Goal: Contribute content: Contribute content

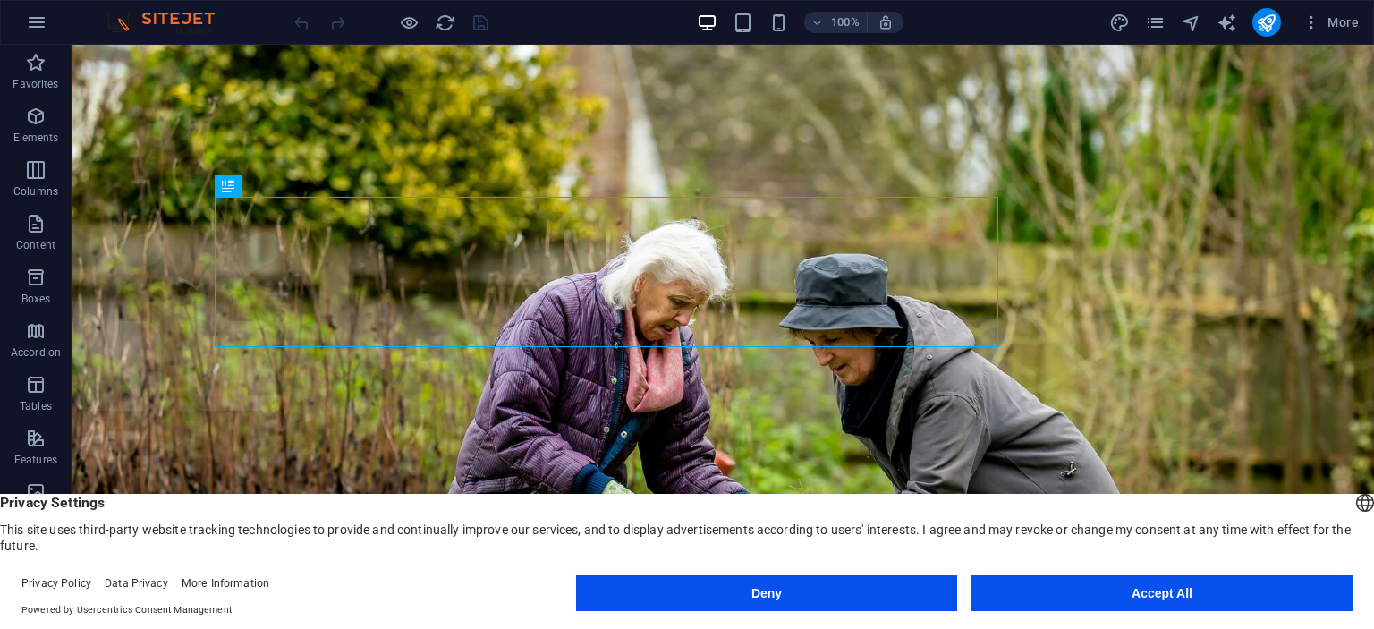
click at [1027, 588] on button "Accept All" at bounding box center [1162, 593] width 381 height 36
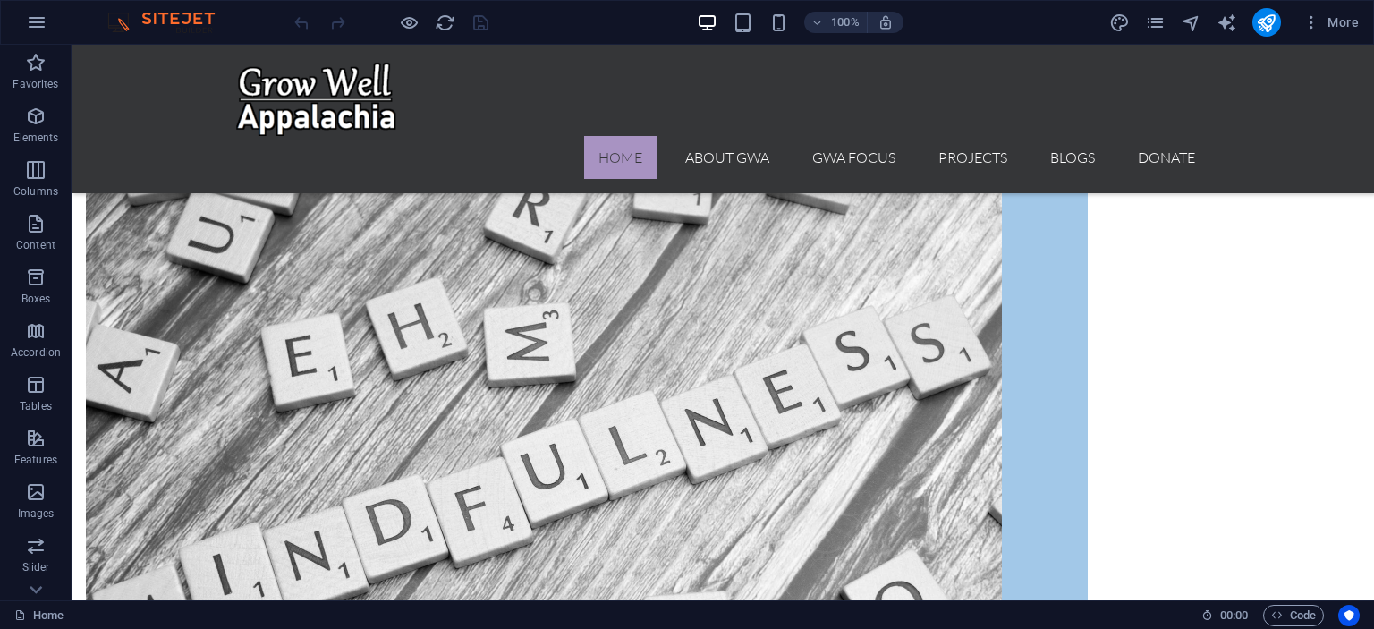
scroll to position [1868, 0]
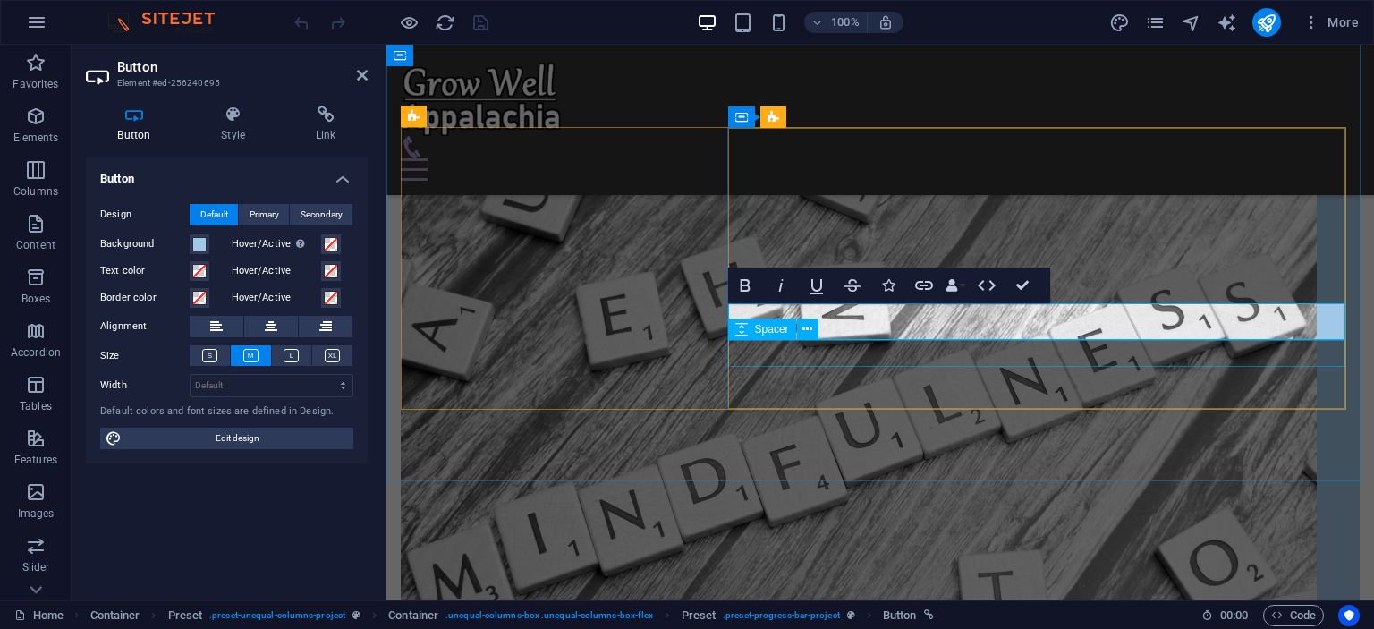
scroll to position [1846, 0]
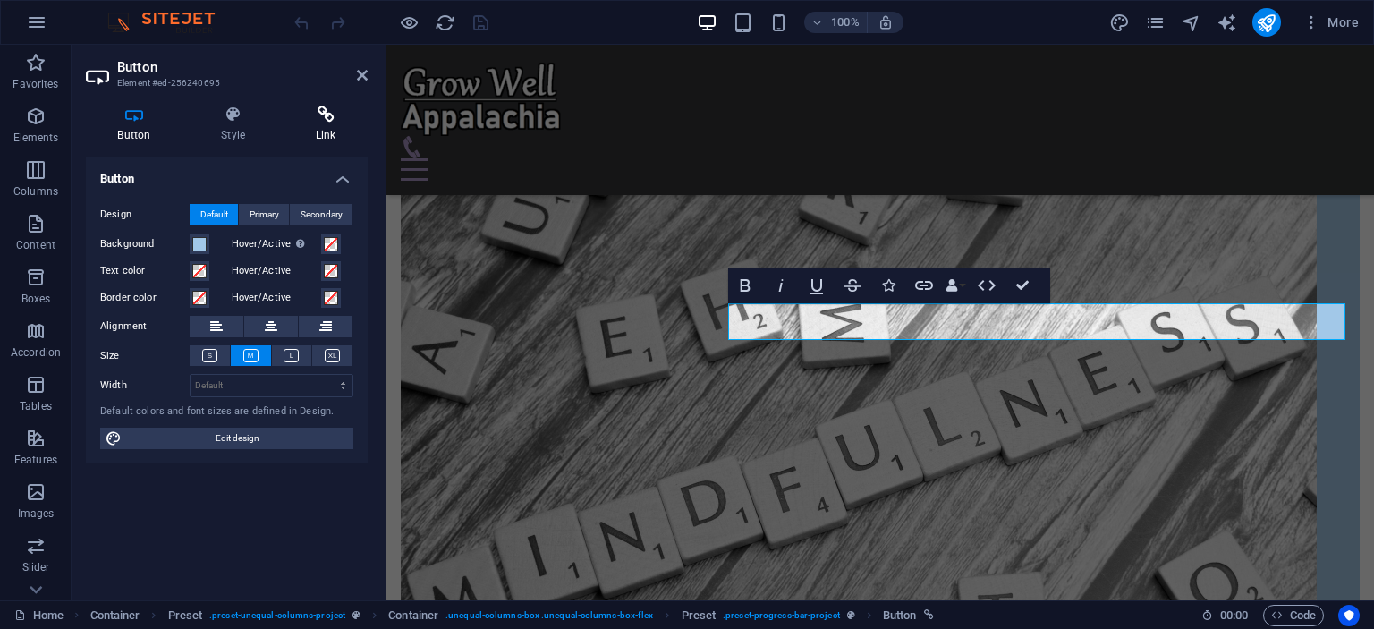
click at [323, 117] on icon at bounding box center [326, 115] width 84 height 18
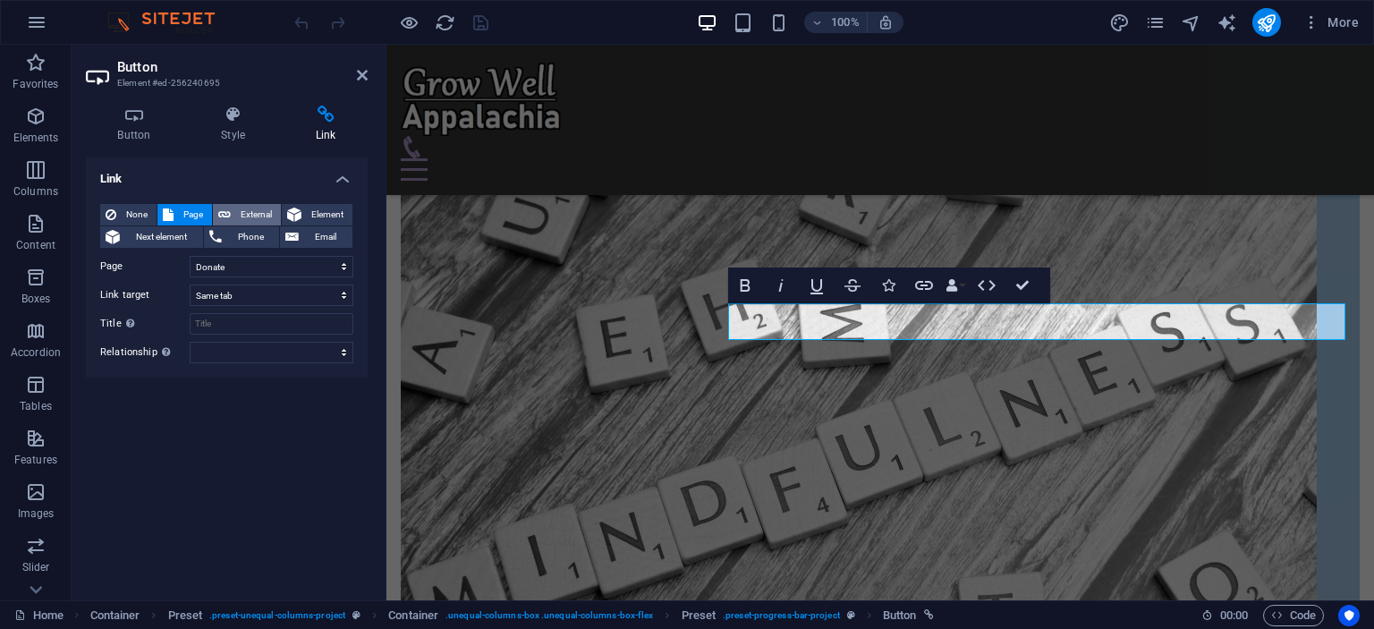
click at [244, 208] on span "External" at bounding box center [255, 214] width 39 height 21
select select "blank"
drag, startPoint x: 252, startPoint y: 263, endPoint x: 170, endPoint y: 267, distance: 82.4
click at [170, 267] on div "URL /5502156" at bounding box center [226, 266] width 253 height 21
paste input "[URL][DOMAIN_NAME]"
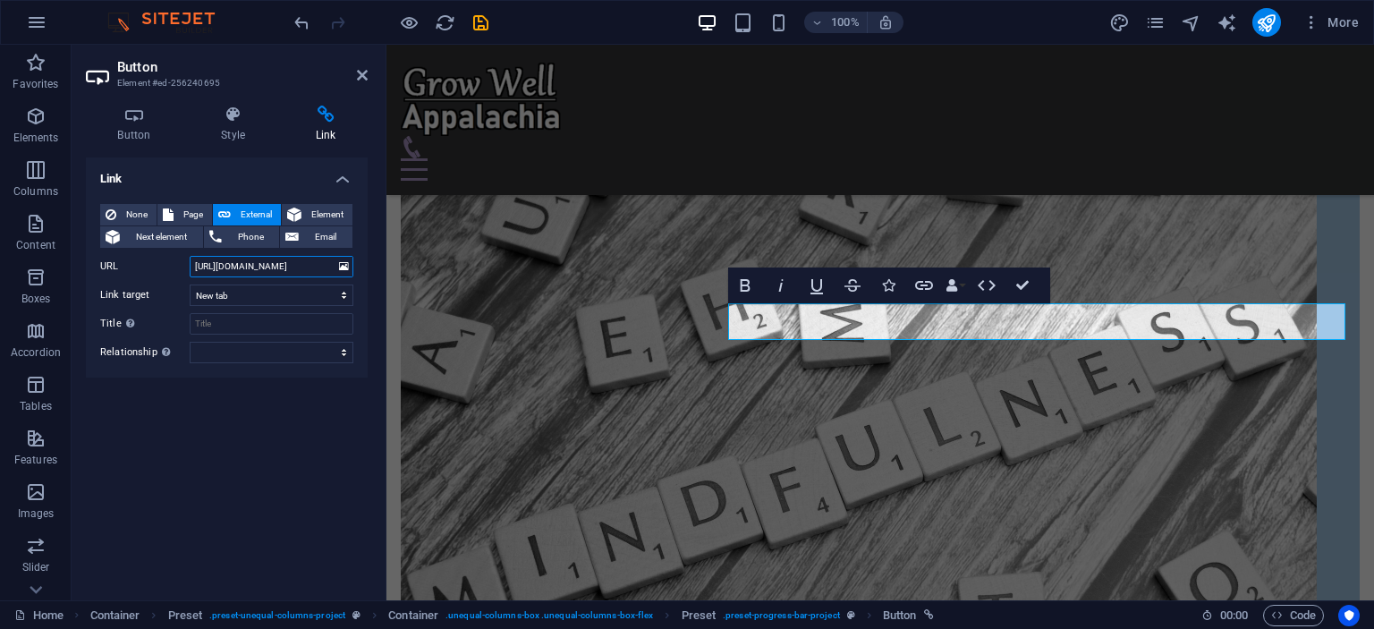
scroll to position [0, 145]
type input "[URL][DOMAIN_NAME]"
click at [233, 321] on input "Title Additional link description, should not be the same as the link text. The…" at bounding box center [272, 323] width 164 height 21
type input "G"
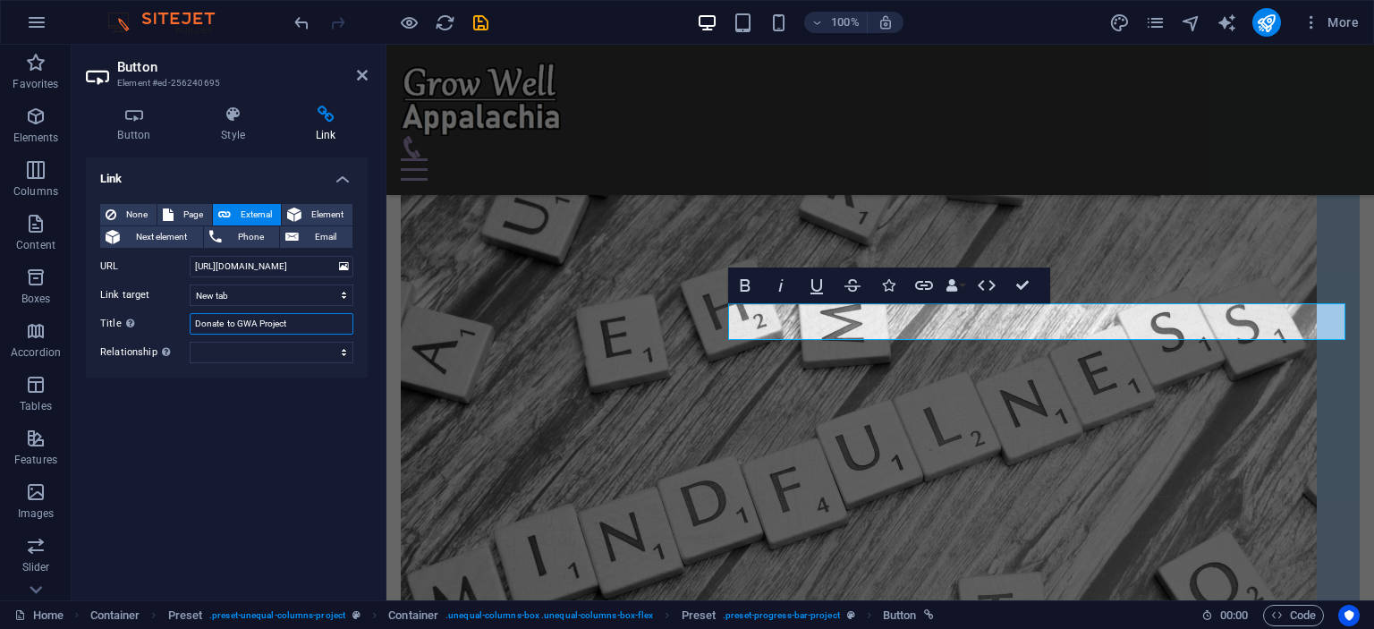
type input "Donate to GWA Projects"
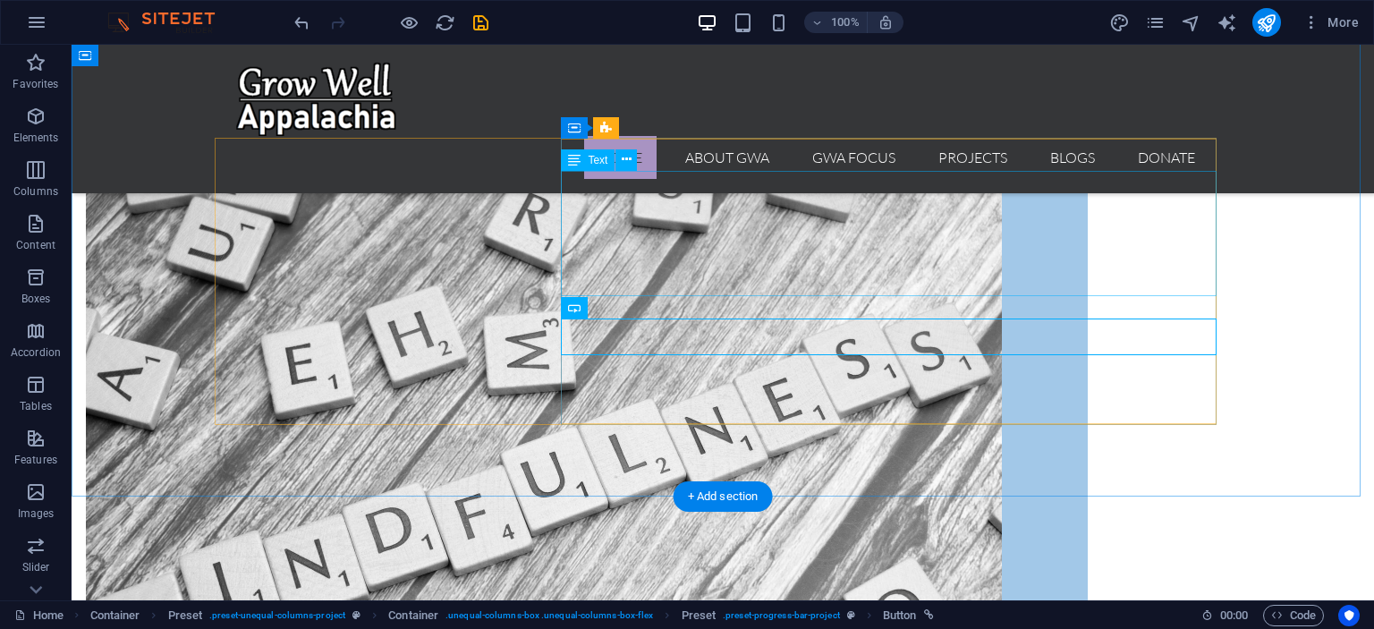
scroll to position [1868, 0]
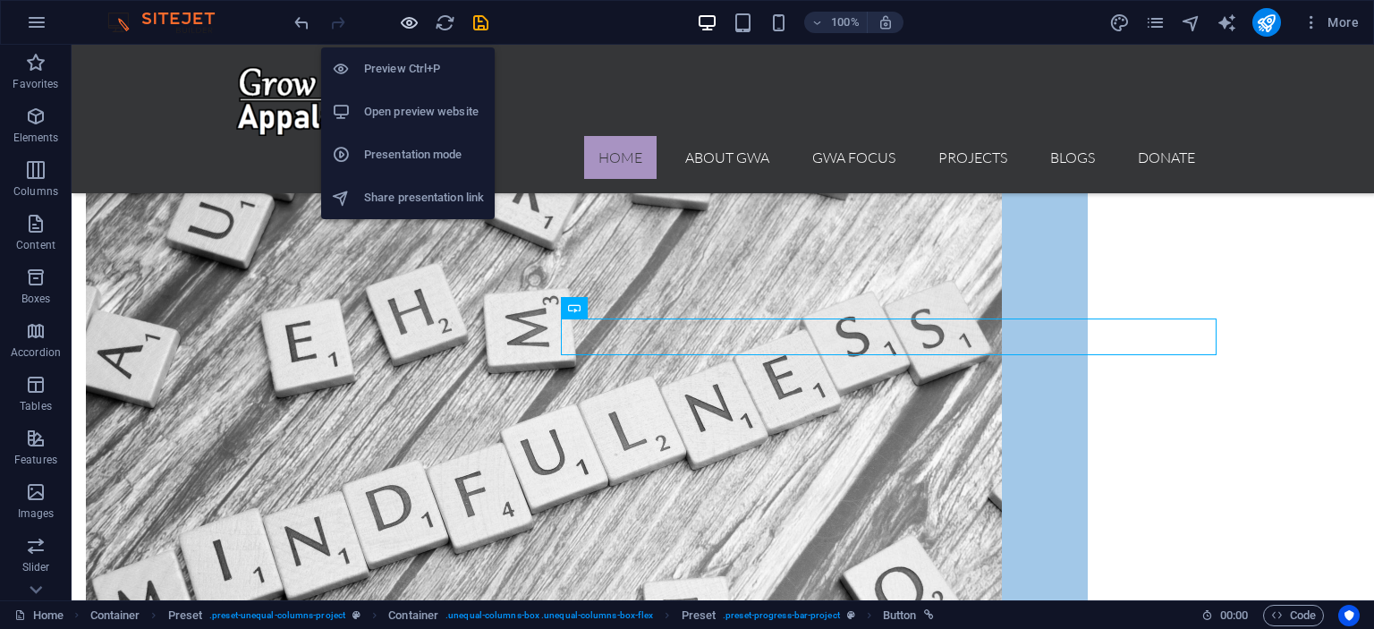
click at [409, 21] on icon "button" at bounding box center [409, 23] width 21 height 21
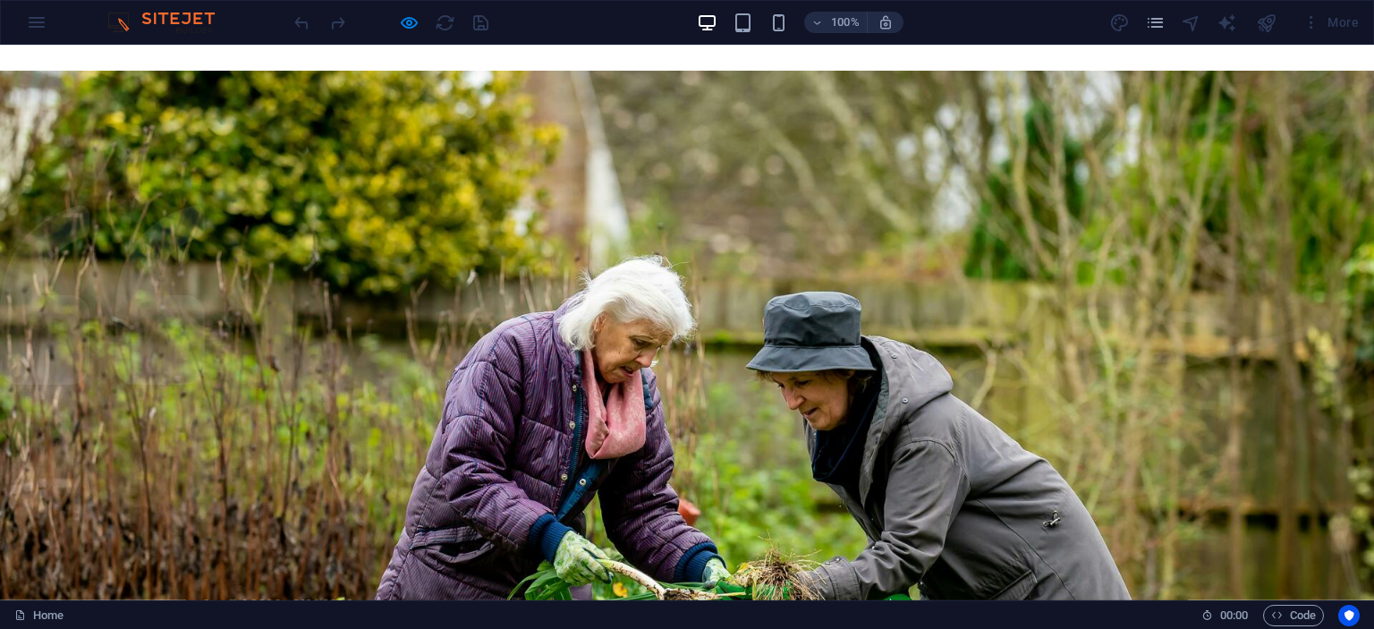
scroll to position [0, 0]
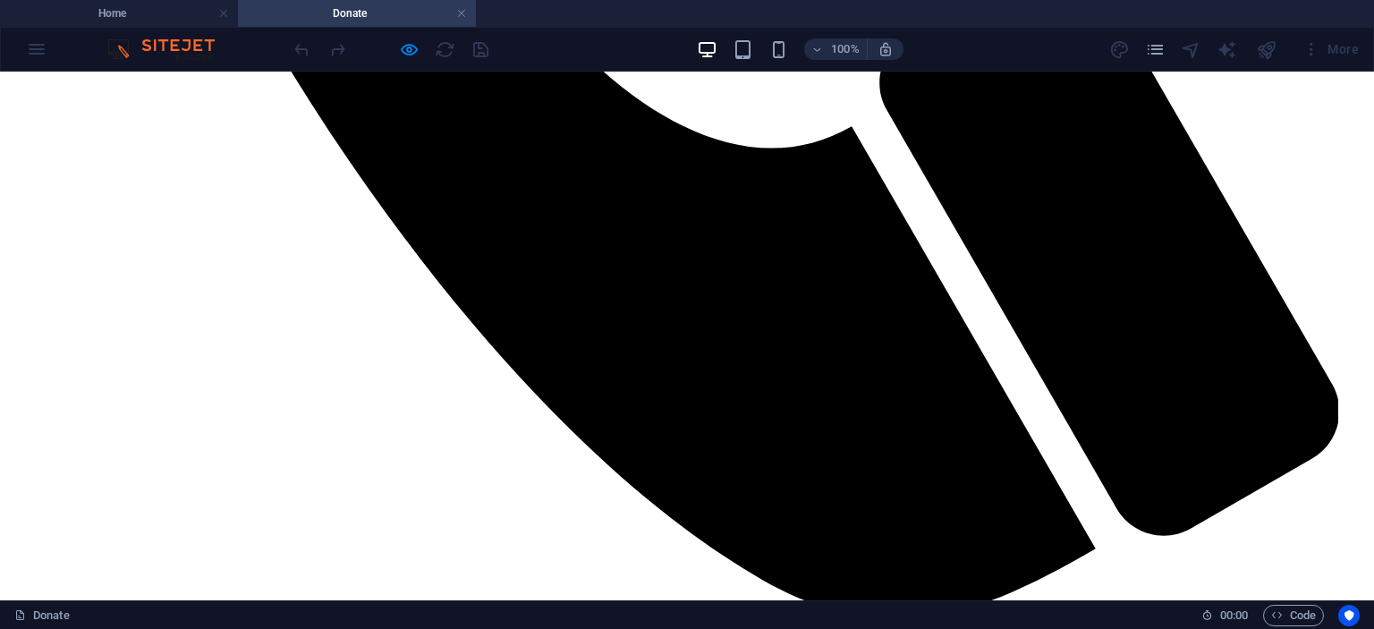
scroll to position [1911, 0]
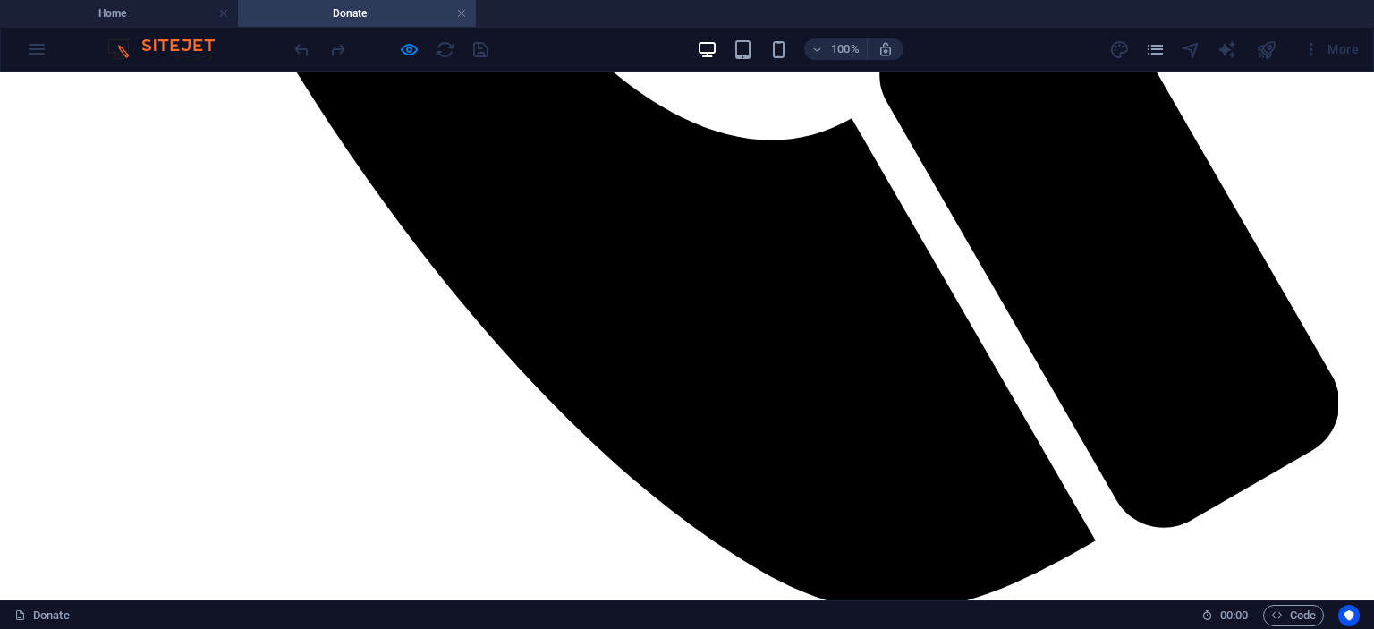
click at [459, 12] on link at bounding box center [461, 13] width 11 height 17
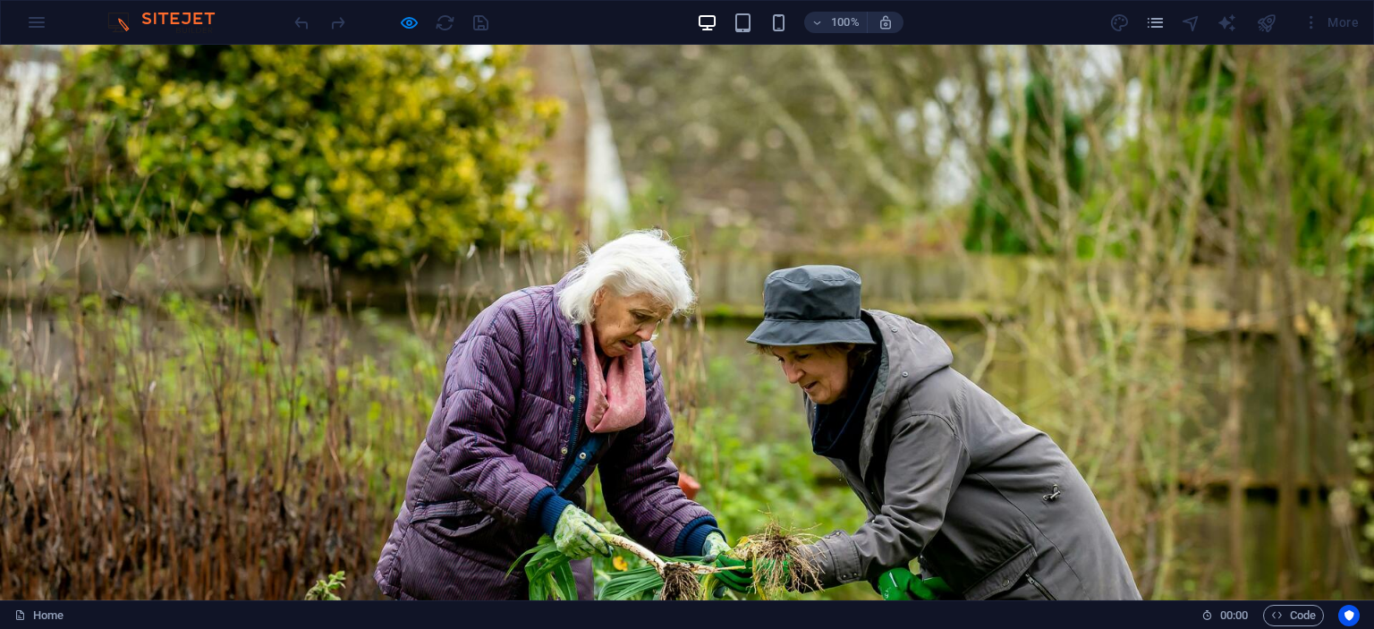
click at [538, 31] on div "100% More" at bounding box center [828, 22] width 1075 height 29
click at [1156, 30] on icon "pages" at bounding box center [1155, 23] width 21 height 21
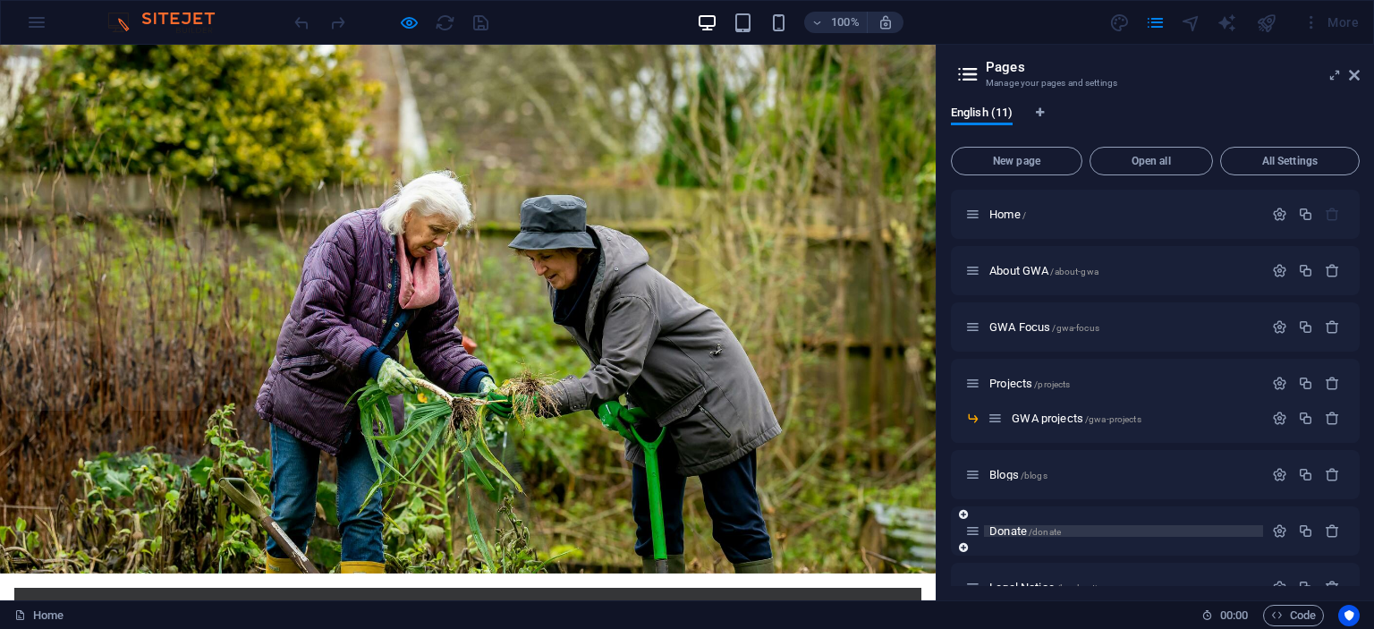
click at [1009, 531] on span "Donate /donate" at bounding box center [1026, 530] width 72 height 13
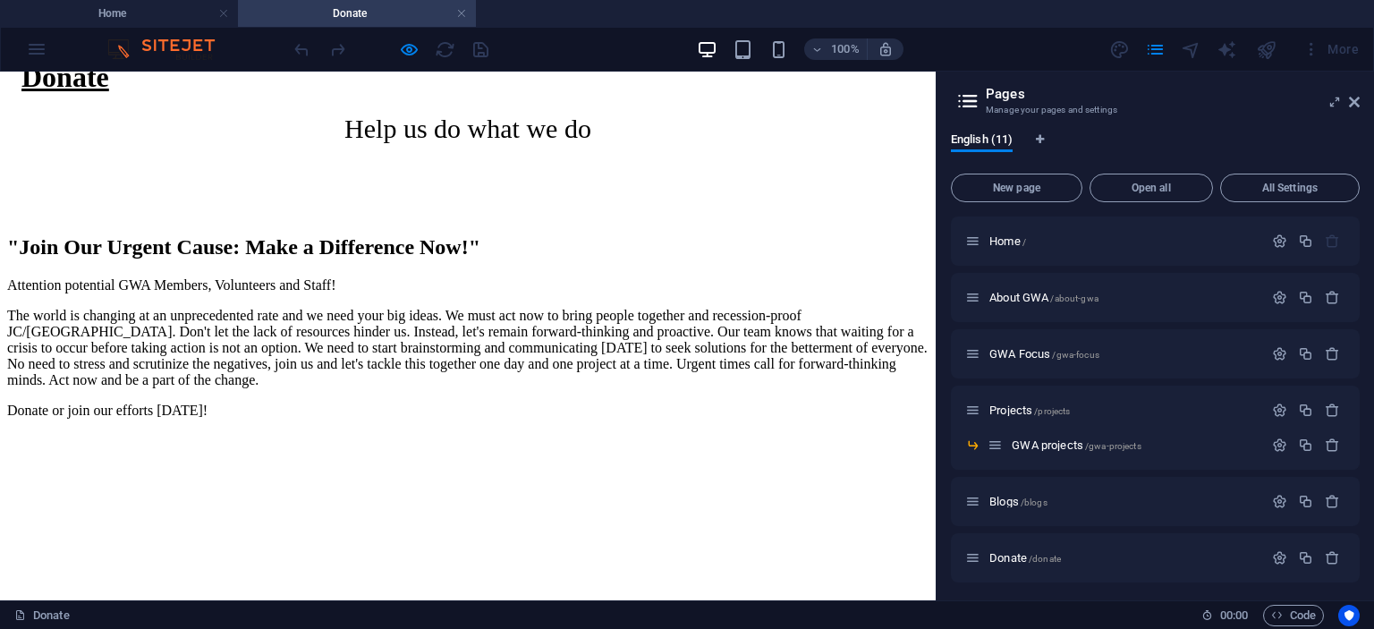
scroll to position [2040, 0]
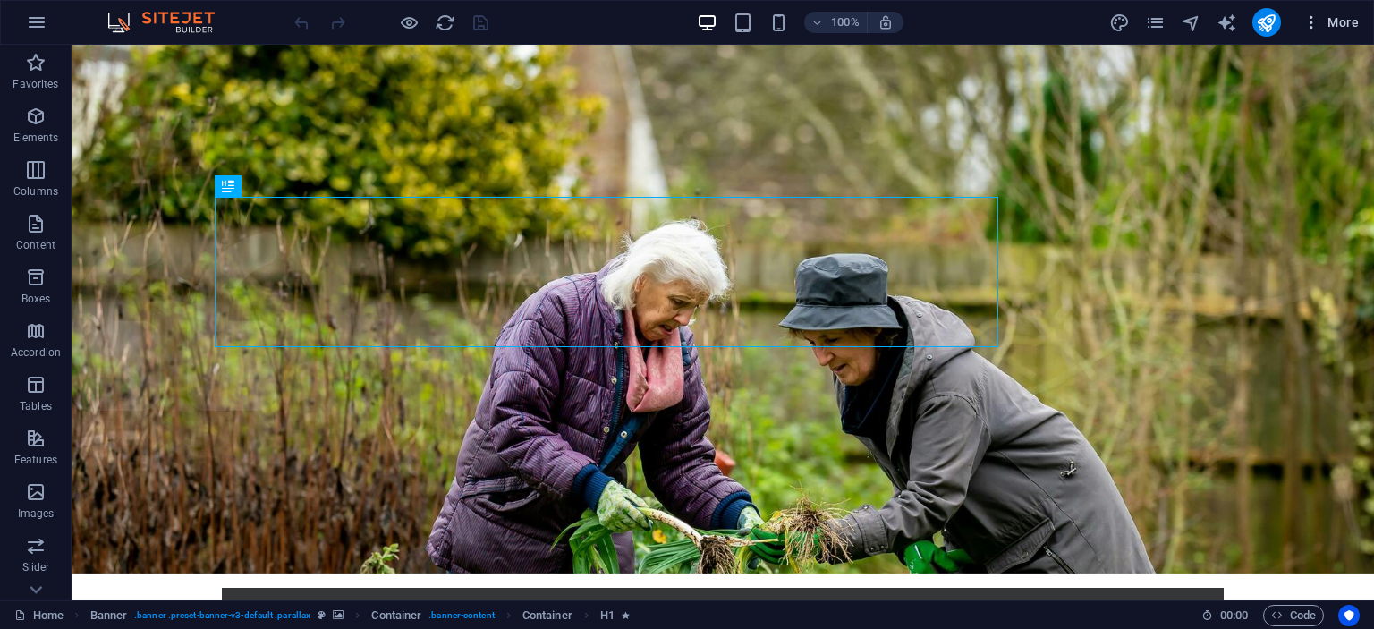
click at [1346, 17] on span "More" at bounding box center [1331, 22] width 56 height 18
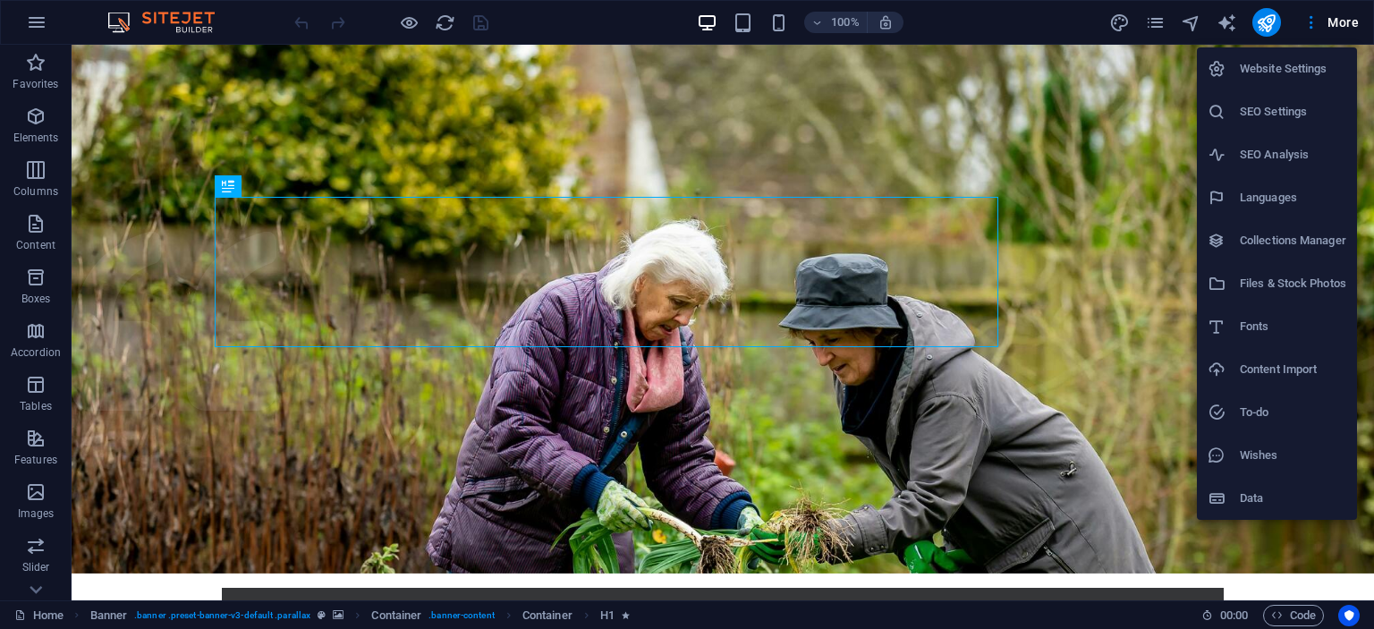
click at [1335, 21] on div at bounding box center [687, 314] width 1374 height 629
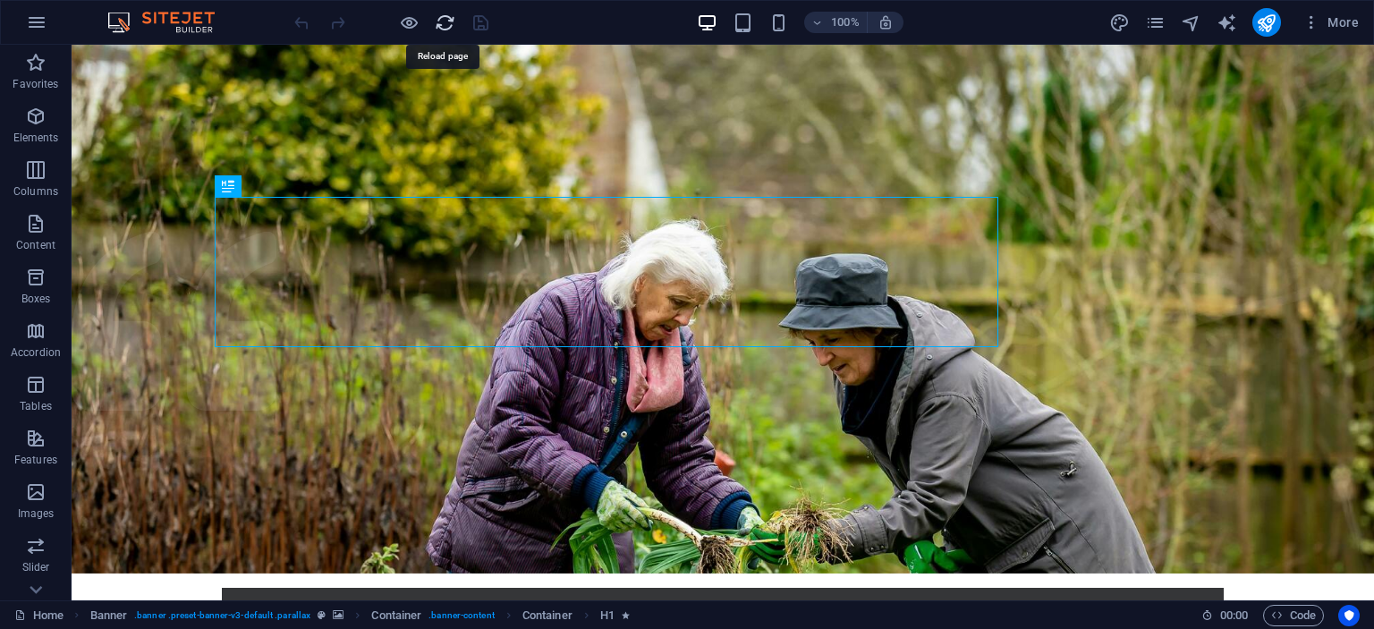
click at [440, 24] on icon "reload" at bounding box center [445, 23] width 21 height 21
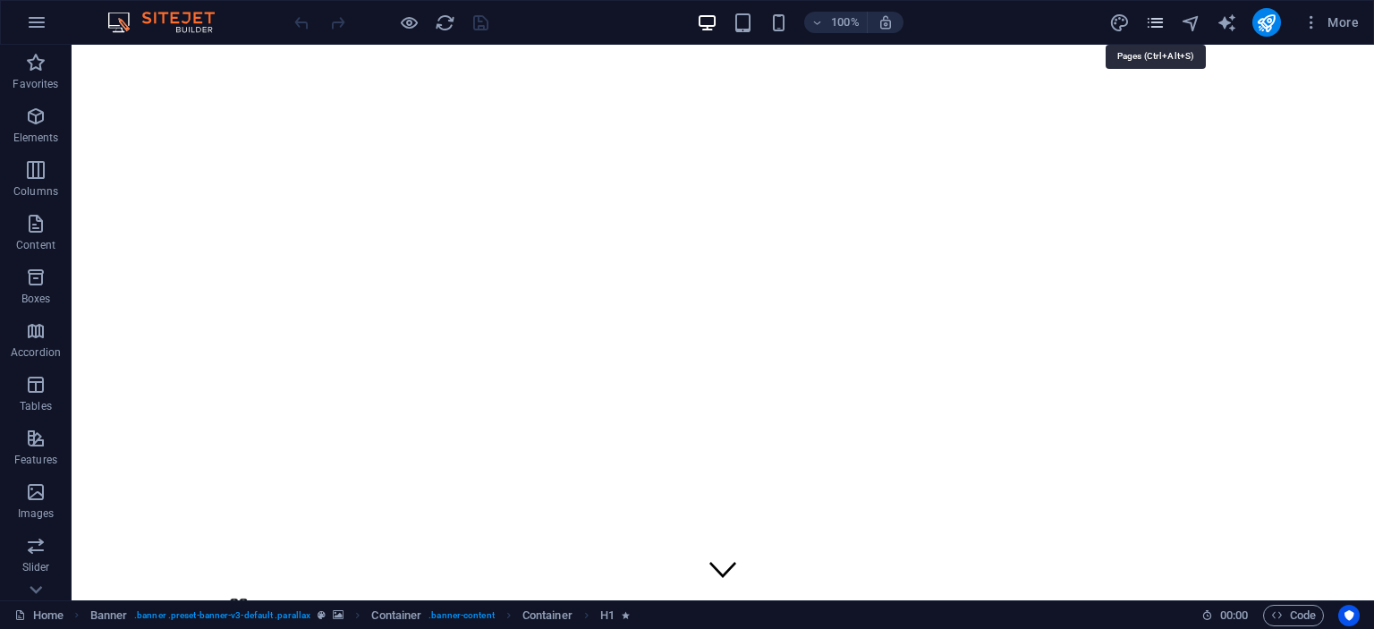
click at [1156, 19] on icon "pages" at bounding box center [1155, 23] width 21 height 21
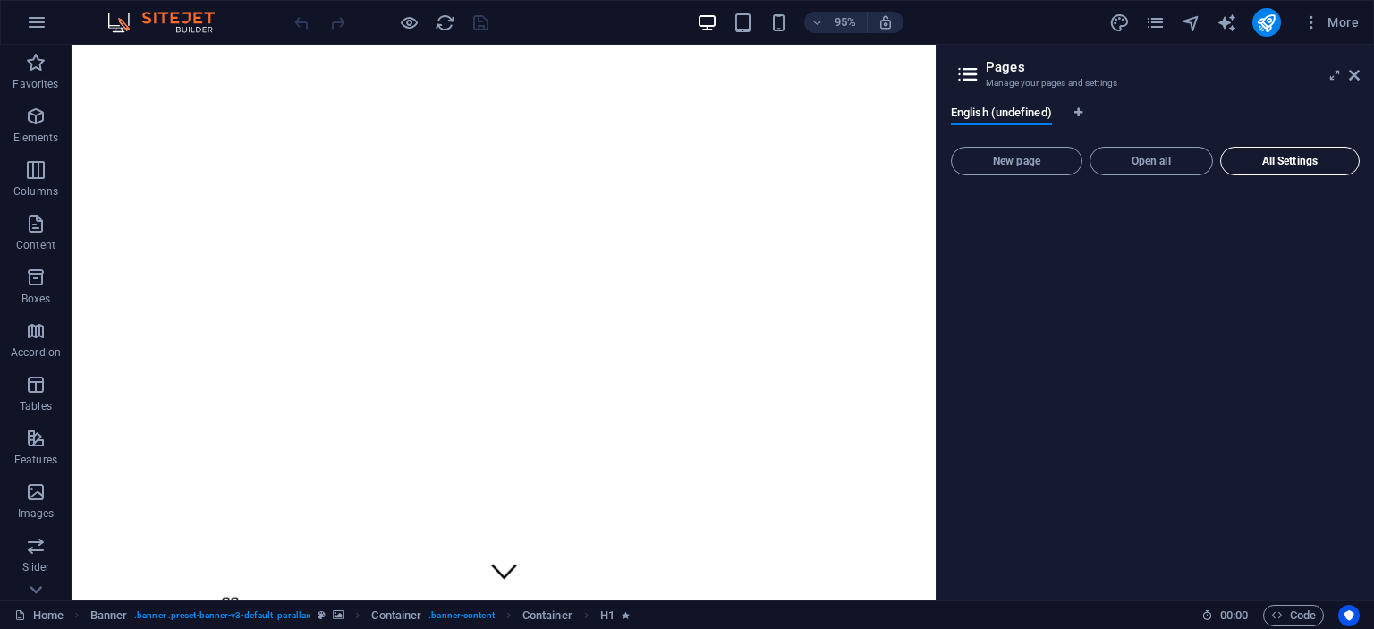
click at [1264, 164] on span "All Settings" at bounding box center [1289, 161] width 123 height 11
click at [1156, 153] on button "Open all" at bounding box center [1151, 161] width 123 height 29
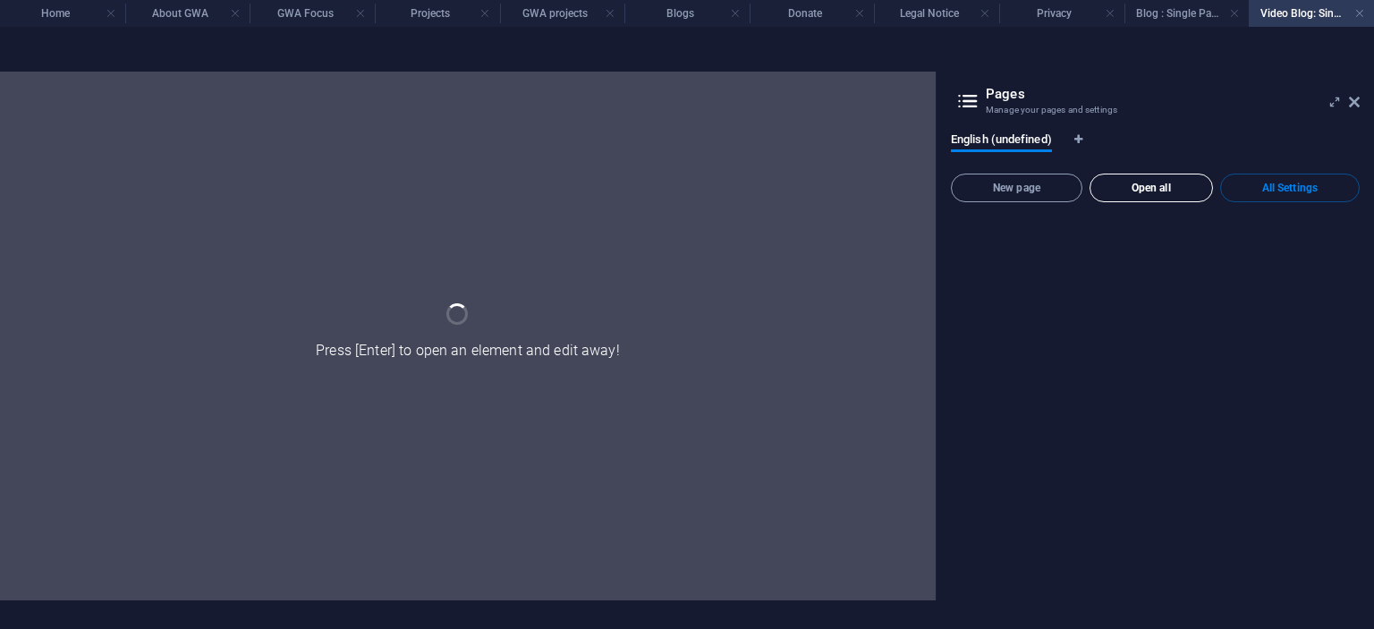
click at [1146, 191] on span "Open all" at bounding box center [1151, 188] width 107 height 11
click at [970, 53] on section "Home About GWA GWA Focus Projects GWA projects Blogs Donate Legal Notice Privac…" at bounding box center [687, 314] width 1374 height 629
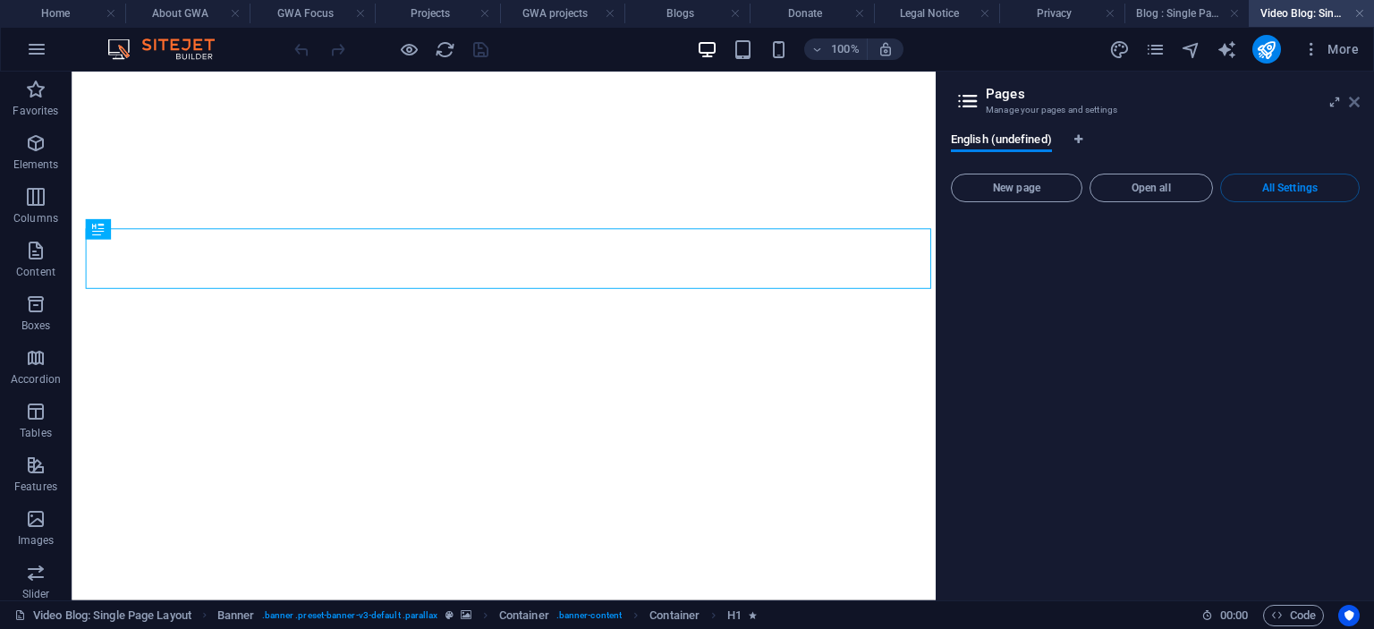
click at [1357, 96] on icon at bounding box center [1354, 102] width 11 height 14
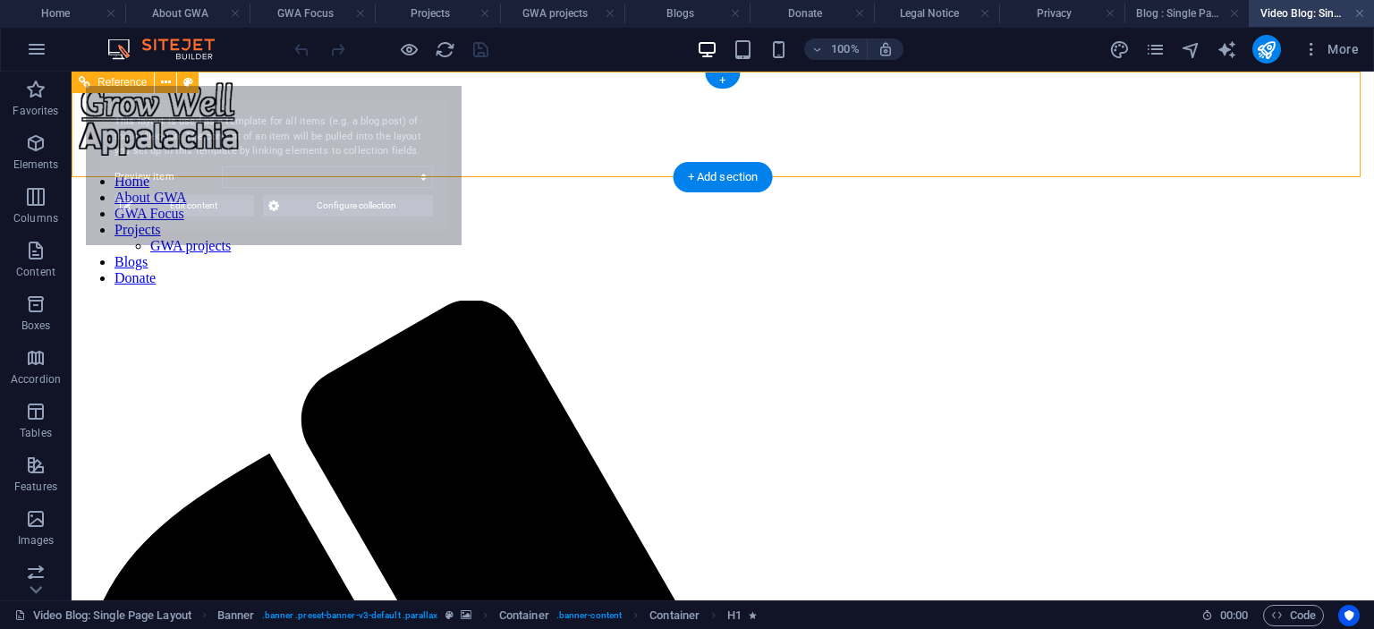
select select "66c8a8dbba5b4170f10ec307"
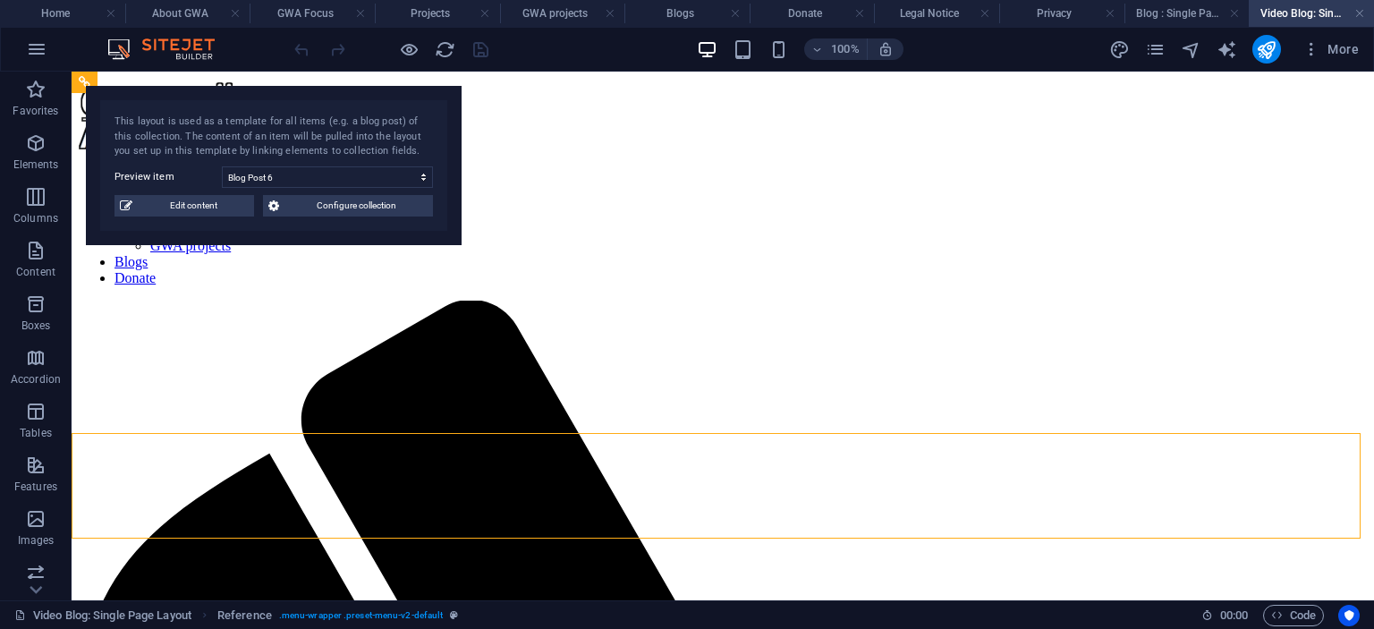
drag, startPoint x: 1367, startPoint y: 123, endPoint x: 1445, endPoint y: 136, distance: 78.8
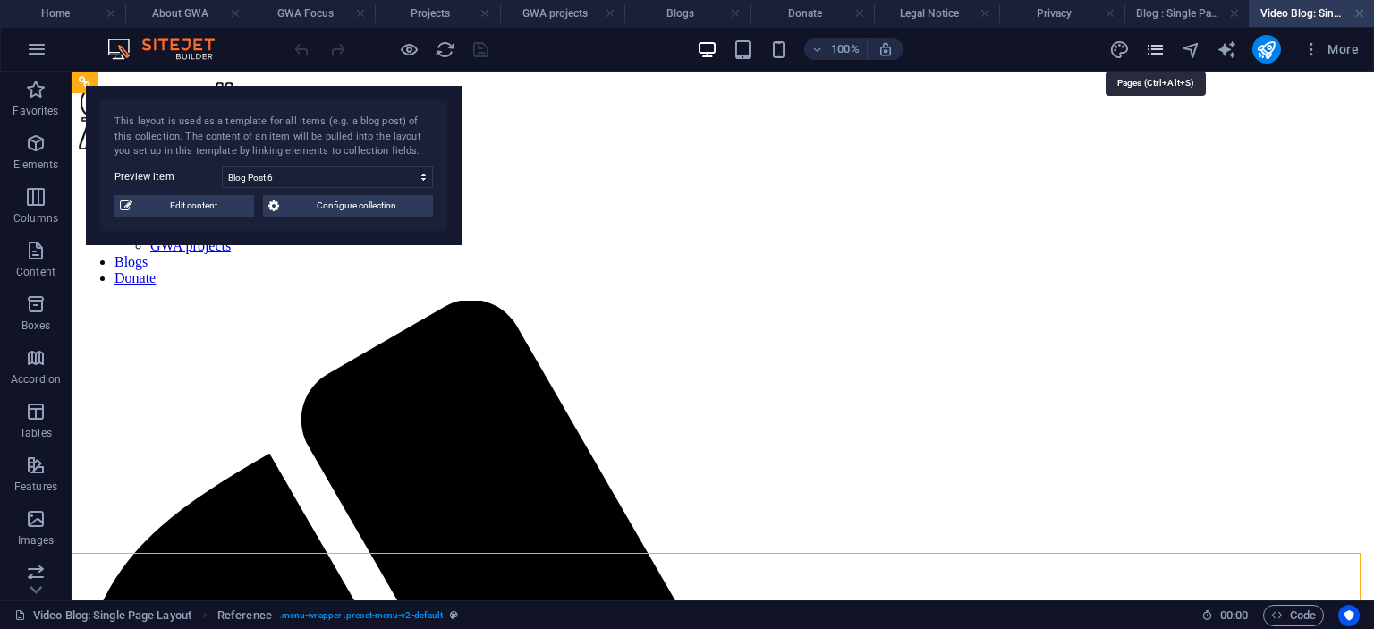
click at [1158, 54] on icon "pages" at bounding box center [1155, 49] width 21 height 21
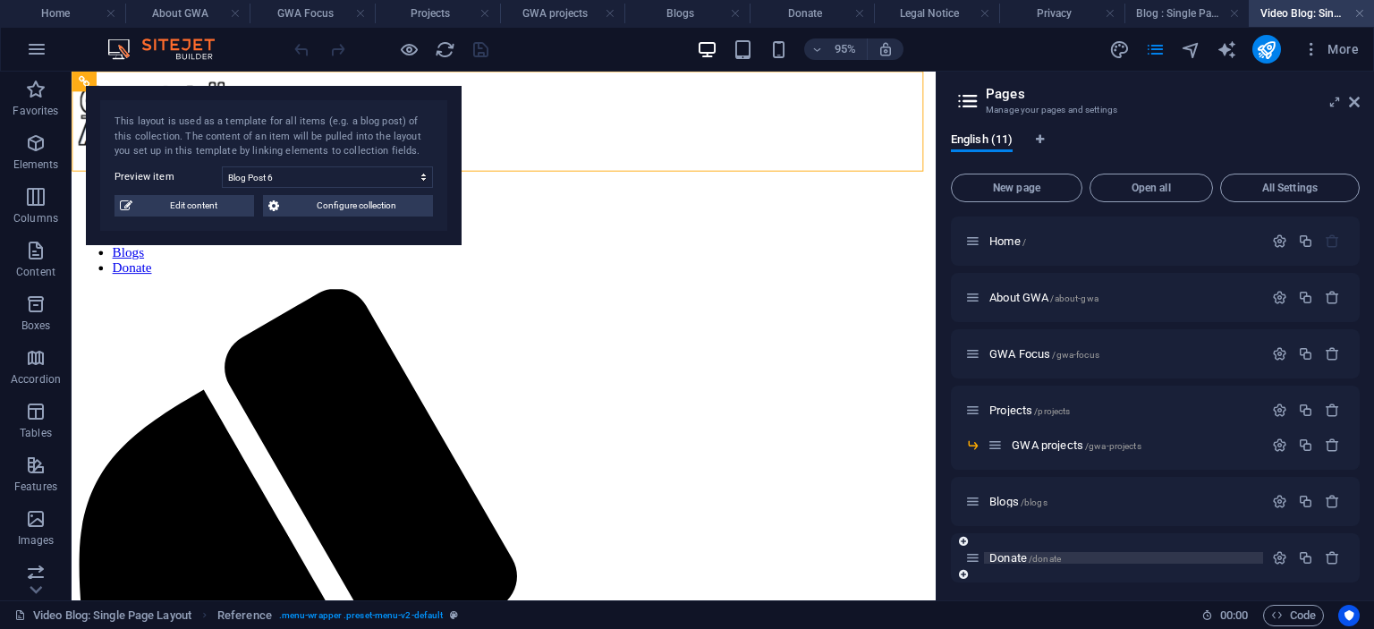
click at [1008, 561] on span "Donate /donate" at bounding box center [1026, 557] width 72 height 13
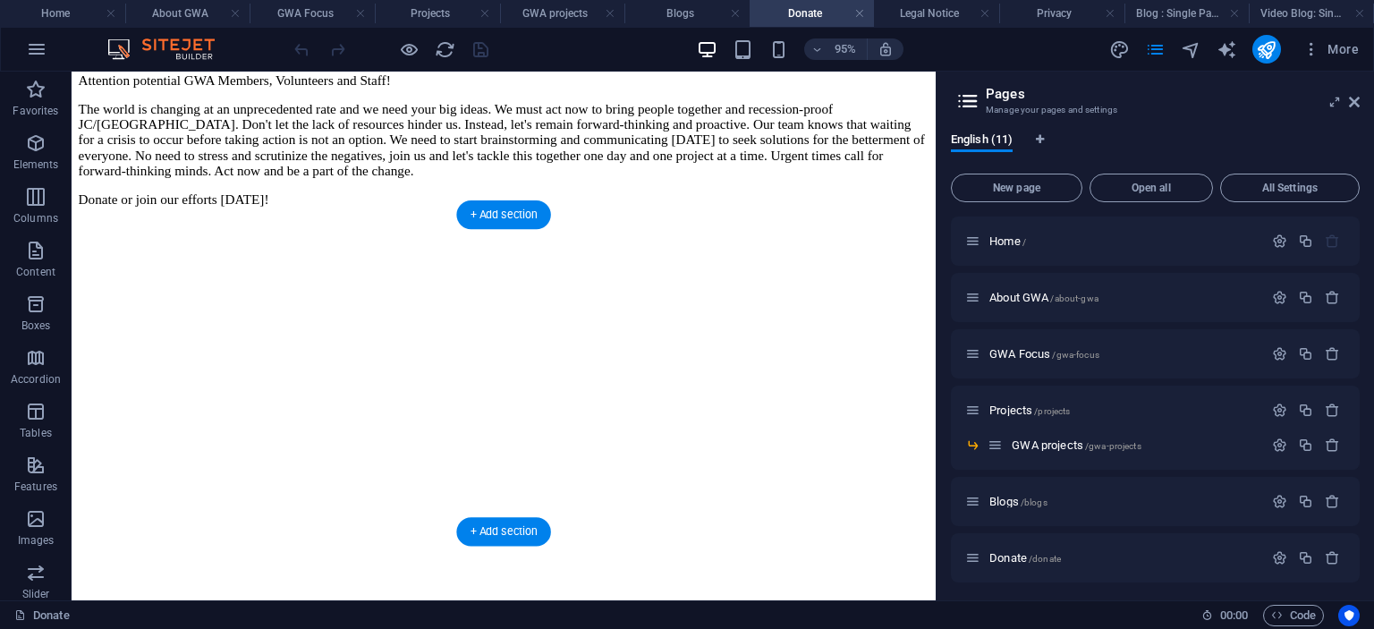
scroll to position [2058, 0]
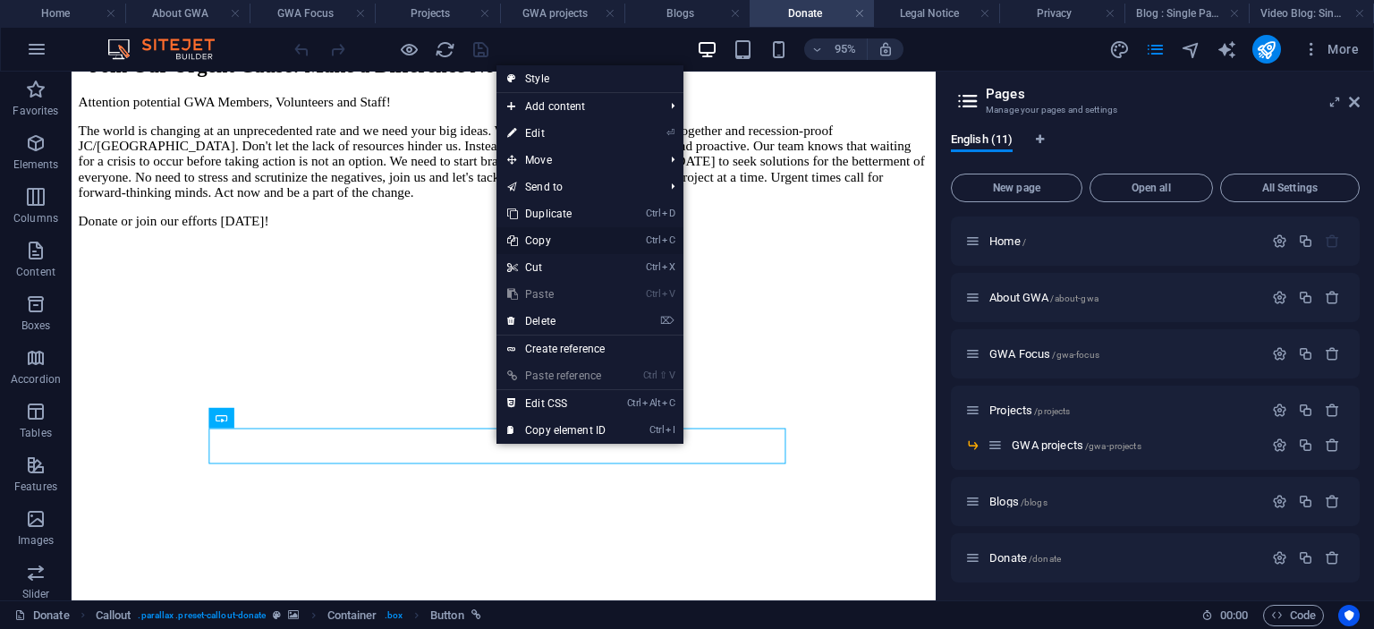
click at [540, 239] on link "Ctrl C Copy" at bounding box center [557, 240] width 120 height 27
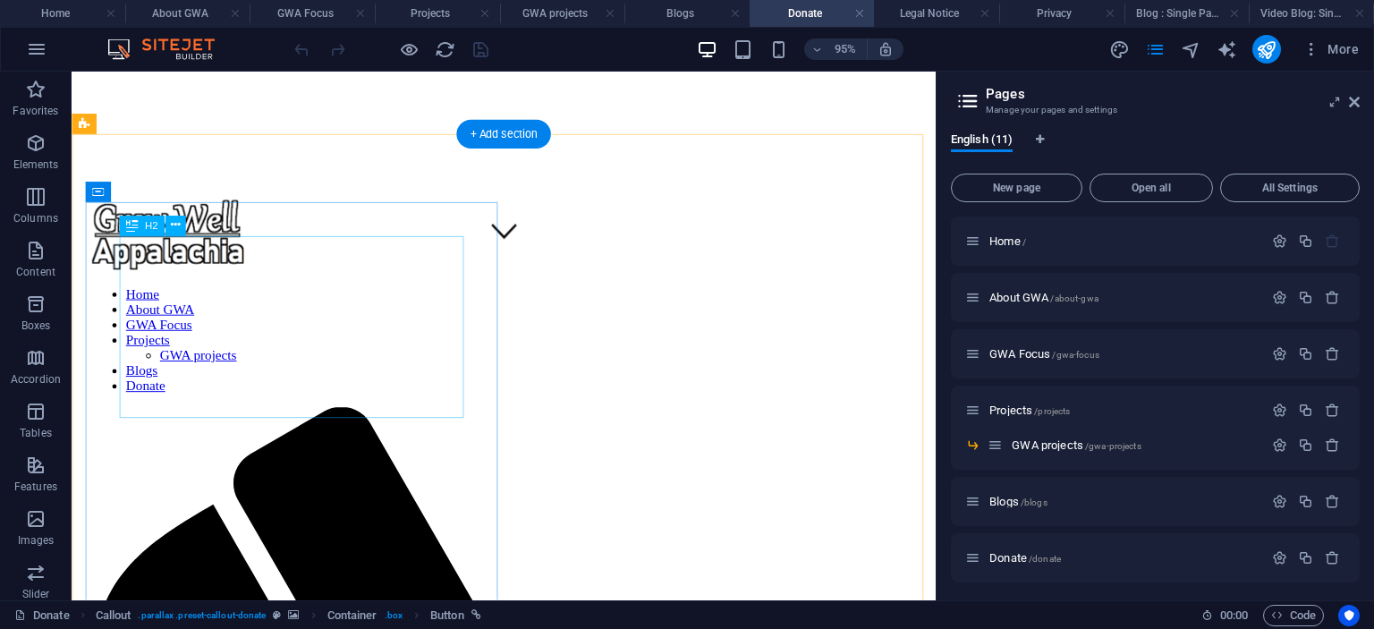
scroll to position [0, 0]
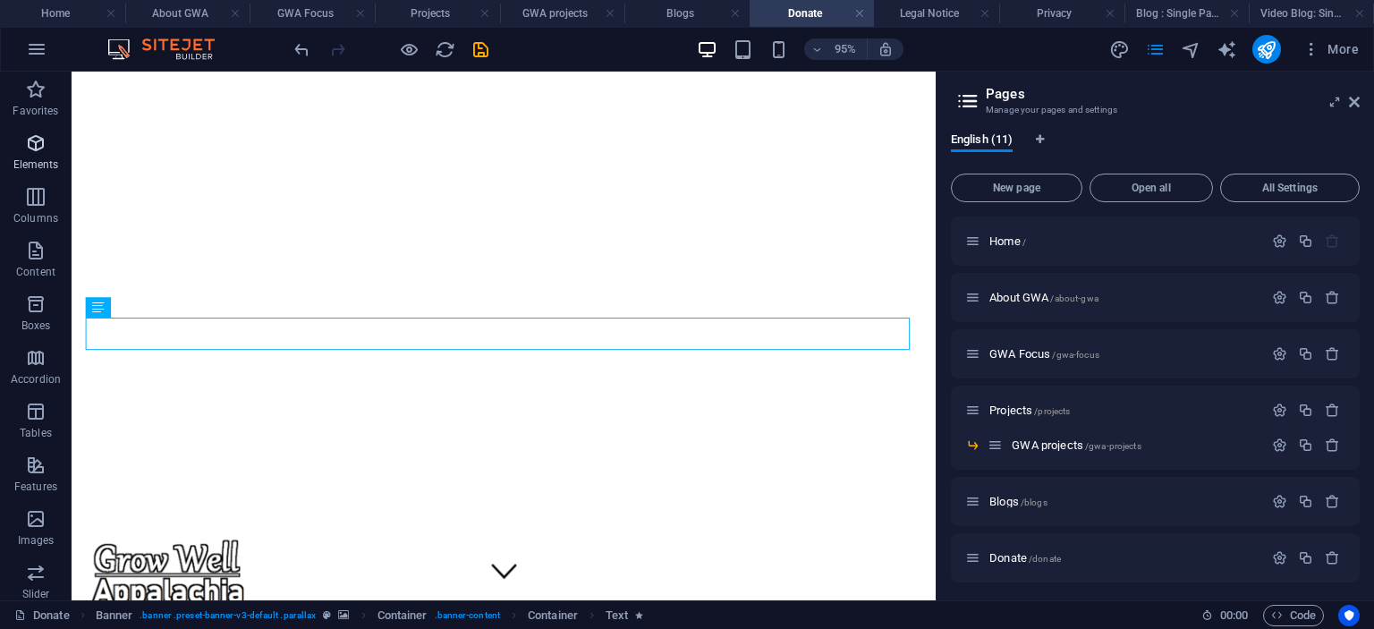
click at [30, 146] on icon "button" at bounding box center [35, 142] width 21 height 21
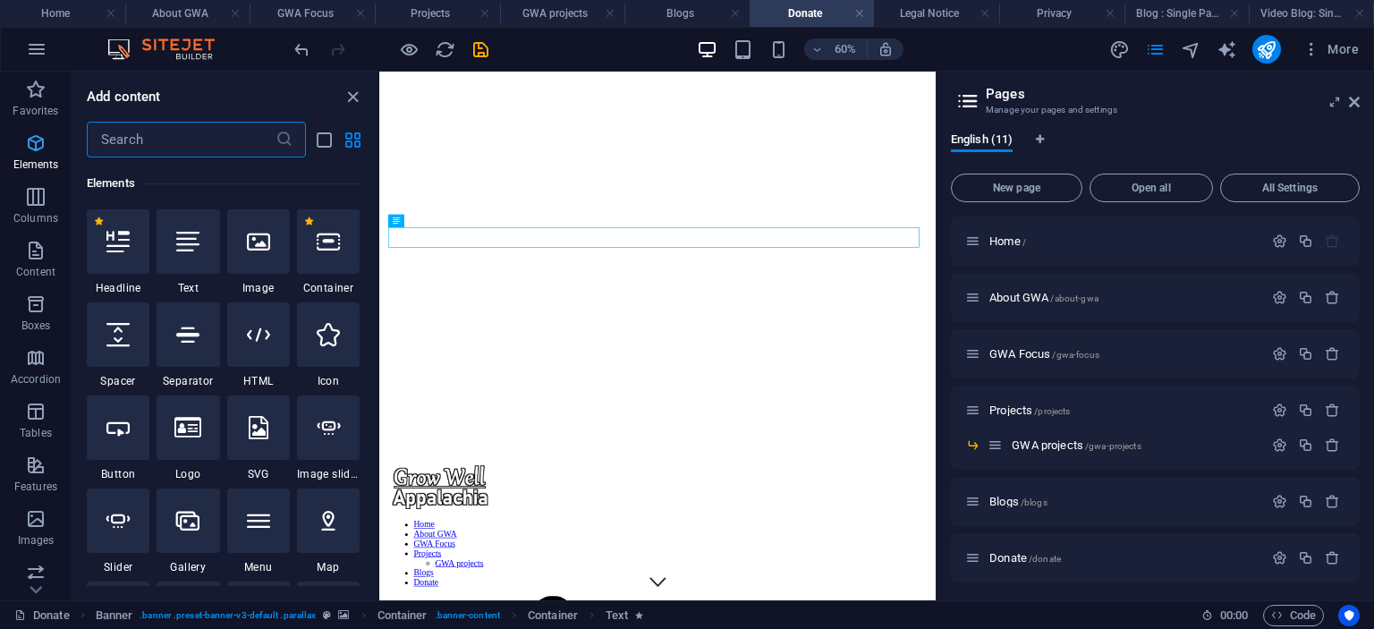
scroll to position [190, 0]
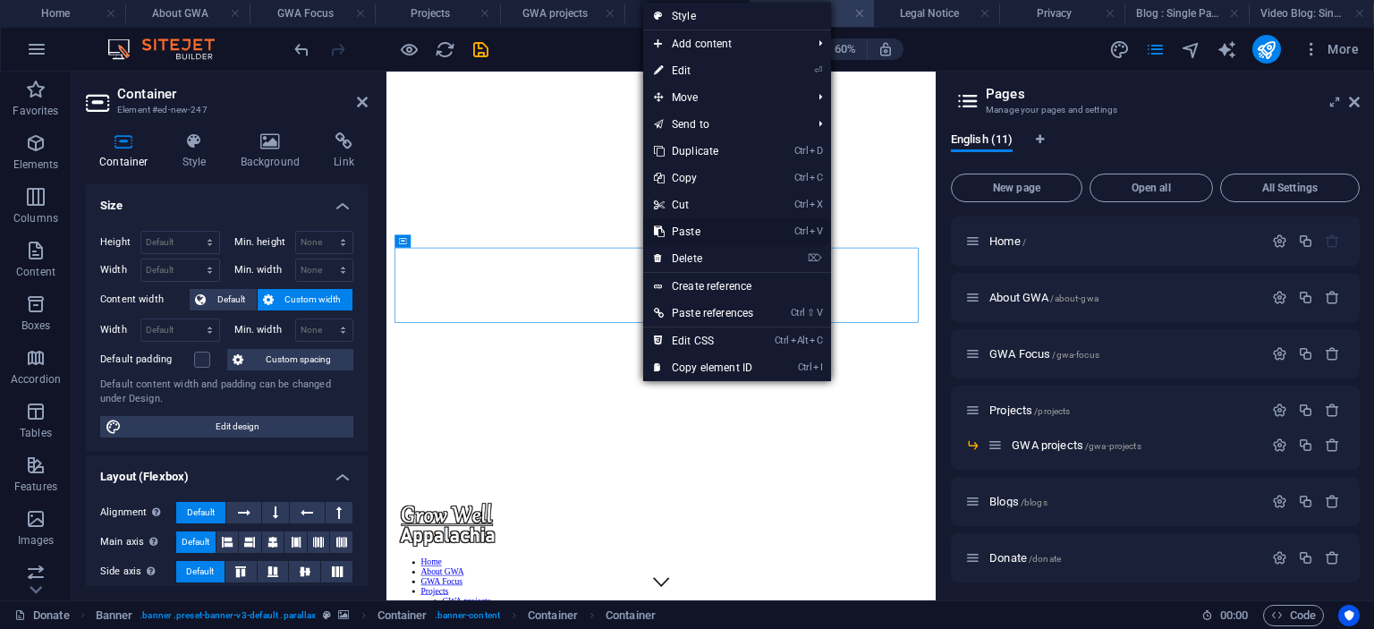
click at [684, 226] on link "Ctrl V Paste" at bounding box center [703, 231] width 121 height 27
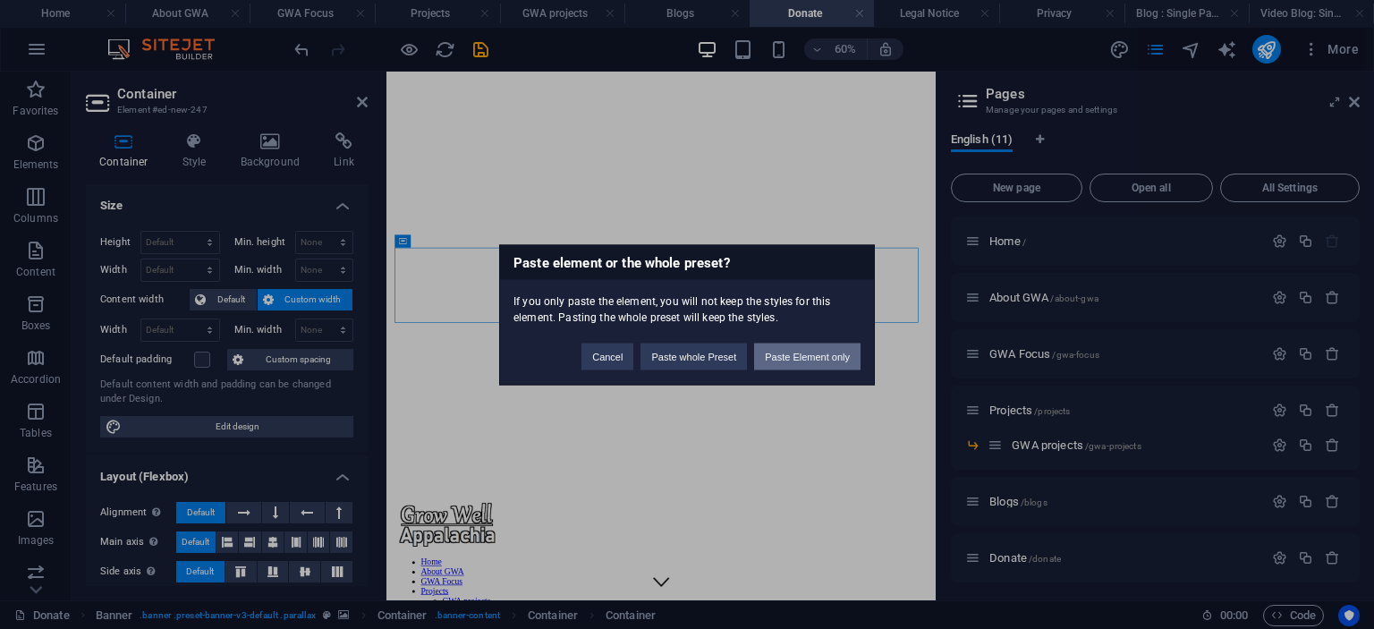
click at [791, 353] on button "Paste Element only" at bounding box center [807, 356] width 106 height 27
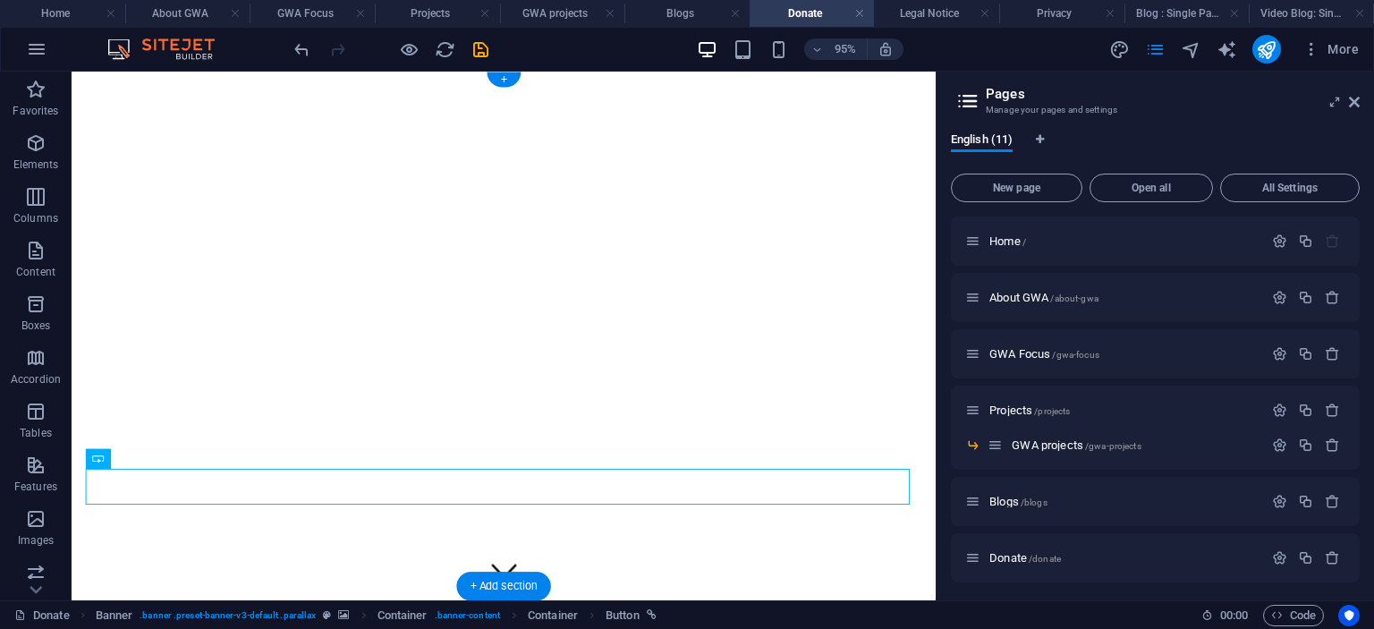
drag, startPoint x: 525, startPoint y: 509, endPoint x: 524, endPoint y: 418, distance: 91.3
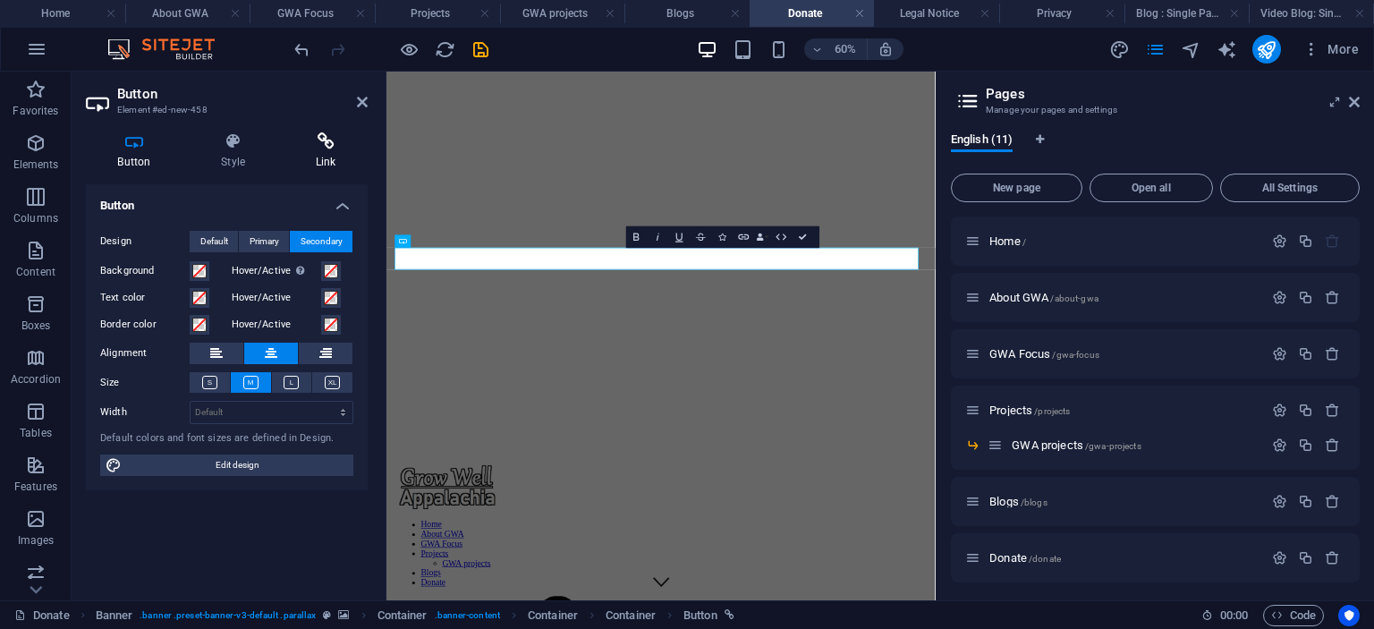
click at [327, 141] on icon at bounding box center [326, 141] width 84 height 18
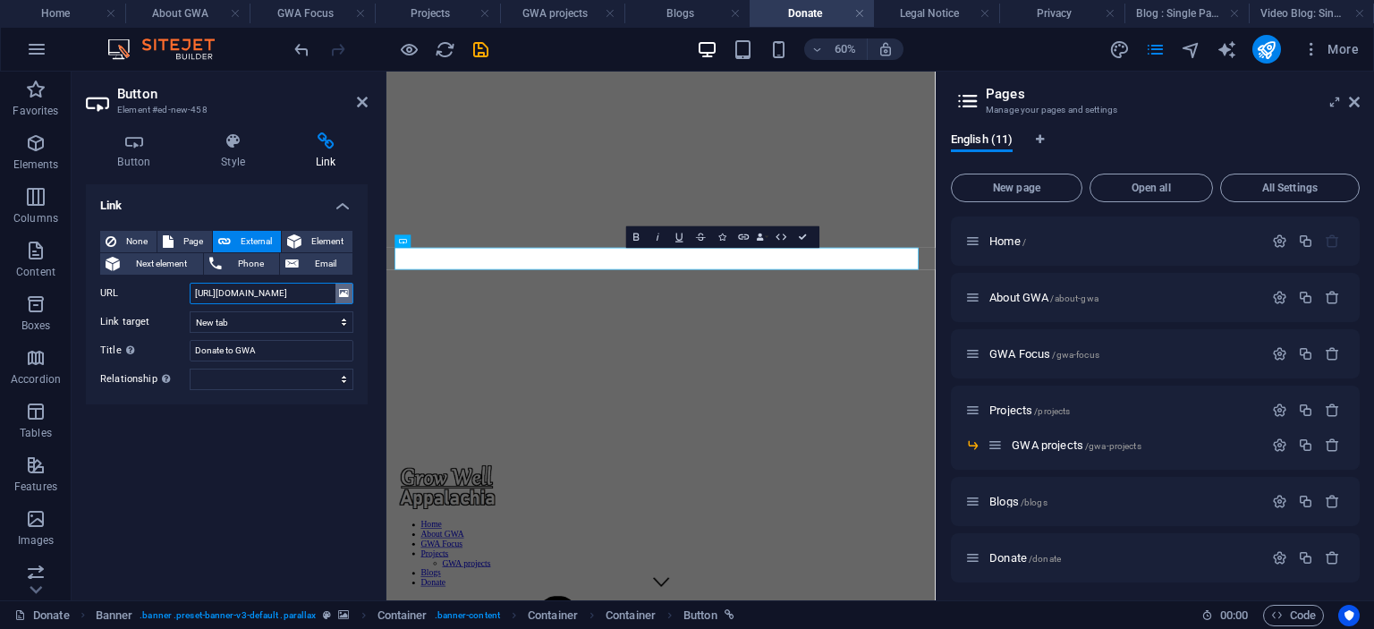
scroll to position [0, 143]
drag, startPoint x: 194, startPoint y: 291, endPoint x: 347, endPoint y: 293, distance: 153.0
click at [347, 293] on div "URL https://www.paypal.com/donate/?hosted_button_id=PQTBEGE4Z7E2L" at bounding box center [226, 293] width 253 height 21
click at [276, 290] on input "https://www.paypal.com/donate/?hosted_button_id=PQTBEGE4Z7E2L" at bounding box center [272, 293] width 164 height 21
click at [298, 285] on input "https://www.paypal.com/donate/?hosted_button_id=PQTBEGE4Z7E2L" at bounding box center [272, 293] width 164 height 21
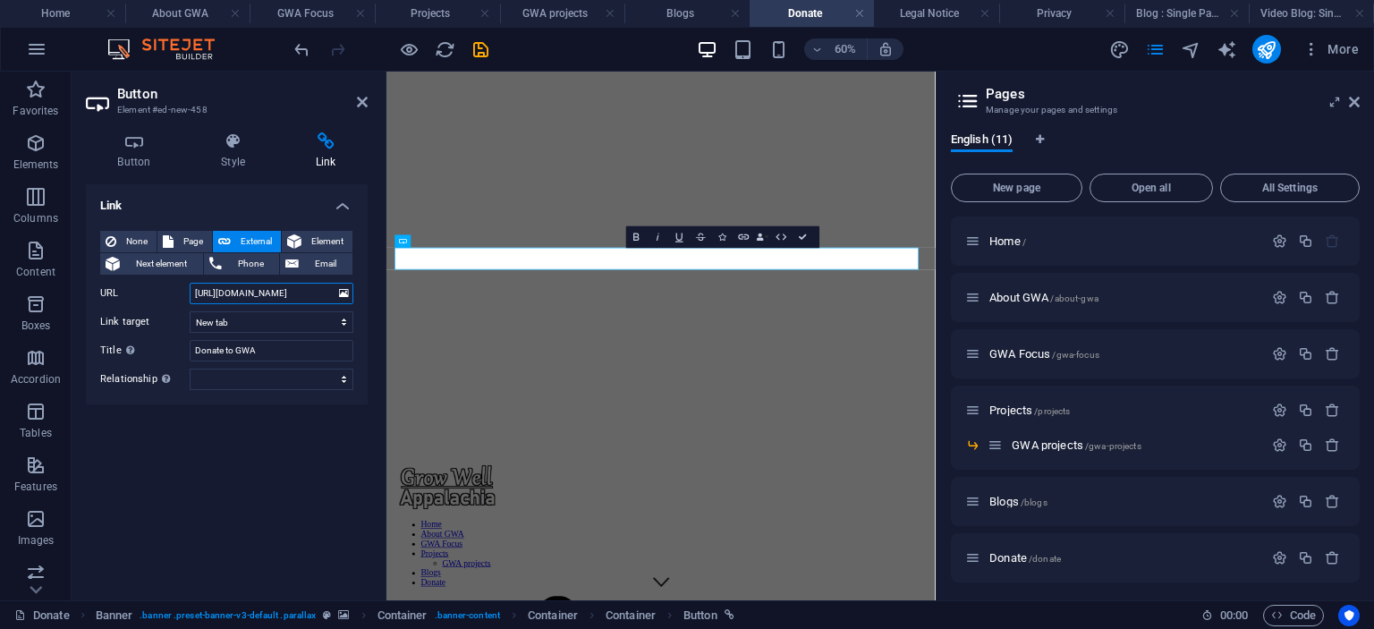
click at [298, 285] on input "https://www.paypal.com/donate/?hosted_button_id=PQTBEGE4Z7E2L" at bounding box center [272, 293] width 164 height 21
paste input "58LSHUHT4HDT4"
type input "[URL][DOMAIN_NAME]"
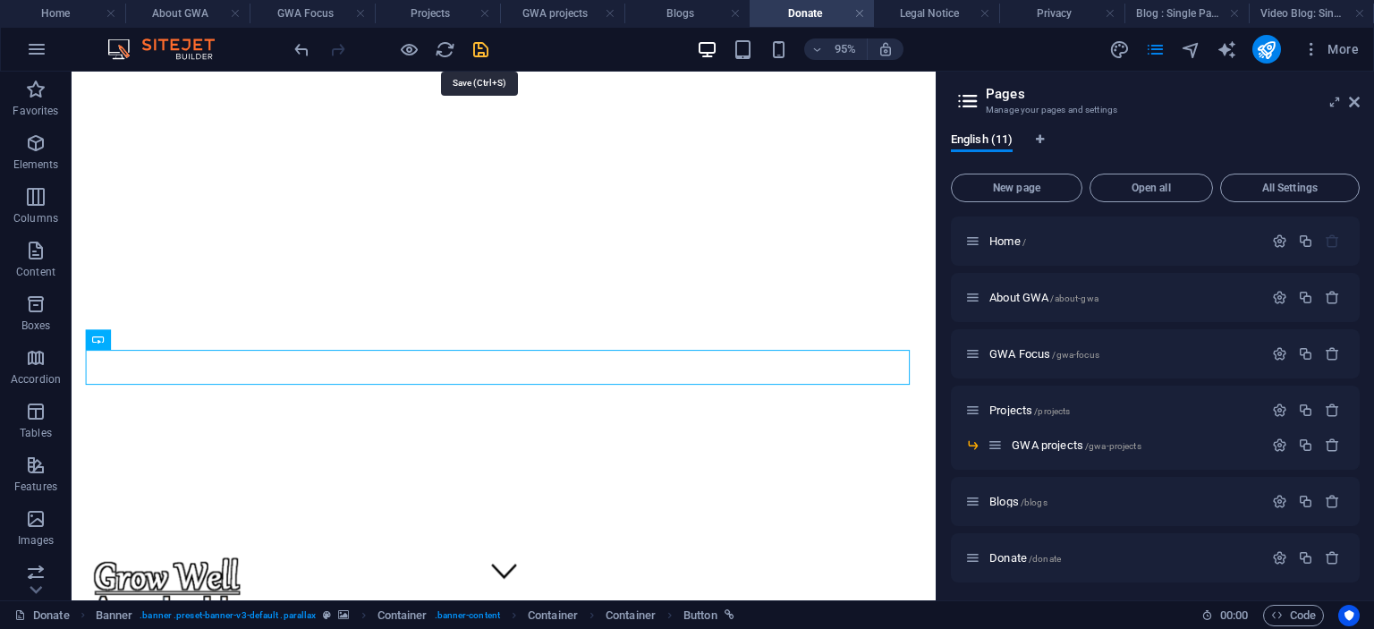
click at [480, 47] on icon "save" at bounding box center [481, 49] width 21 height 21
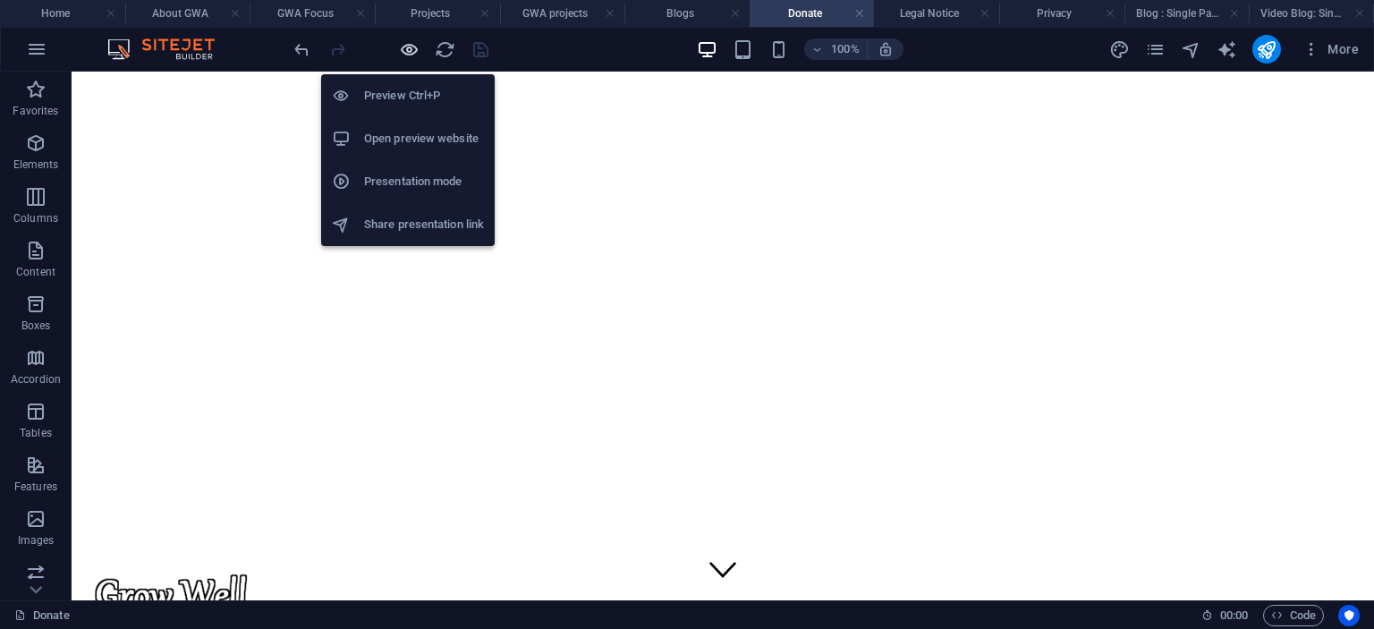
click at [409, 46] on icon "button" at bounding box center [409, 49] width 21 height 21
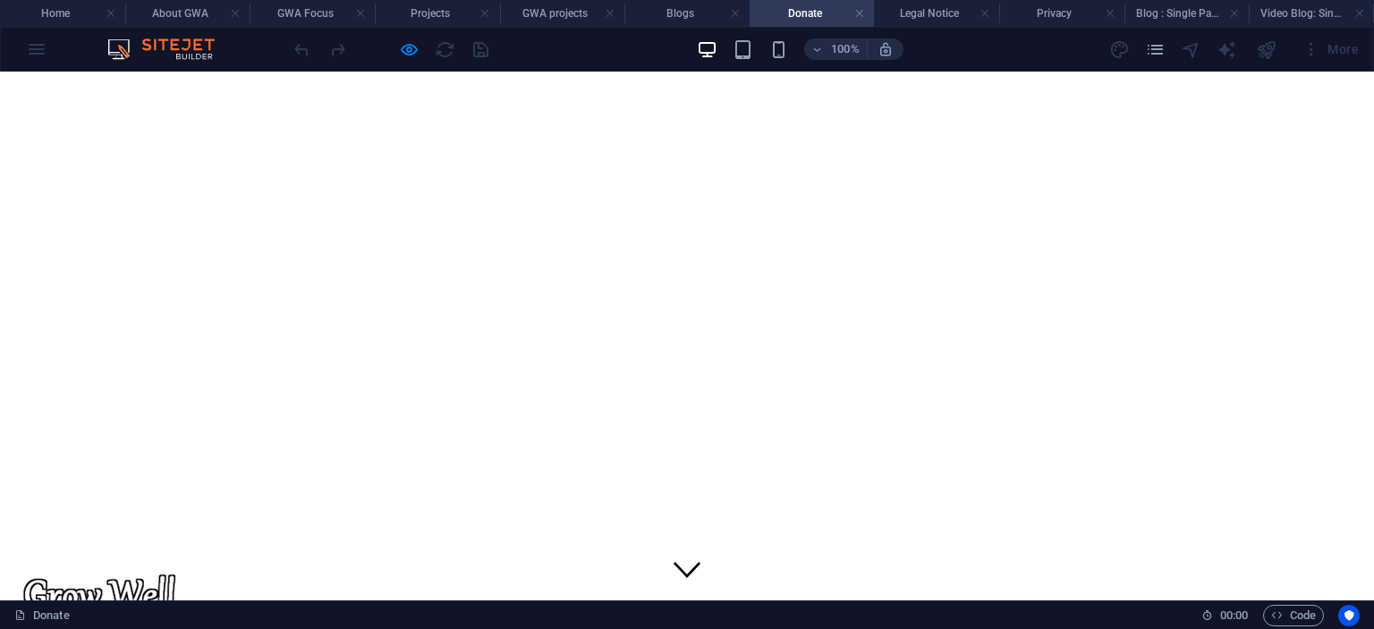
click at [477, 46] on div at bounding box center [391, 49] width 200 height 29
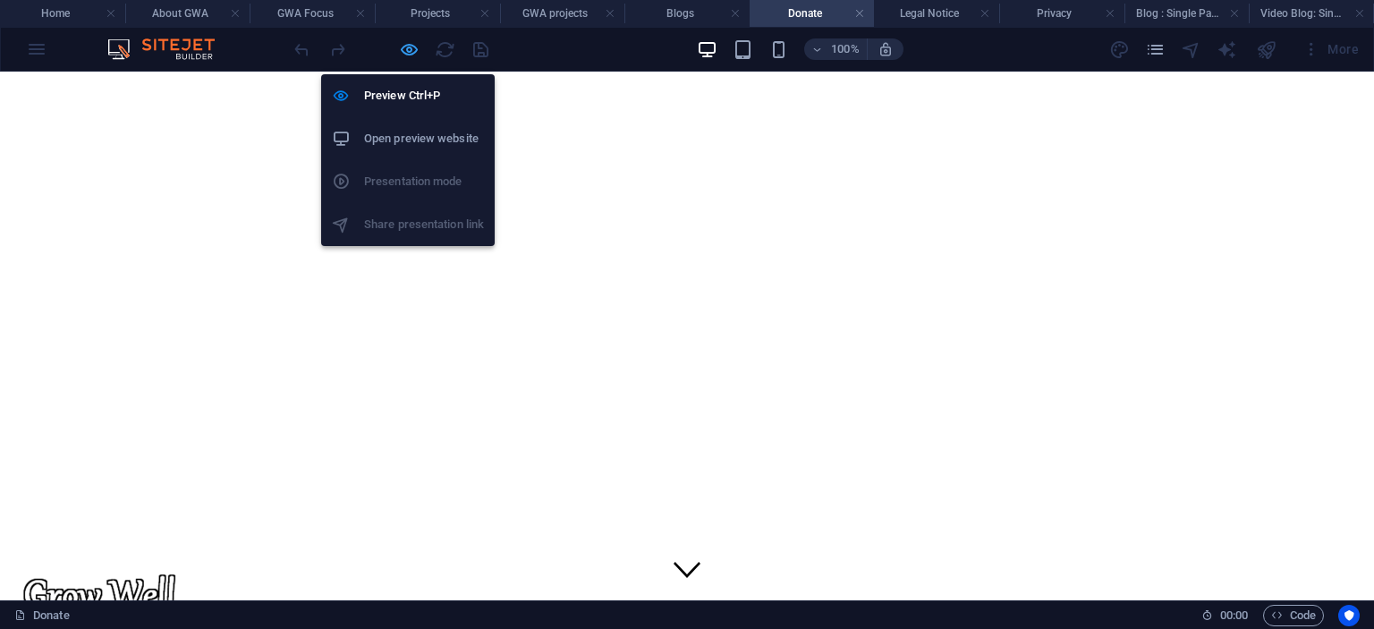
click at [410, 47] on icon "button" at bounding box center [409, 49] width 21 height 21
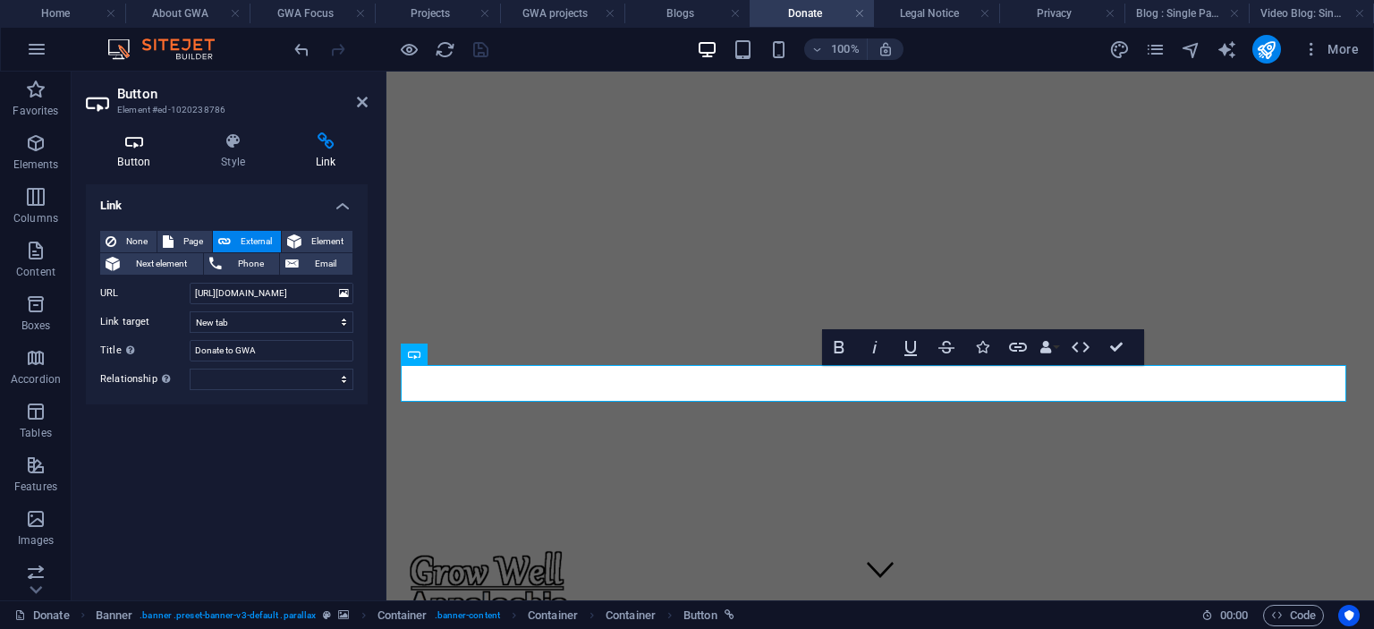
click at [115, 149] on icon at bounding box center [134, 141] width 97 height 18
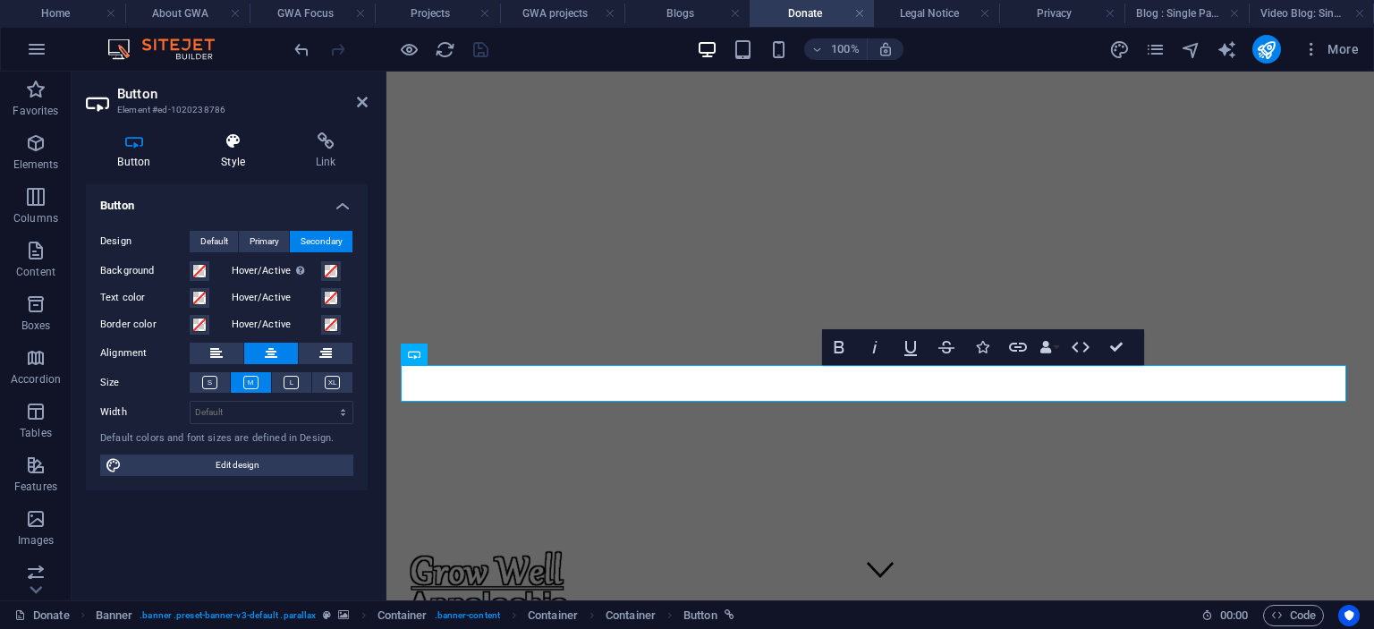
click at [230, 149] on icon at bounding box center [234, 141] width 88 height 18
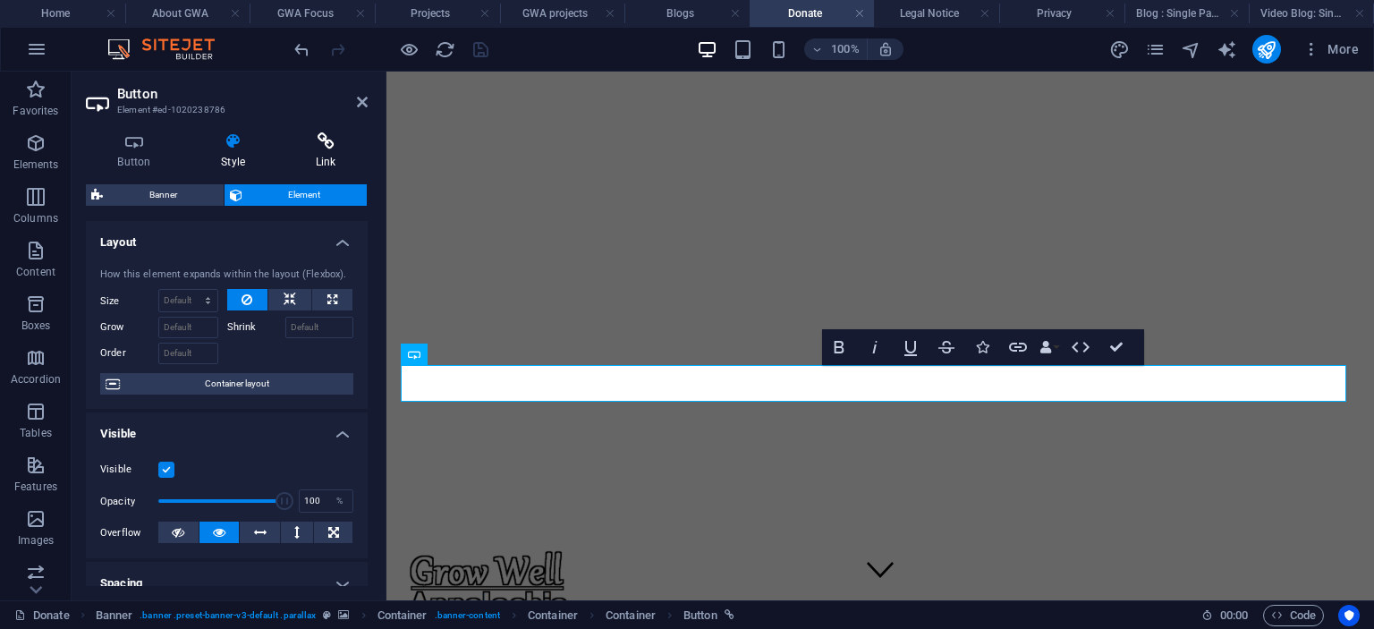
click at [319, 149] on icon at bounding box center [326, 141] width 84 height 18
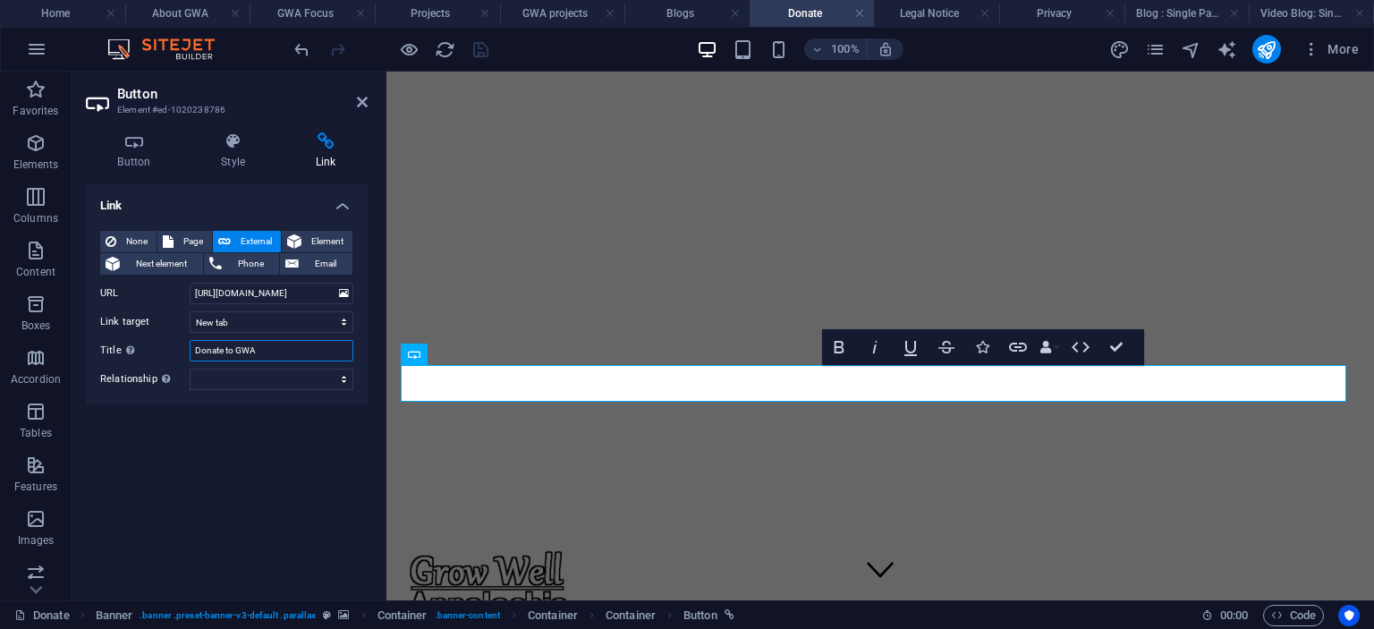
click at [272, 350] on input "Donate to GWA" at bounding box center [272, 350] width 164 height 21
click at [362, 104] on icon at bounding box center [362, 102] width 11 height 14
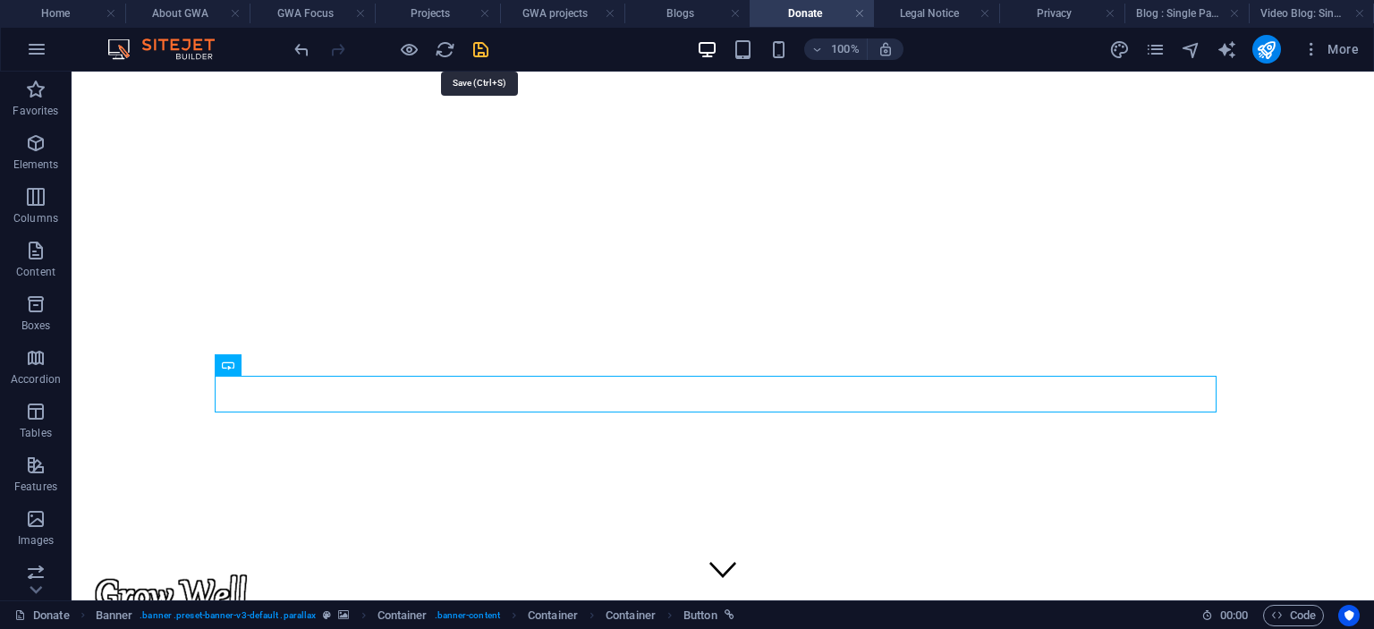
drag, startPoint x: 484, startPoint y: 47, endPoint x: 701, endPoint y: 221, distance: 278.2
click at [484, 47] on icon "save" at bounding box center [481, 49] width 21 height 21
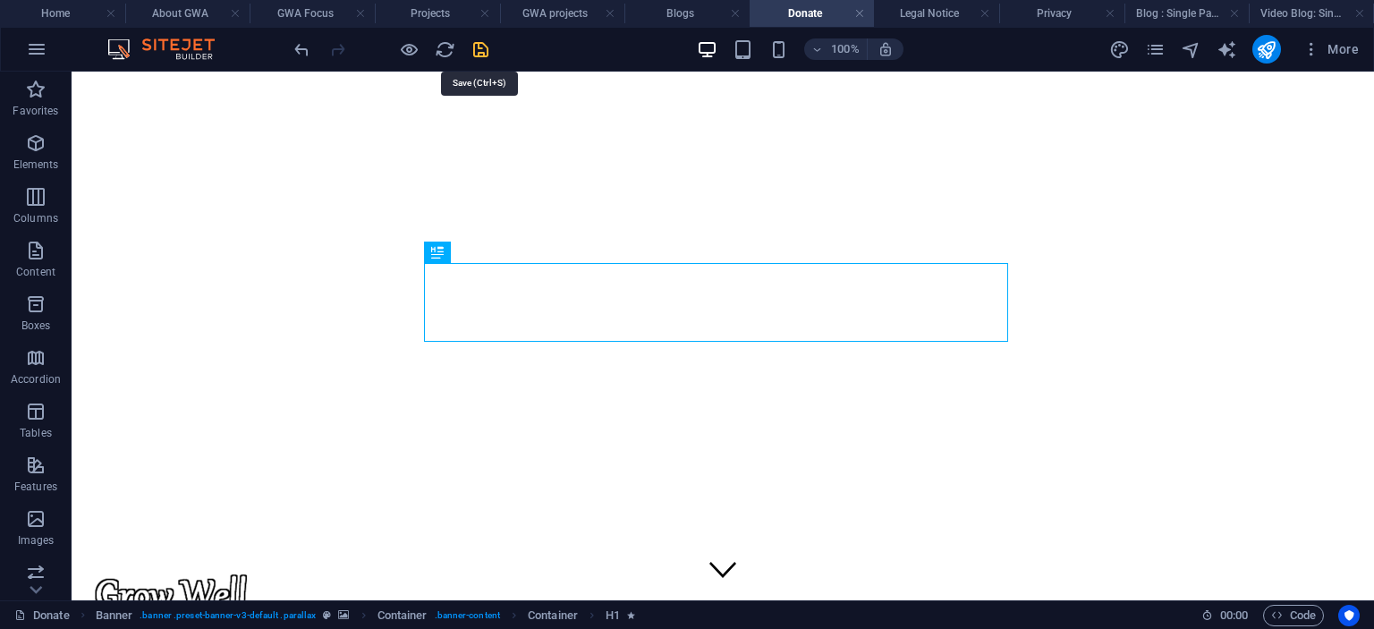
click at [487, 46] on icon "save" at bounding box center [481, 49] width 21 height 21
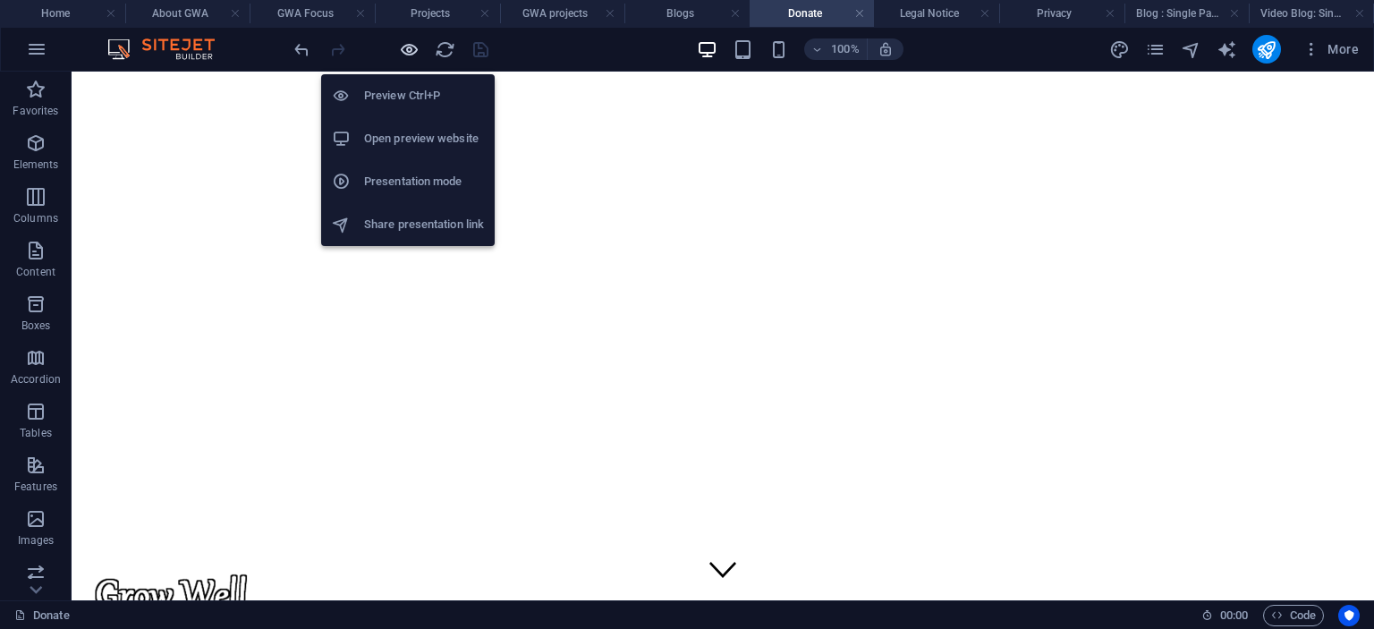
drag, startPoint x: 411, startPoint y: 49, endPoint x: 540, endPoint y: 8, distance: 136.1
click at [411, 49] on icon "button" at bounding box center [409, 49] width 21 height 21
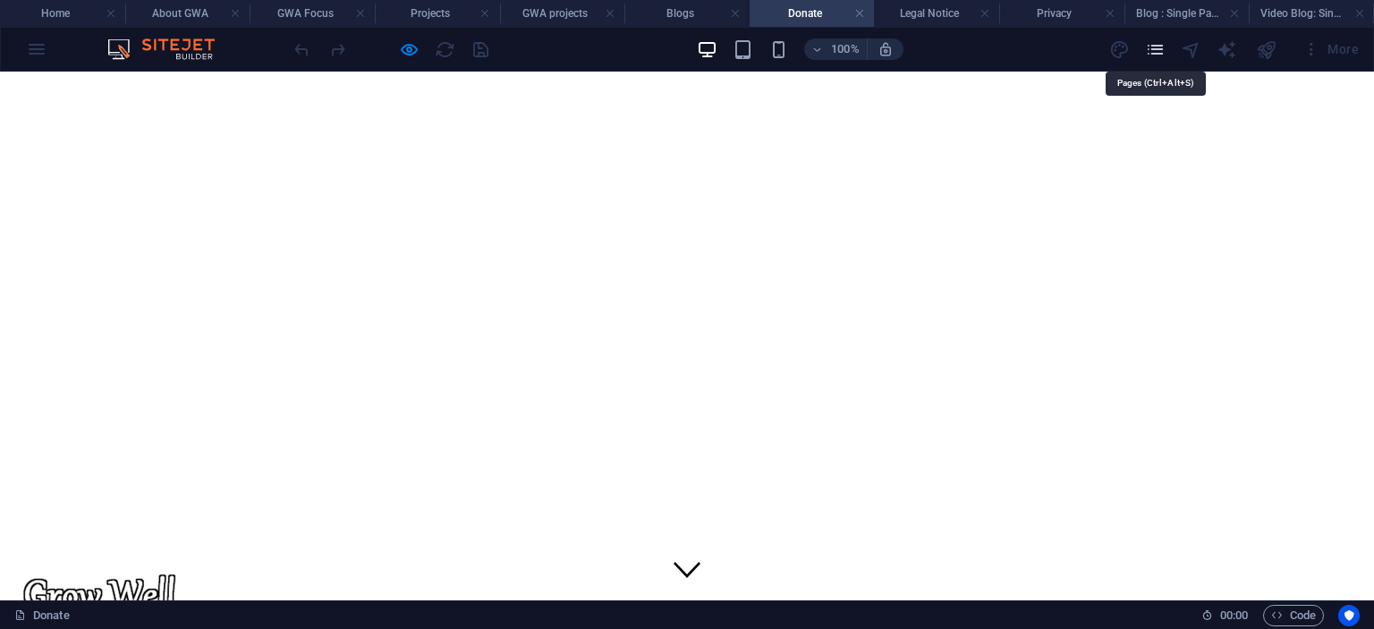
click at [1154, 49] on icon "pages" at bounding box center [1155, 49] width 21 height 21
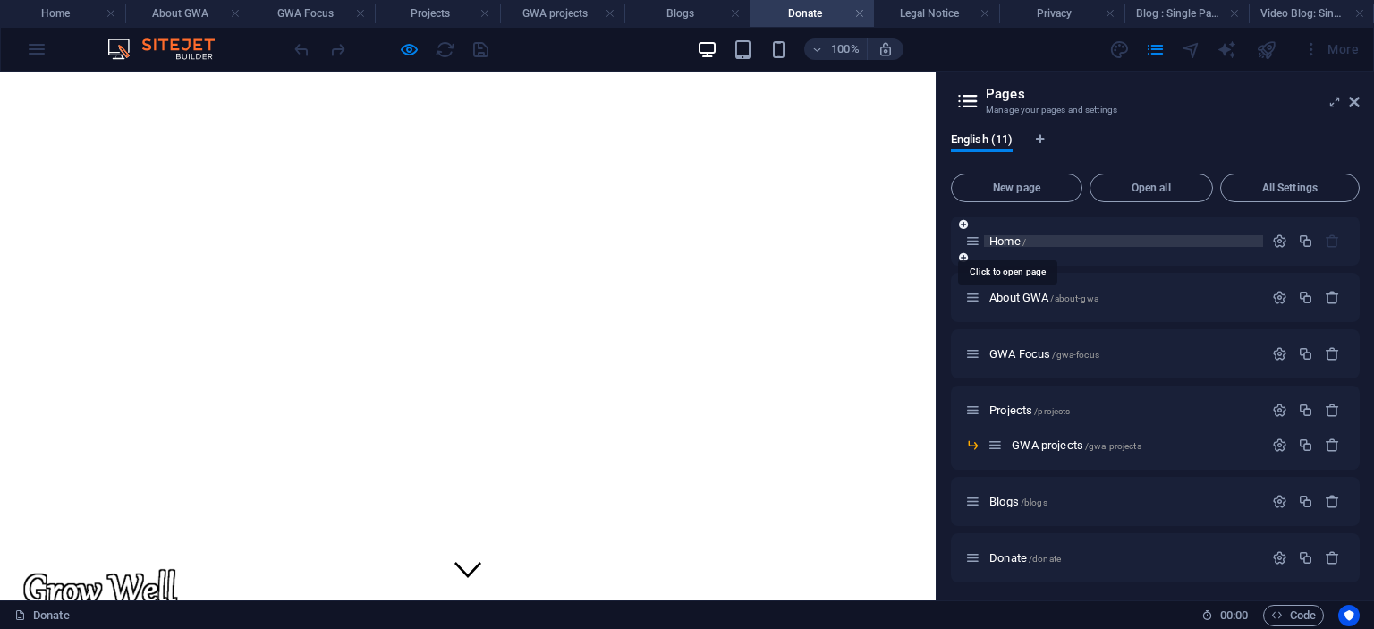
click at [1015, 239] on span "Home /" at bounding box center [1008, 240] width 37 height 13
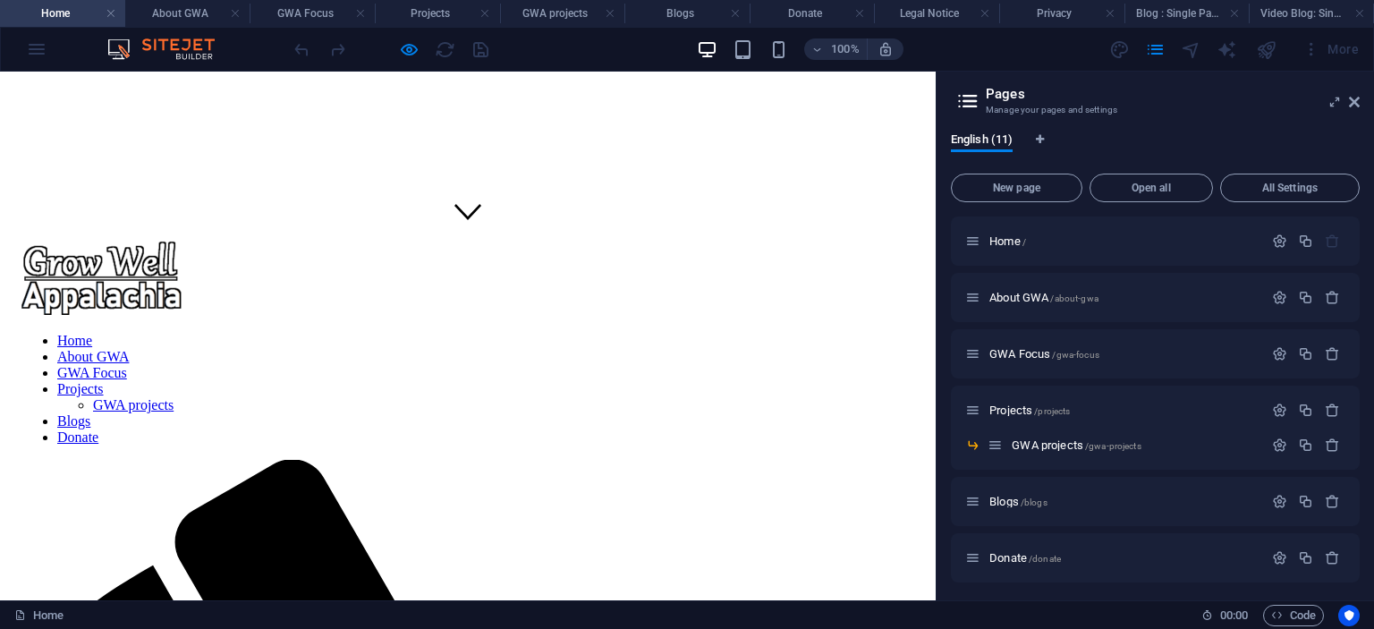
scroll to position [0, 0]
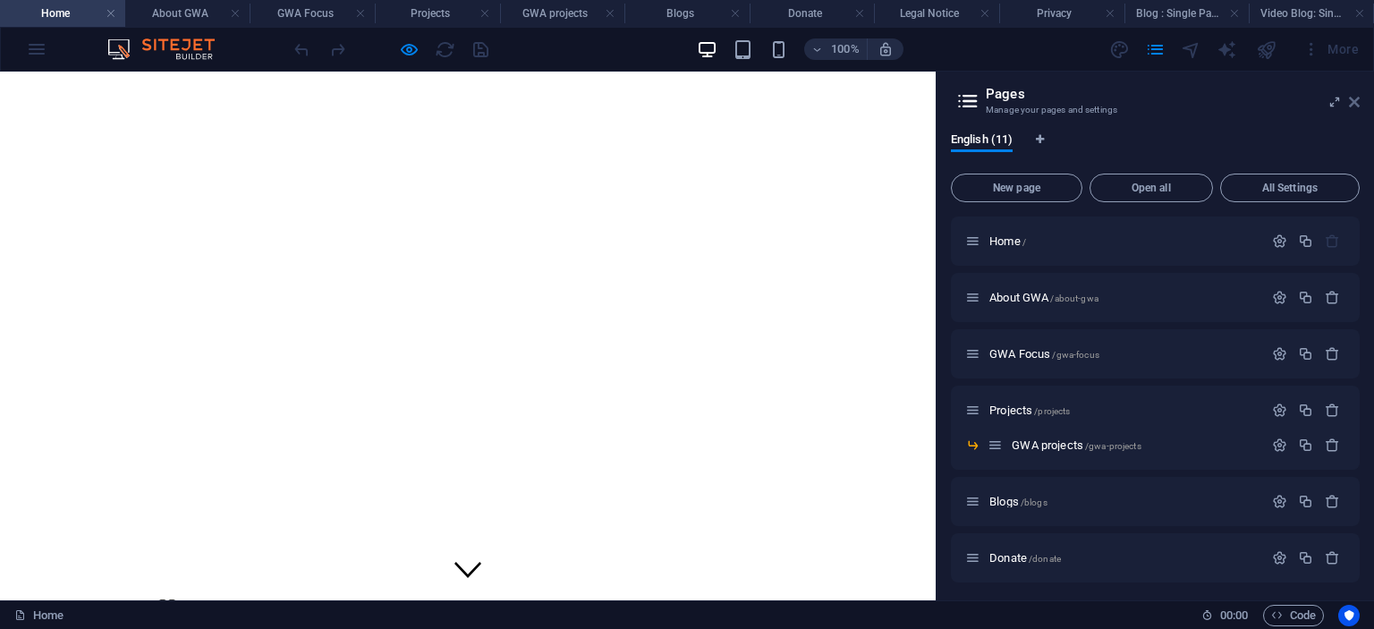
click at [1354, 105] on icon at bounding box center [1354, 102] width 11 height 14
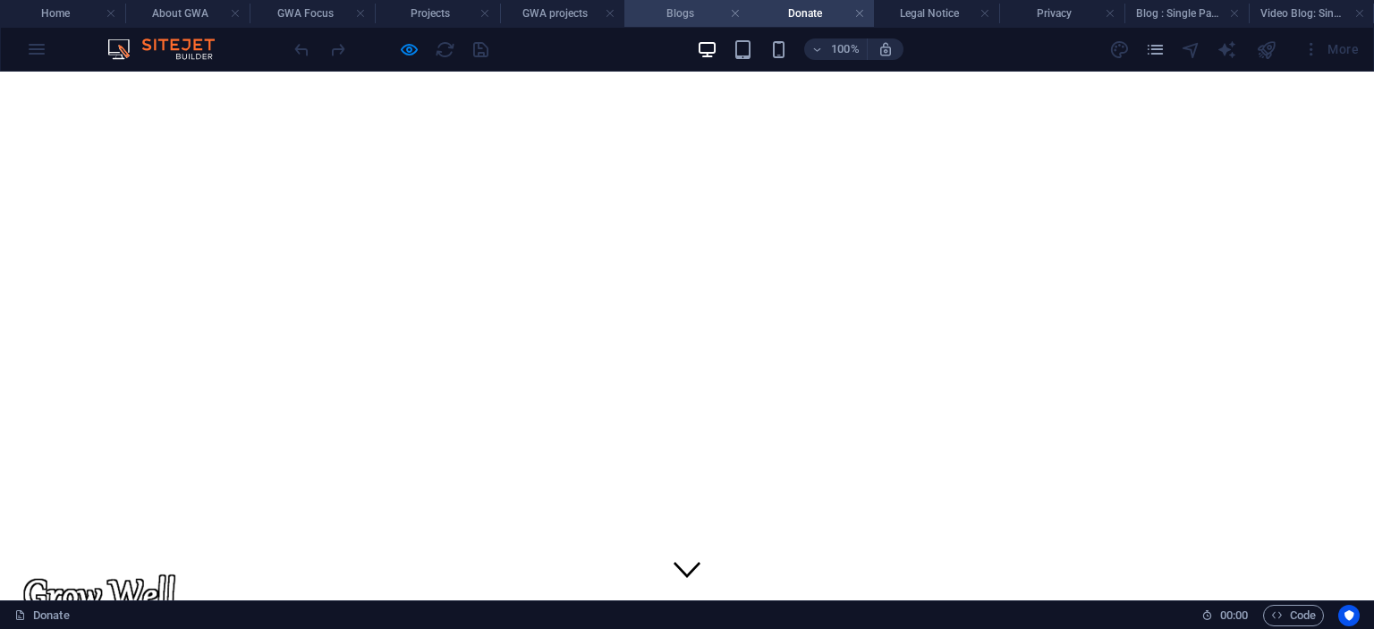
click at [672, 13] on h4 "Blogs" at bounding box center [686, 14] width 125 height 20
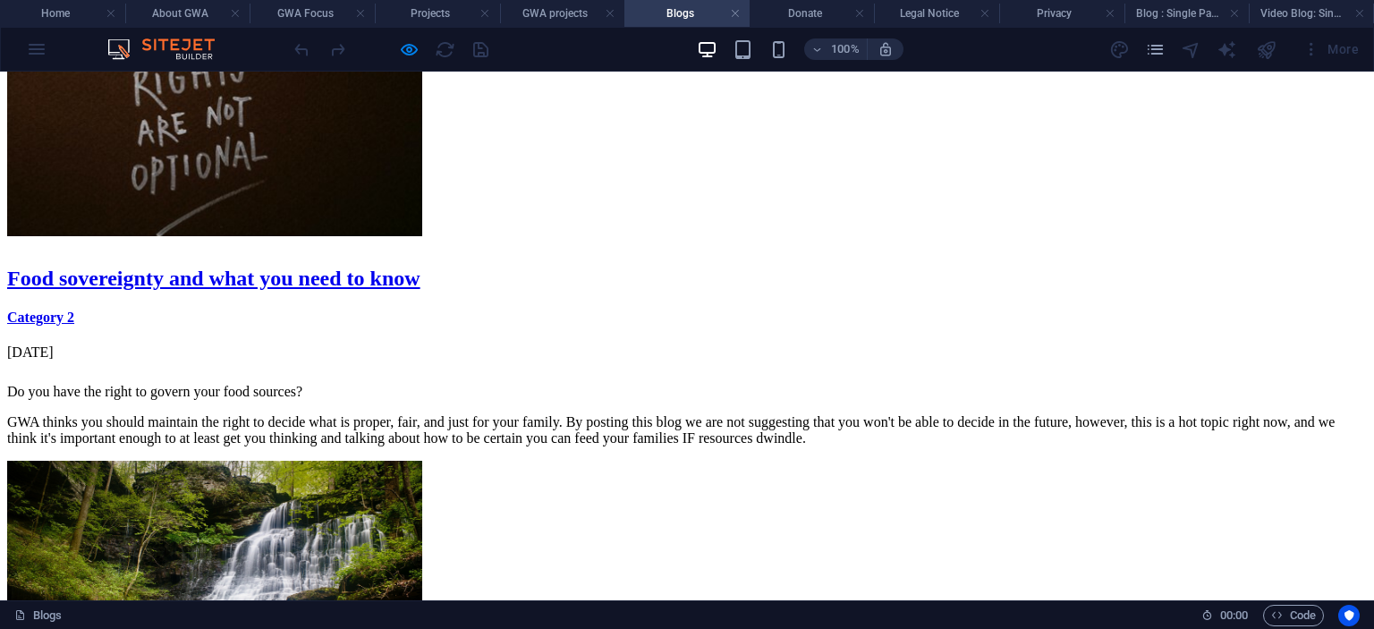
scroll to position [3799, 0]
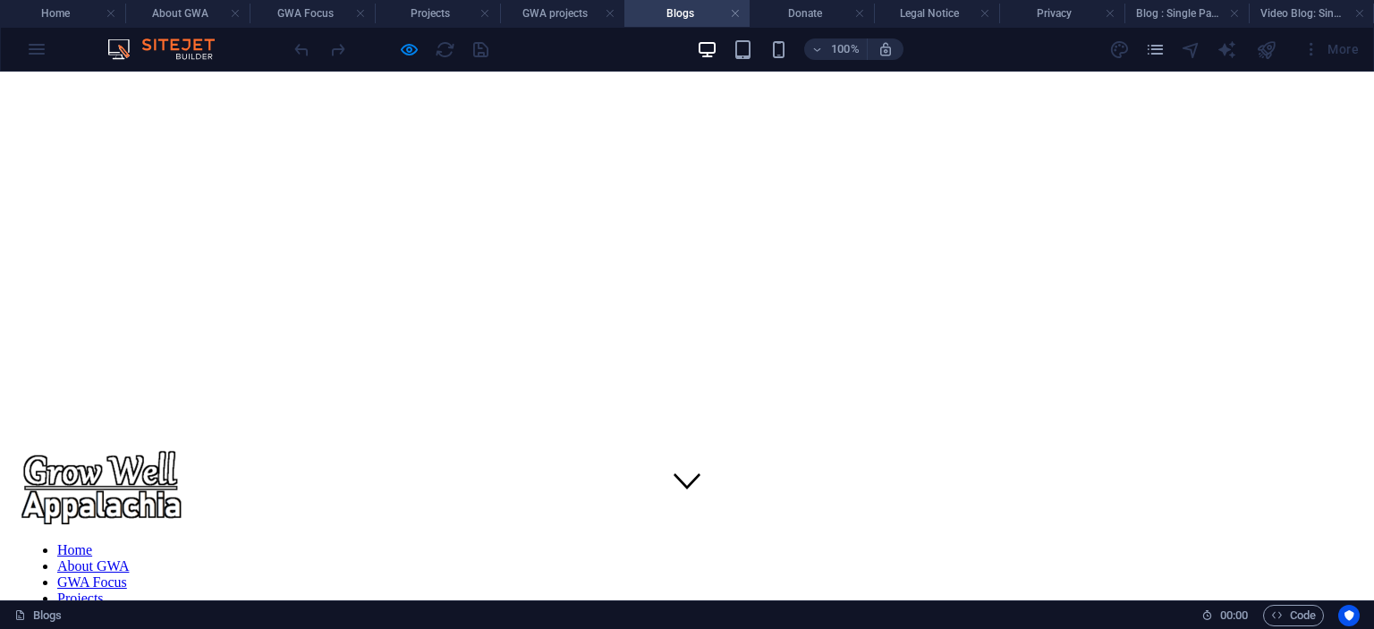
scroll to position [32, 0]
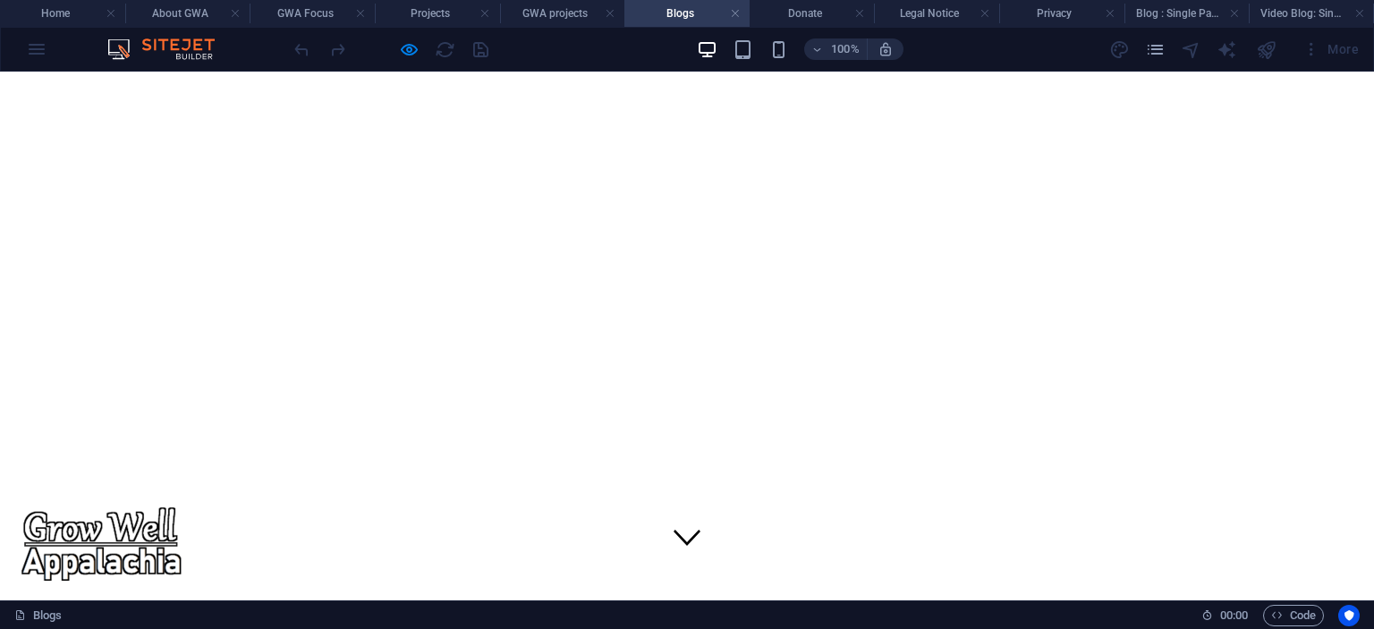
drag, startPoint x: 578, startPoint y: 451, endPoint x: 800, endPoint y: 454, distance: 221.9
drag, startPoint x: 830, startPoint y: 540, endPoint x: 573, endPoint y: 450, distance: 272.2
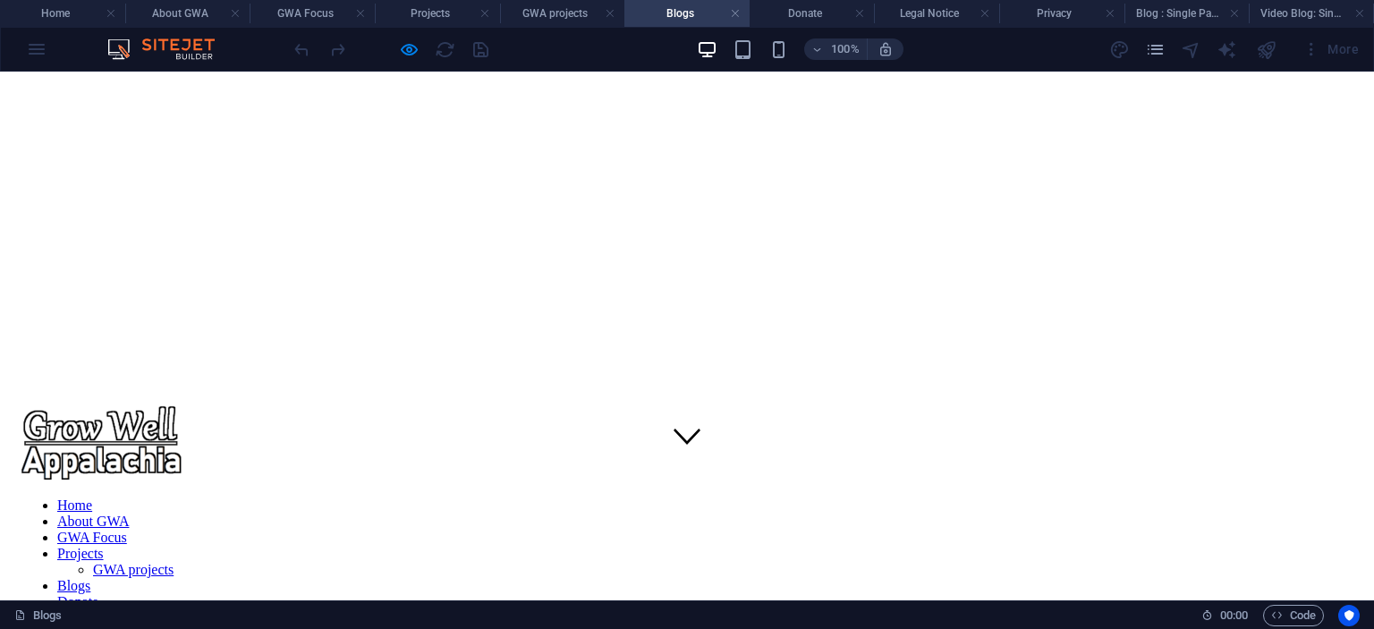
scroll to position [122, 0]
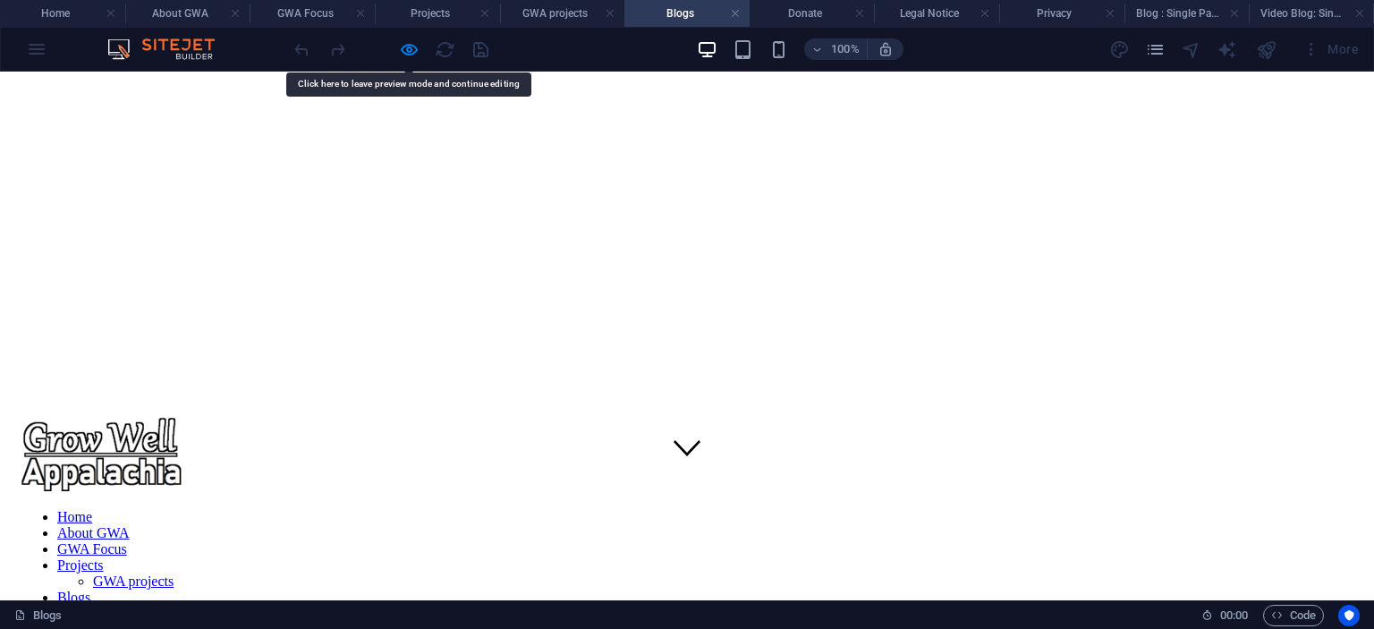
copy div "Mountain City Social A secure and vibrant platform for everyone to connect and …"
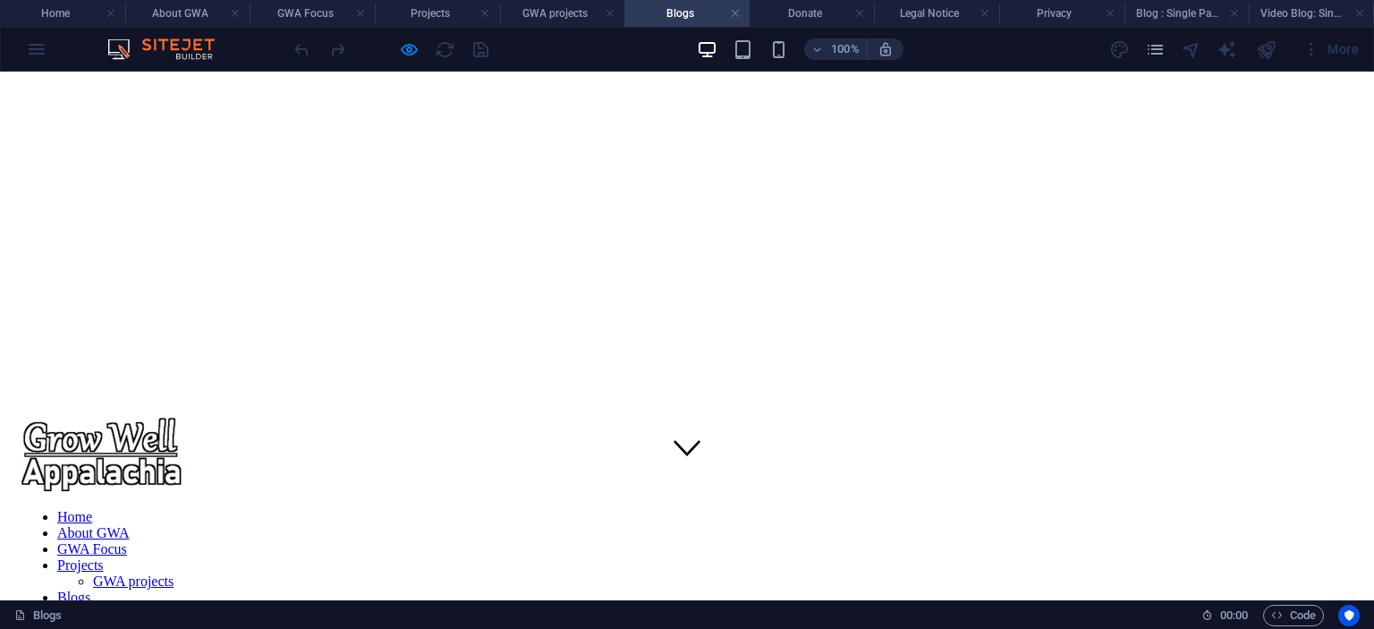
drag, startPoint x: 692, startPoint y: 441, endPoint x: 633, endPoint y: 432, distance: 60.6
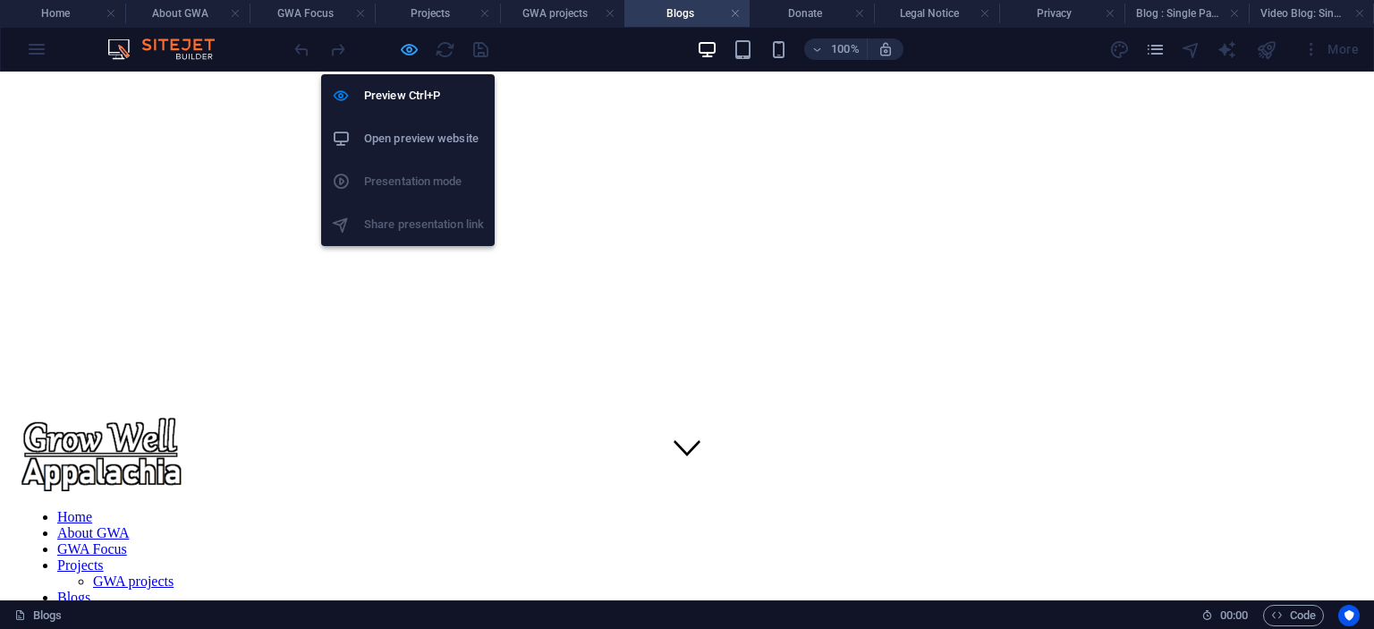
drag, startPoint x: 633, startPoint y: 361, endPoint x: 410, endPoint y: 47, distance: 384.3
click at [410, 47] on icon "button" at bounding box center [409, 49] width 21 height 21
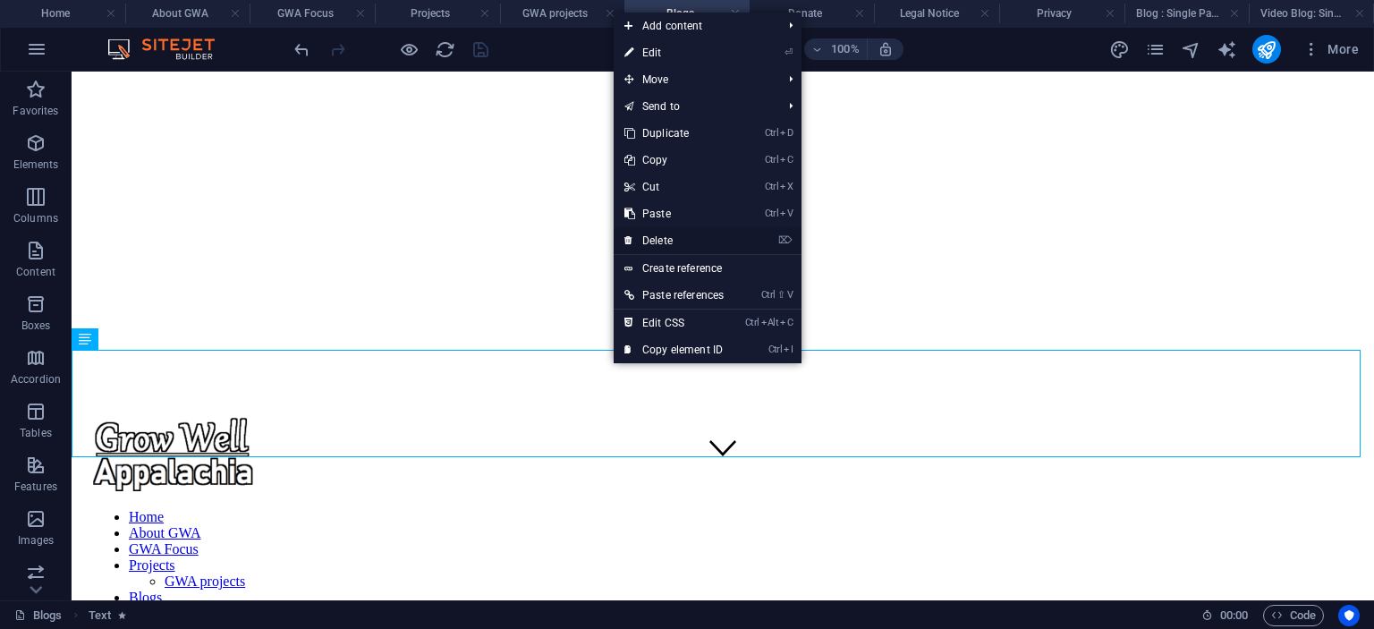
click at [648, 242] on link "⌦ Delete" at bounding box center [674, 240] width 121 height 27
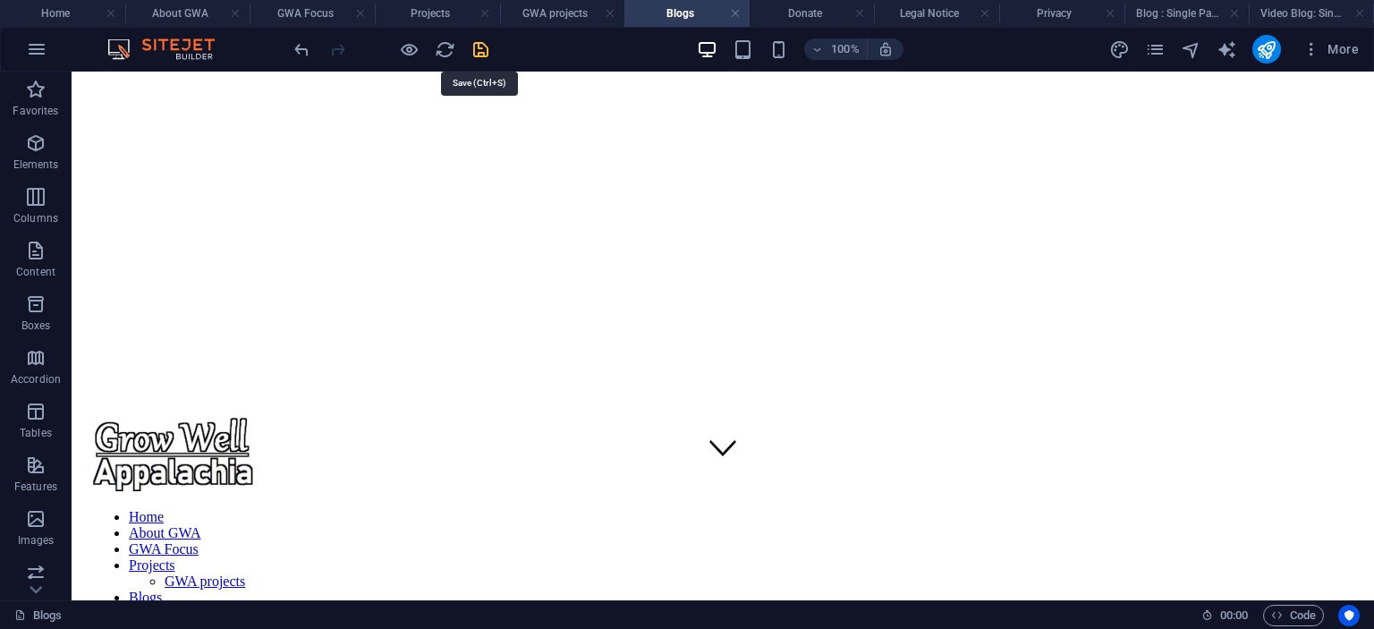
click at [472, 50] on icon "save" at bounding box center [481, 49] width 21 height 21
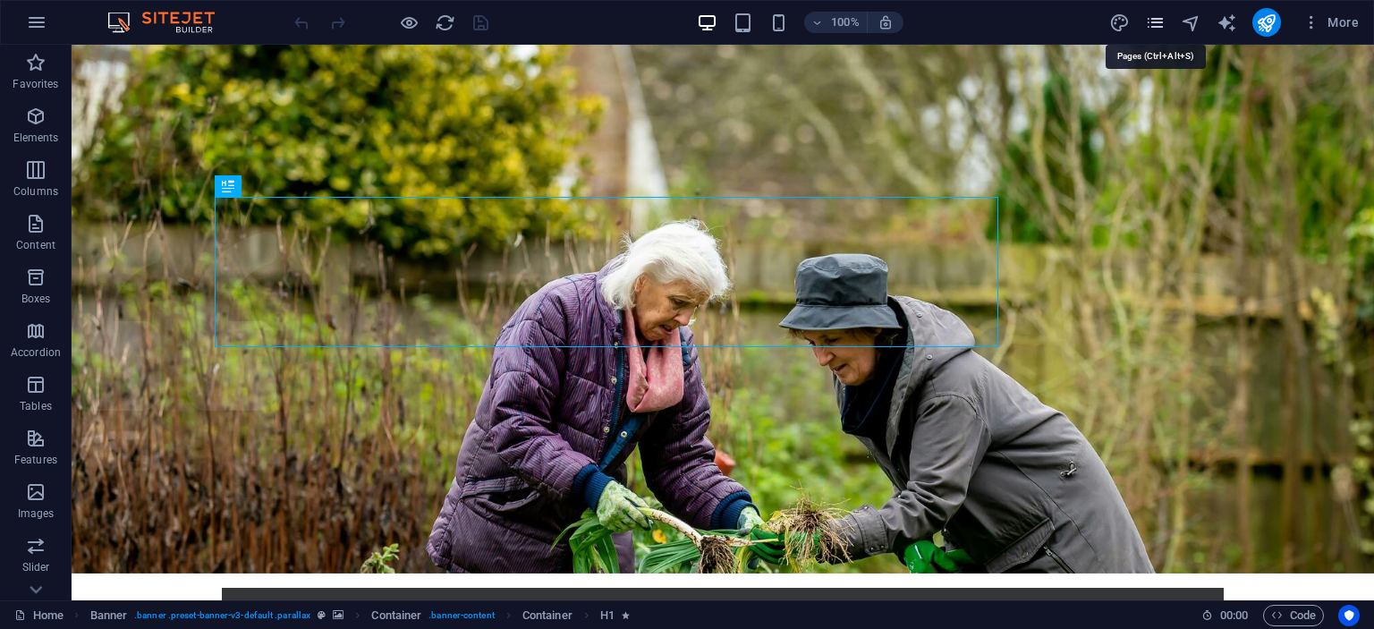
click at [1156, 20] on icon "pages" at bounding box center [1155, 23] width 21 height 21
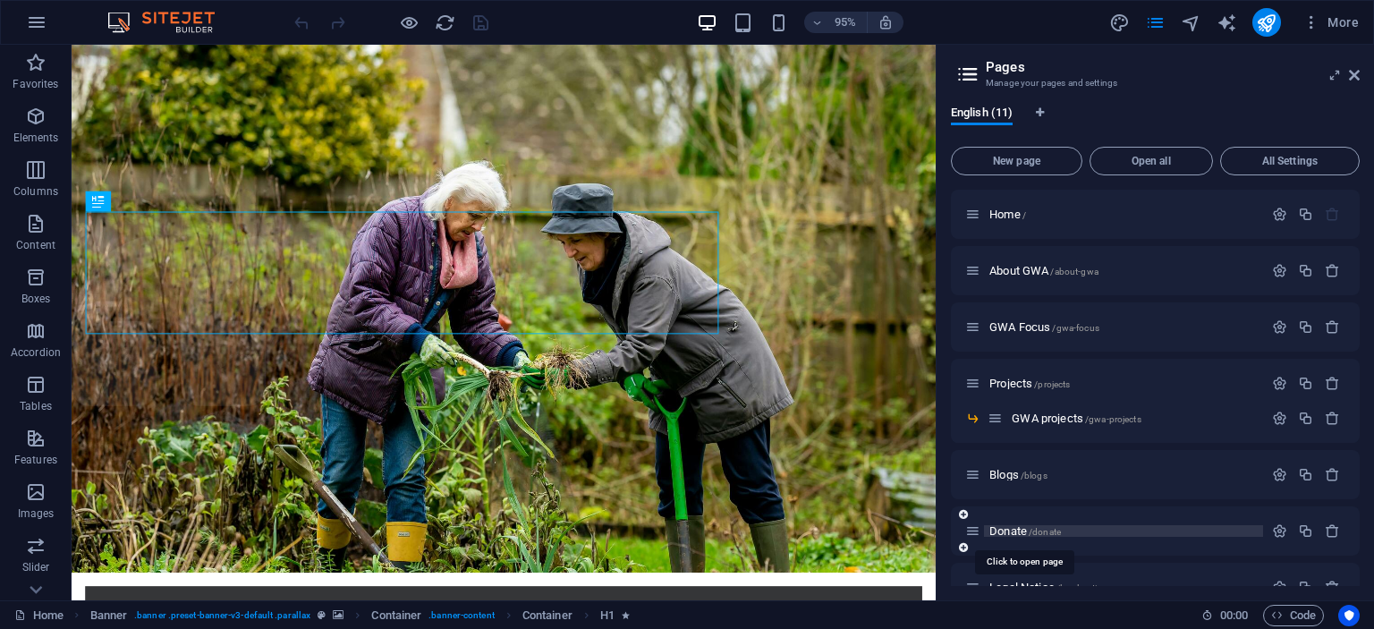
click at [1011, 528] on span "Donate /donate" at bounding box center [1026, 530] width 72 height 13
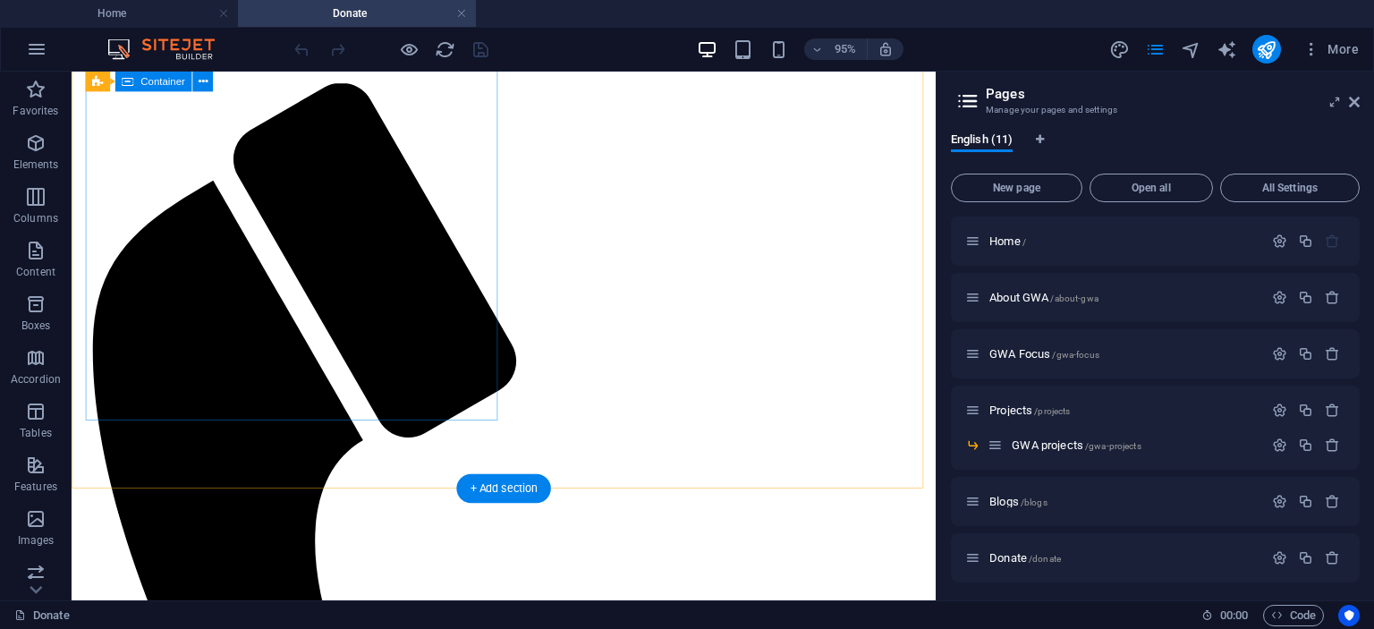
scroll to position [805, 0]
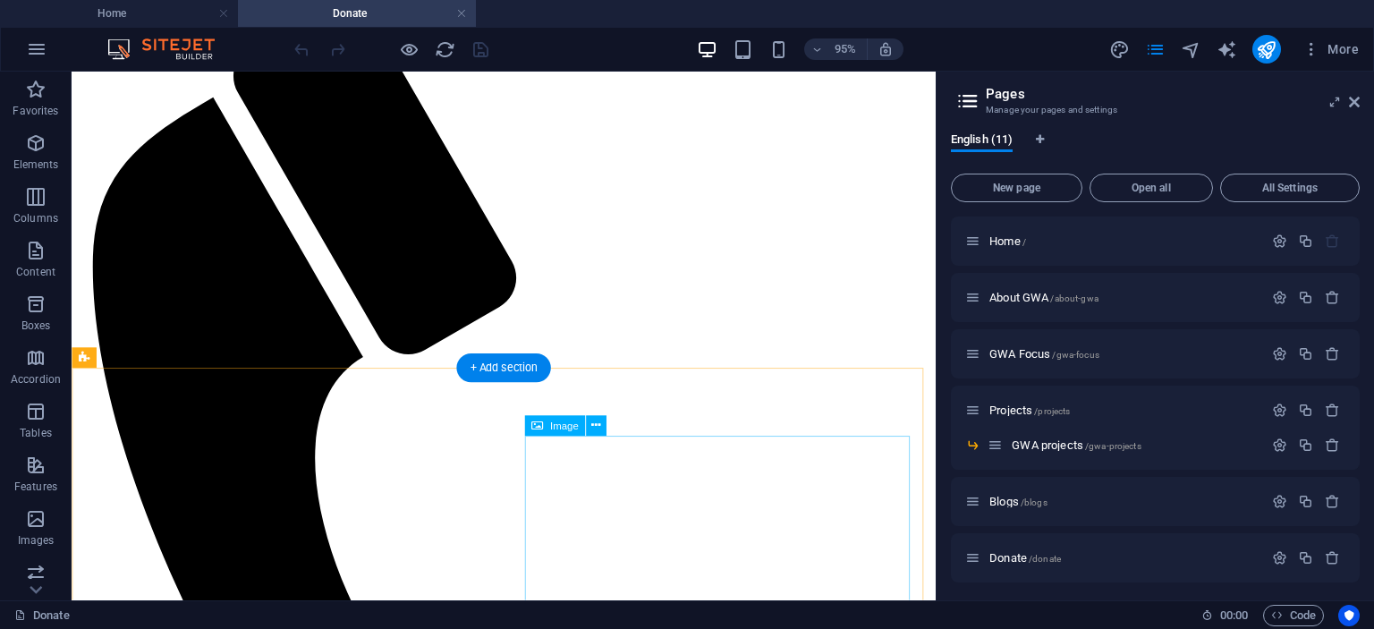
select select "px"
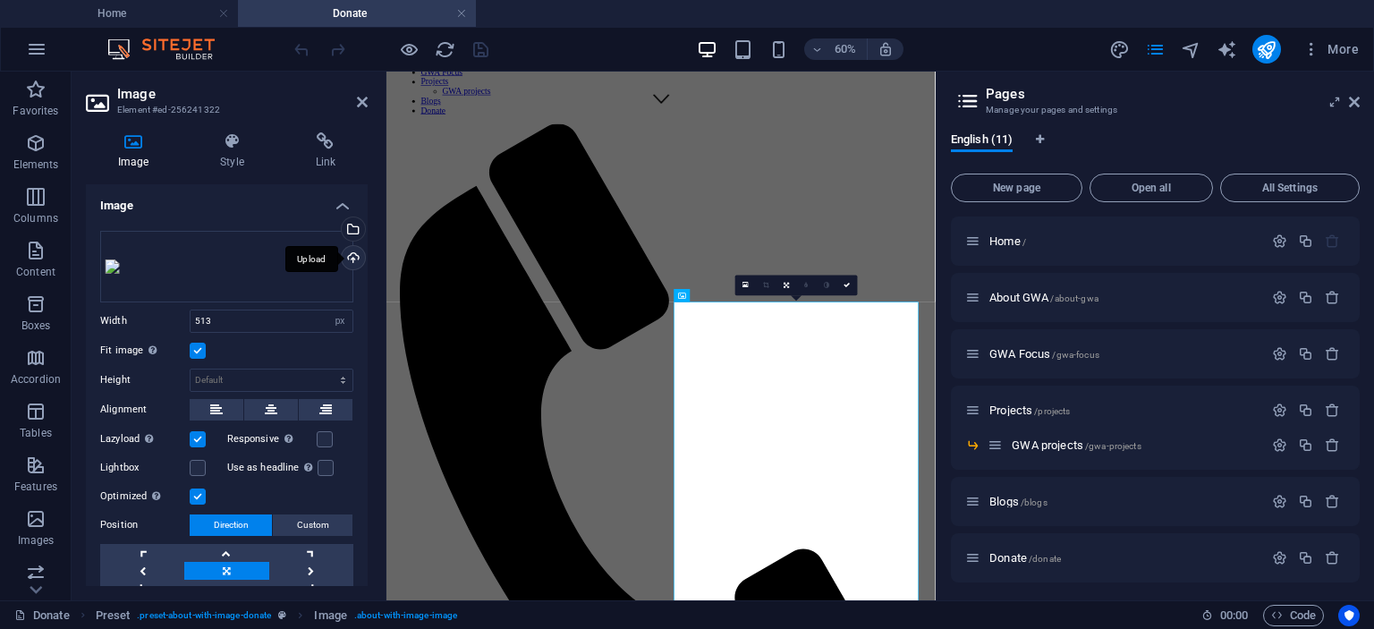
click at [354, 253] on div "Upload" at bounding box center [351, 259] width 27 height 27
click at [349, 225] on div "Select files from the file manager, stock photos, or upload file(s)" at bounding box center [351, 230] width 27 height 27
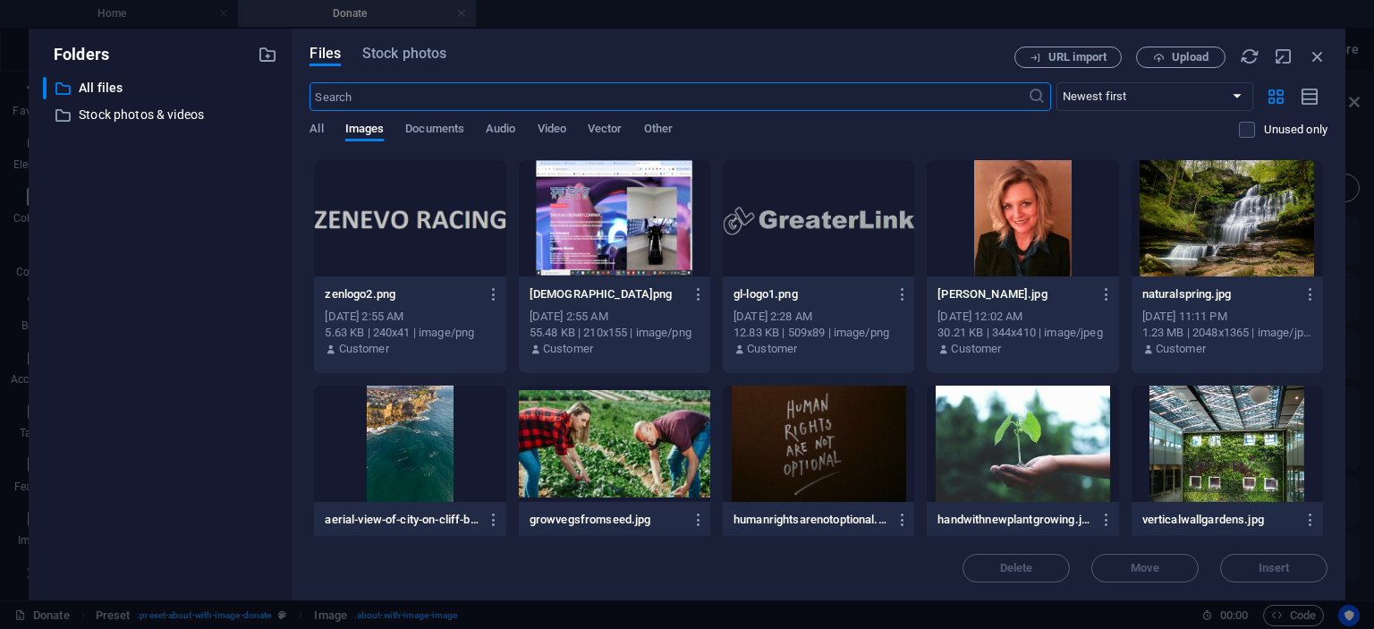
scroll to position [1163, 0]
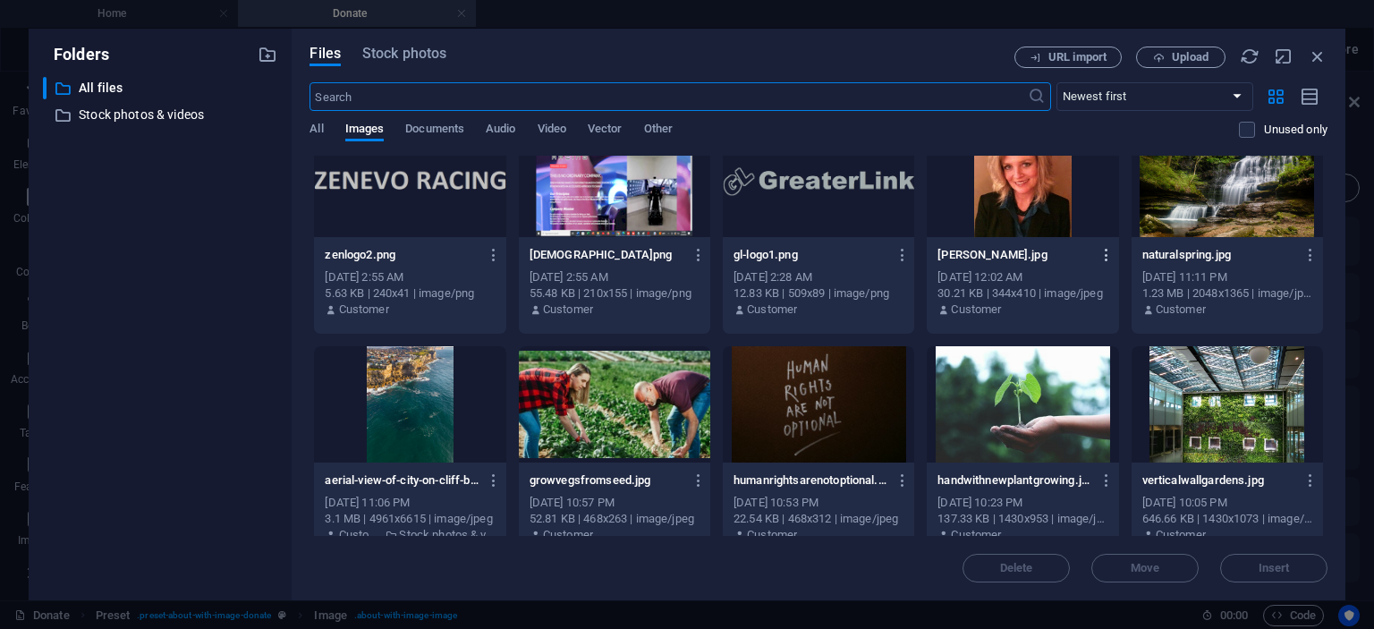
click at [1099, 247] on icon "button" at bounding box center [1107, 255] width 17 height 16
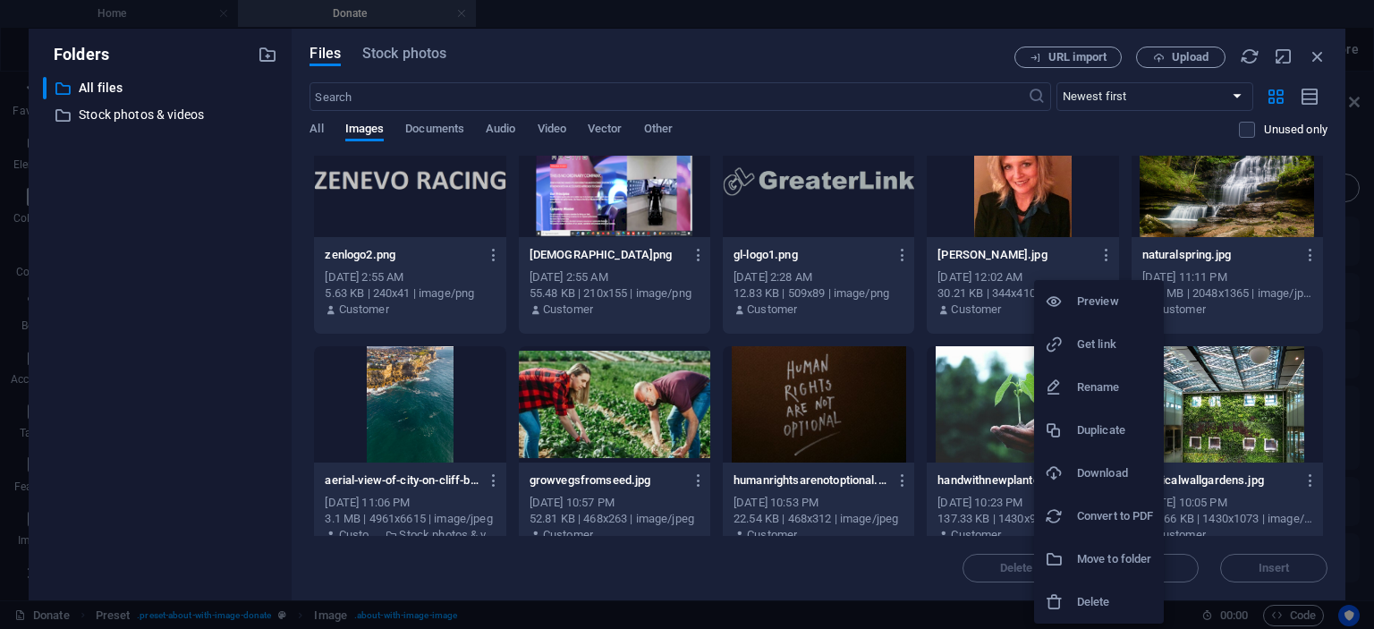
click at [1097, 598] on h6 "Delete" at bounding box center [1115, 601] width 76 height 21
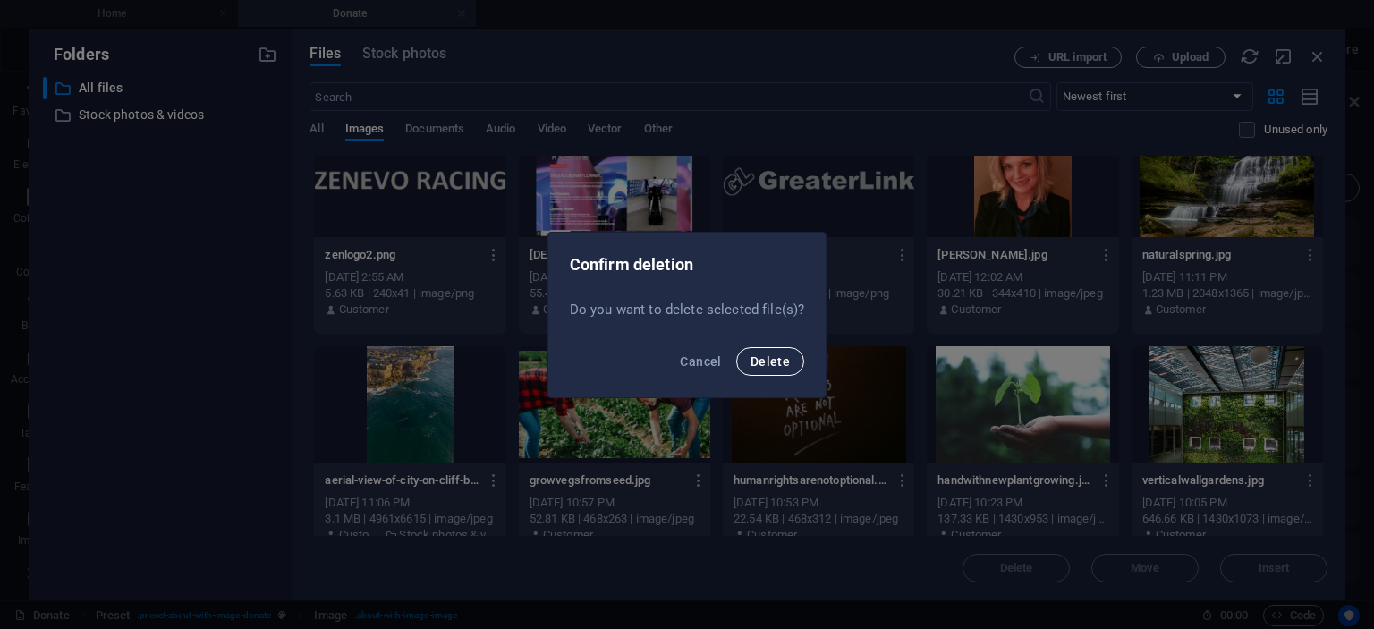
click at [777, 359] on span "Delete" at bounding box center [770, 361] width 39 height 14
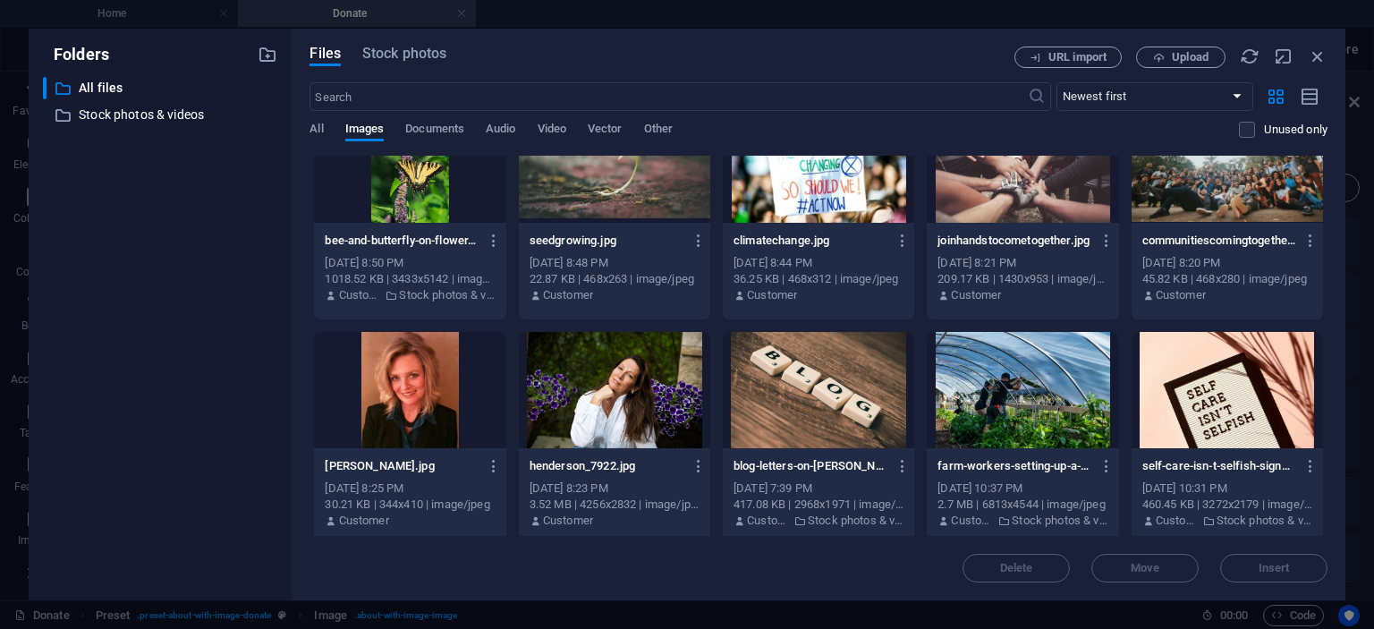
scroll to position [1879, 0]
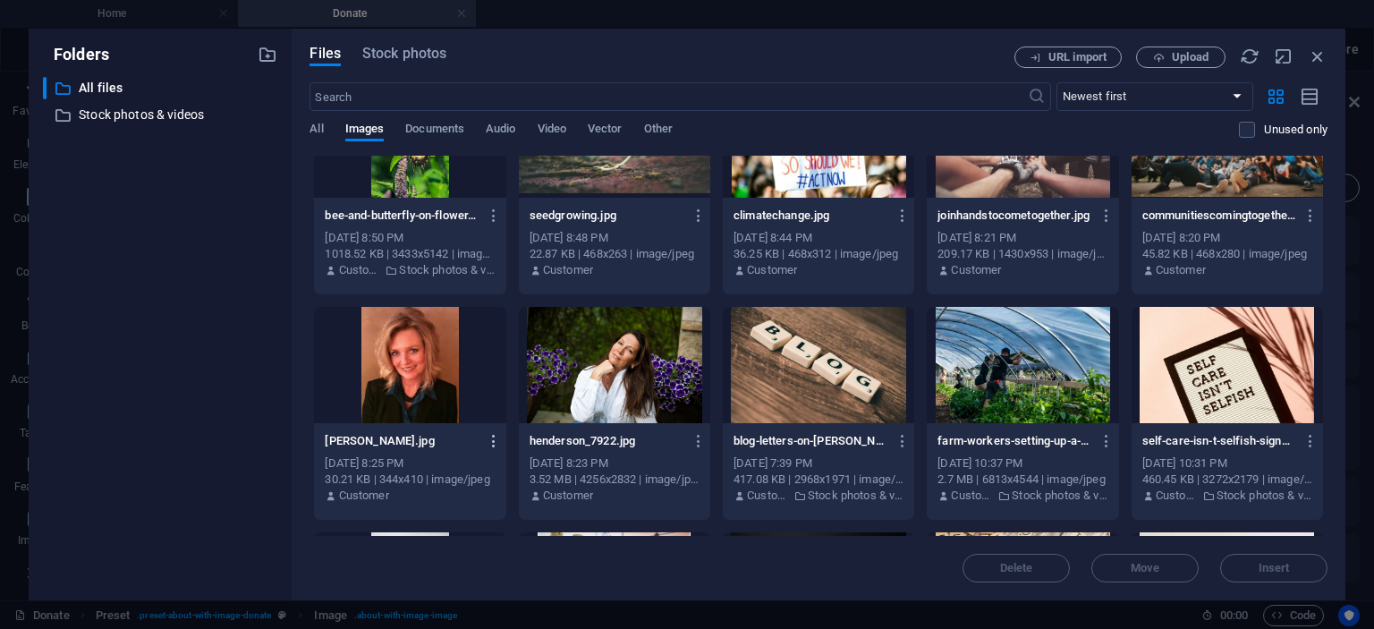
click at [493, 442] on icon "button" at bounding box center [494, 441] width 17 height 16
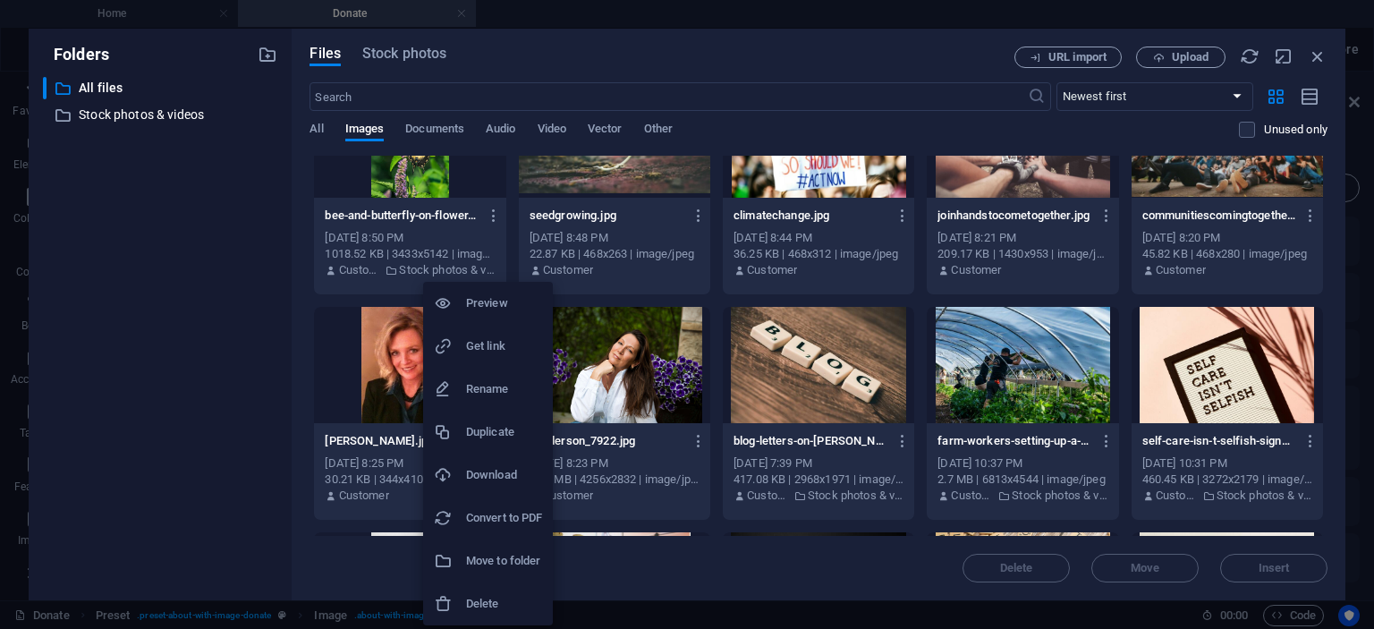
click at [479, 607] on h6 "Delete" at bounding box center [504, 603] width 76 height 21
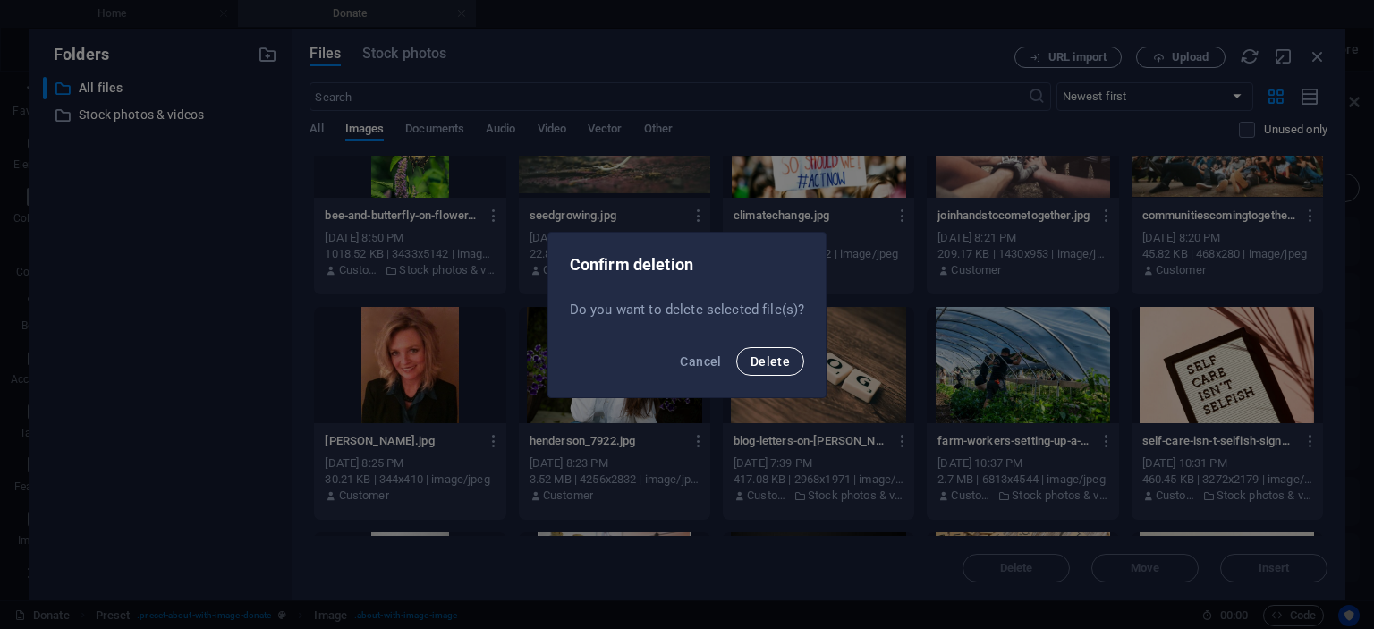
click at [765, 357] on span "Delete" at bounding box center [770, 361] width 39 height 14
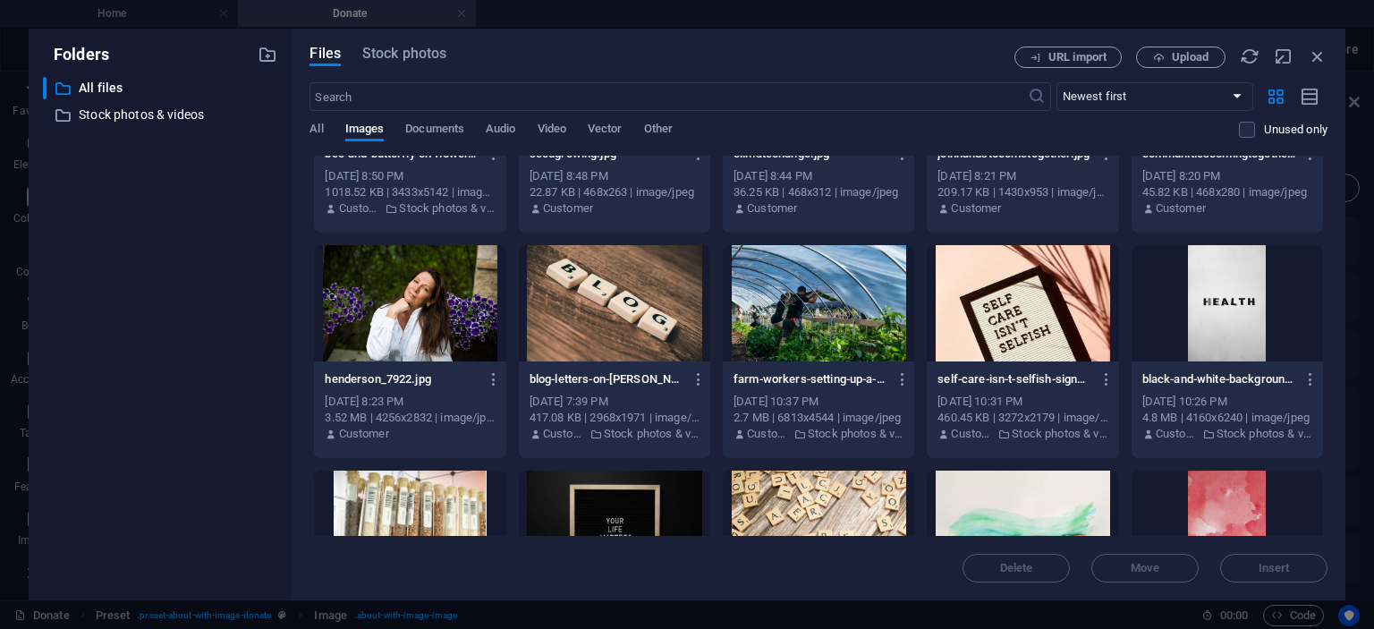
scroll to position [2147, 0]
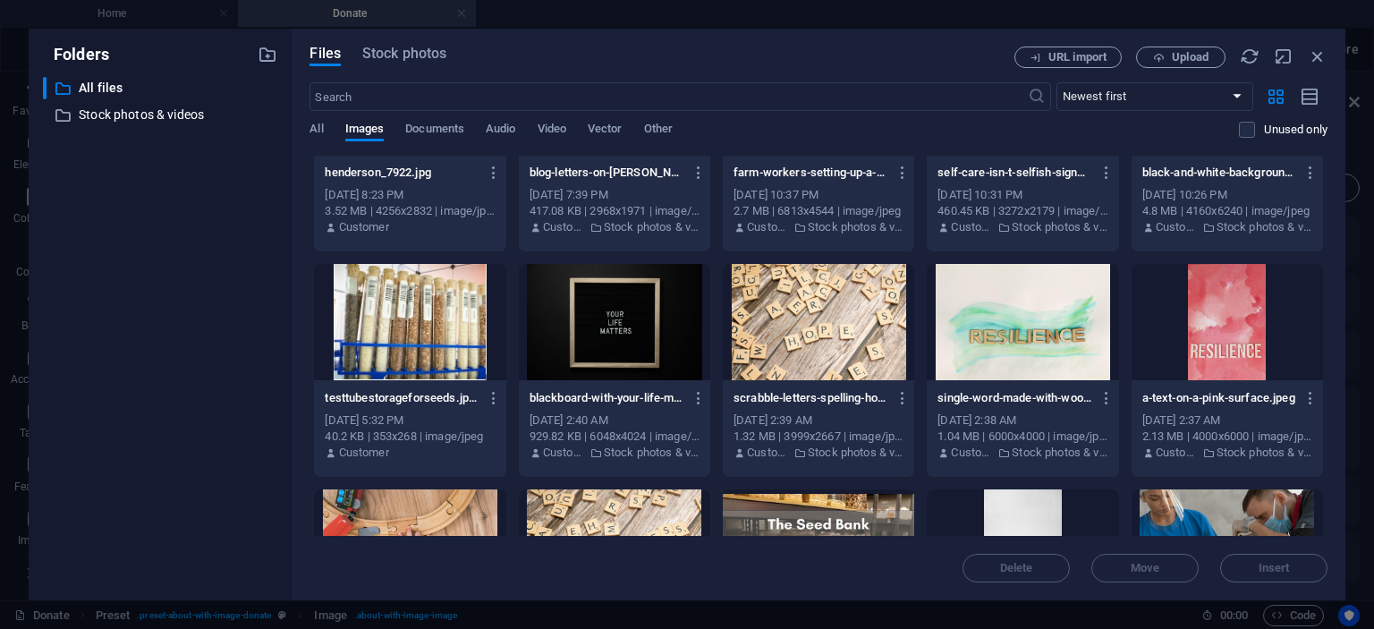
click at [1224, 304] on div at bounding box center [1227, 322] width 191 height 116
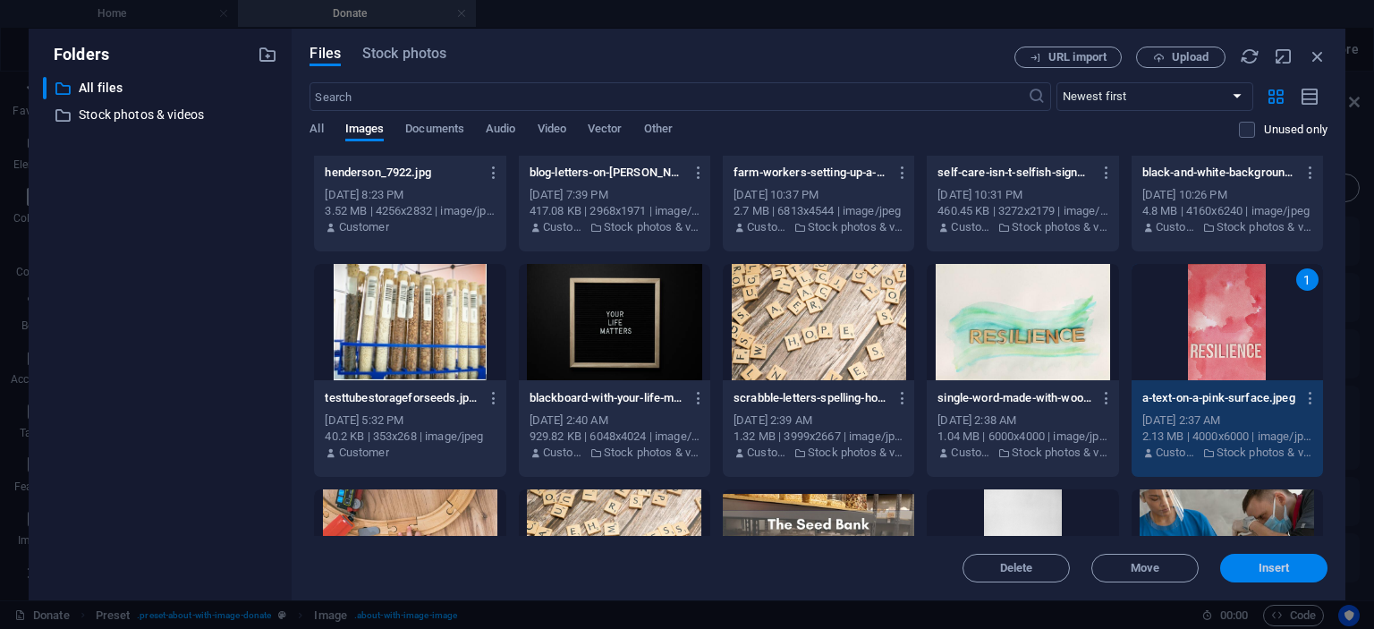
click at [1270, 568] on span "Insert" at bounding box center [1274, 568] width 31 height 11
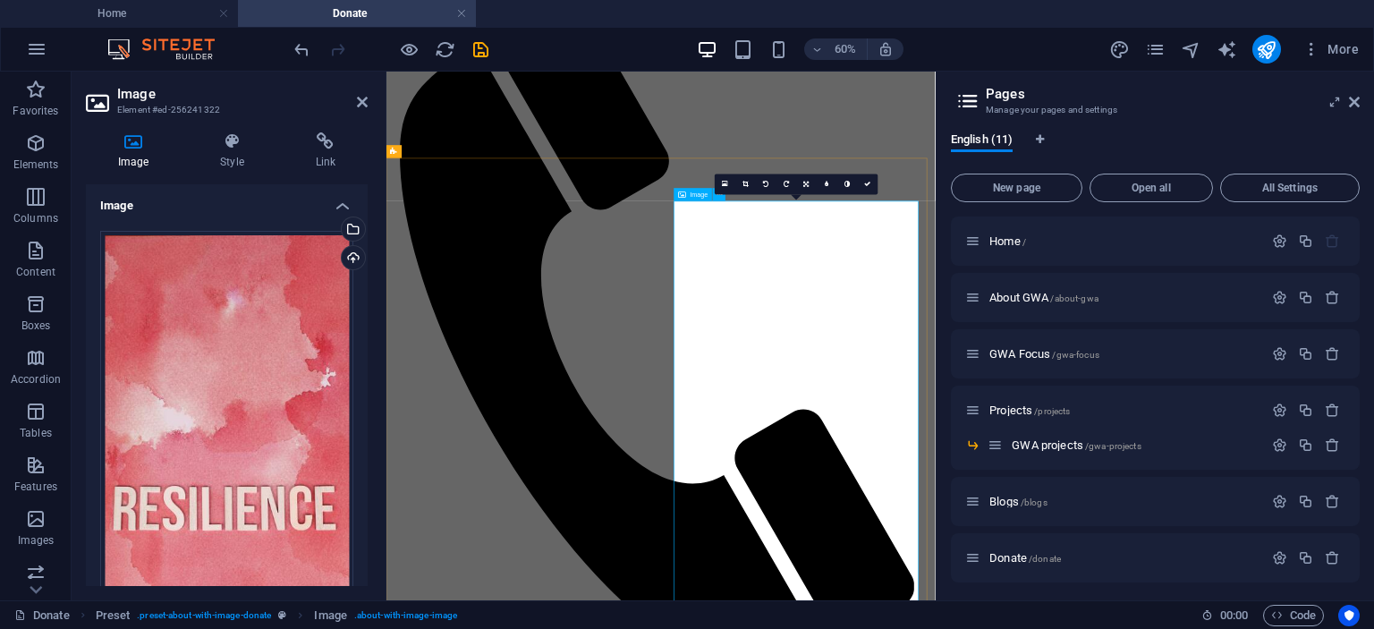
scroll to position [1062, 0]
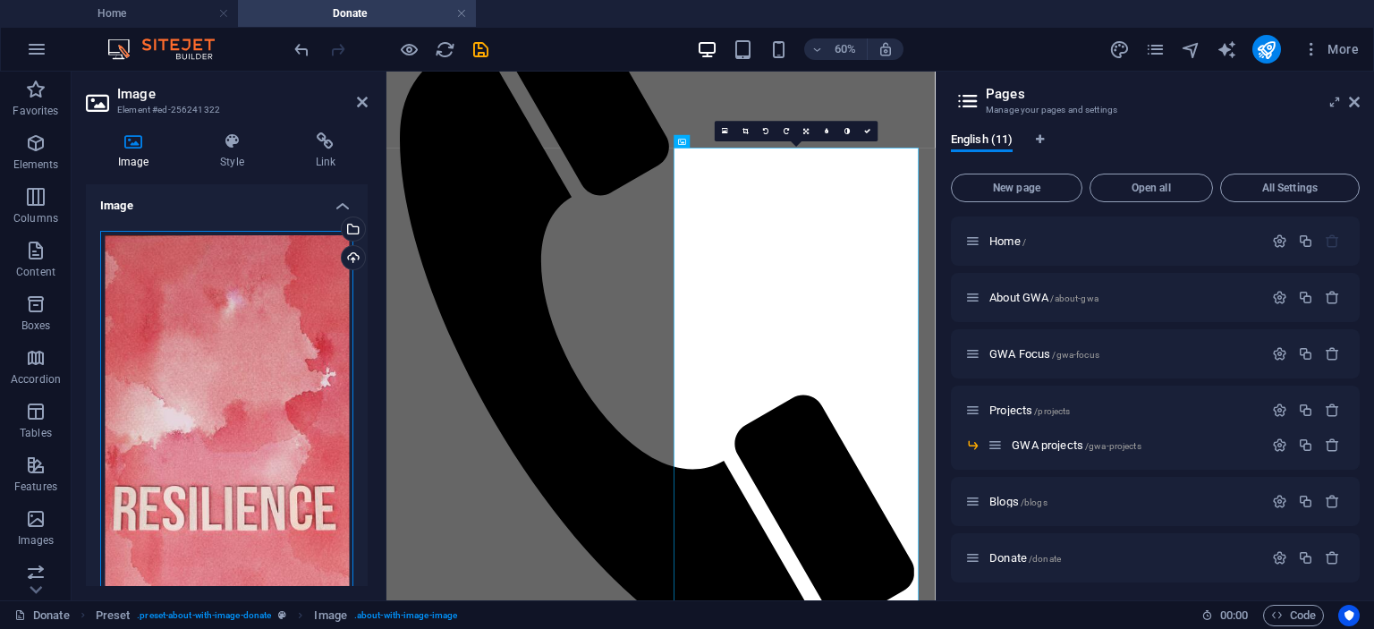
click at [236, 414] on div "Drag files here, click to choose files or select files from Files or our free s…" at bounding box center [226, 419] width 253 height 376
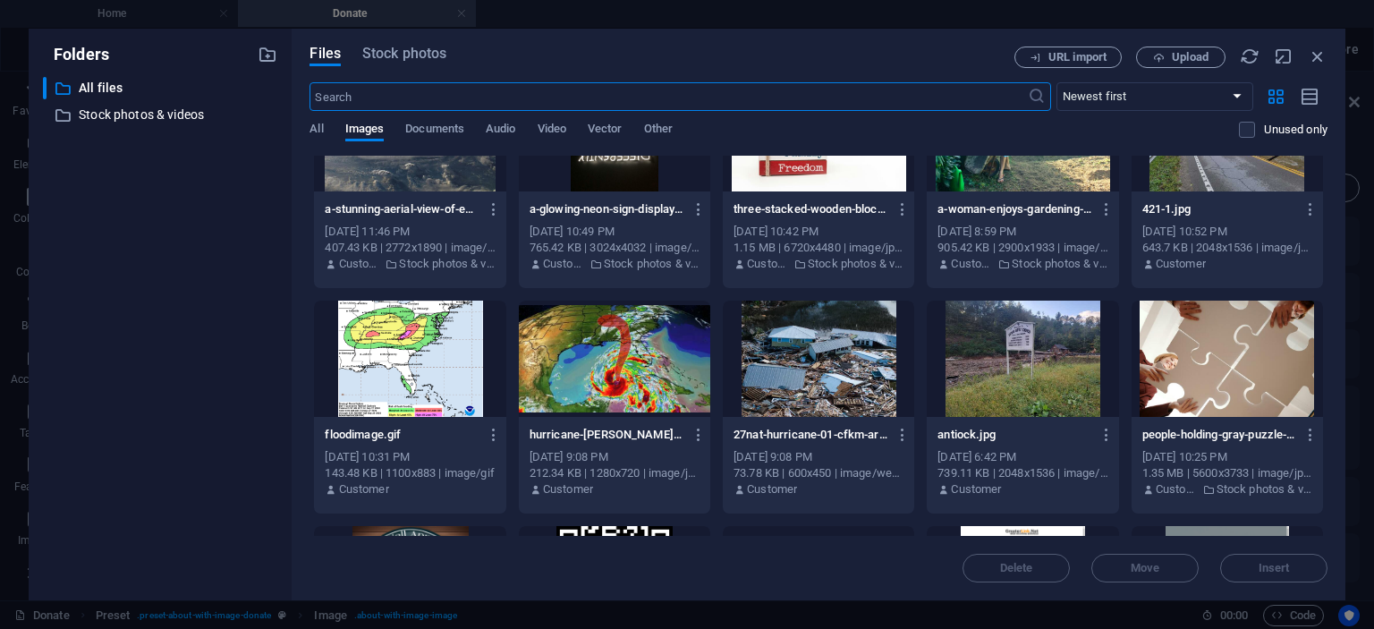
scroll to position [0, 0]
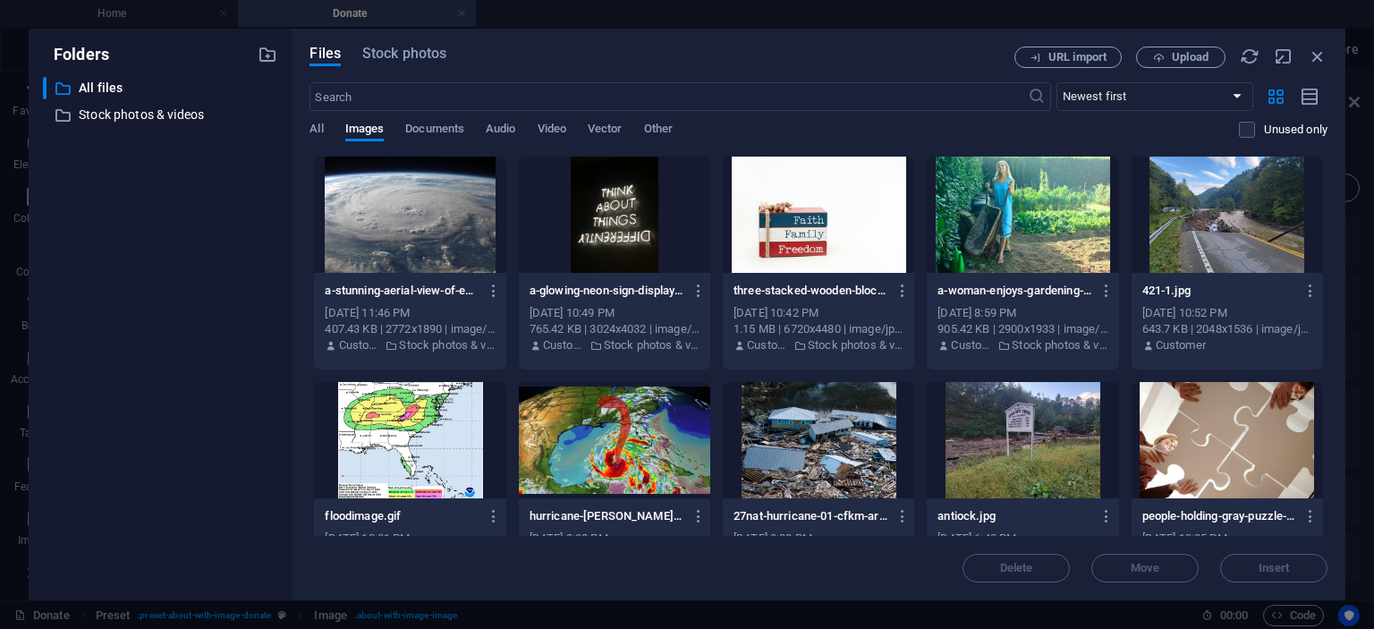
click at [1218, 421] on div at bounding box center [1227, 440] width 191 height 116
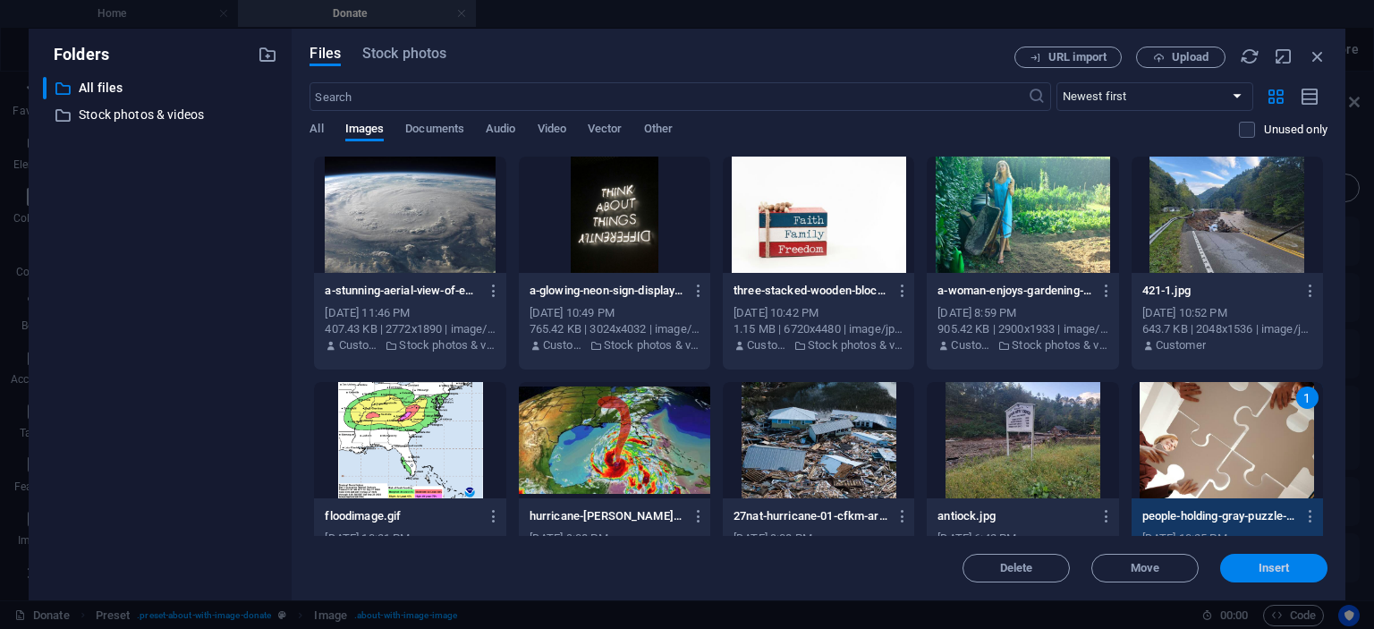
click at [1272, 566] on span "Insert" at bounding box center [1274, 568] width 31 height 11
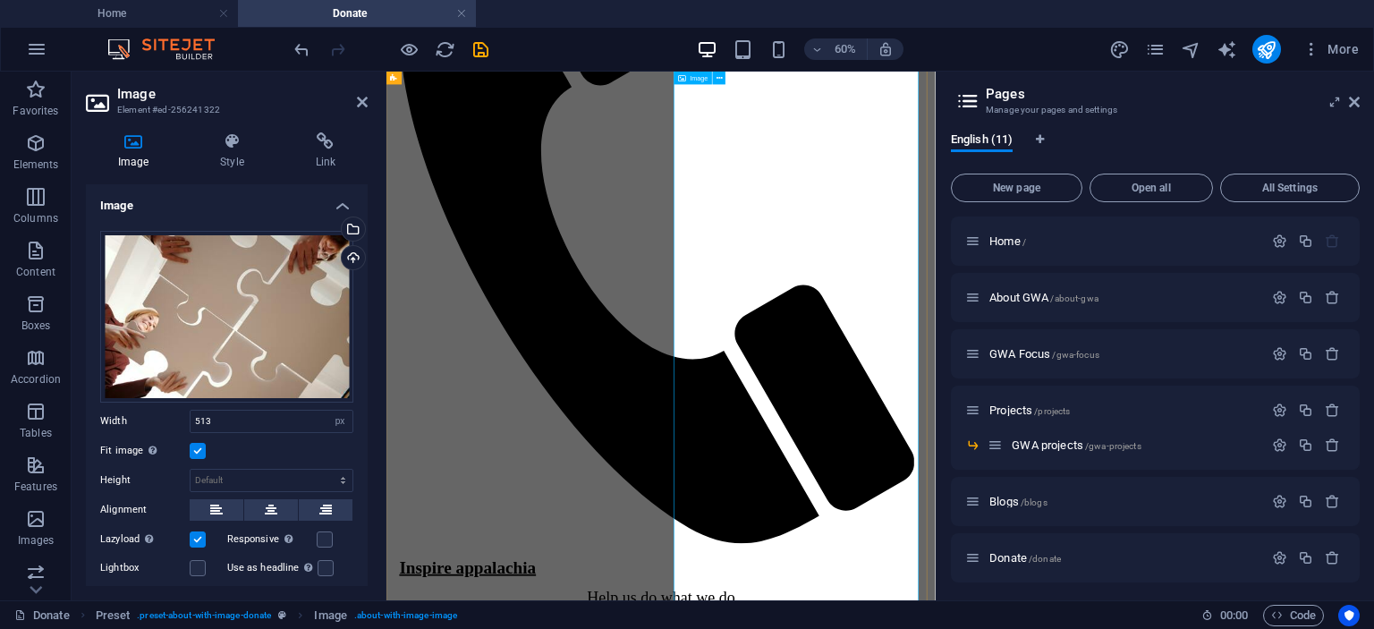
scroll to position [1241, 0]
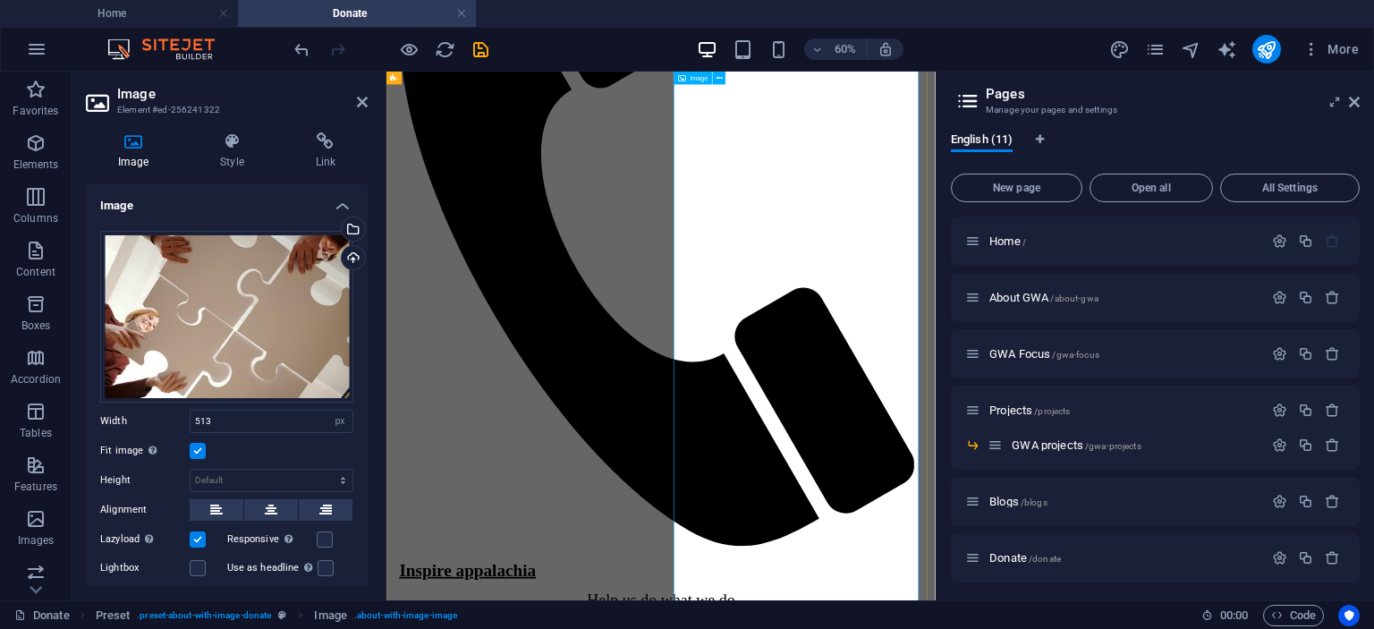
click at [201, 447] on label at bounding box center [198, 451] width 16 height 16
click at [0, 0] on input "Fit image Automatically fit image to a fixed width and height" at bounding box center [0, 0] width 0 height 0
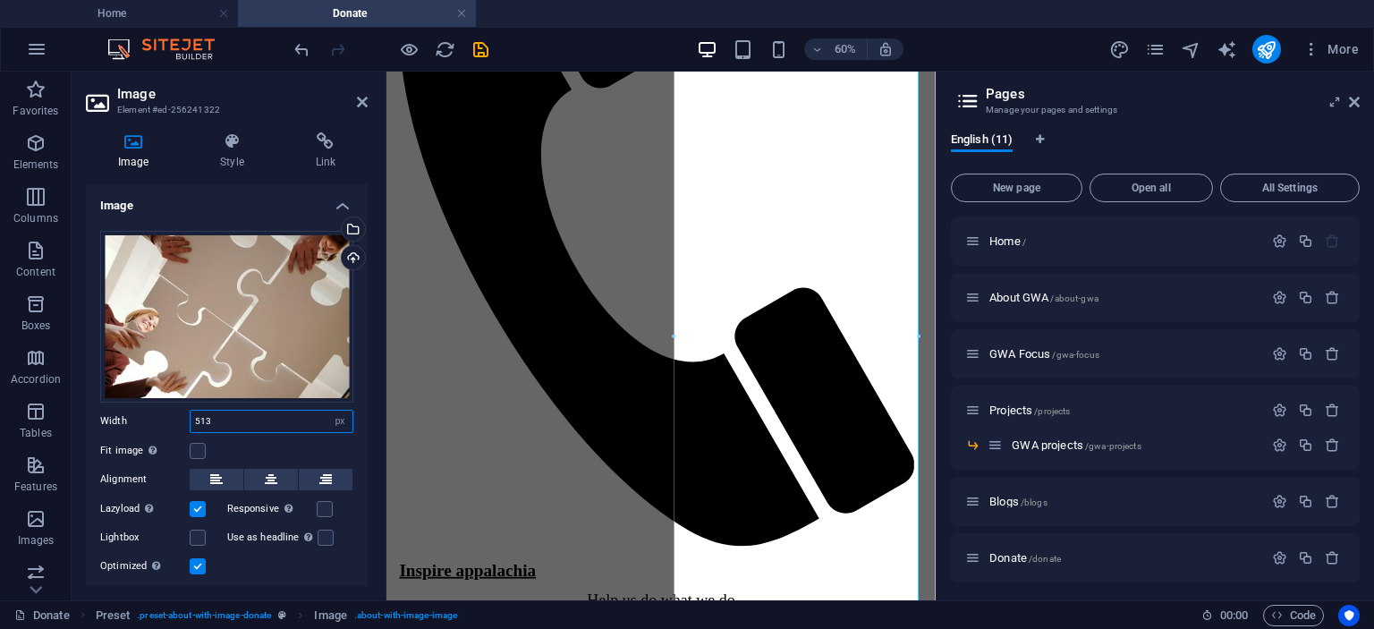
click at [254, 422] on input "513" at bounding box center [272, 421] width 162 height 21
click at [149, 425] on div "Width Default auto px rem % em vh vw" at bounding box center [226, 421] width 253 height 23
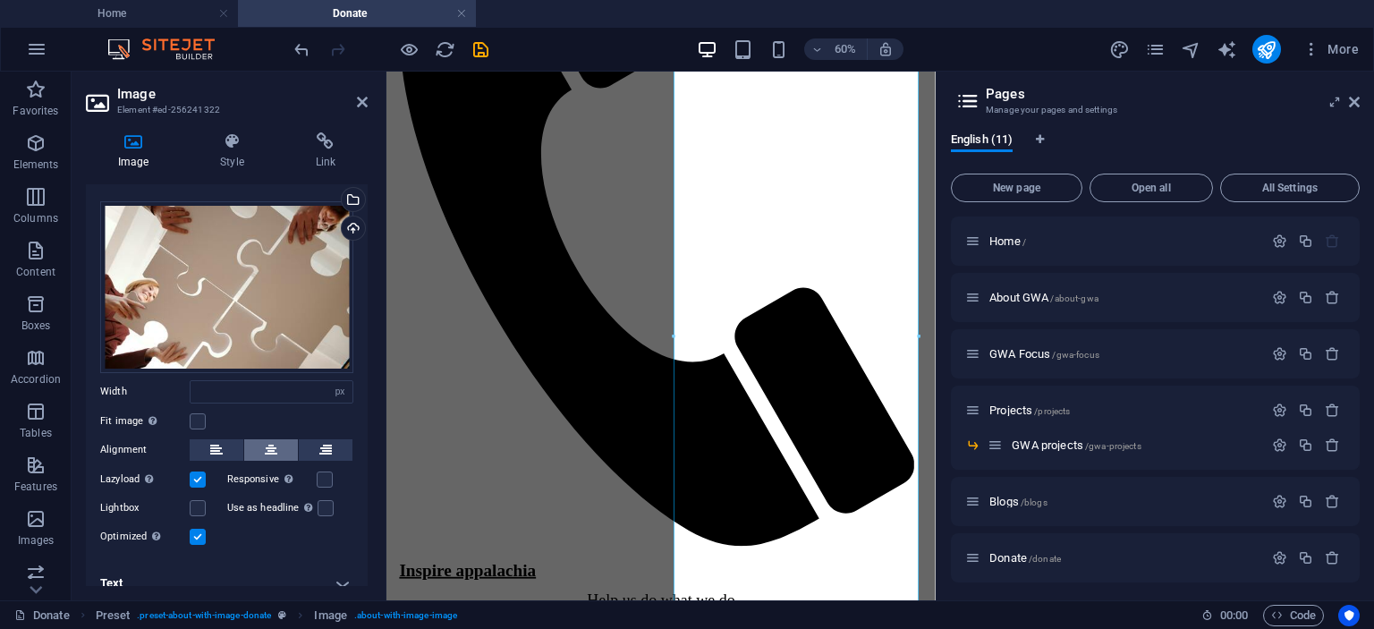
scroll to position [45, 0]
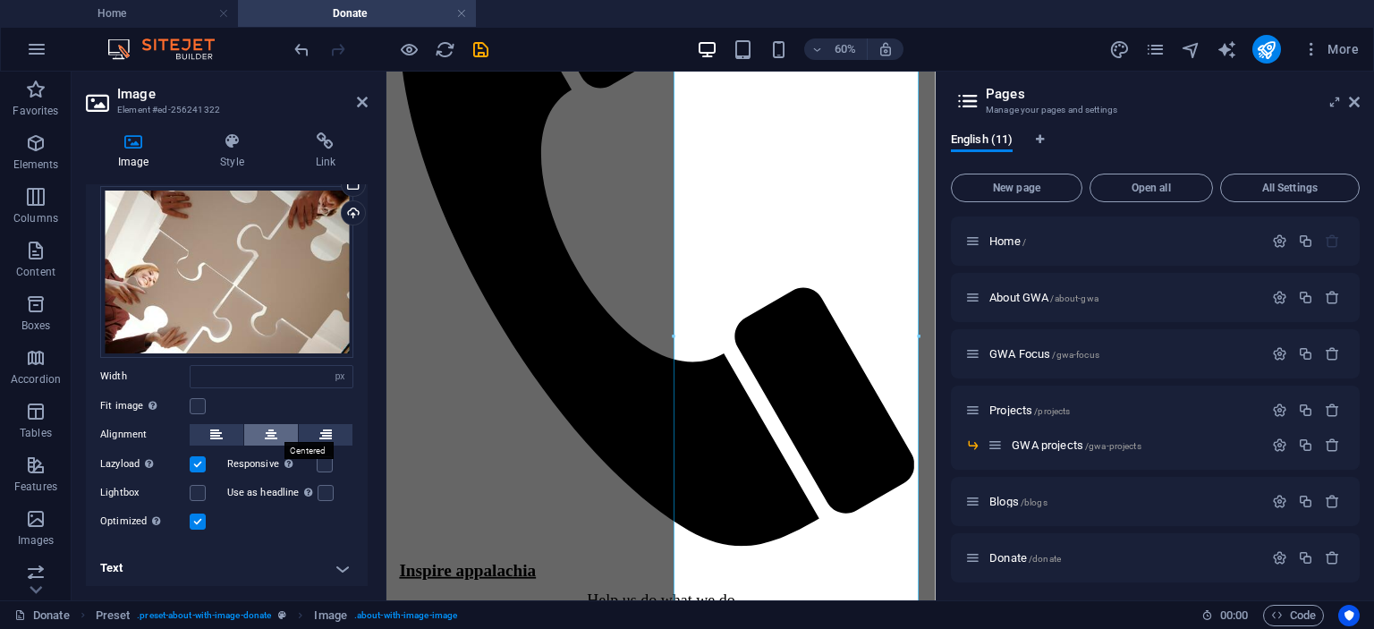
click at [270, 429] on icon at bounding box center [271, 434] width 13 height 21
click at [217, 429] on icon at bounding box center [216, 434] width 13 height 21
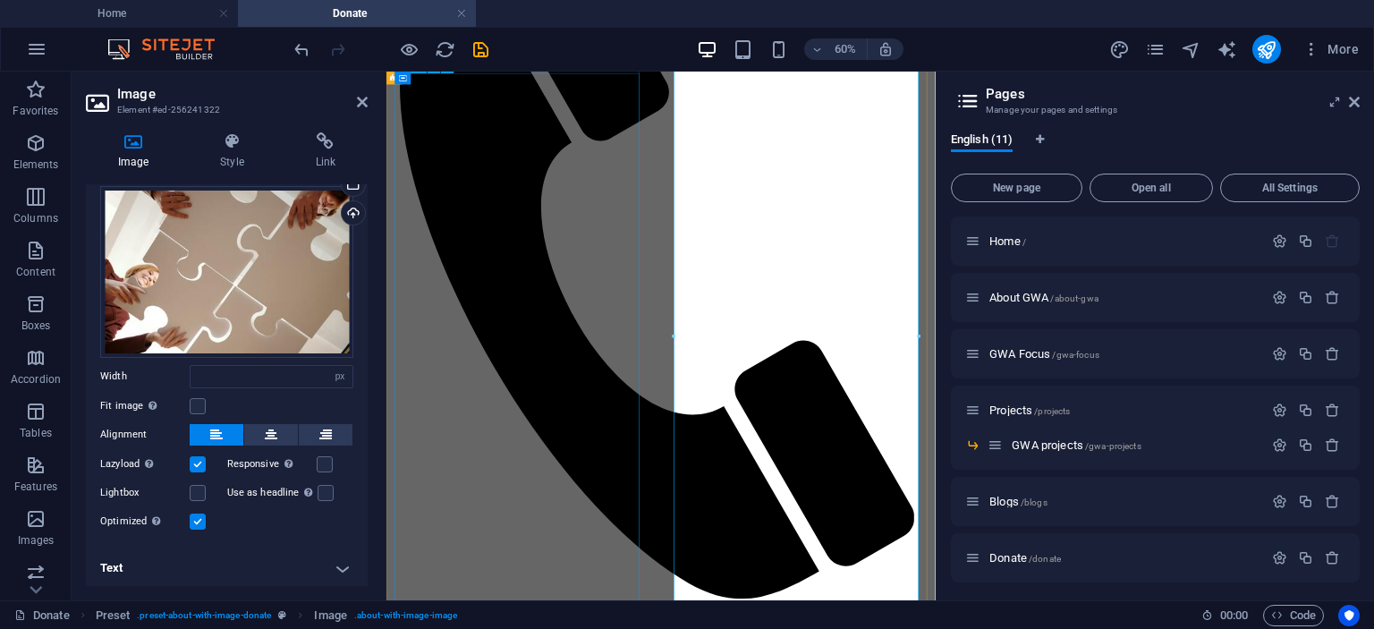
scroll to position [973, 0]
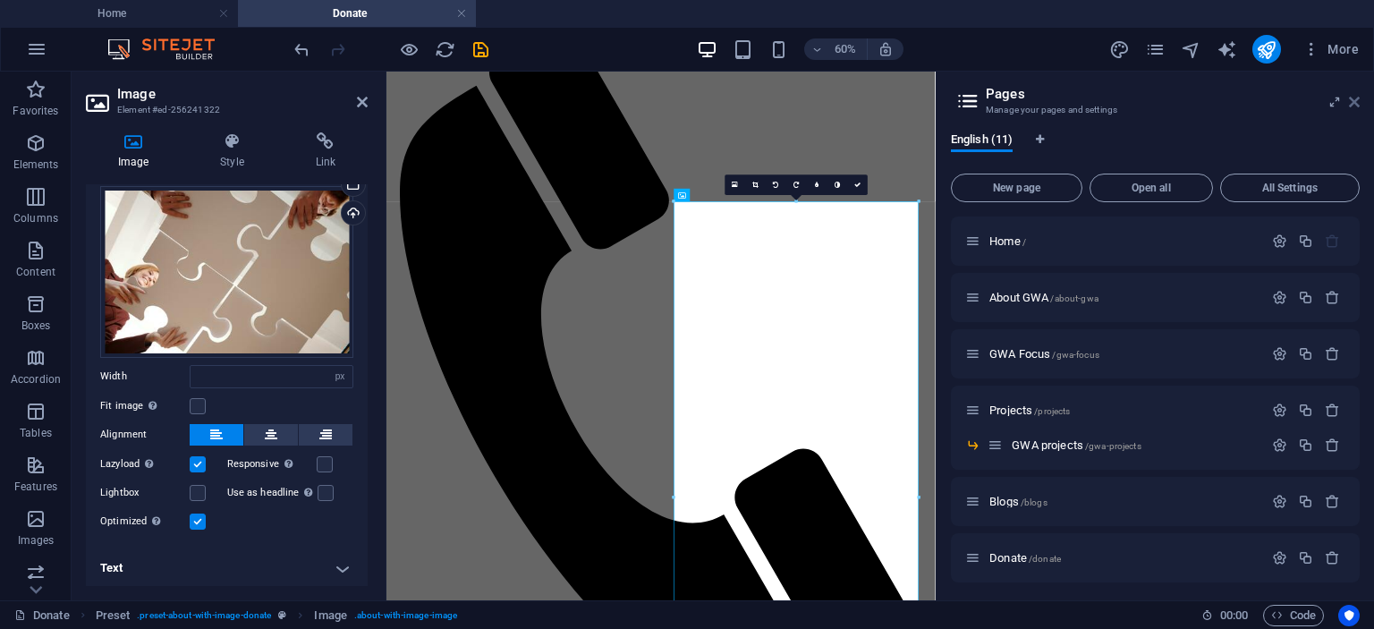
click at [1355, 98] on icon at bounding box center [1354, 102] width 11 height 14
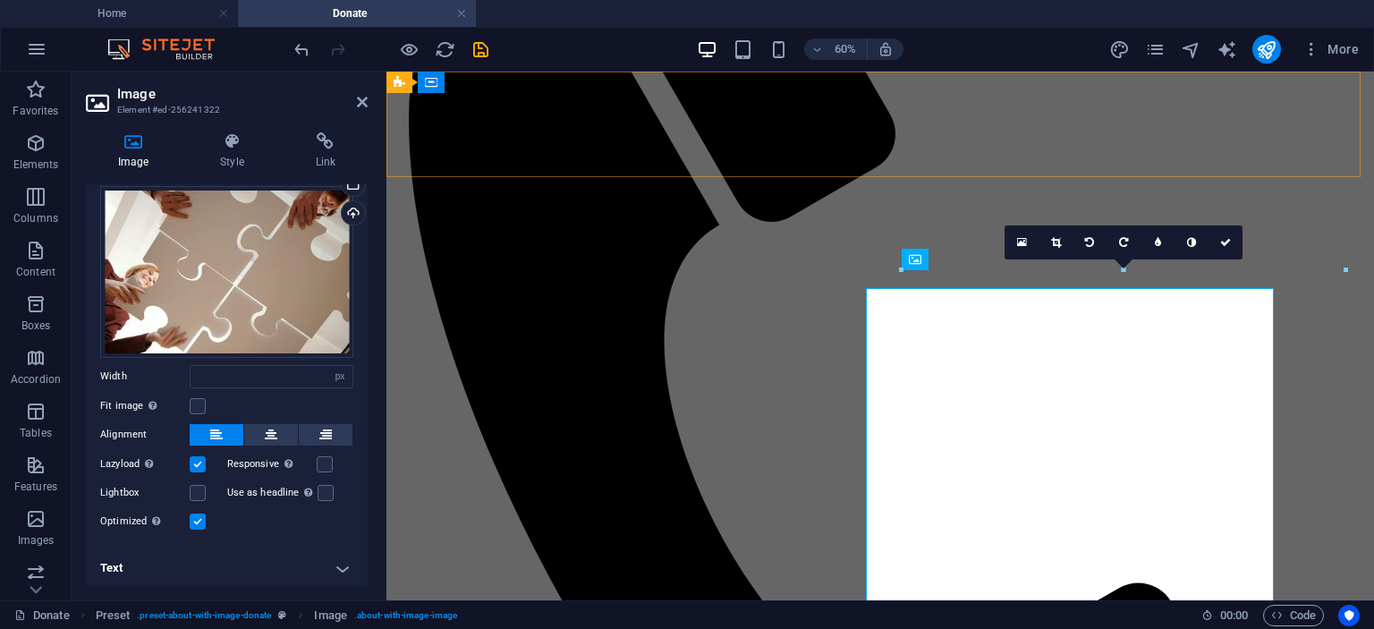
type input "513"
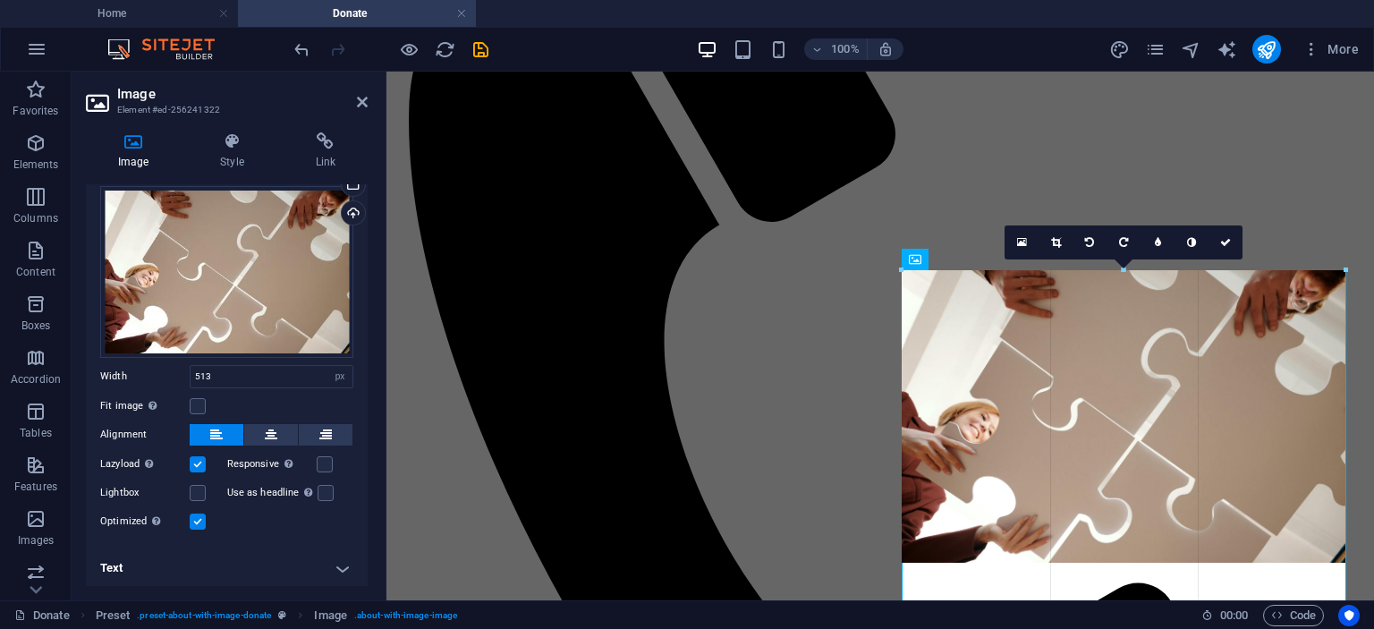
drag, startPoint x: 902, startPoint y: 268, endPoint x: 482, endPoint y: 189, distance: 427.1
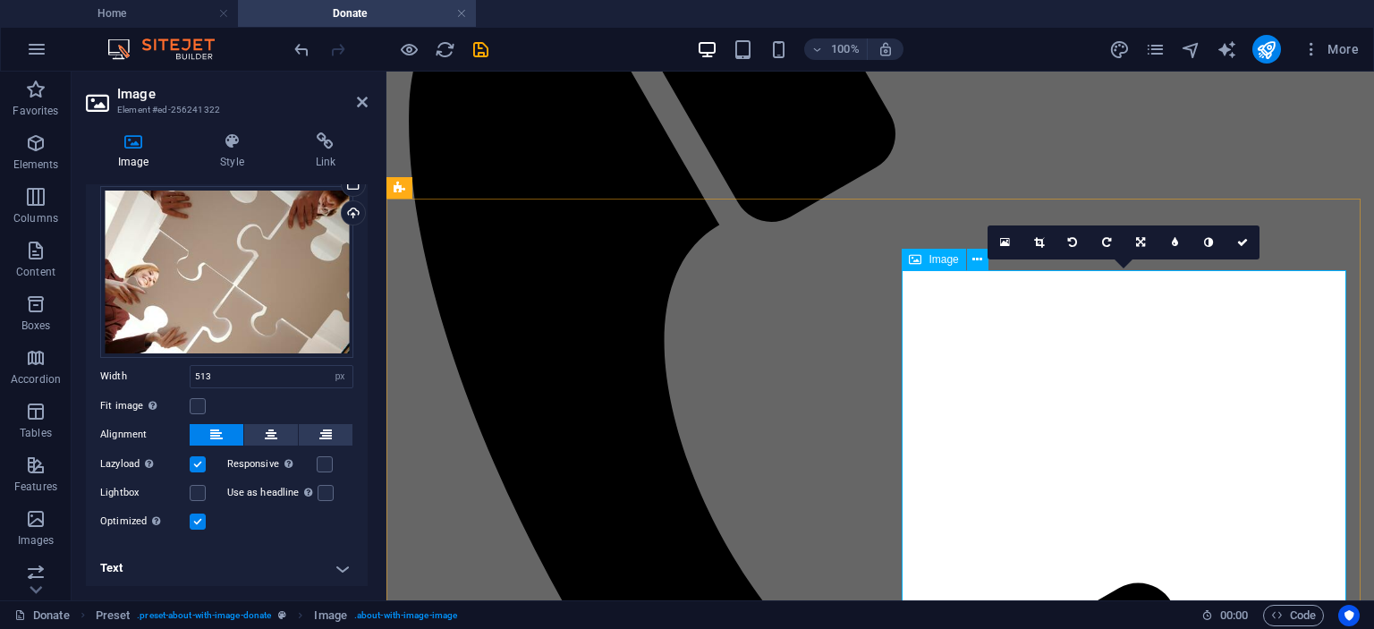
click at [927, 260] on div "Image" at bounding box center [934, 259] width 64 height 21
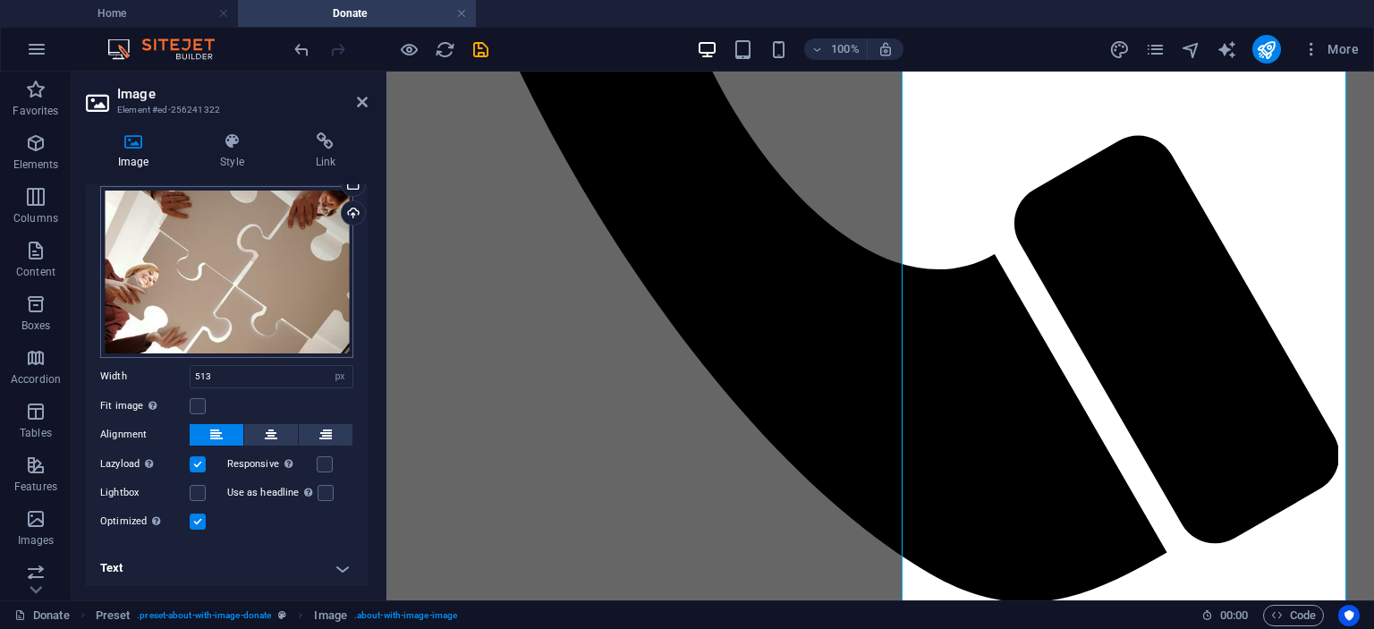
scroll to position [0, 0]
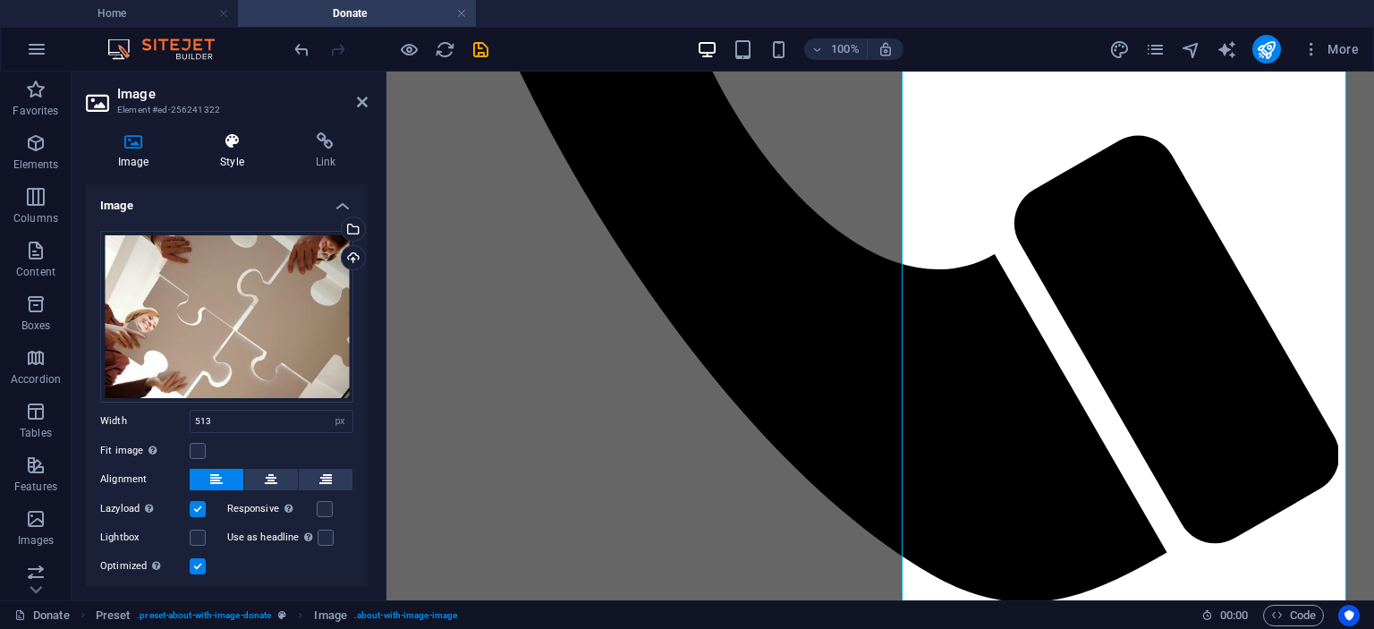
click at [236, 167] on h4 "Style" at bounding box center [235, 151] width 95 height 38
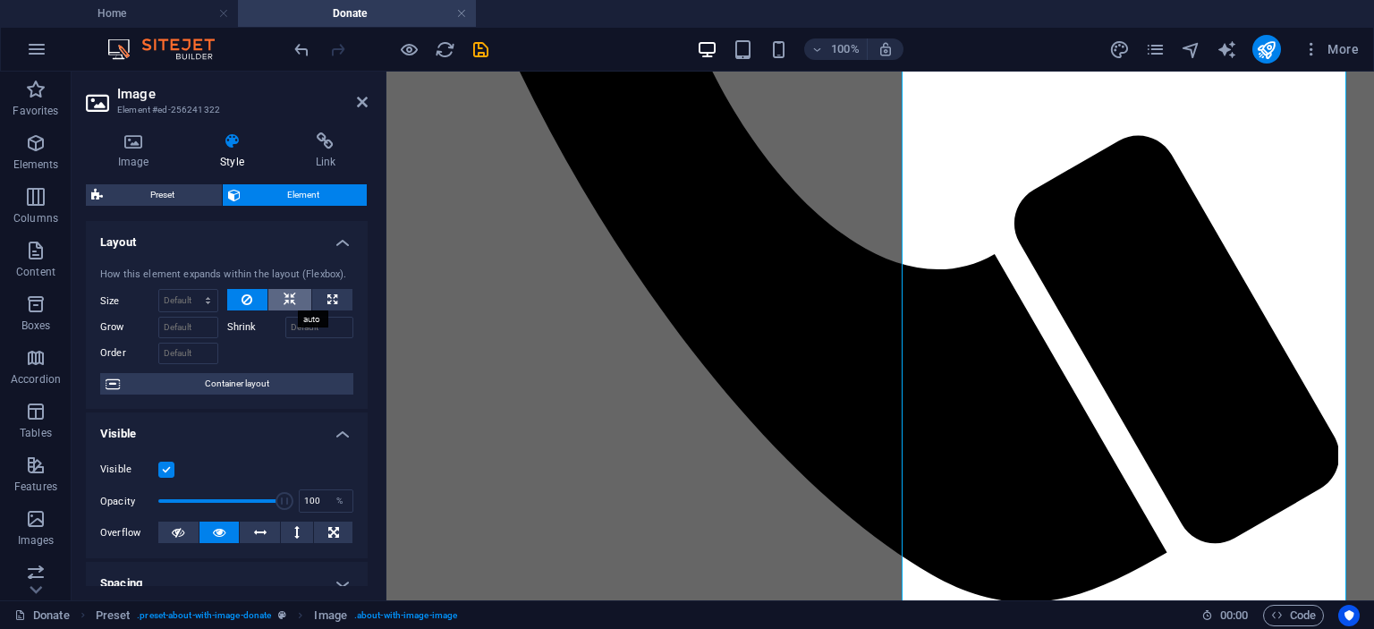
click at [286, 298] on icon at bounding box center [290, 299] width 13 height 21
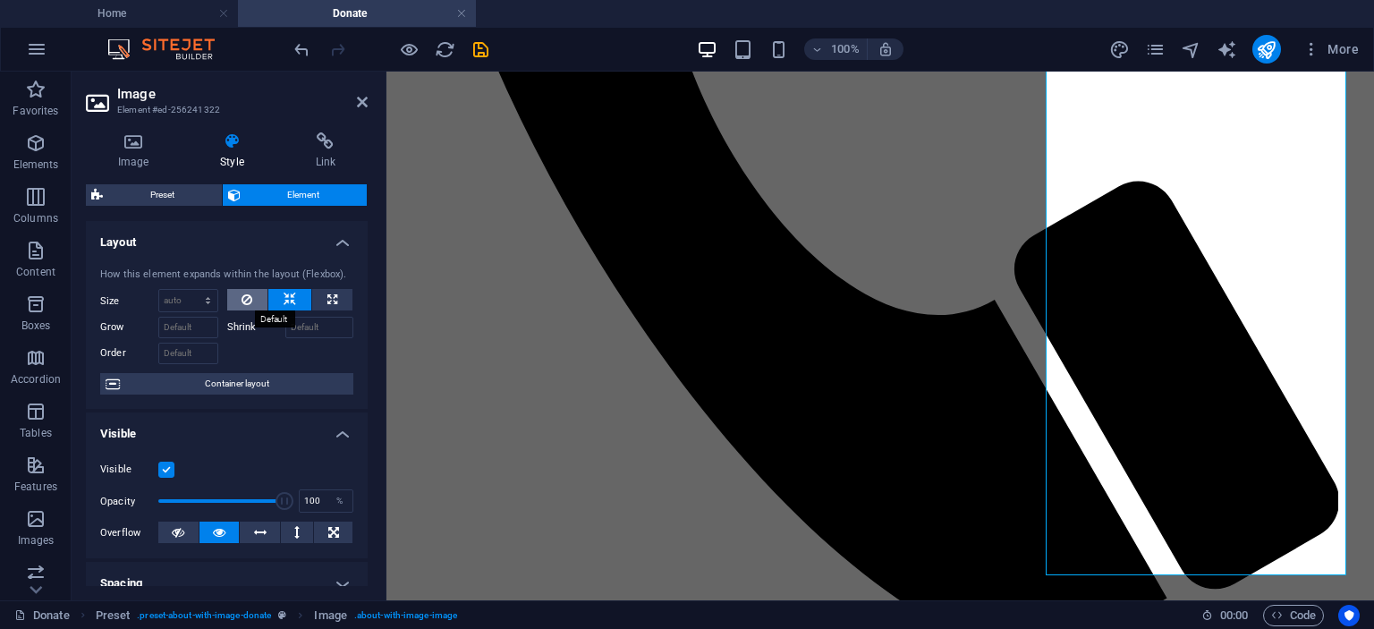
click at [253, 302] on button at bounding box center [247, 299] width 41 height 21
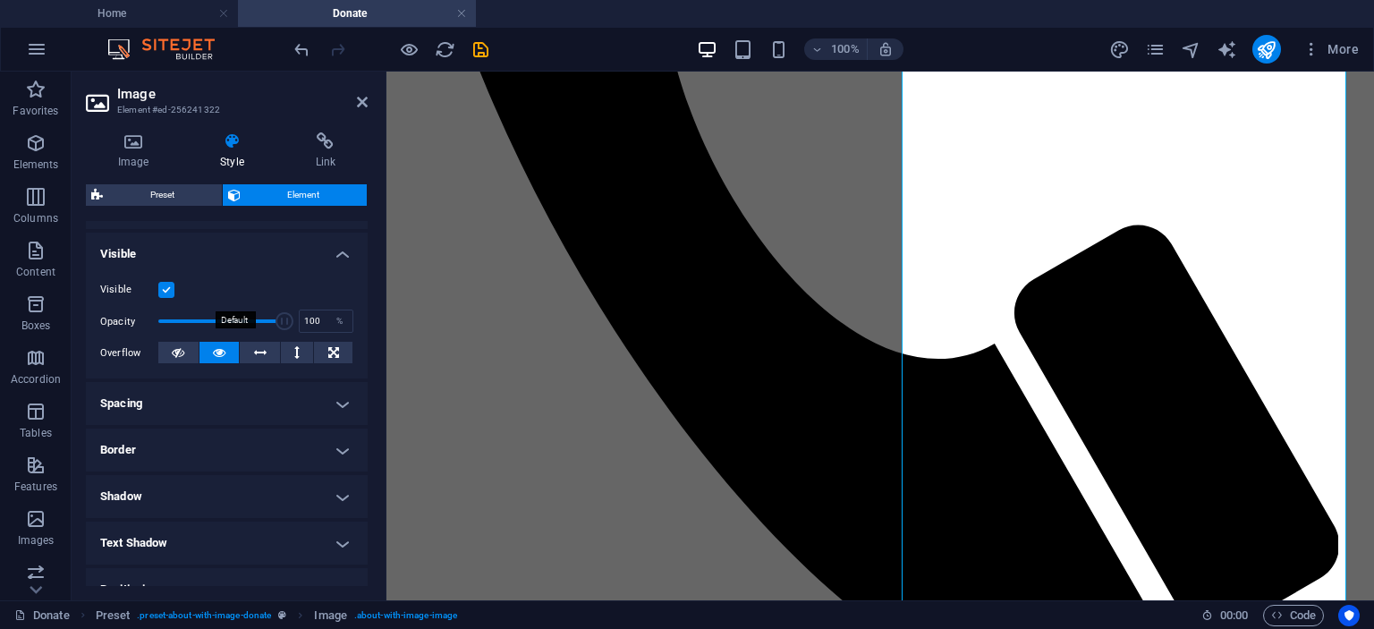
scroll to position [268, 0]
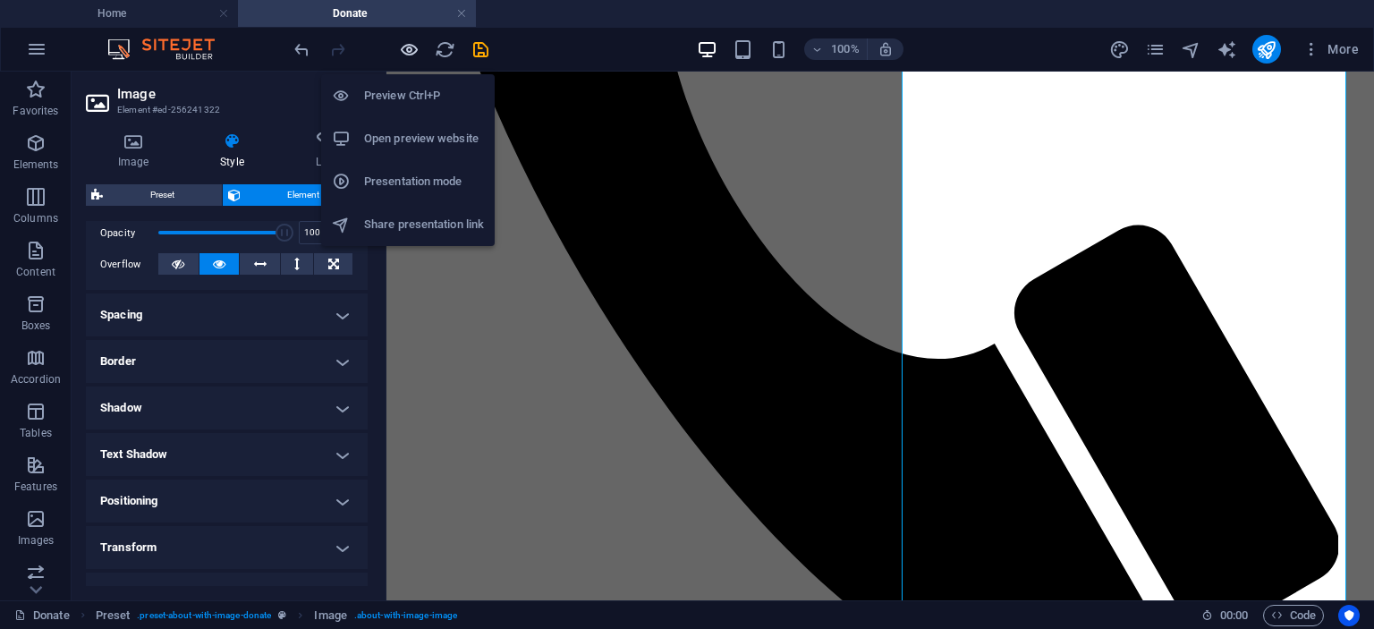
click at [406, 46] on icon "button" at bounding box center [409, 49] width 21 height 21
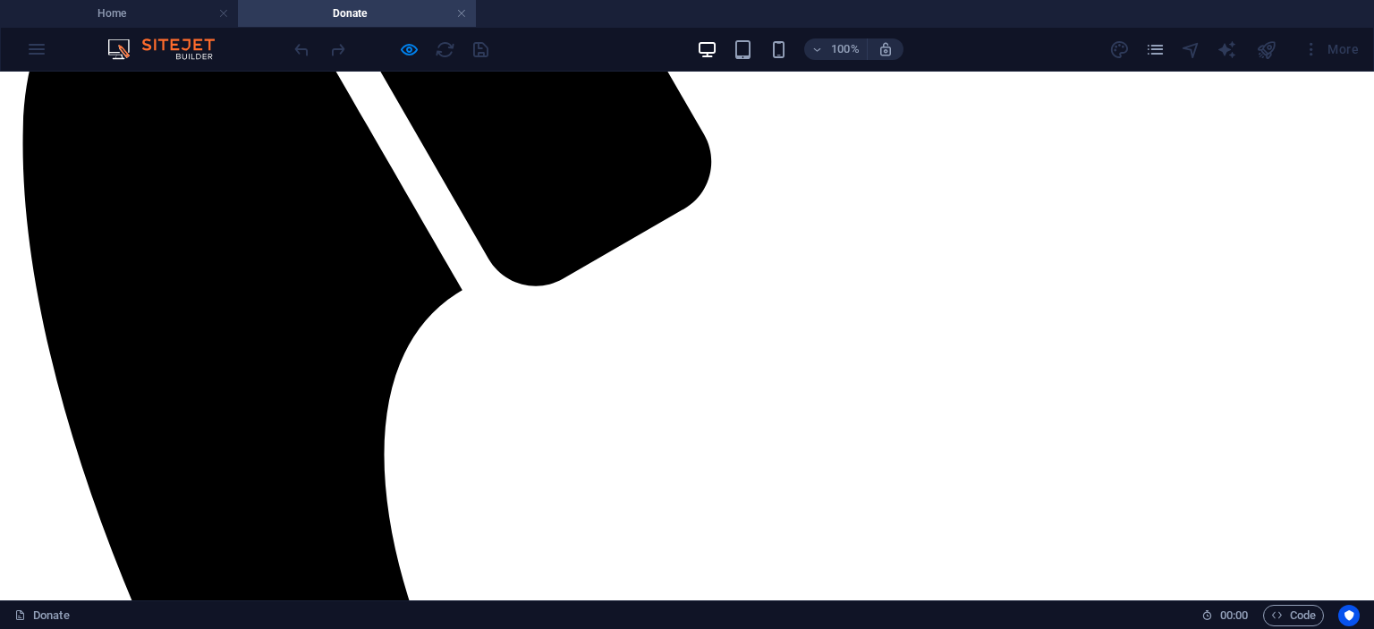
scroll to position [1099, 0]
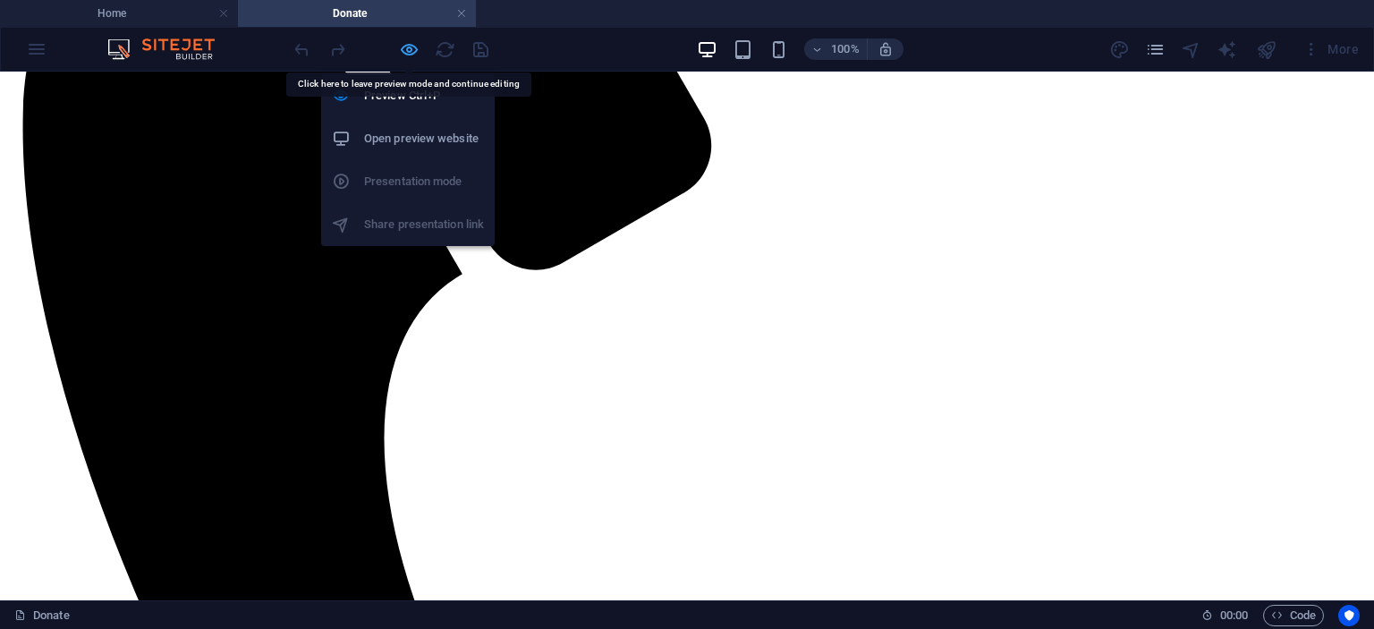
click at [411, 39] on icon "button" at bounding box center [409, 49] width 21 height 21
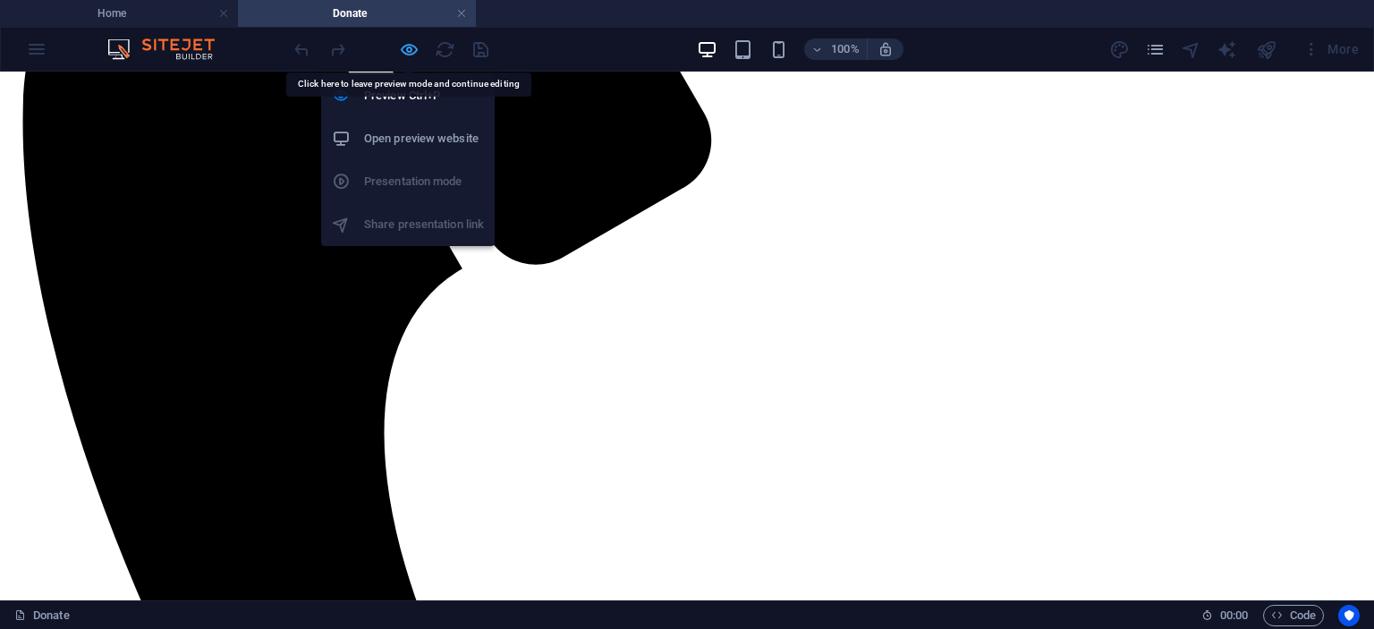
scroll to position [1088, 0]
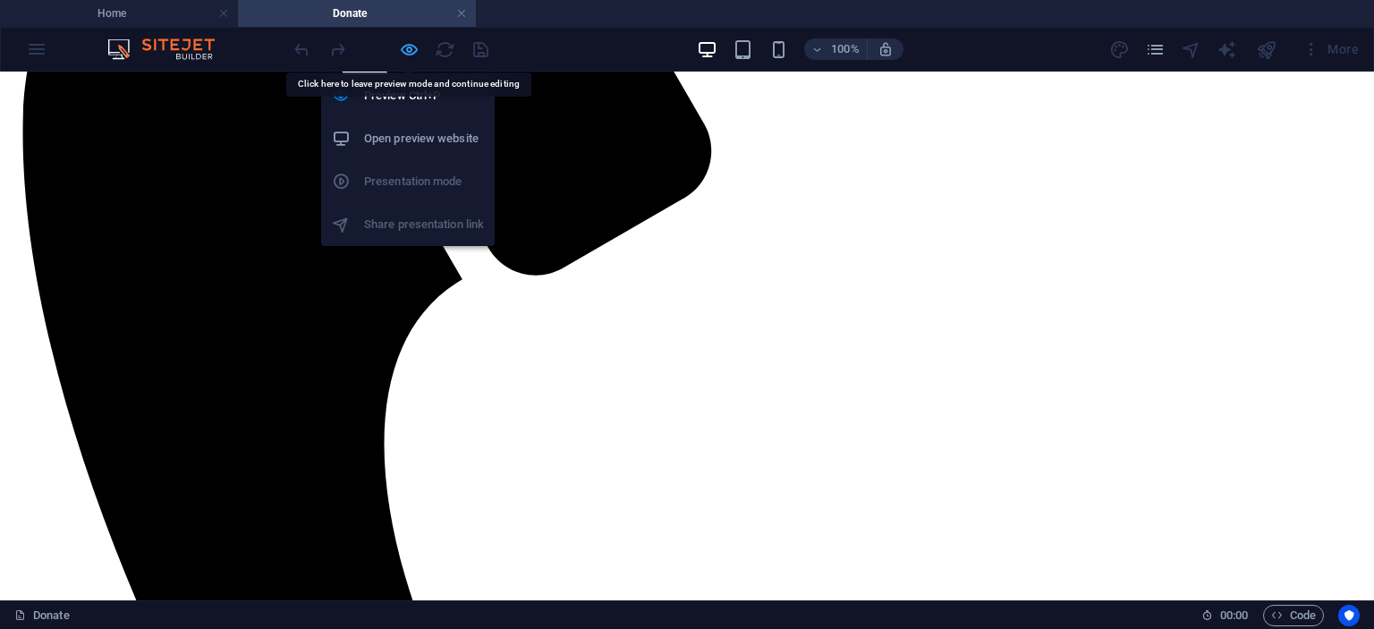
select select "px"
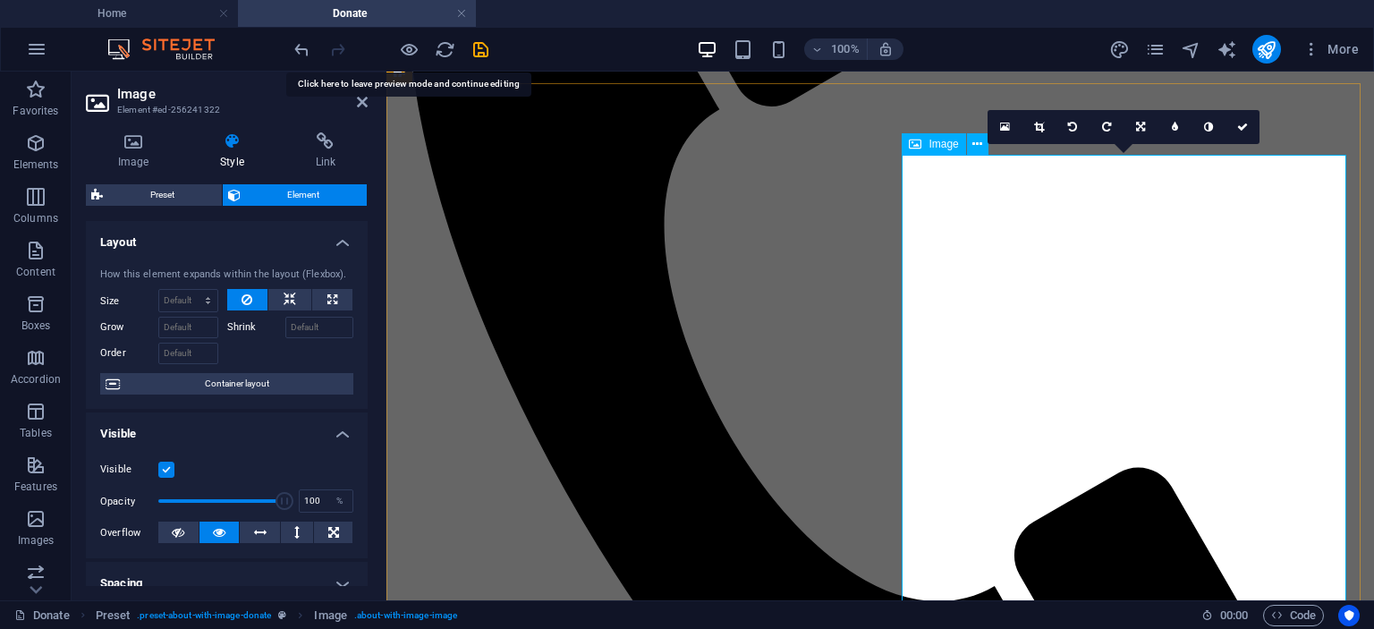
click at [138, 139] on icon at bounding box center [133, 141] width 95 height 18
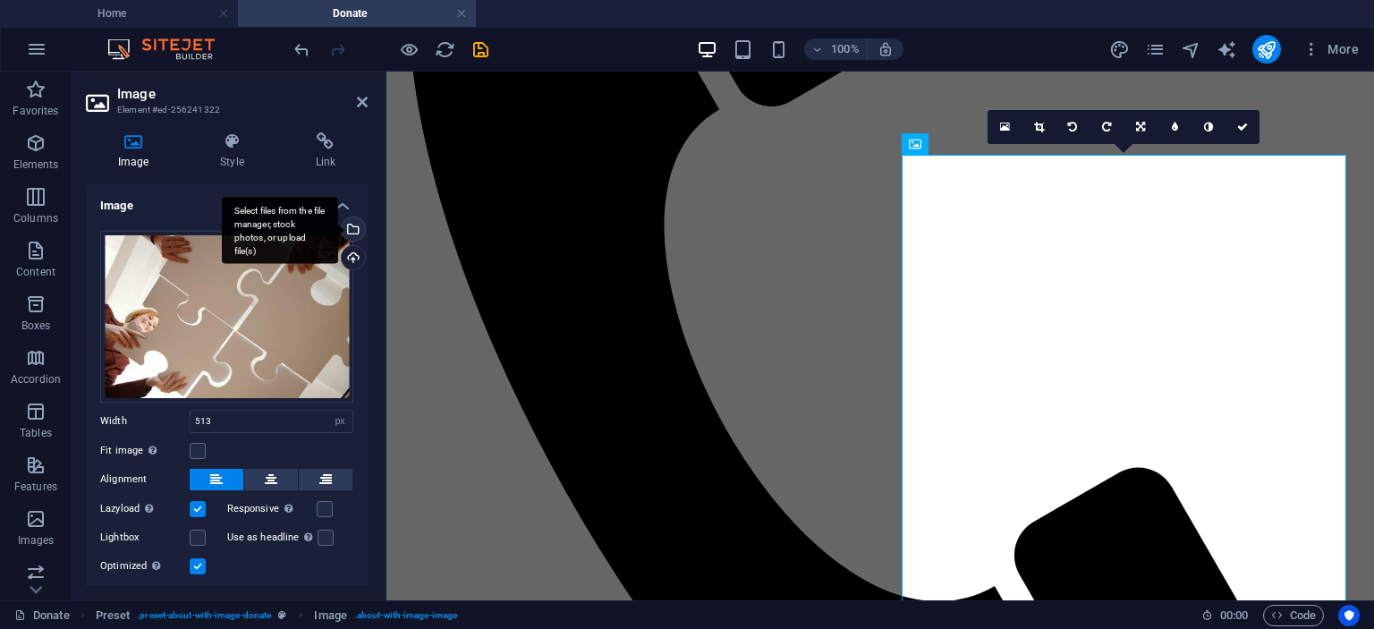
click at [350, 223] on div "Select files from the file manager, stock photos, or upload file(s)" at bounding box center [351, 230] width 27 height 27
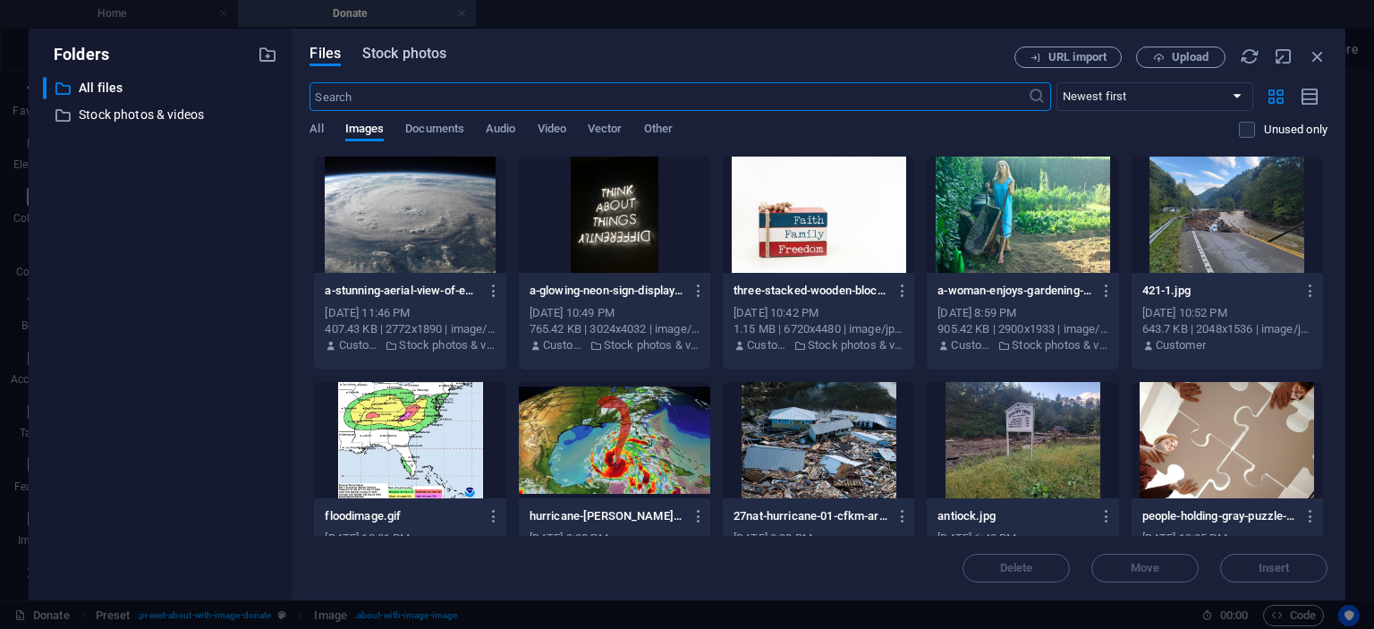
click at [397, 56] on span "Stock photos" at bounding box center [404, 53] width 84 height 21
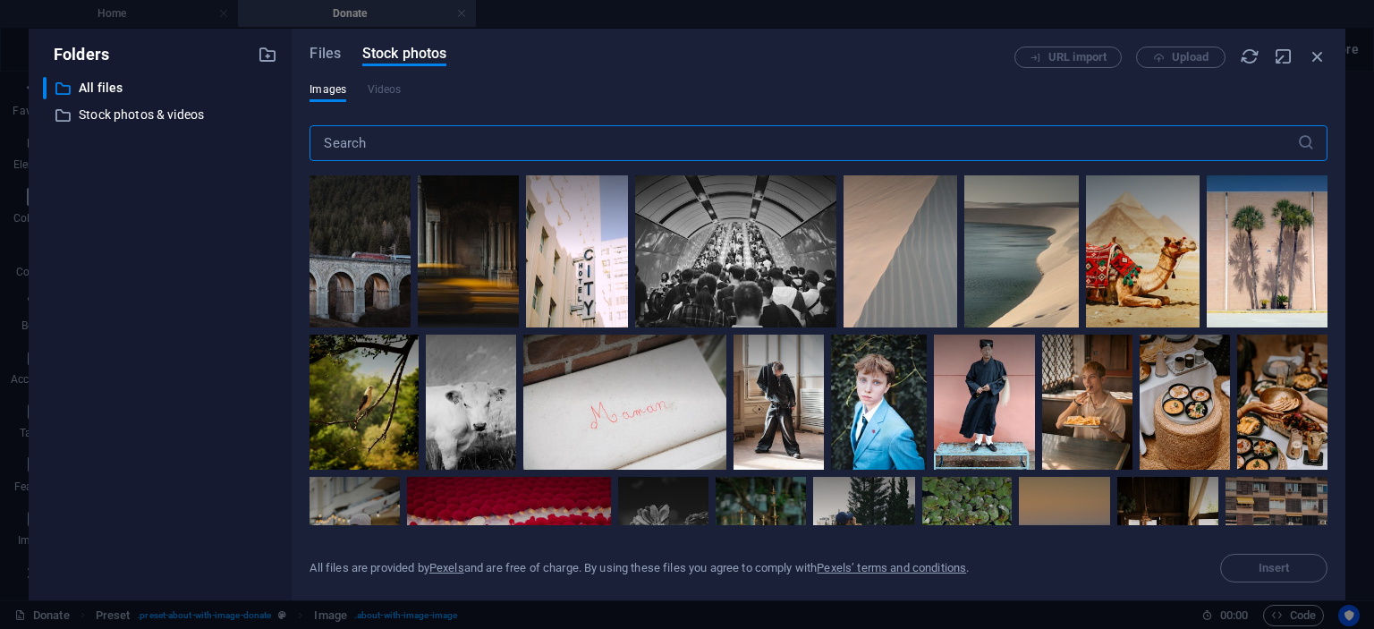
click at [390, 144] on input "text" at bounding box center [803, 143] width 987 height 36
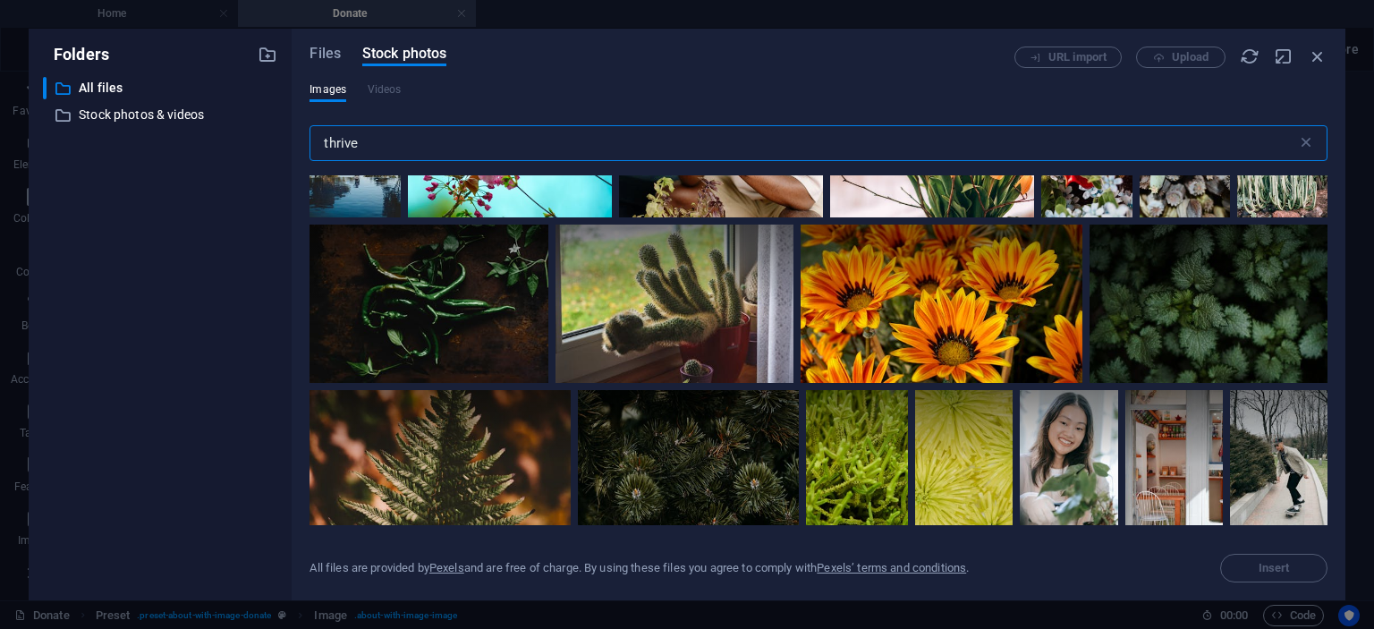
scroll to position [0, 0]
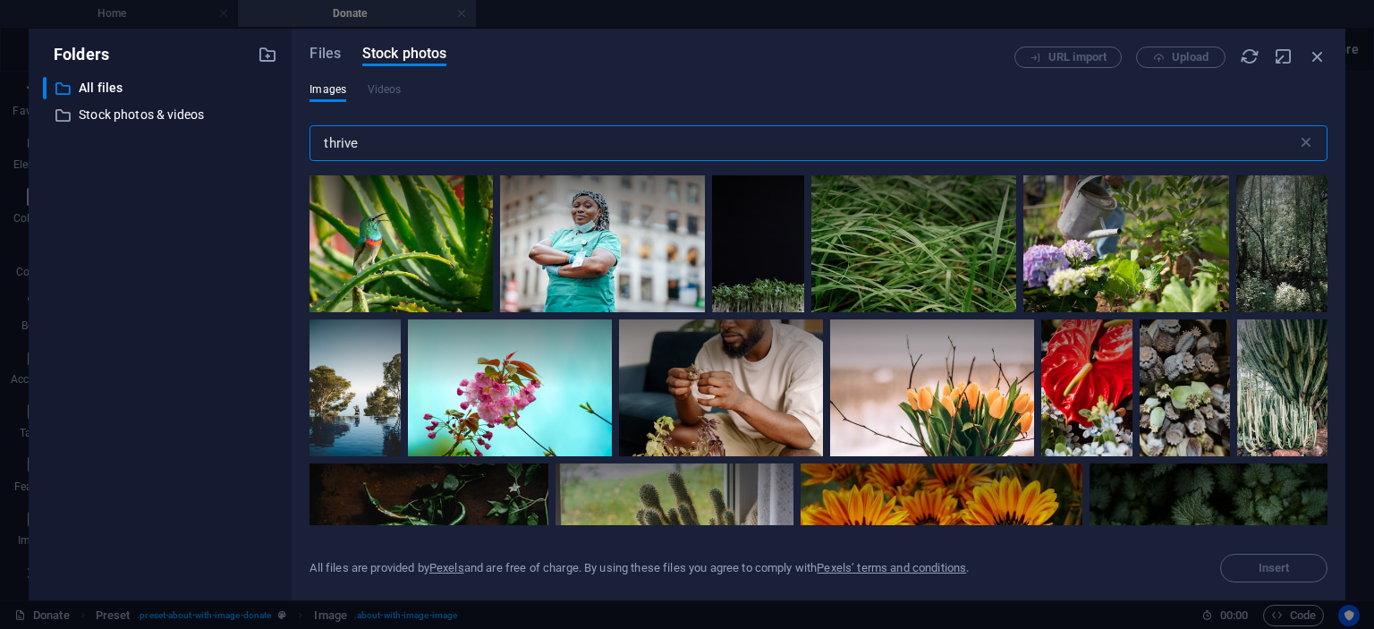
click at [403, 150] on input "thrive" at bounding box center [803, 143] width 987 height 36
click at [365, 146] on input "thrive" at bounding box center [803, 143] width 987 height 36
type input "t"
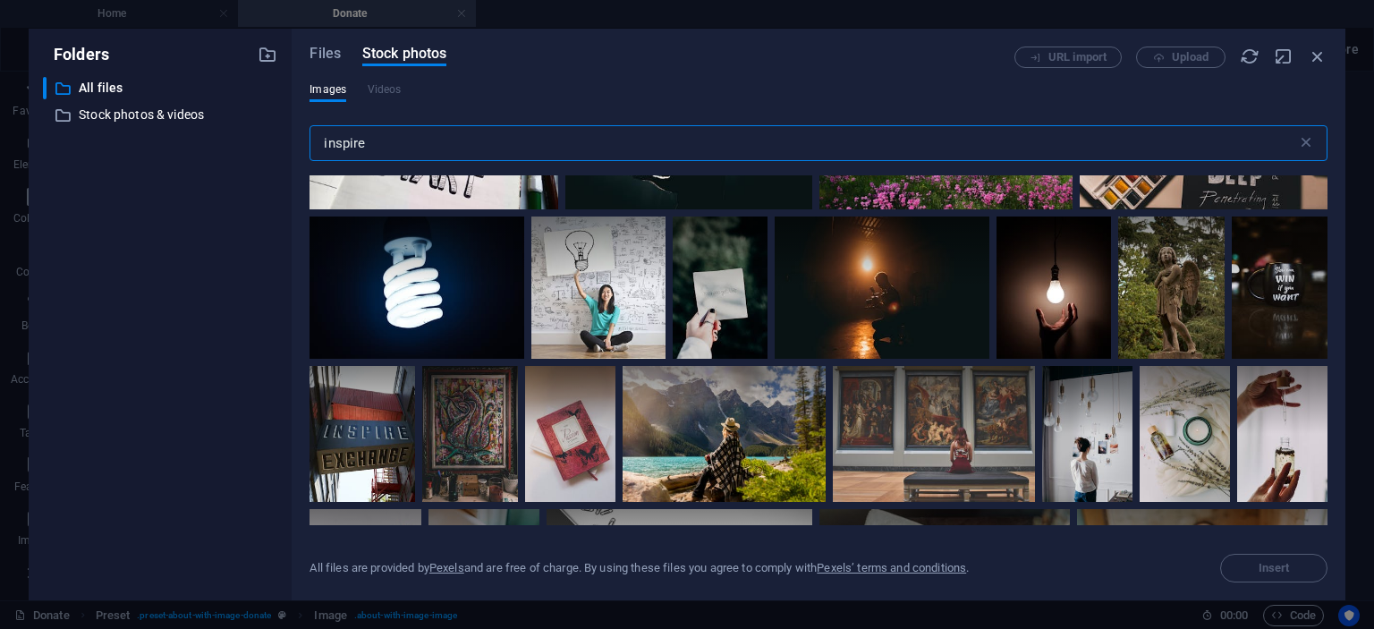
scroll to position [476, 0]
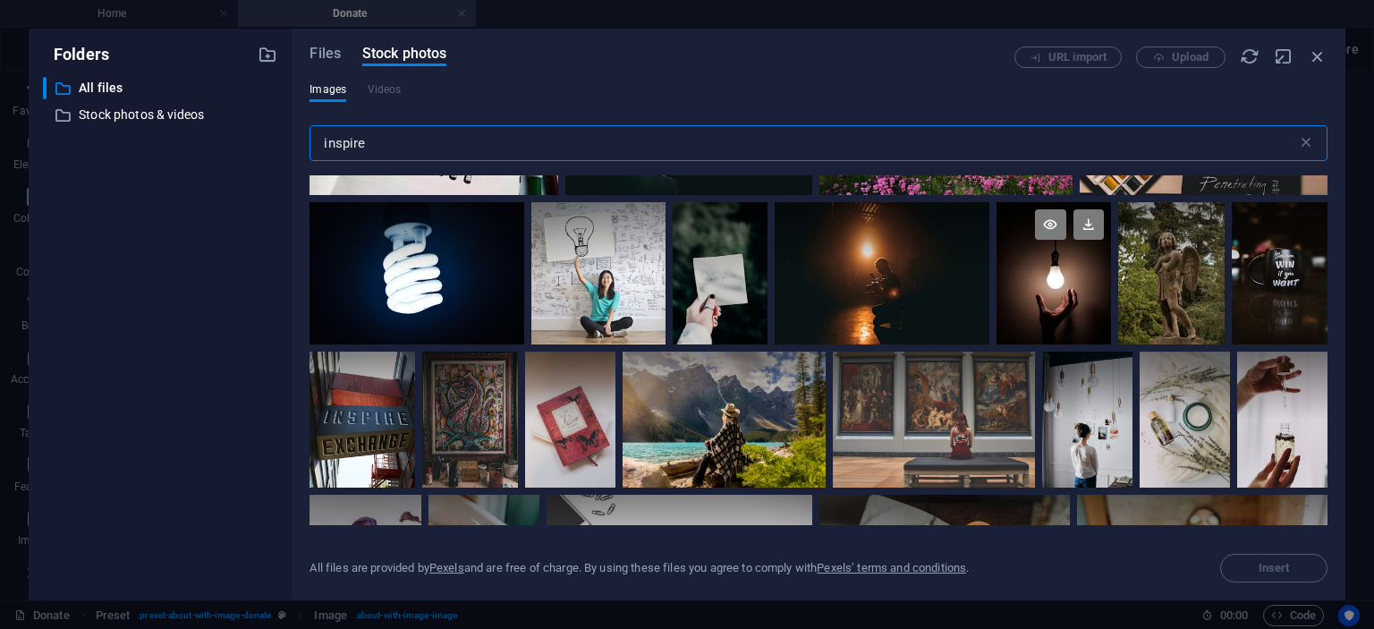
type input "inspire"
click at [1049, 290] on div at bounding box center [1054, 273] width 115 height 143
click at [1049, 290] on div at bounding box center [1054, 309] width 115 height 72
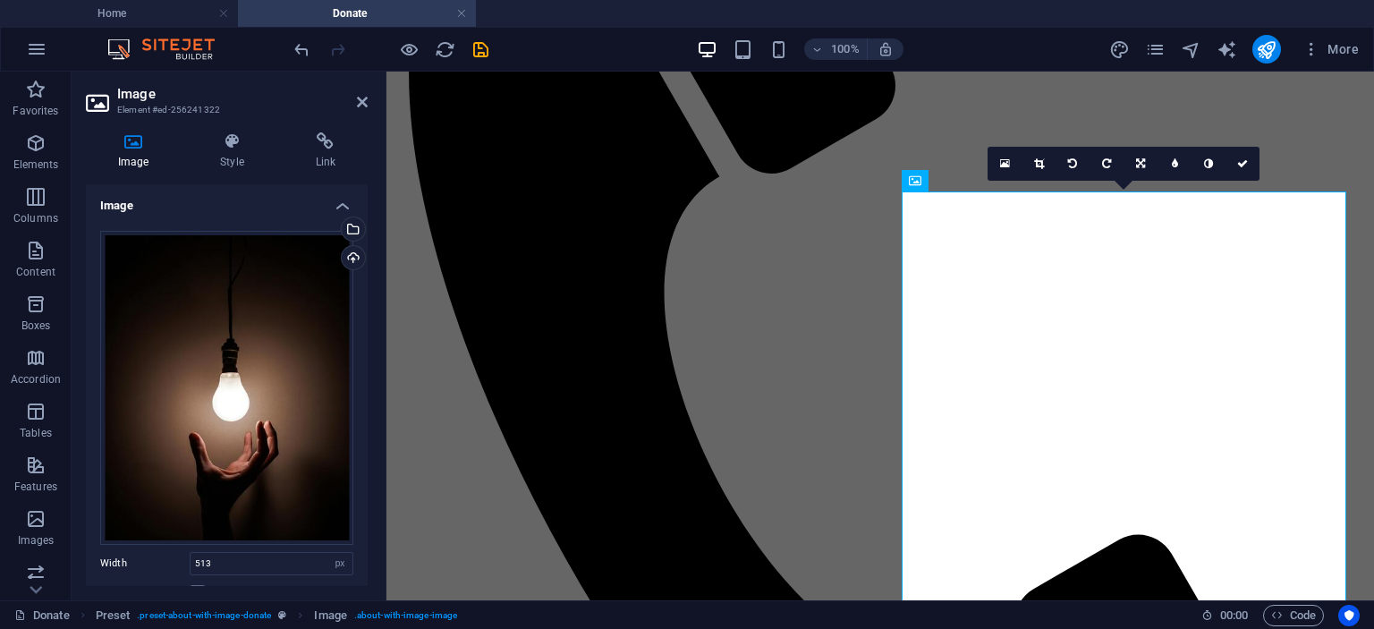
scroll to position [995, 0]
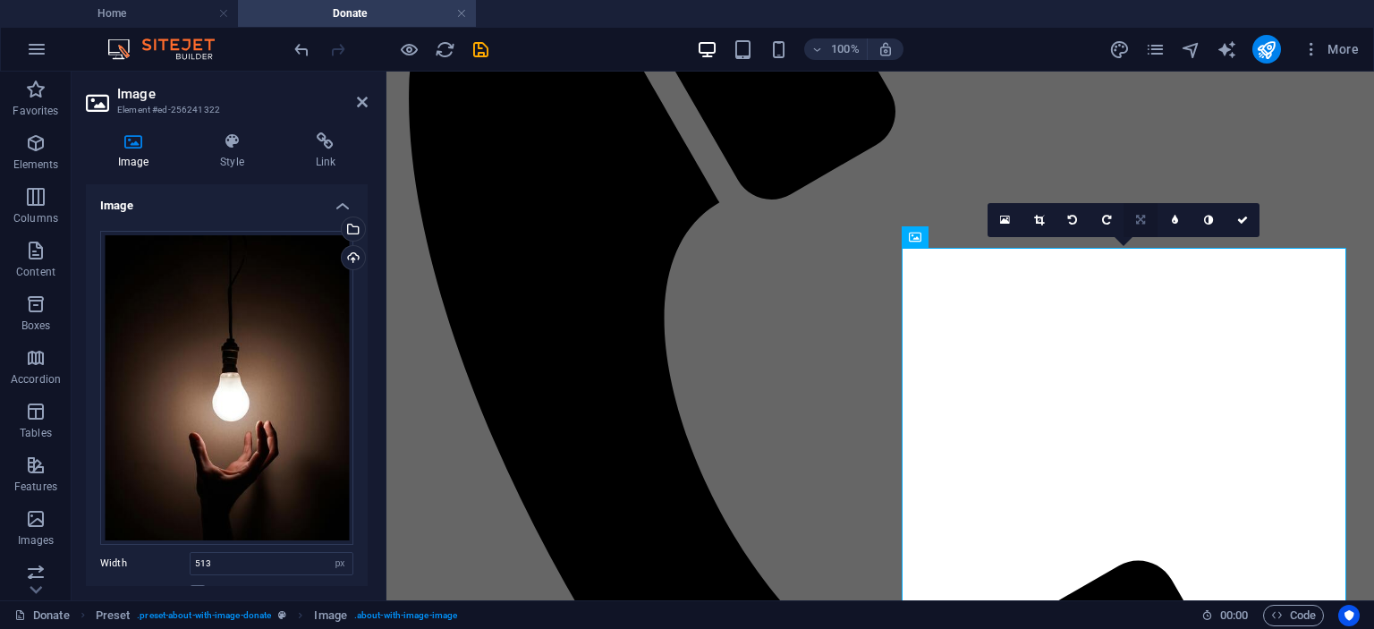
click at [1140, 220] on icon at bounding box center [1140, 220] width 9 height 11
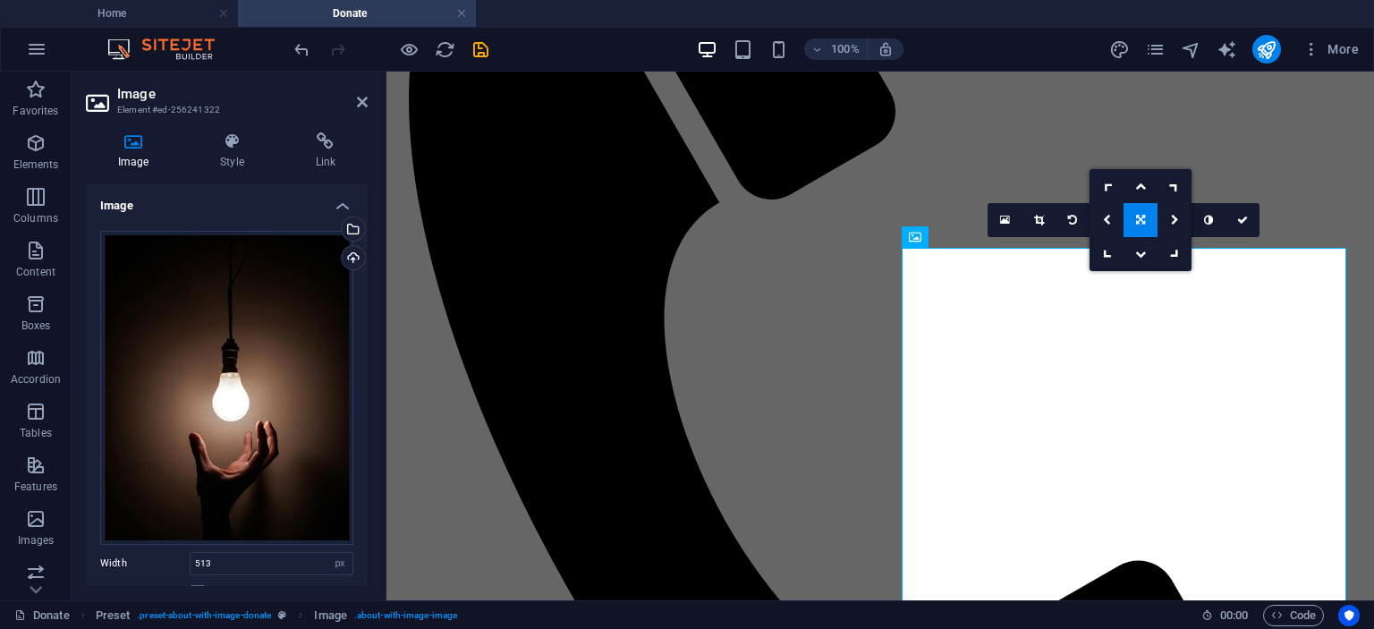
click at [1140, 220] on icon at bounding box center [1140, 220] width 9 height 11
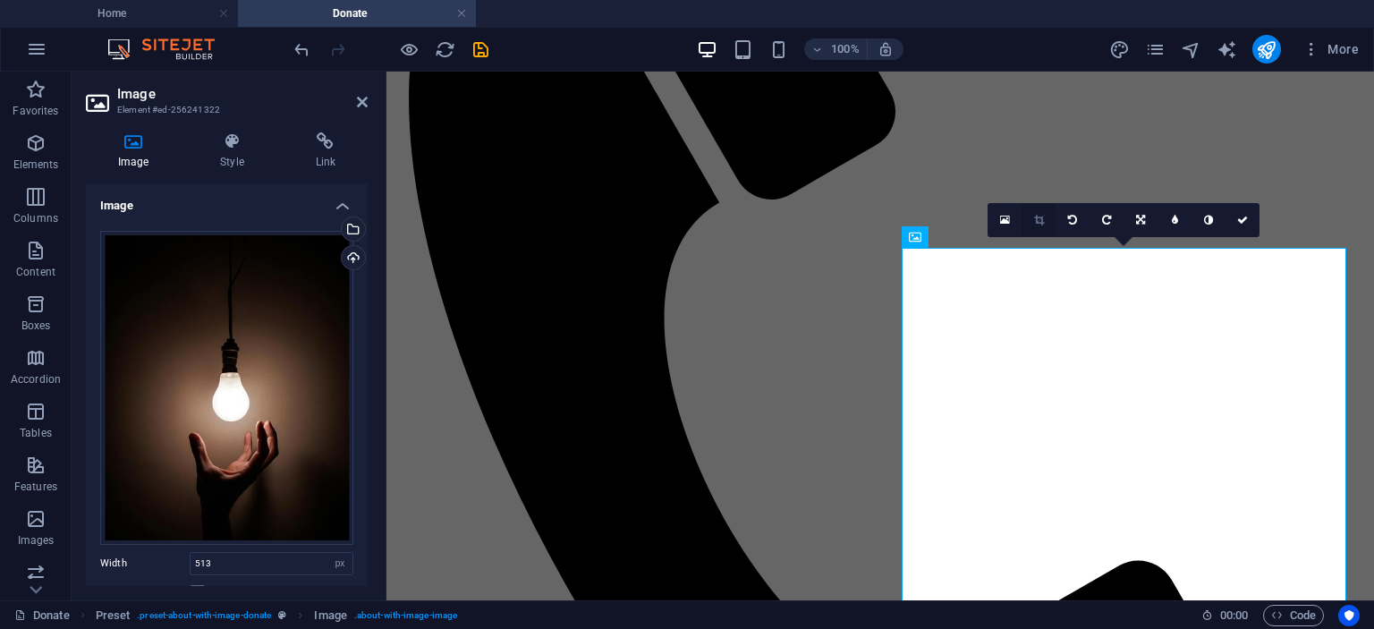
click at [1038, 219] on icon at bounding box center [1039, 220] width 10 height 11
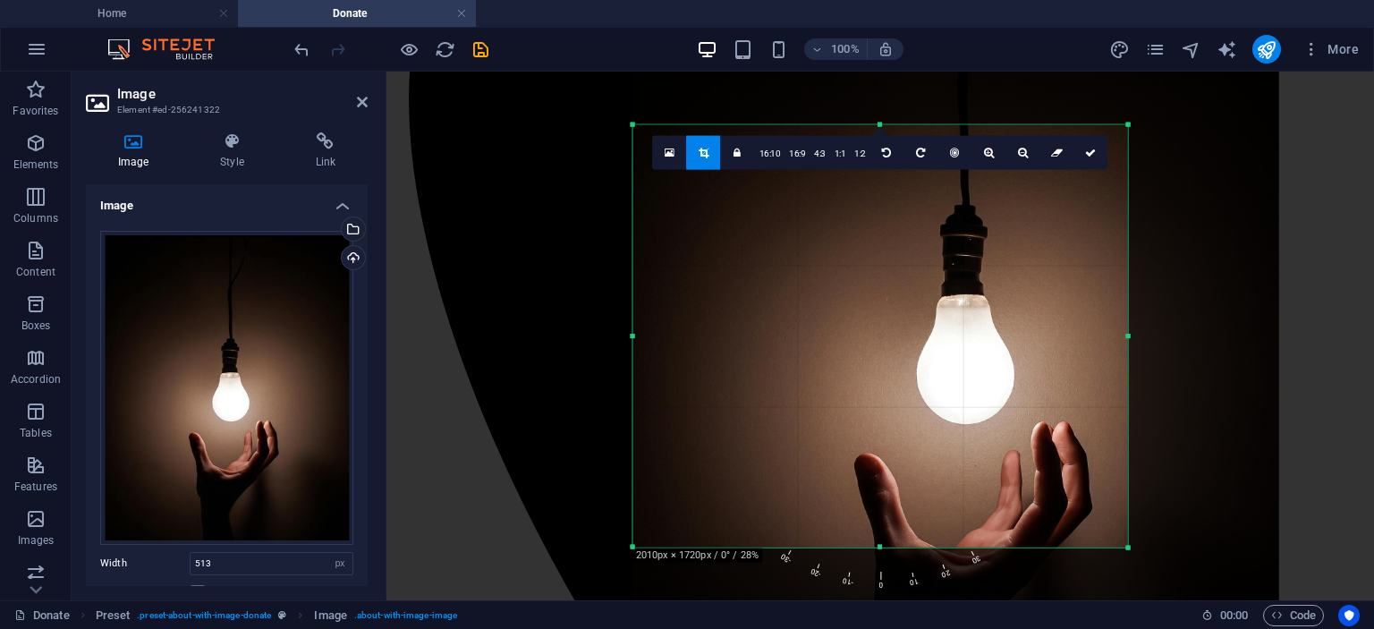
drag, startPoint x: 1206, startPoint y: 337, endPoint x: 1050, endPoint y: 340, distance: 155.7
click at [1051, 340] on div "180 170 160 150 140 130 120 110 100 90 80 70 60 50 40 30 20 10 0 -10 -20 -30 -4…" at bounding box center [880, 335] width 495 height 423
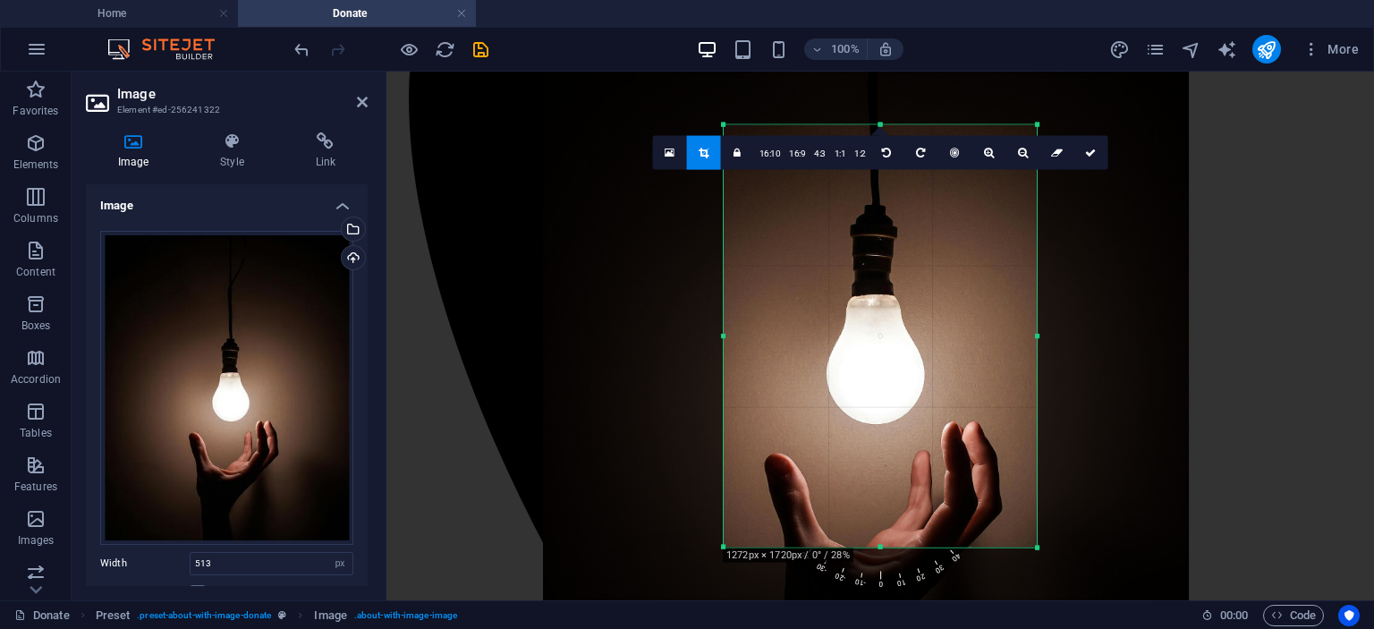
drag, startPoint x: 632, startPoint y: 336, endPoint x: 812, endPoint y: 343, distance: 180.9
click at [812, 343] on div "180 170 160 150 140 130 120 110 100 90 80 70 60 50 40 30 20 10 0 -10 -20 -30 -4…" at bounding box center [880, 335] width 313 height 423
drag, startPoint x: 879, startPoint y: 550, endPoint x: 879, endPoint y: 560, distance: 9.9
click at [878, 548] on div "180 170 160 150 140 130 120 110 100 90 80 70 60 50 40 30 20 10 0 -10 -20 -30 -4…" at bounding box center [880, 335] width 313 height 423
drag, startPoint x: 879, startPoint y: 546, endPoint x: 900, endPoint y: 590, distance: 48.8
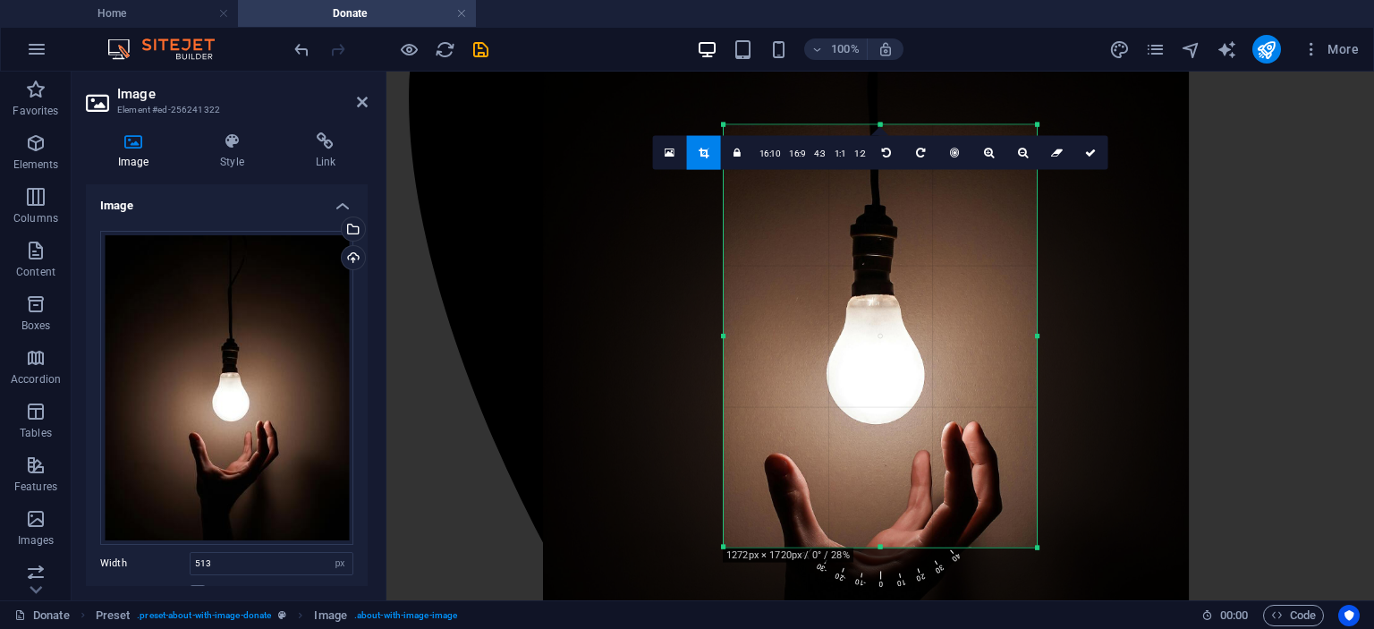
click at [880, 548] on div "180 170 160 150 140 130 120 110 100 90 80 70 60 50 40 30 20 10 0 -10 -20 -30 -4…" at bounding box center [880, 335] width 313 height 423
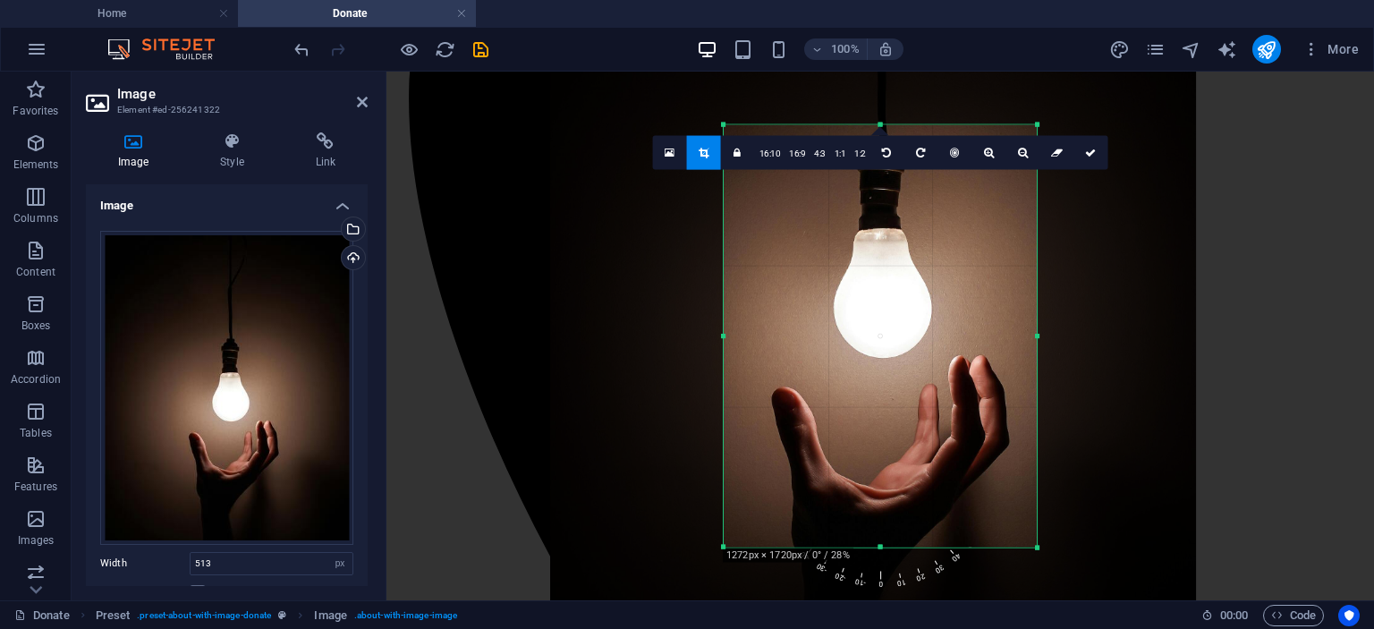
drag, startPoint x: 837, startPoint y: 346, endPoint x: 845, endPoint y: 291, distance: 55.9
click at [845, 291] on div at bounding box center [873, 268] width 646 height 807
click at [1089, 149] on icon at bounding box center [1090, 152] width 11 height 11
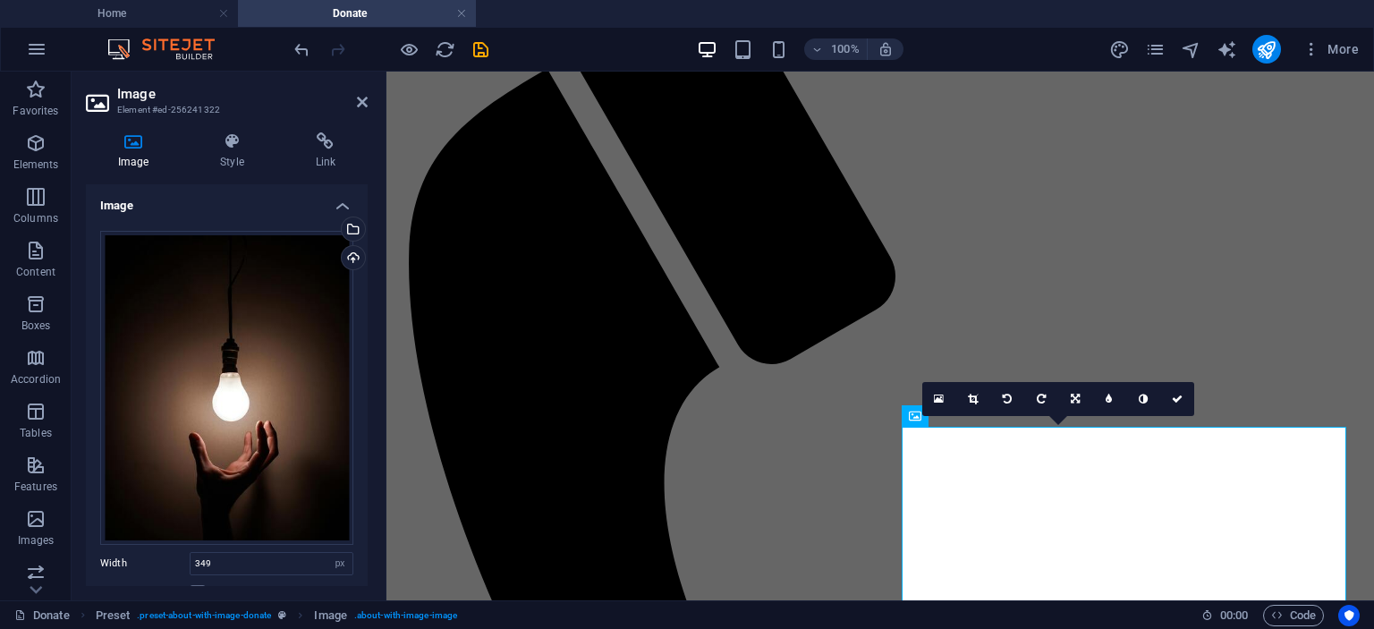
scroll to position [816, 0]
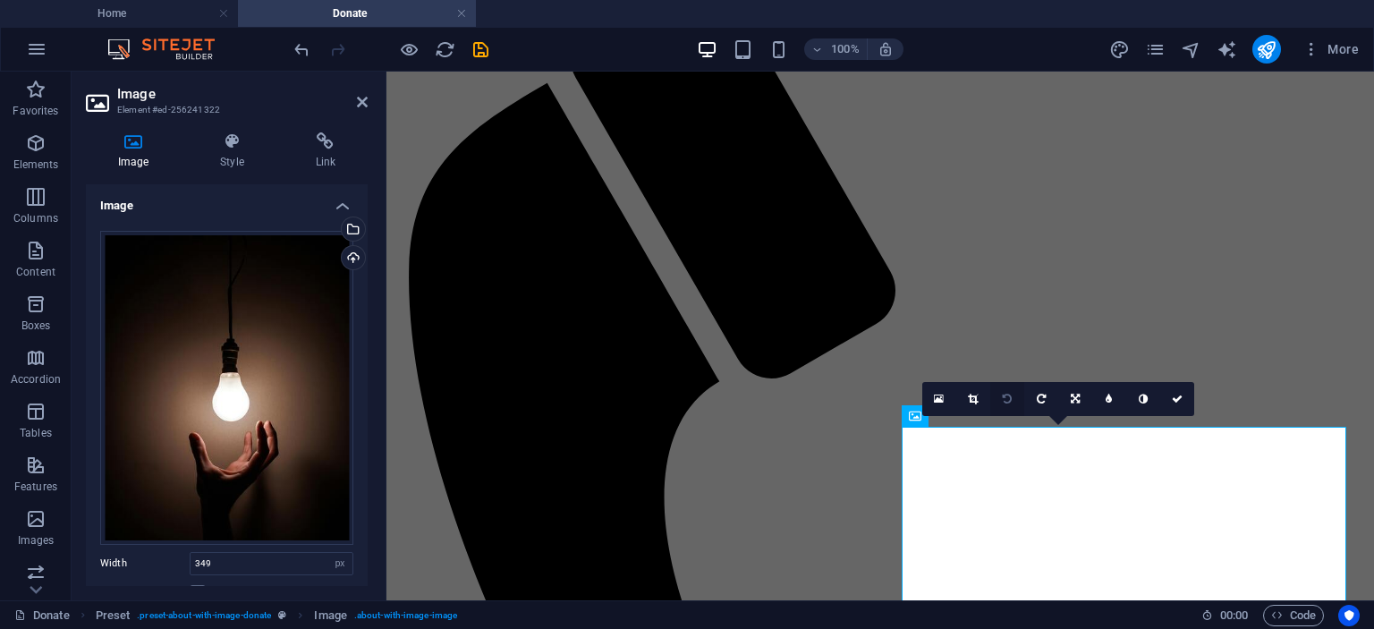
click at [1006, 396] on icon at bounding box center [1007, 399] width 9 height 11
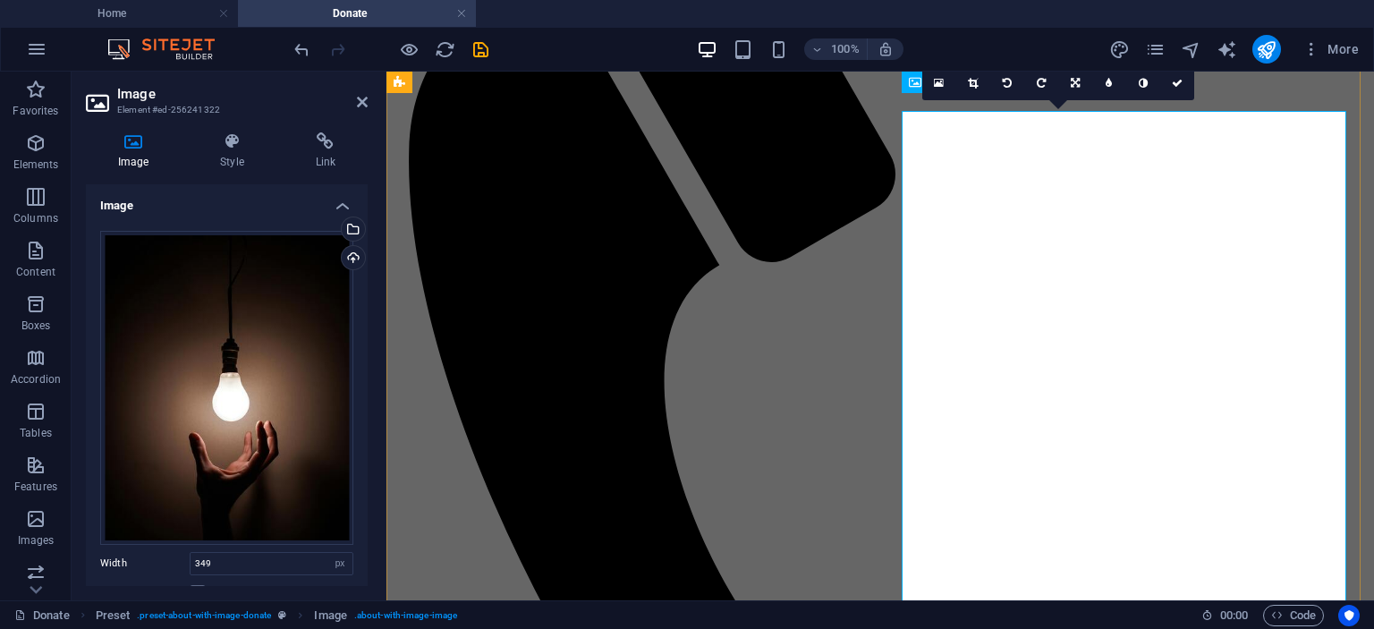
scroll to position [726, 0]
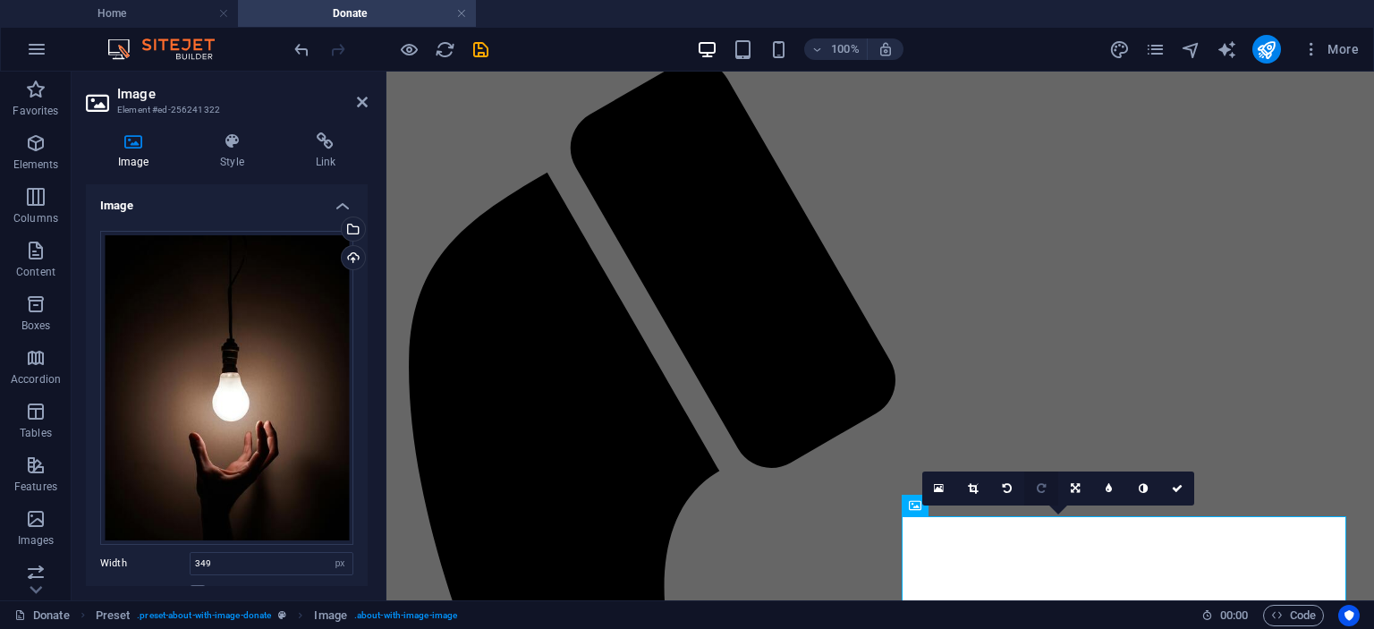
click at [1044, 486] on icon at bounding box center [1041, 488] width 9 height 11
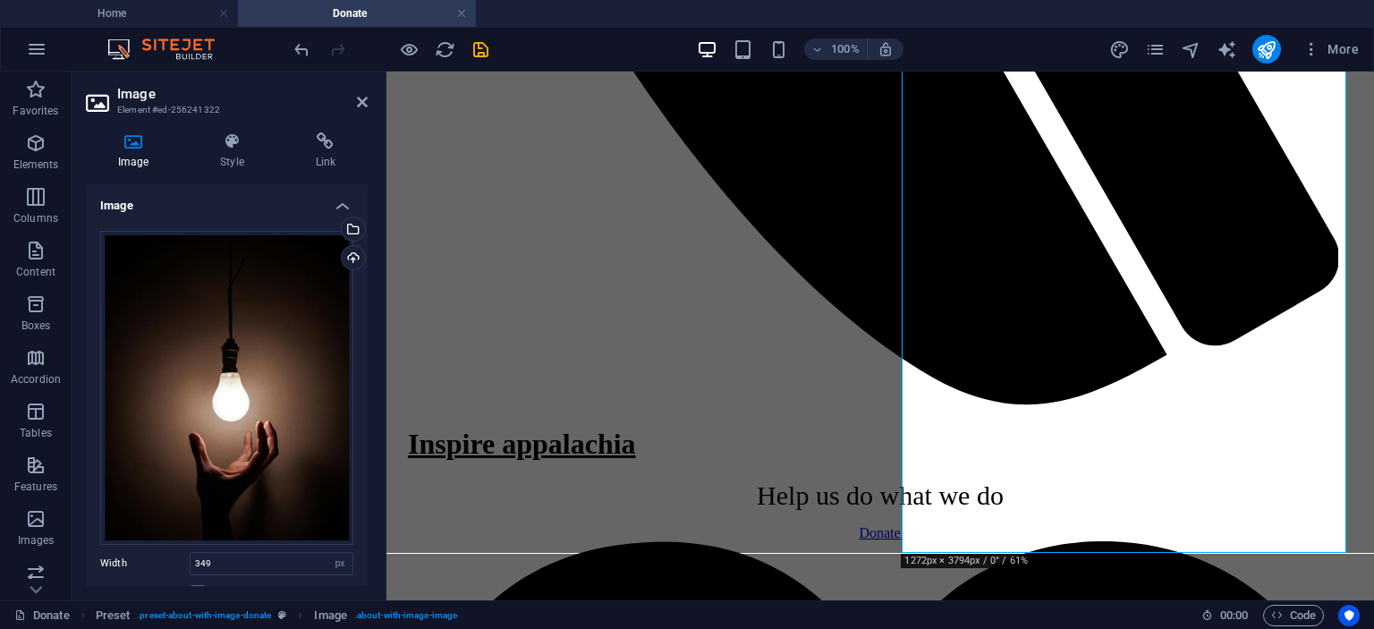
scroll to position [1621, 0]
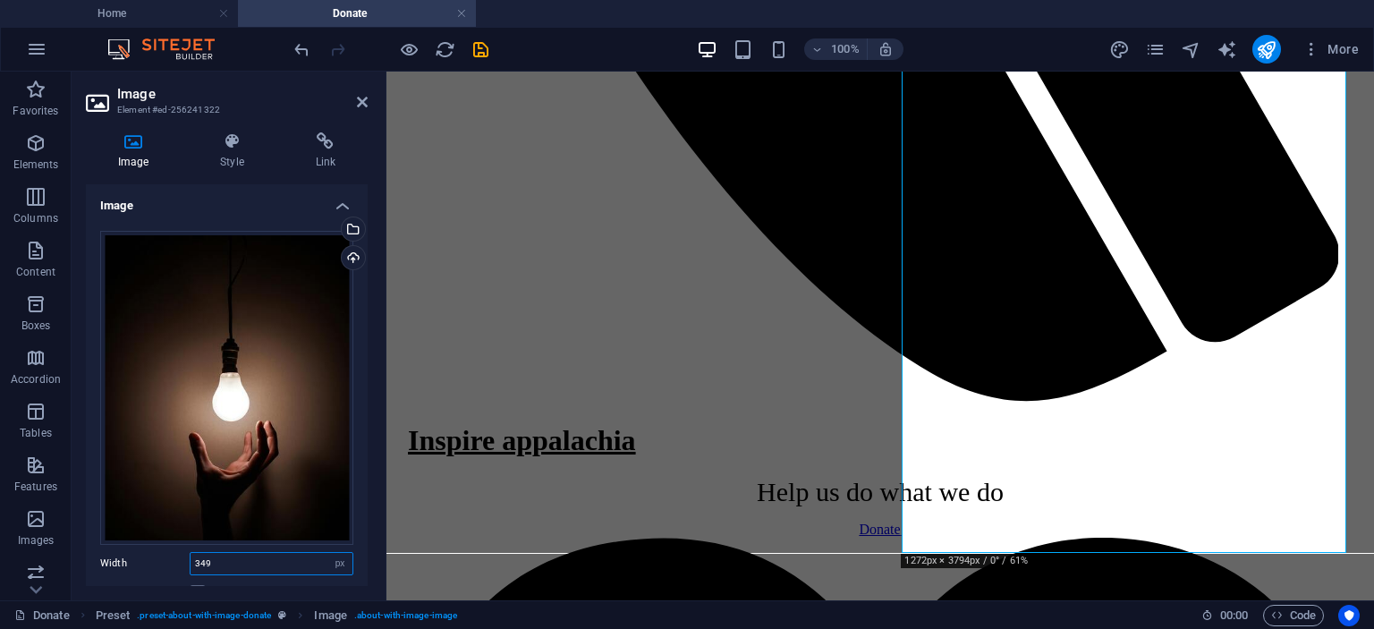
click at [215, 557] on input "349" at bounding box center [272, 563] width 162 height 21
type input "3"
click at [216, 562] on input "200" at bounding box center [272, 563] width 162 height 21
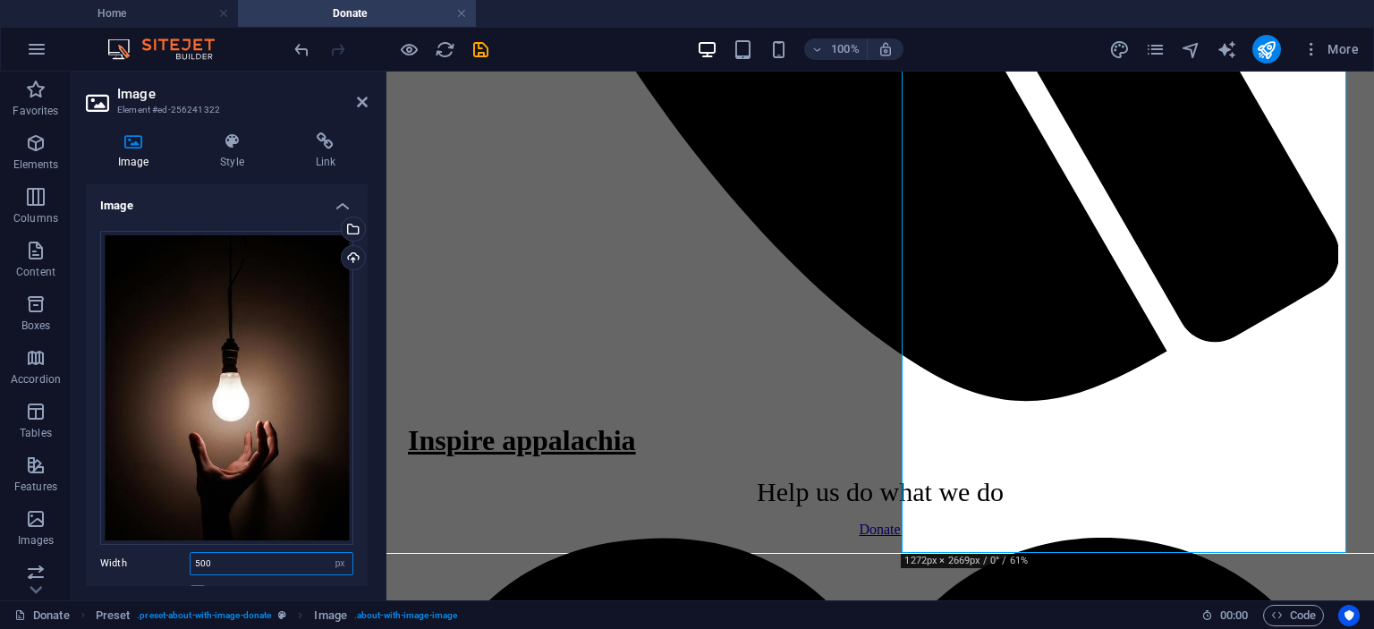
click at [234, 563] on input "500" at bounding box center [272, 563] width 162 height 21
drag, startPoint x: 216, startPoint y: 554, endPoint x: 195, endPoint y: 554, distance: 20.6
click at [195, 554] on input "400" at bounding box center [272, 563] width 162 height 21
drag, startPoint x: 224, startPoint y: 558, endPoint x: 181, endPoint y: 562, distance: 43.1
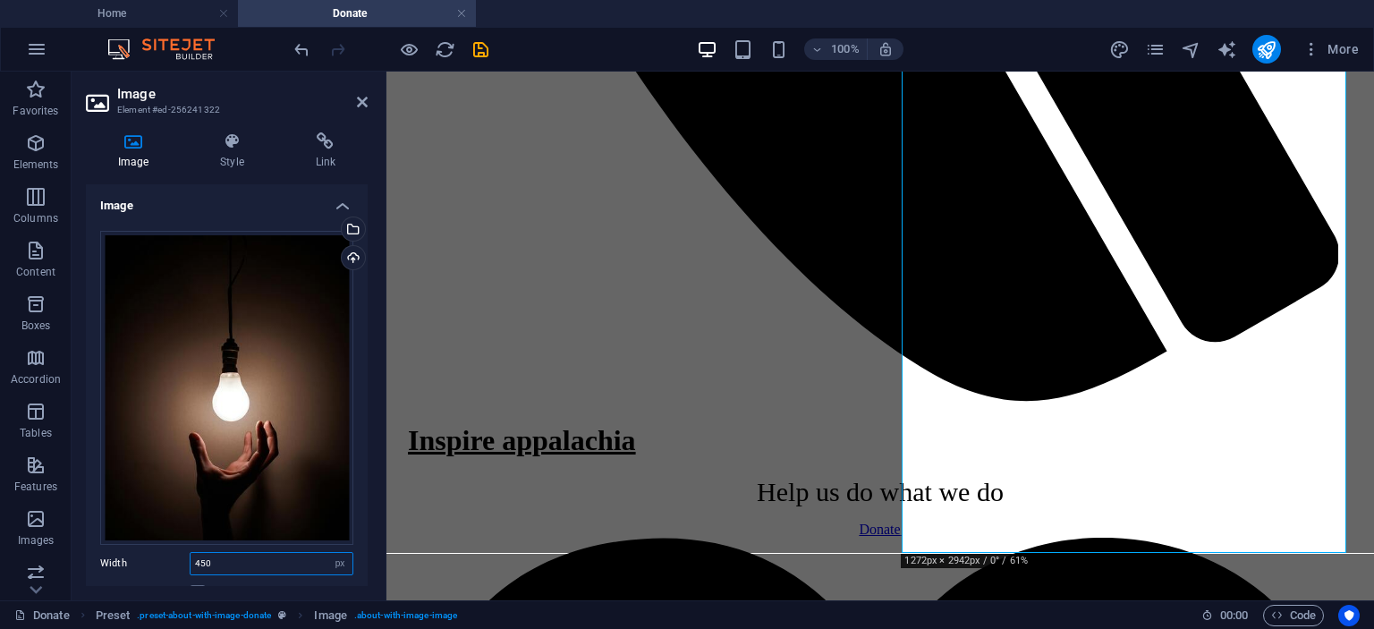
click at [181, 562] on div "Width 450 Default auto px rem % em vh vw" at bounding box center [226, 563] width 253 height 23
type input "500"
click at [483, 49] on icon "save" at bounding box center [481, 49] width 21 height 21
select select "px"
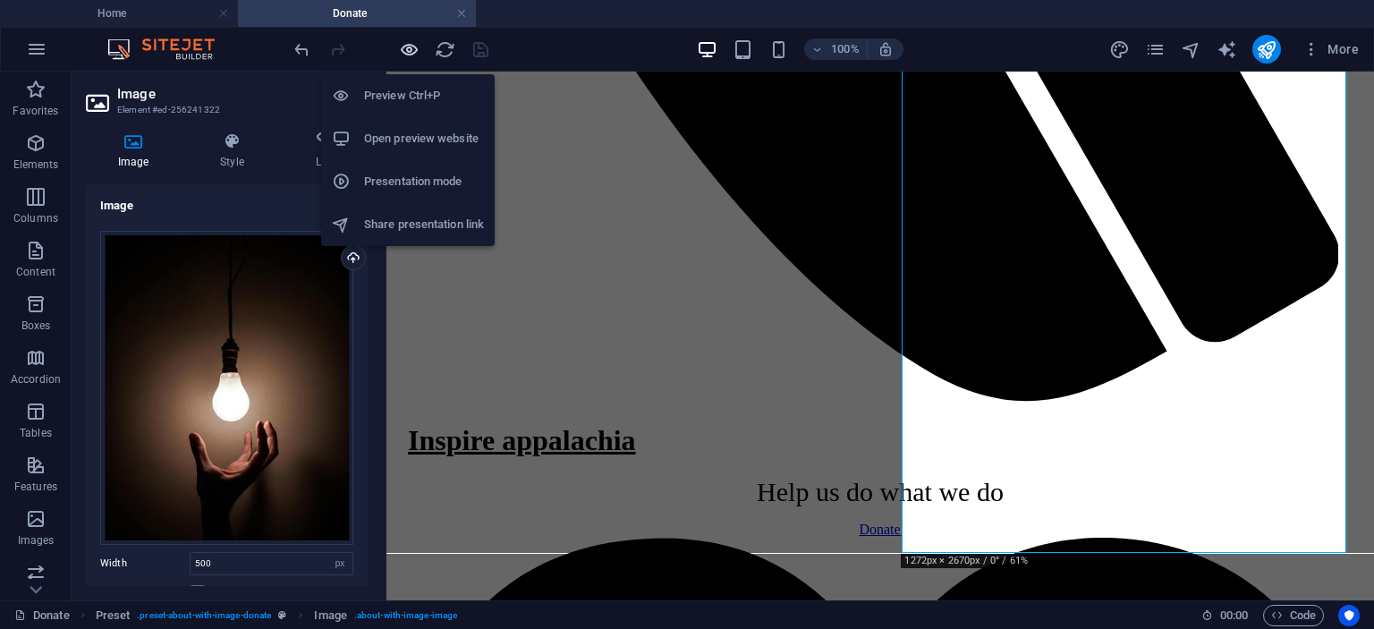
click at [409, 49] on icon "button" at bounding box center [409, 49] width 21 height 21
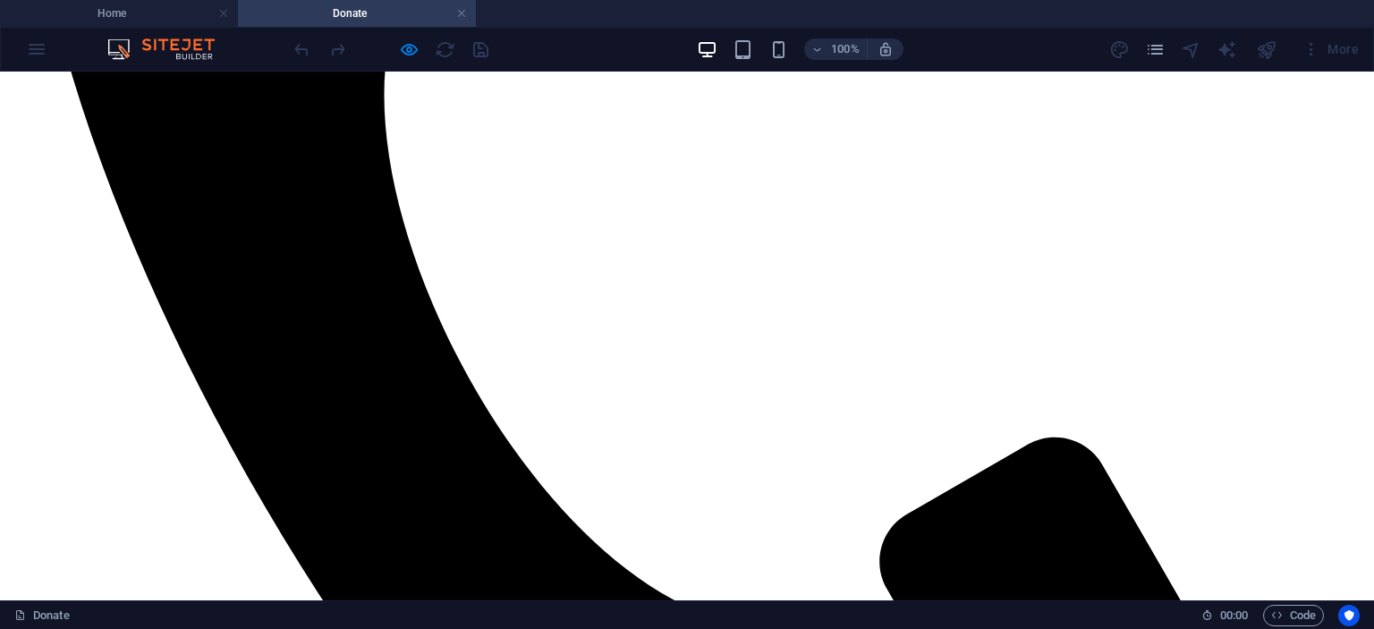
scroll to position [1711, 0]
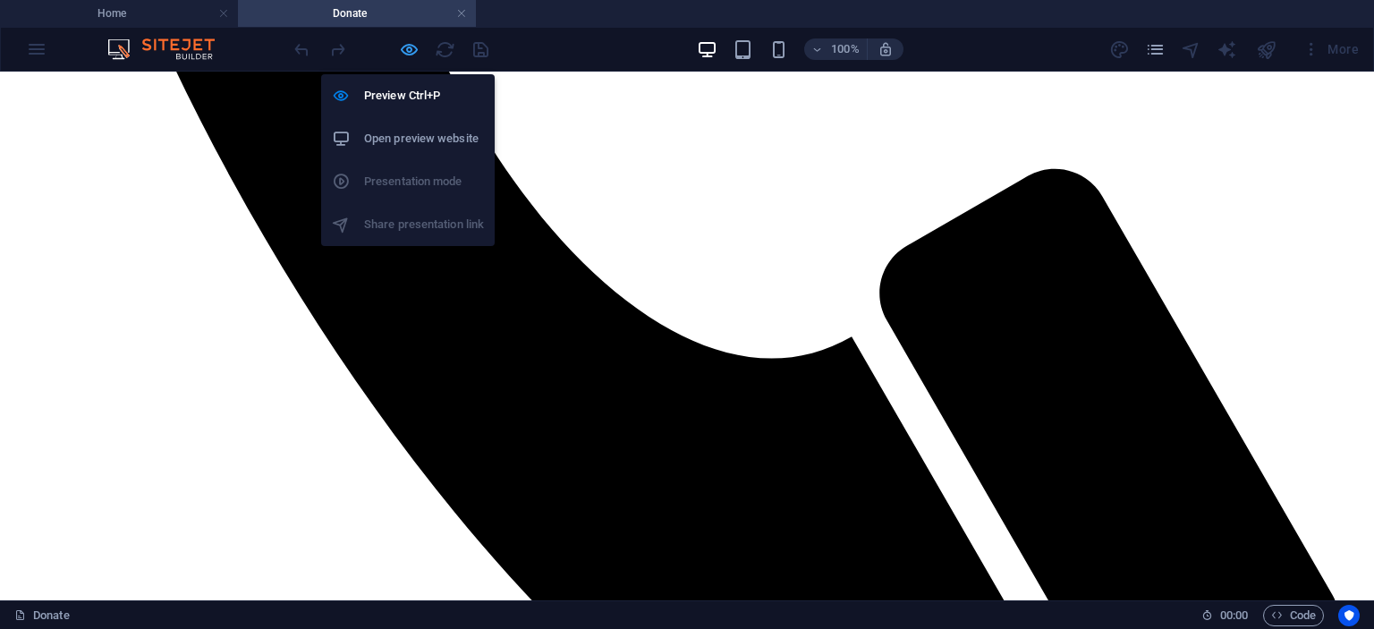
click at [411, 52] on icon "button" at bounding box center [409, 49] width 21 height 21
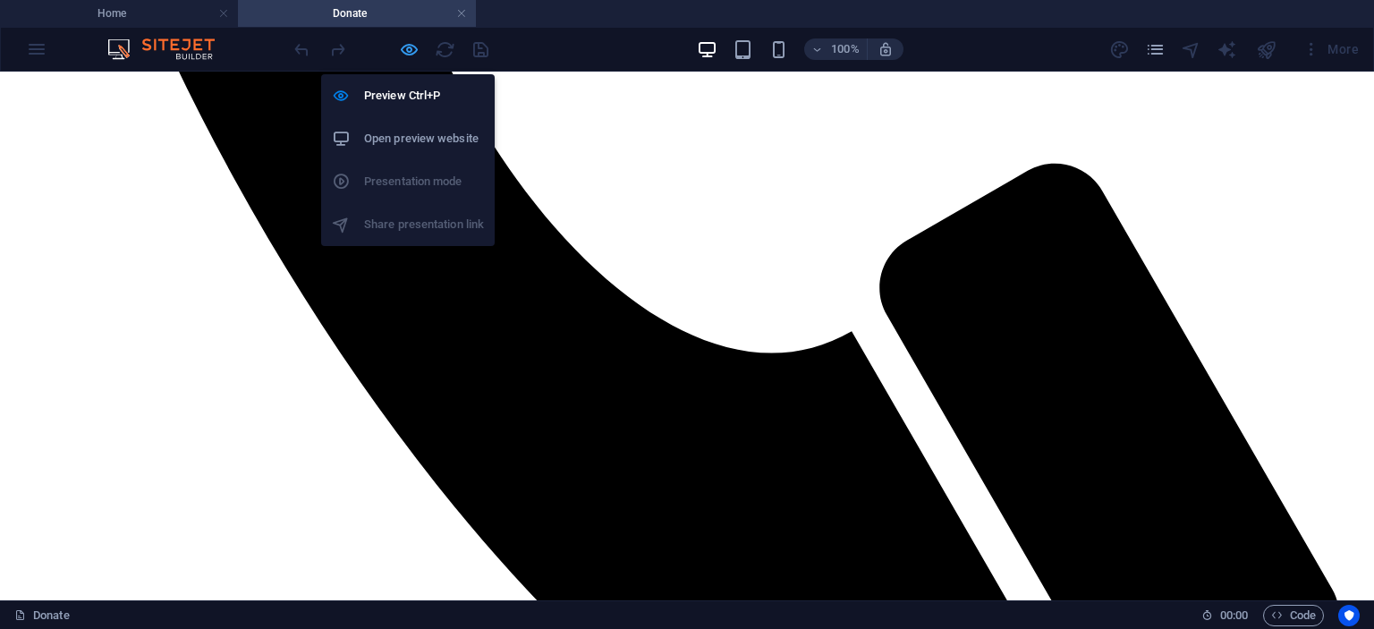
select select "px"
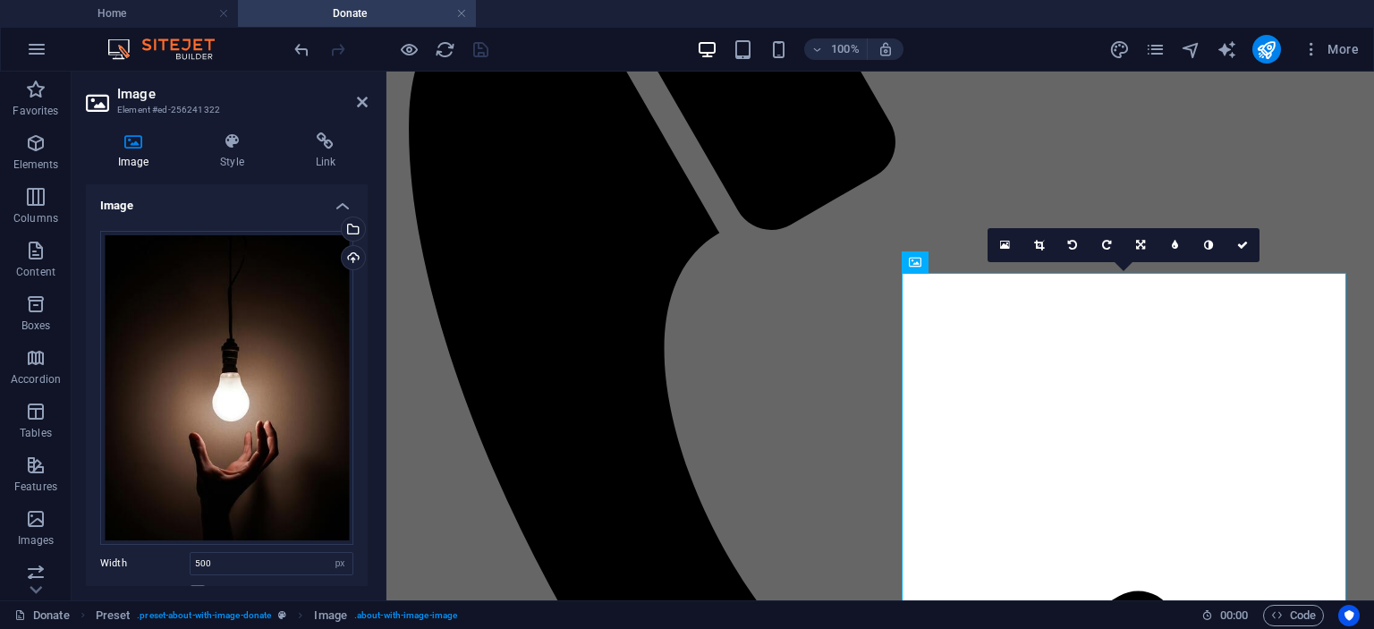
scroll to position [970, 0]
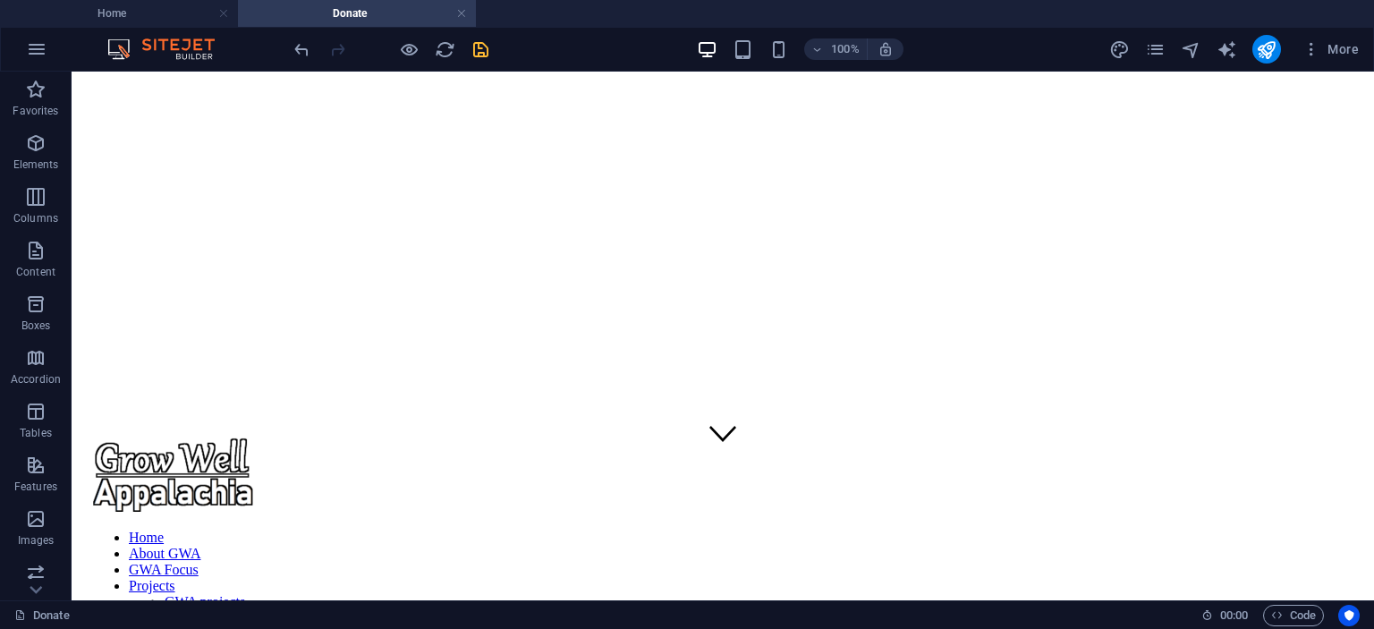
scroll to position [140, 0]
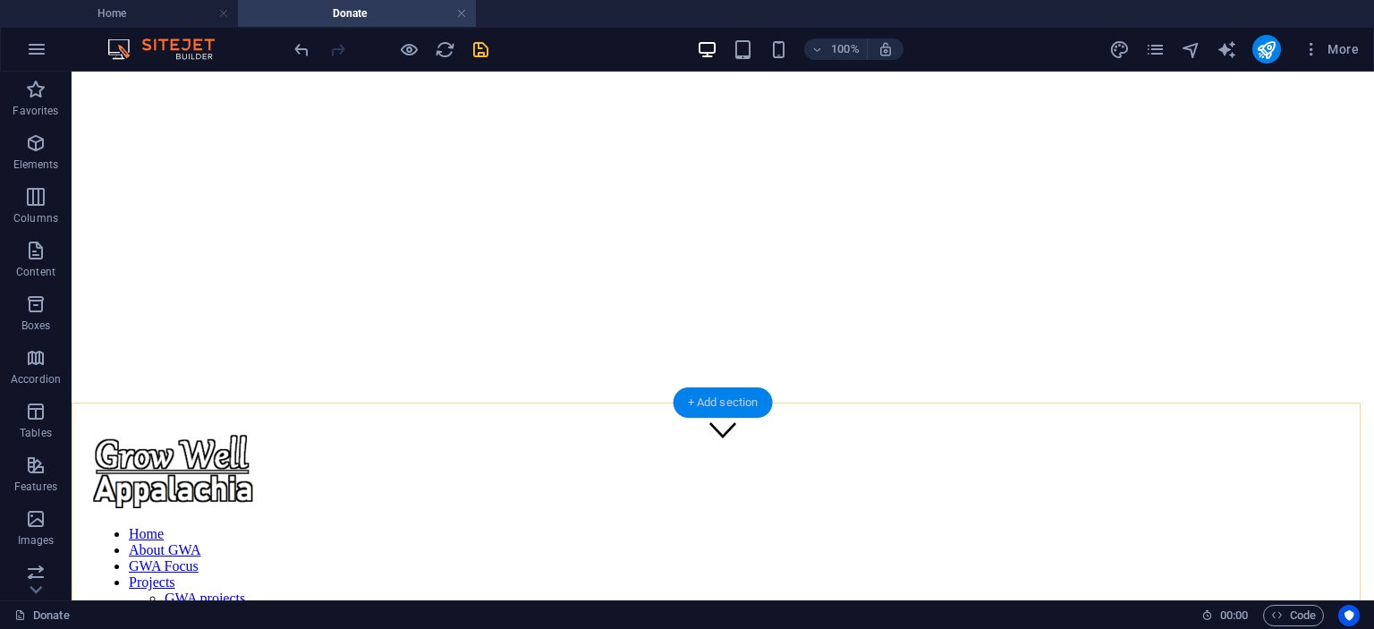
click at [726, 403] on div "+ Add section" at bounding box center [723, 402] width 99 height 30
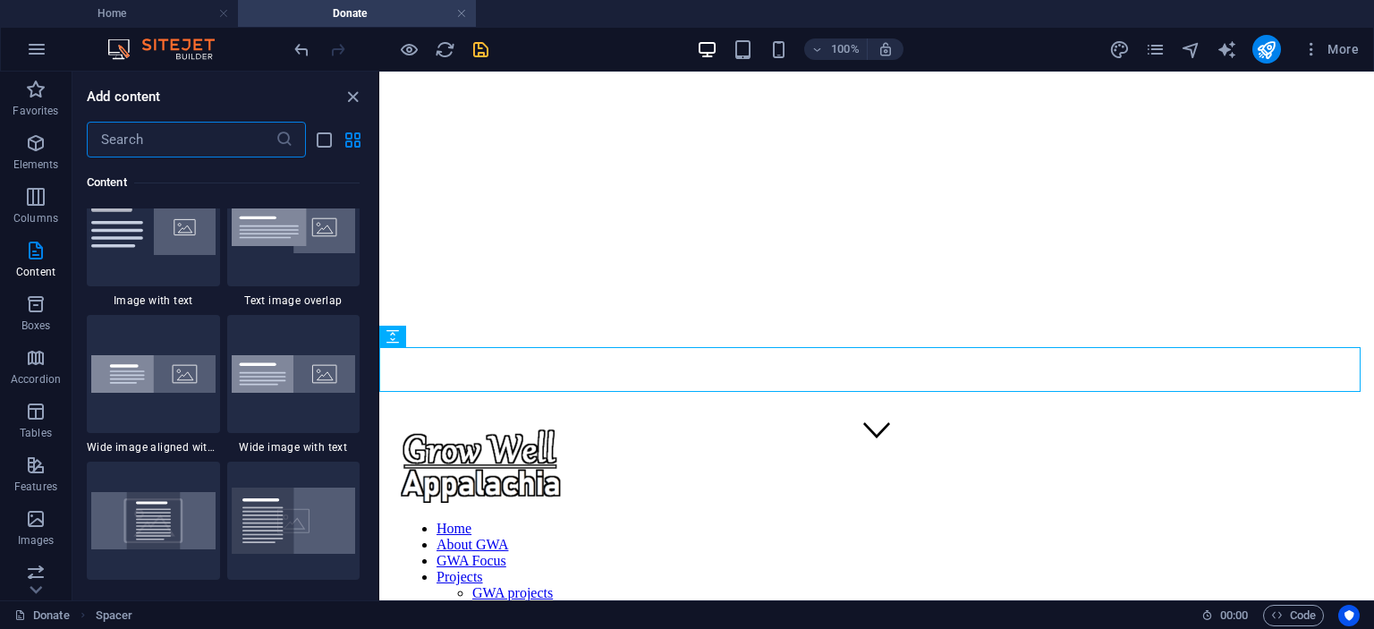
scroll to position [3494, 0]
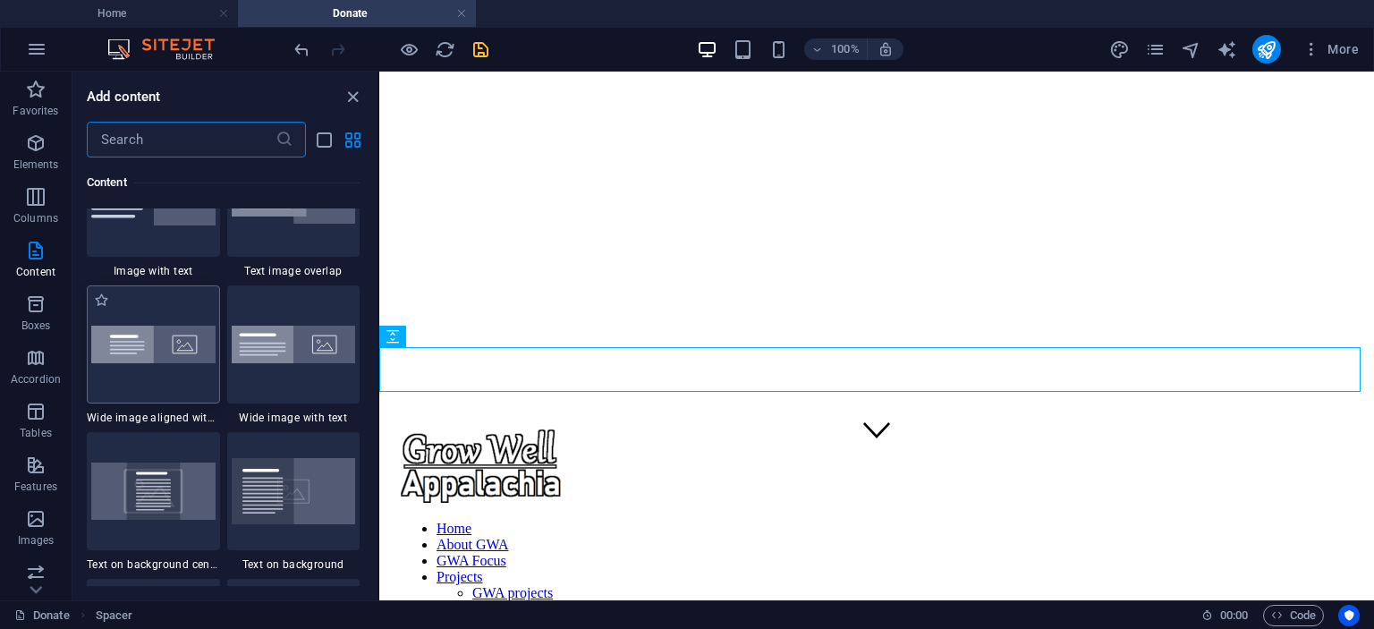
click at [163, 348] on img at bounding box center [153, 345] width 124 height 38
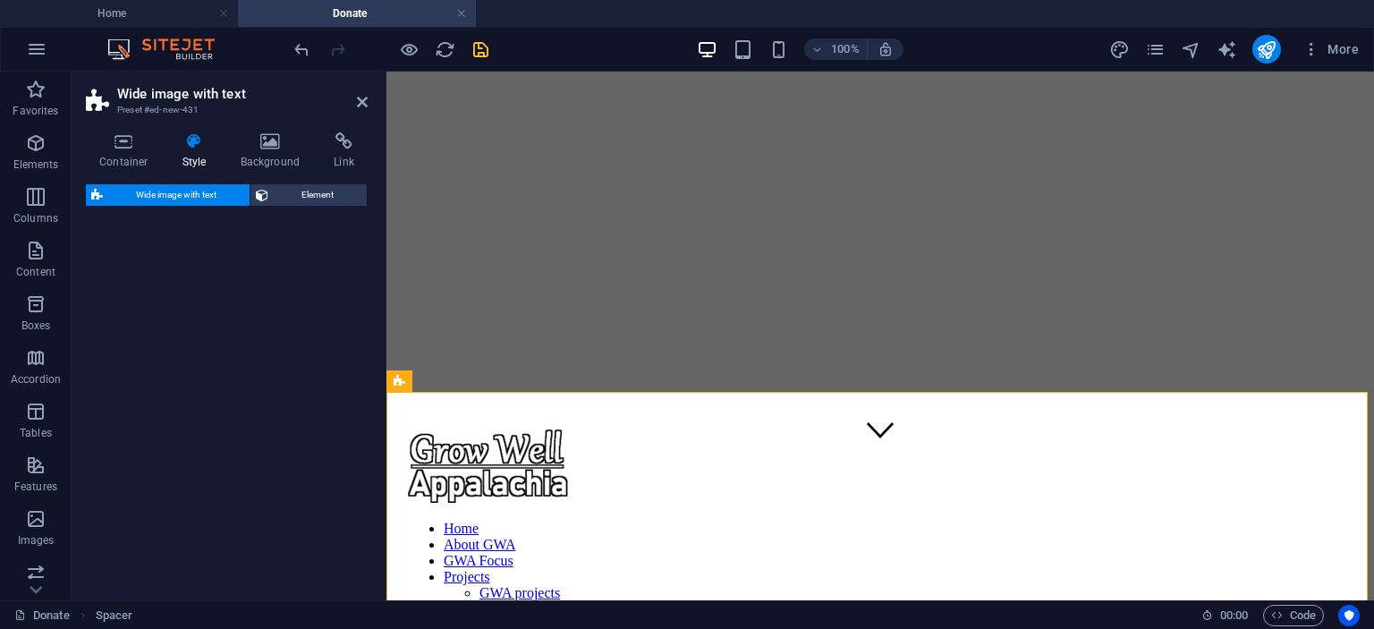
select select "%"
select select "preset-fullscreen-text-and-background-v3-alignments"
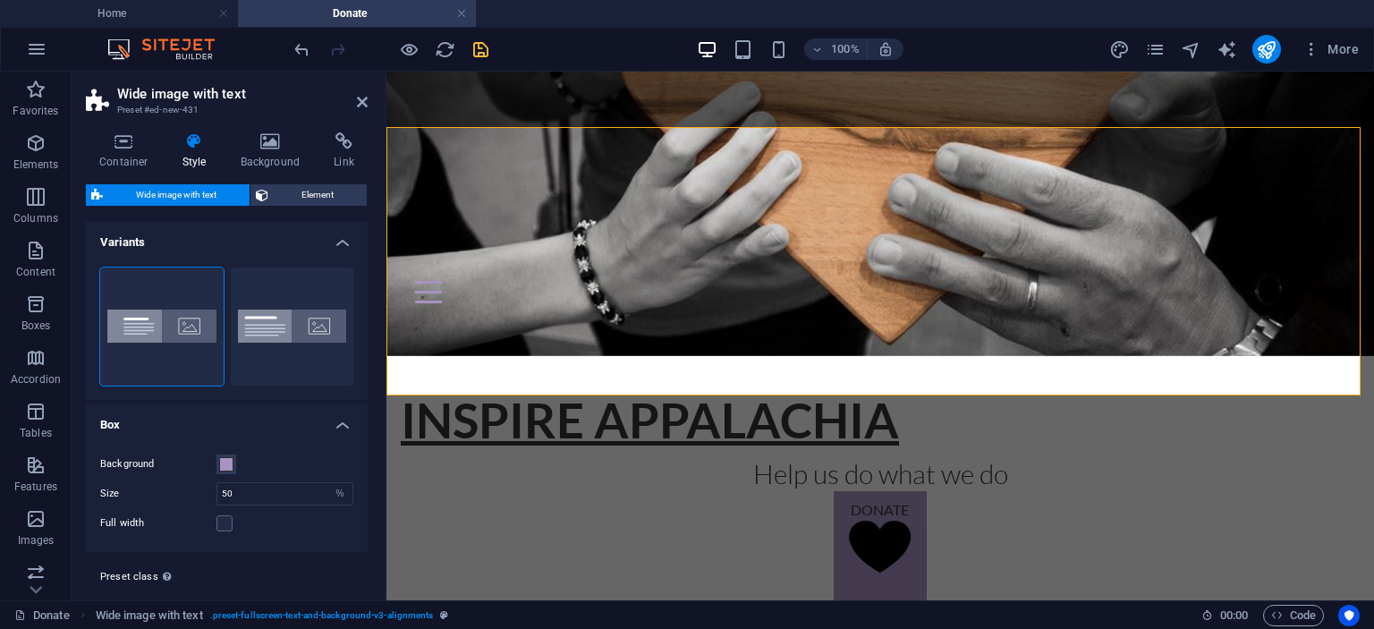
scroll to position [410, 0]
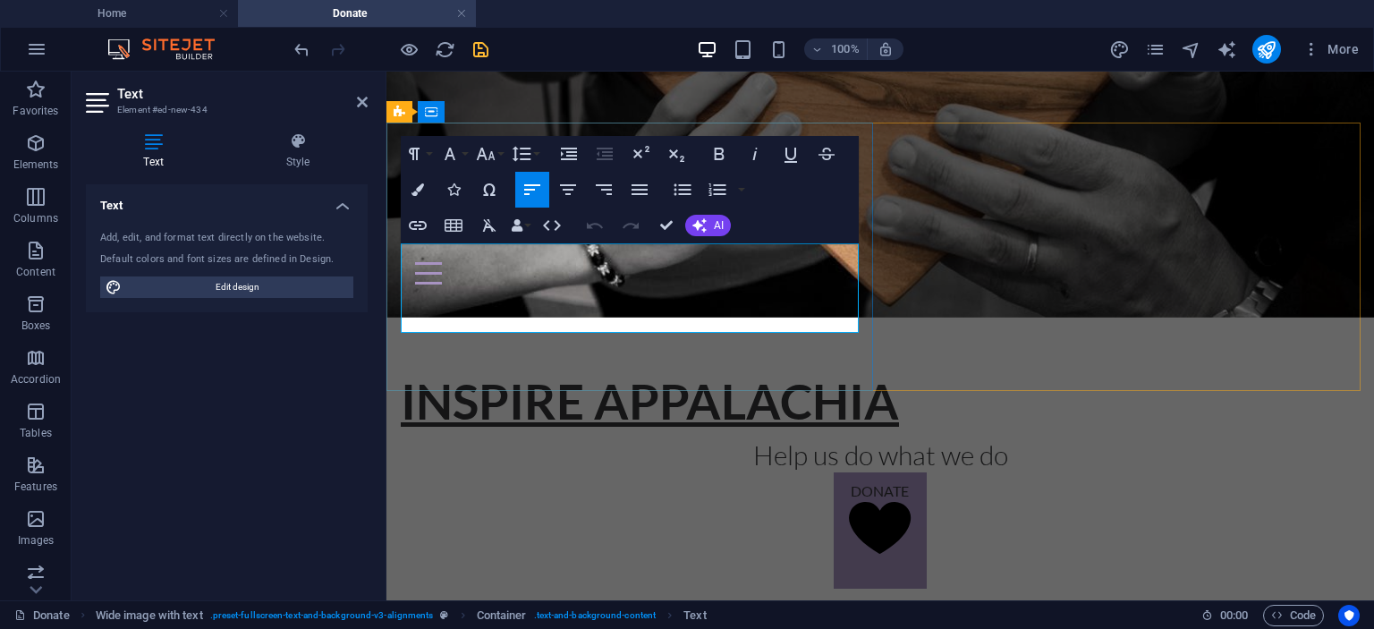
scroll to position [366, 0]
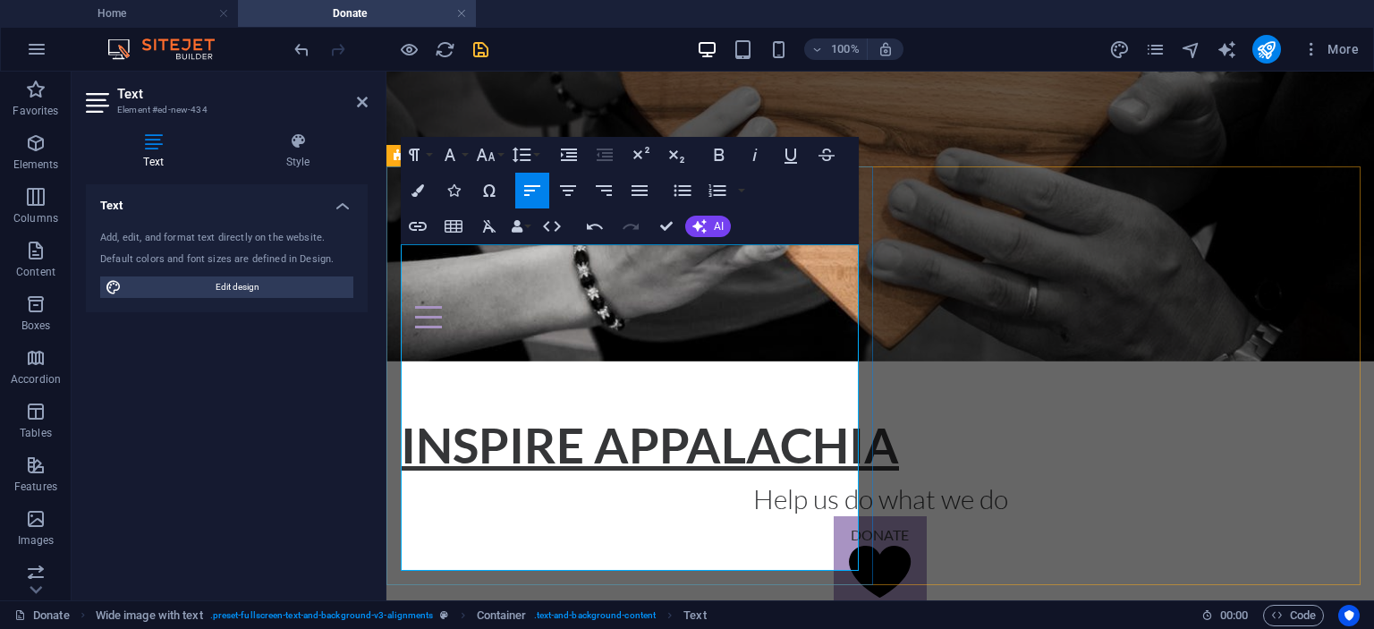
drag, startPoint x: 767, startPoint y: 253, endPoint x: 546, endPoint y: 265, distance: 221.3
drag, startPoint x: 764, startPoint y: 257, endPoint x: 400, endPoint y: 251, distance: 364.2
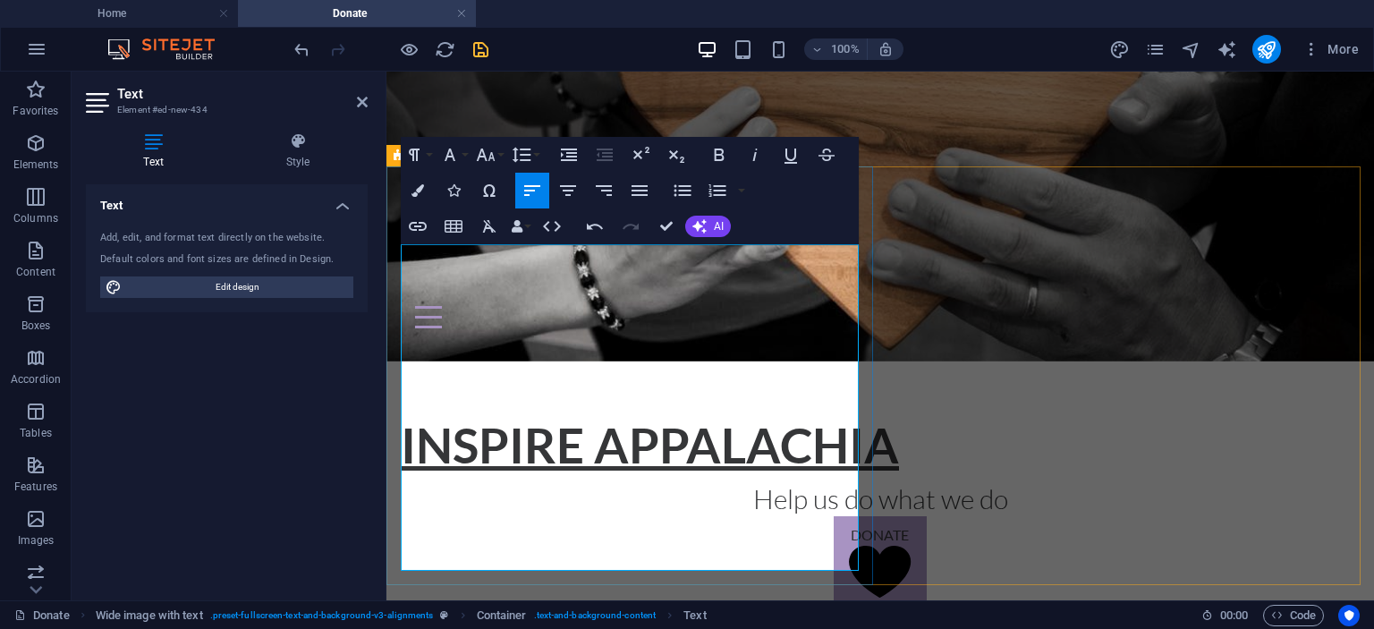
copy span "Themed Entertainment Association (TEA) /GWA Dream Team"
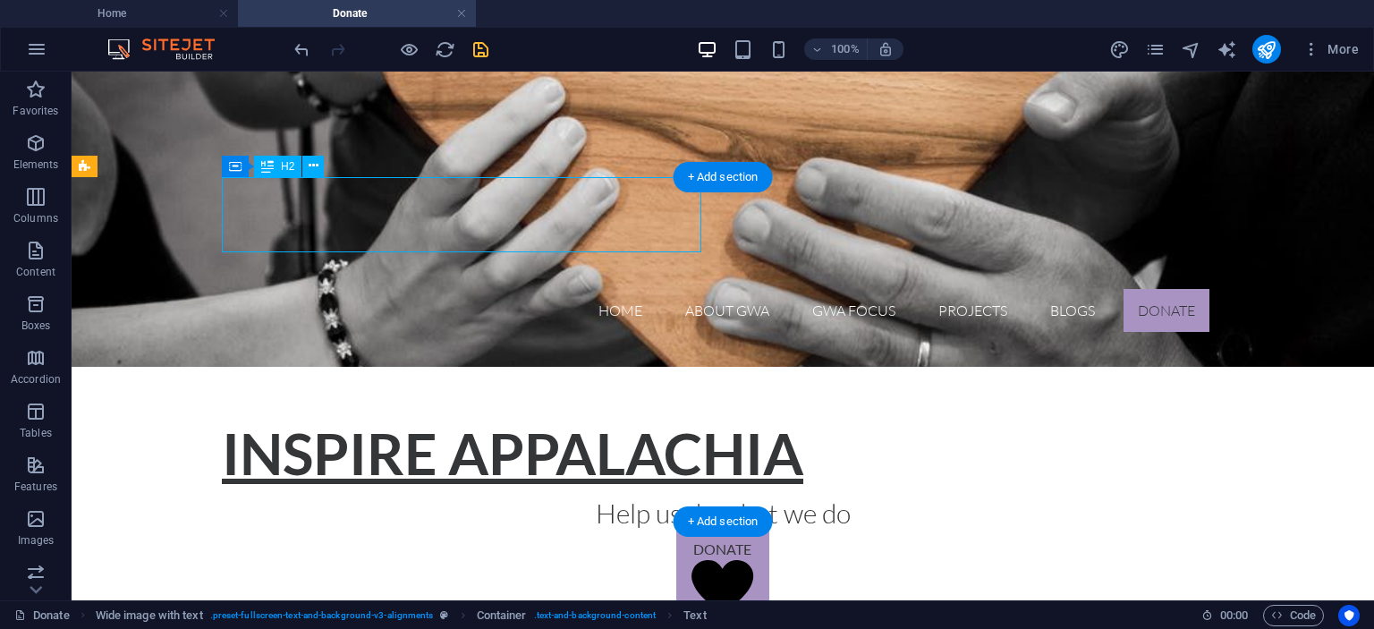
click at [385, 221] on div "Drag here to replace the existing content. Press “Ctrl” if you want to create a…" at bounding box center [723, 336] width 1303 height 529
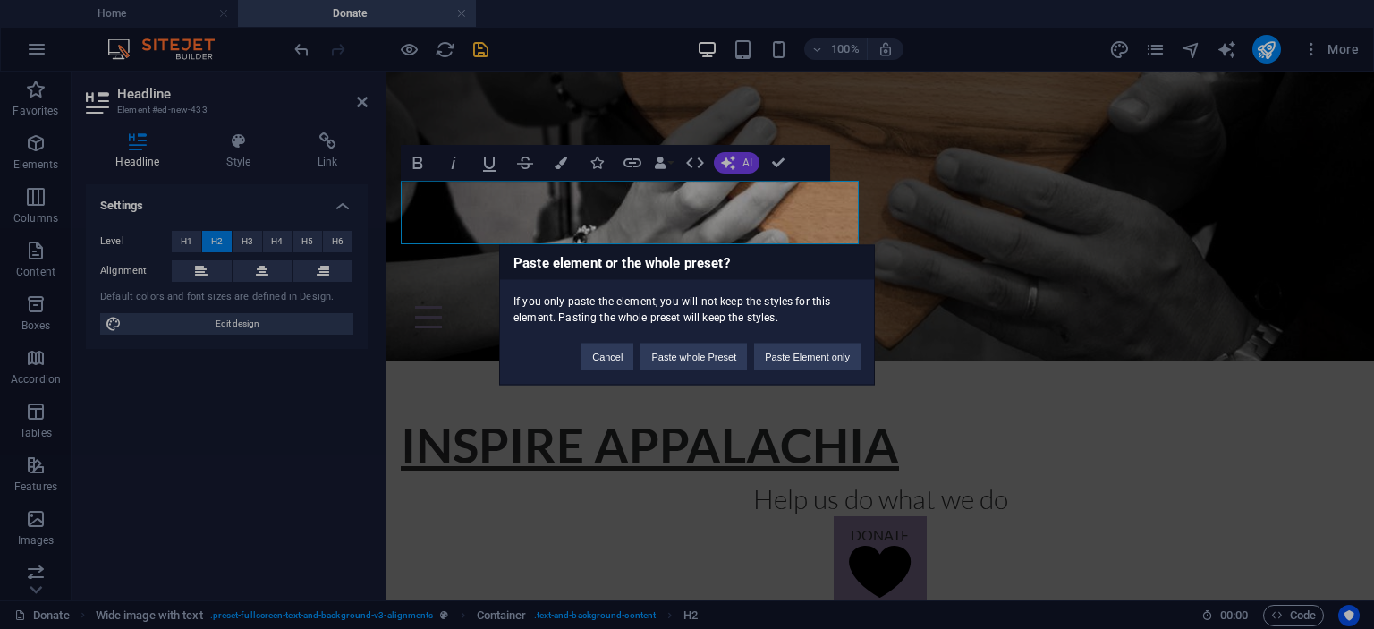
click at [624, 202] on div "Paste element or the whole preset? If you only paste the element, you will not …" at bounding box center [687, 314] width 1374 height 629
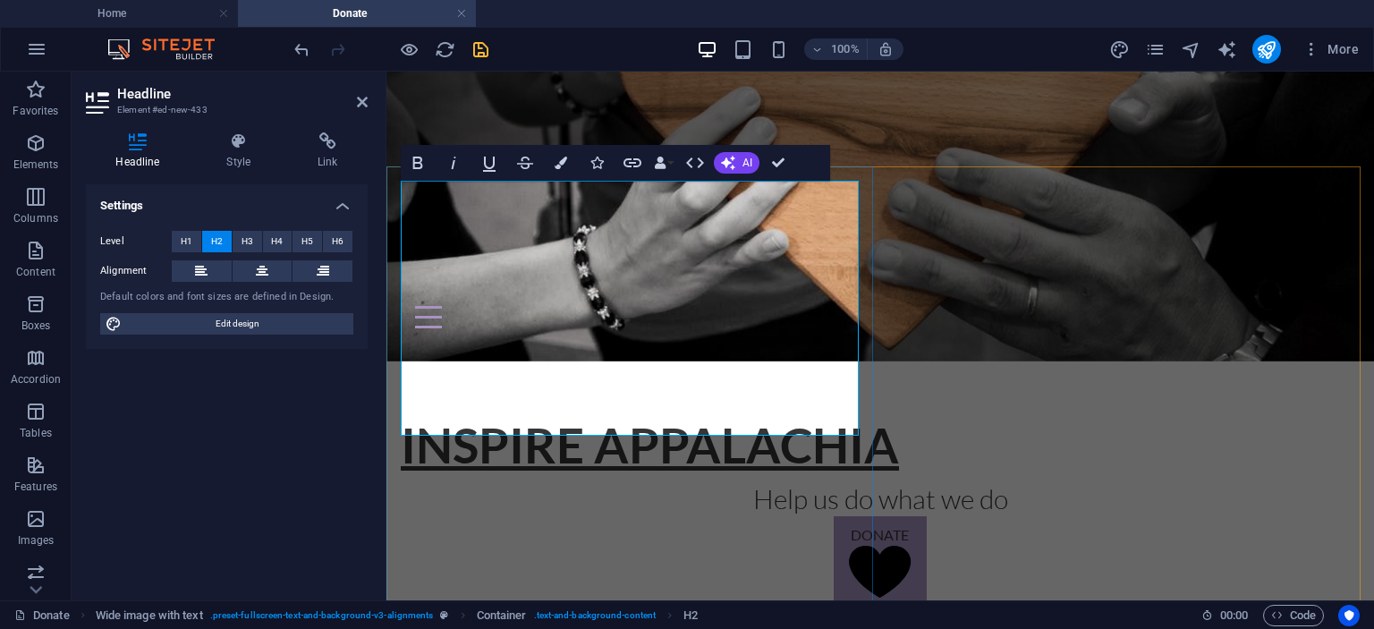
drag, startPoint x: 763, startPoint y: 336, endPoint x: 651, endPoint y: 343, distance: 112.0
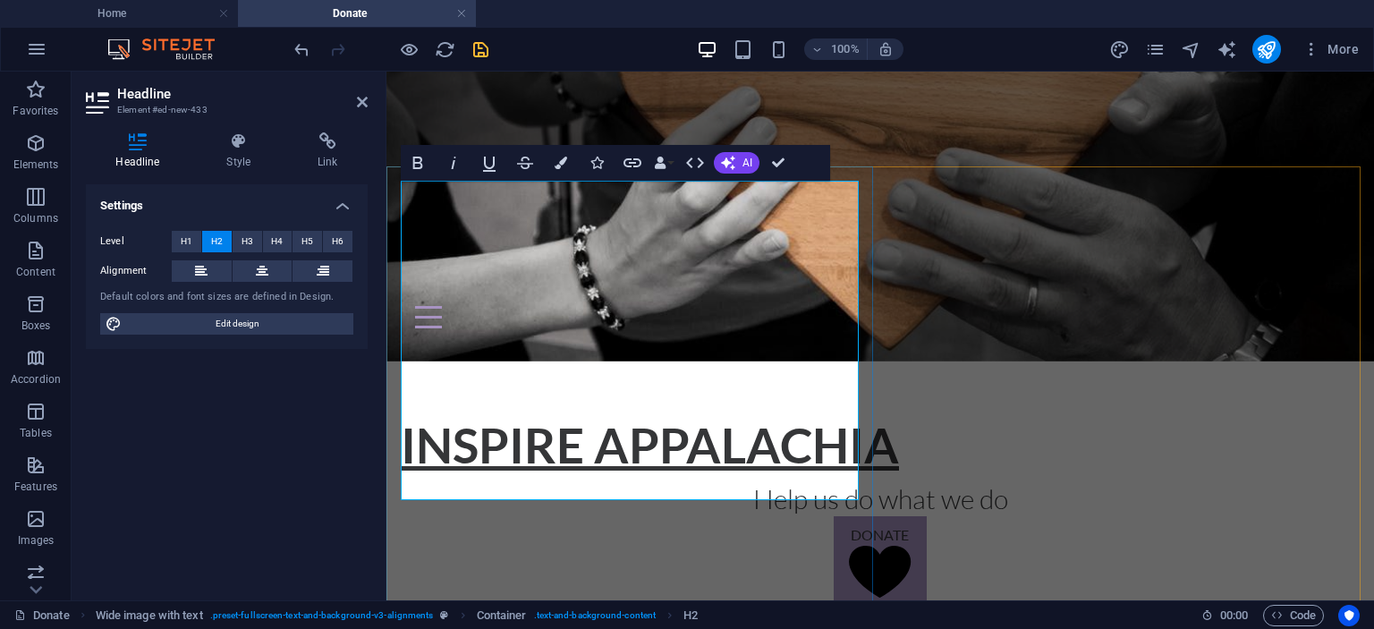
drag, startPoint x: 520, startPoint y: 464, endPoint x: 410, endPoint y: 290, distance: 206.3
click at [186, 246] on span "H1" at bounding box center [187, 241] width 12 height 21
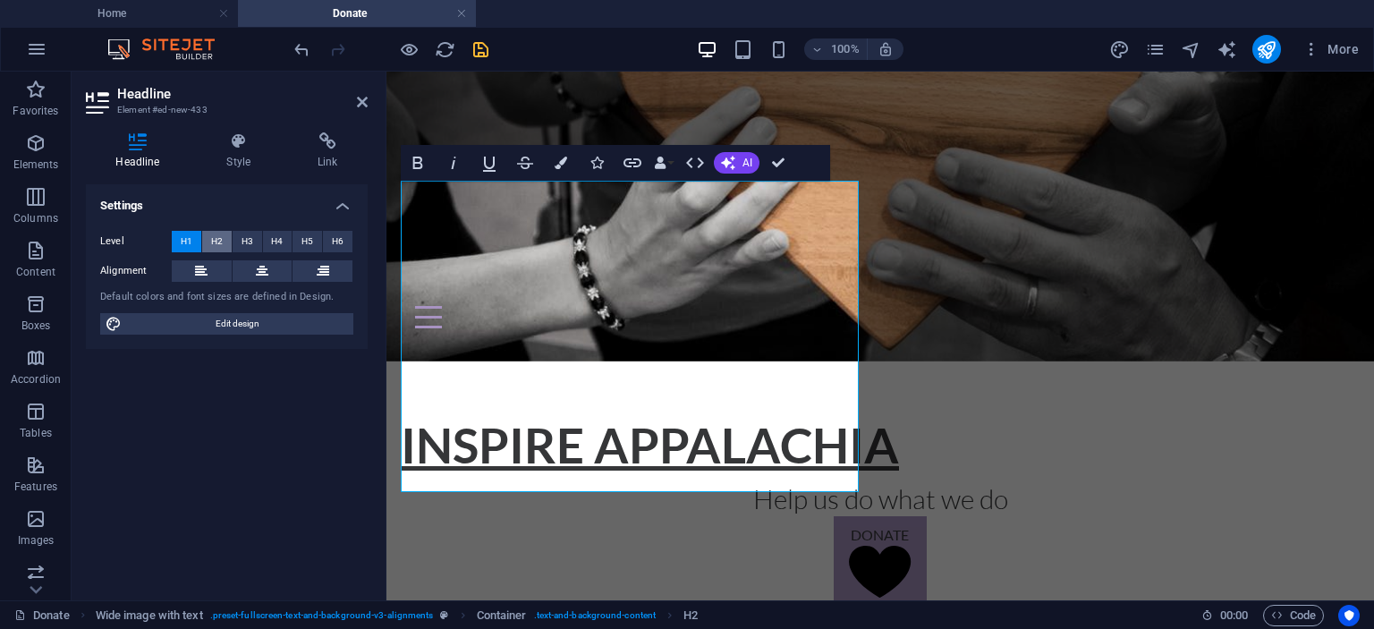
click at [217, 242] on span "H2" at bounding box center [217, 241] width 12 height 21
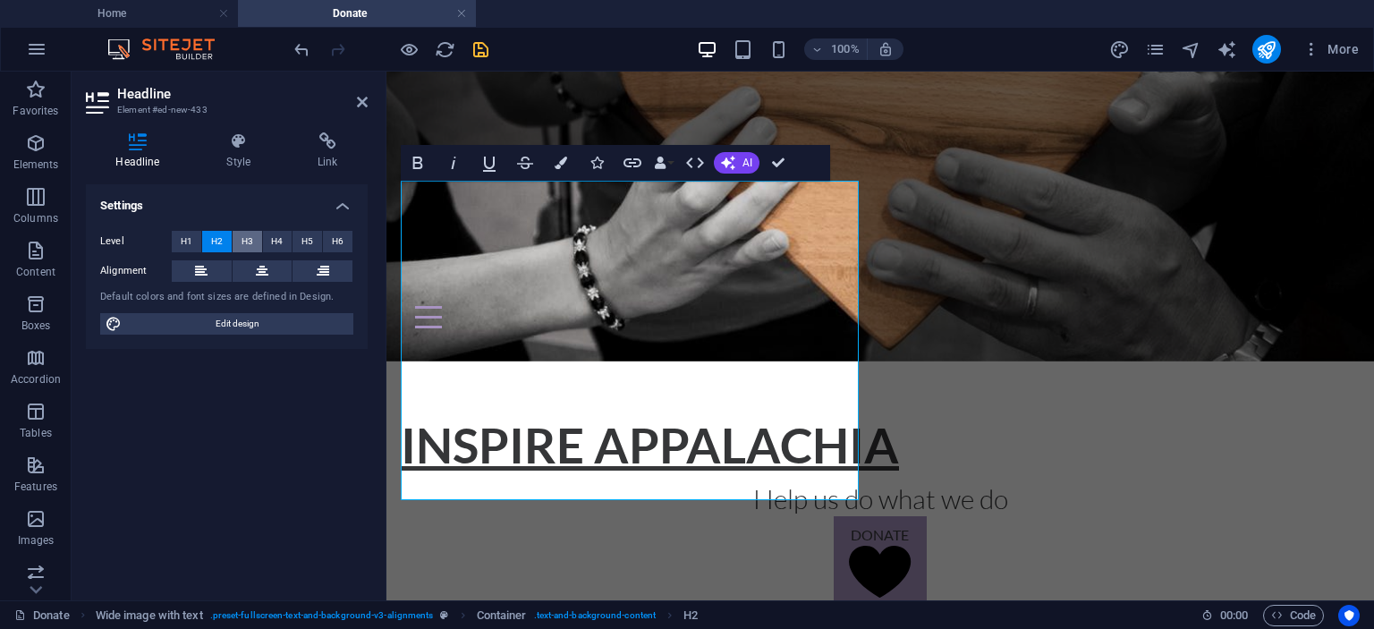
click at [240, 242] on button "H3" at bounding box center [248, 241] width 30 height 21
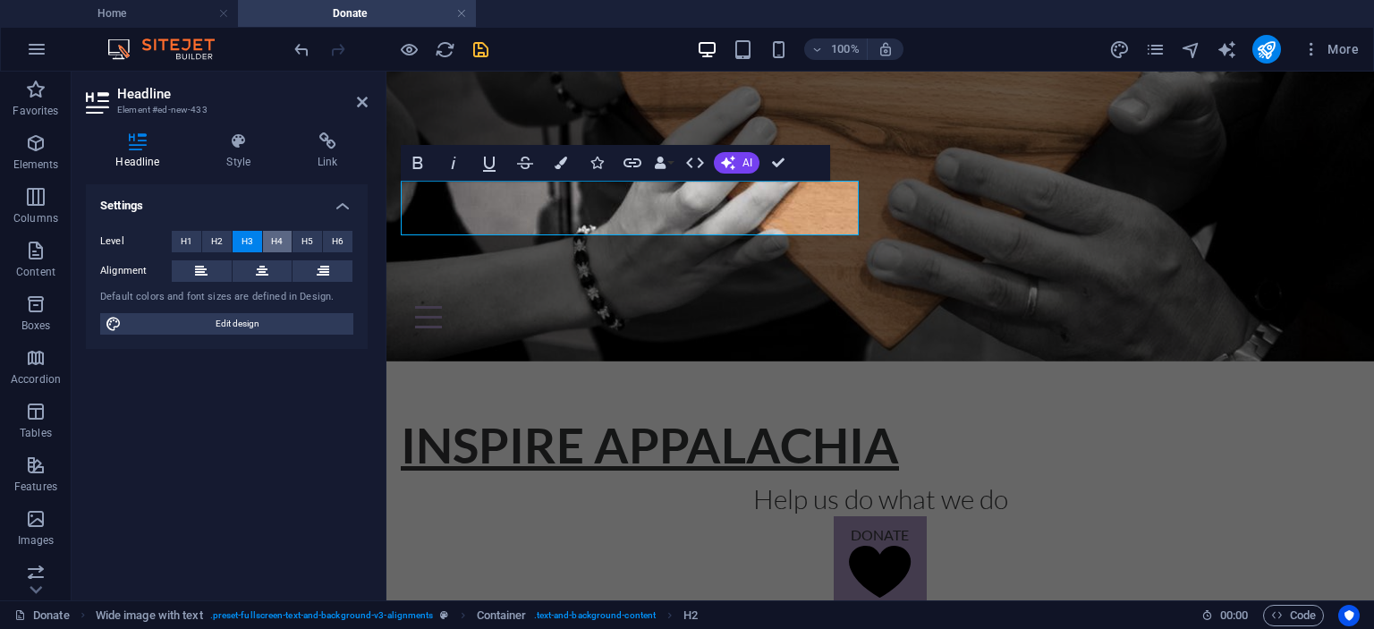
click at [272, 239] on span "H4" at bounding box center [277, 241] width 12 height 21
click at [303, 236] on span "H5" at bounding box center [308, 241] width 12 height 21
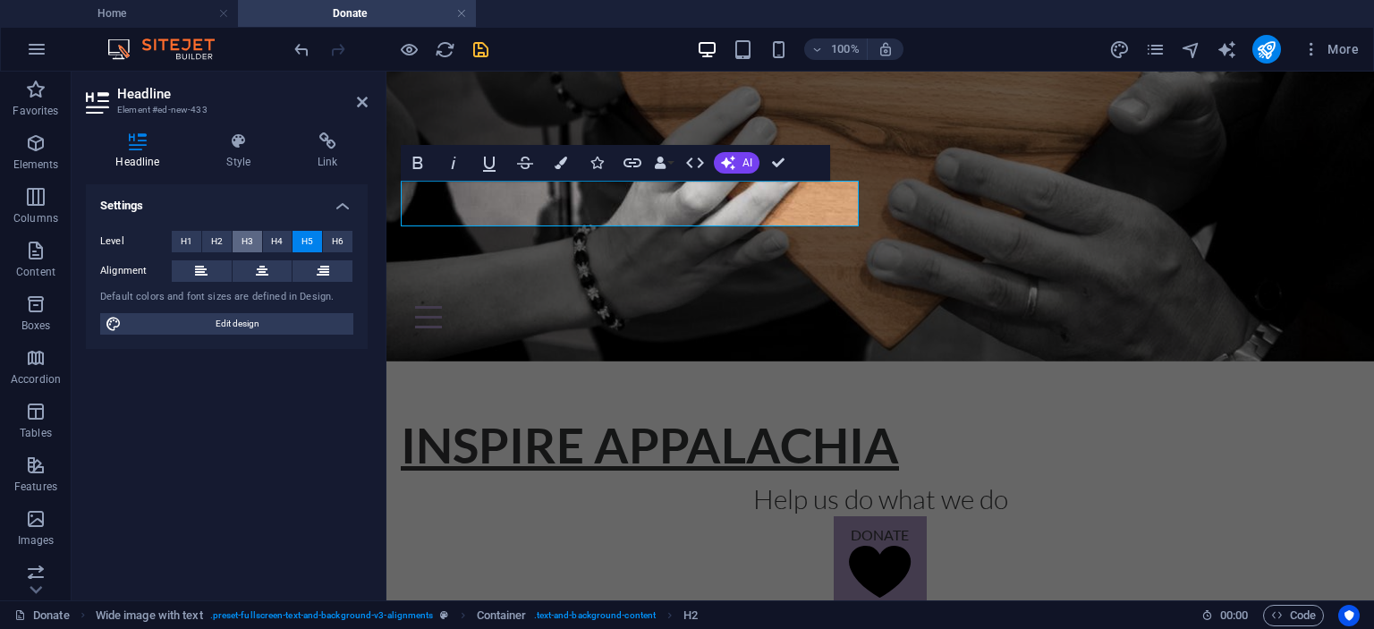
click at [246, 239] on span "H3" at bounding box center [248, 241] width 12 height 21
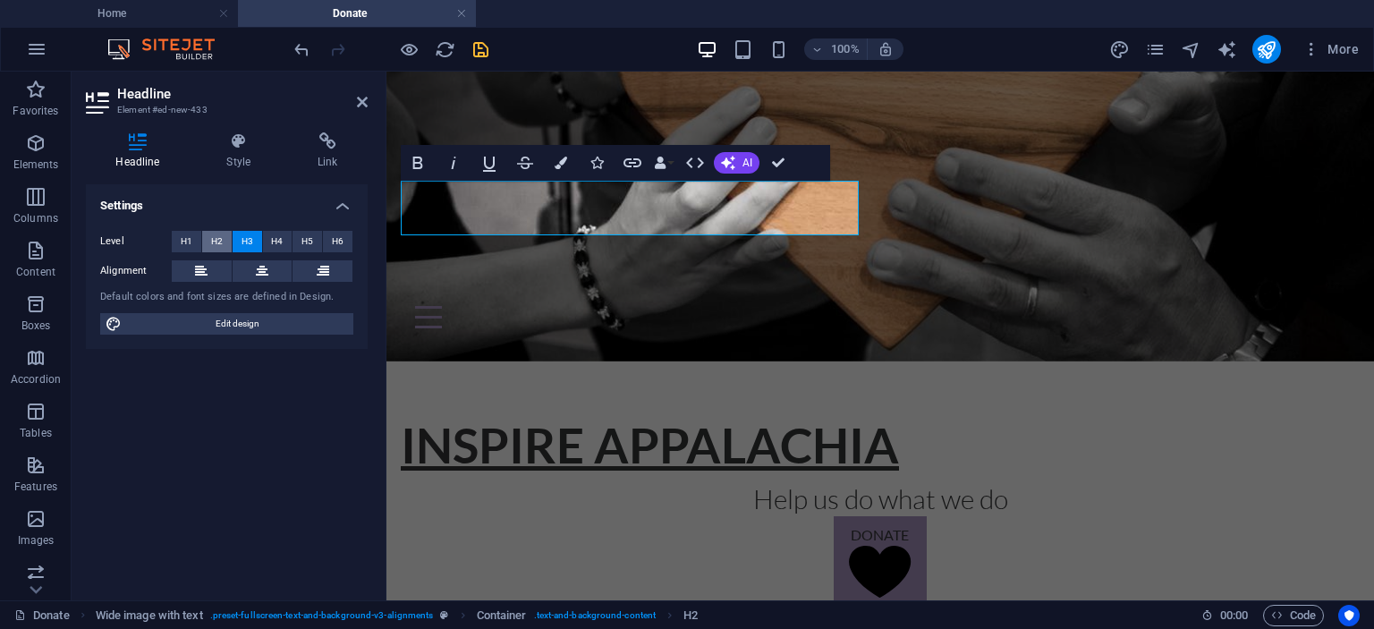
click at [218, 237] on span "H2" at bounding box center [217, 241] width 12 height 21
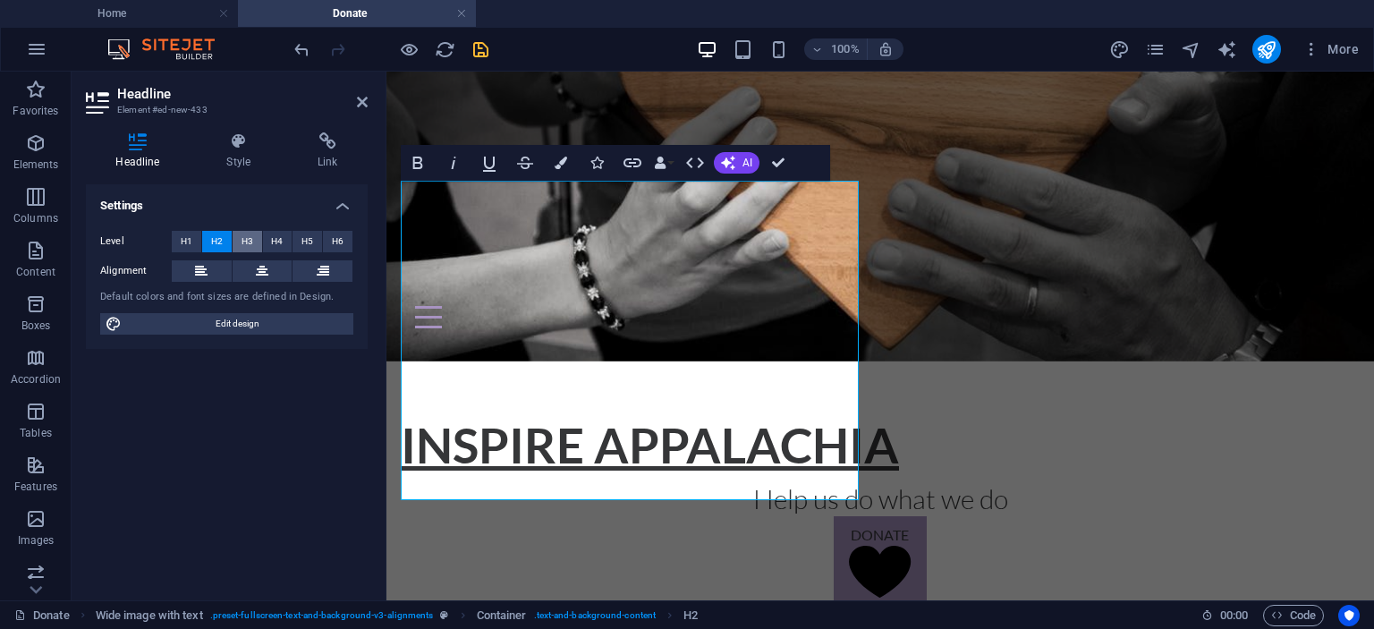
click at [252, 233] on span "H3" at bounding box center [248, 241] width 12 height 21
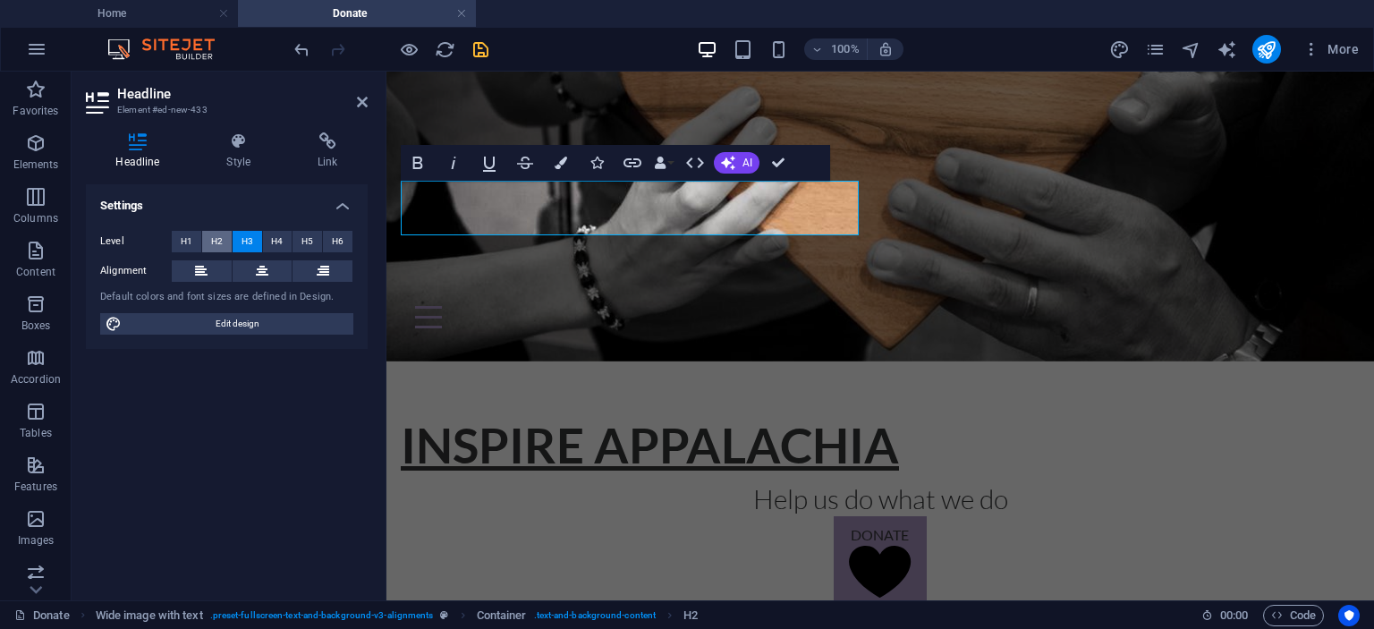
click at [220, 242] on span "H2" at bounding box center [217, 241] width 12 height 21
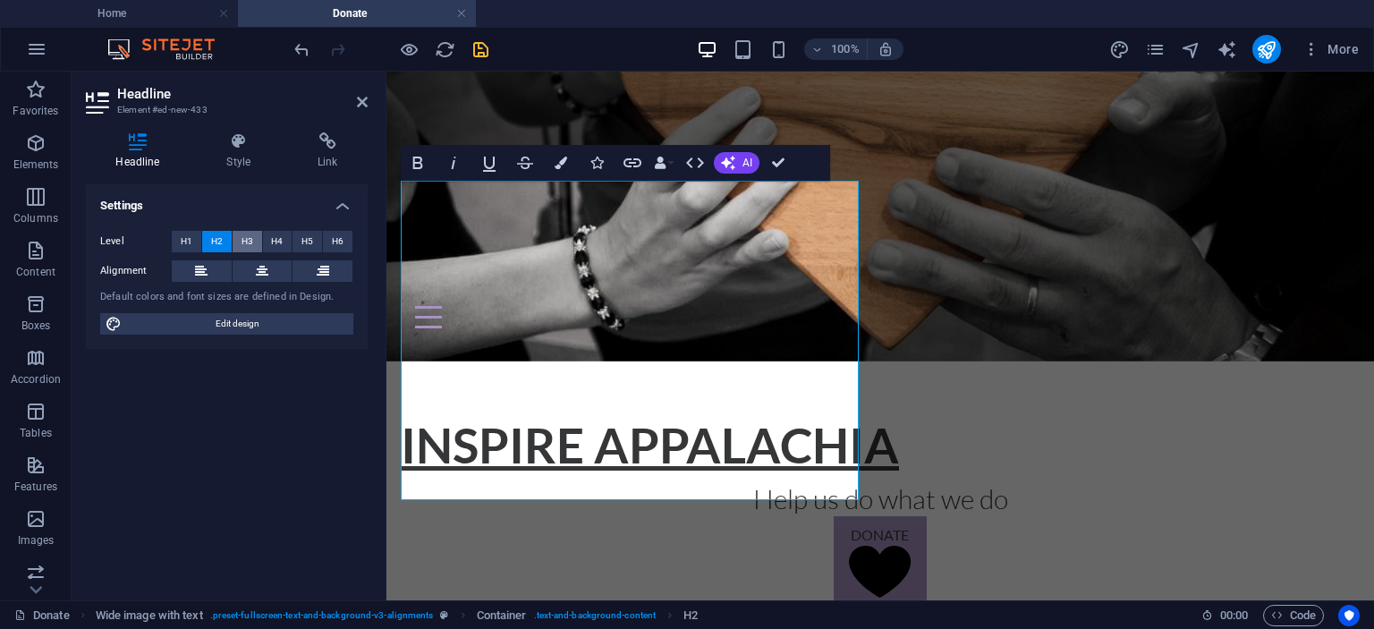
click at [243, 241] on span "H3" at bounding box center [248, 241] width 12 height 21
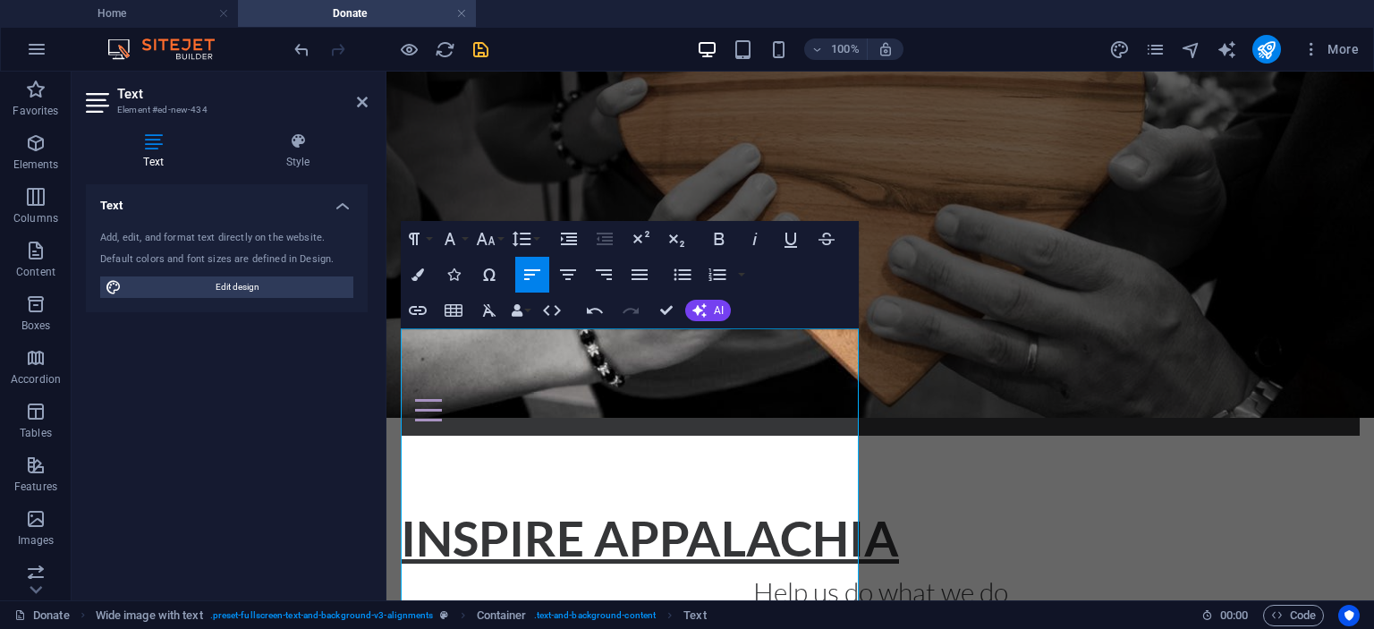
scroll to position [303, 0]
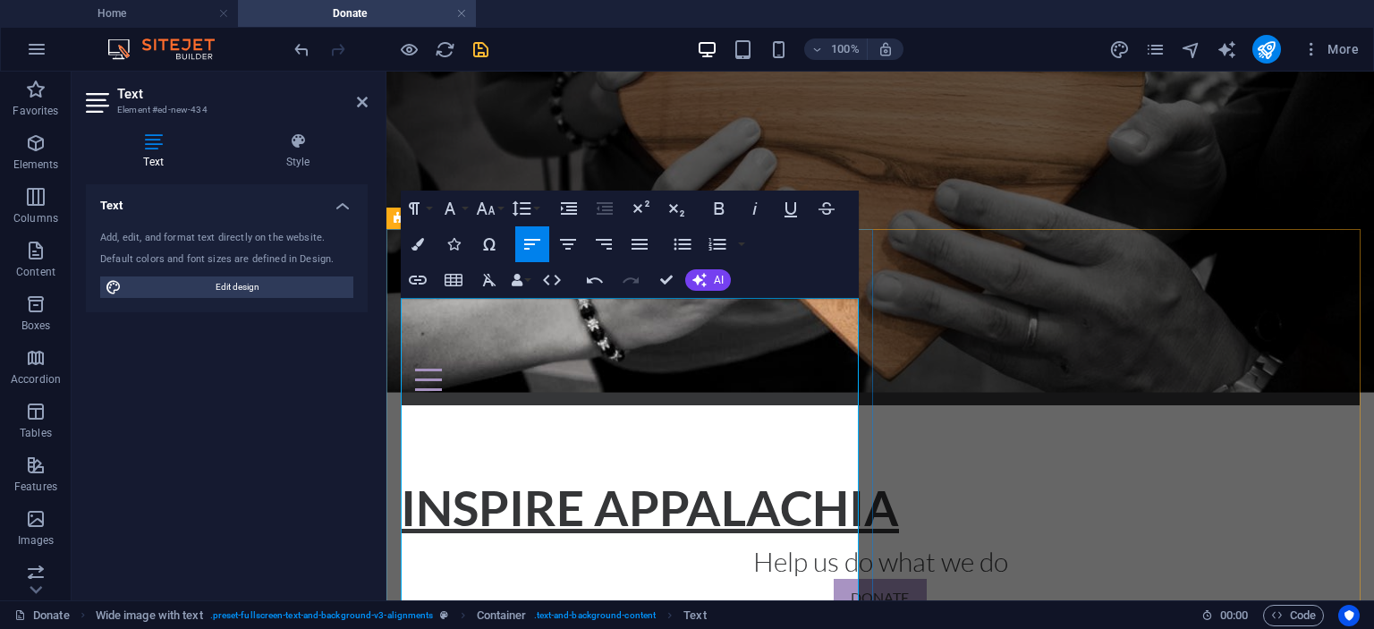
drag, startPoint x: 590, startPoint y: 310, endPoint x: 401, endPoint y: 300, distance: 189.1
click at [718, 201] on icon "button" at bounding box center [719, 208] width 21 height 21
click at [571, 249] on icon "button" at bounding box center [567, 244] width 21 height 21
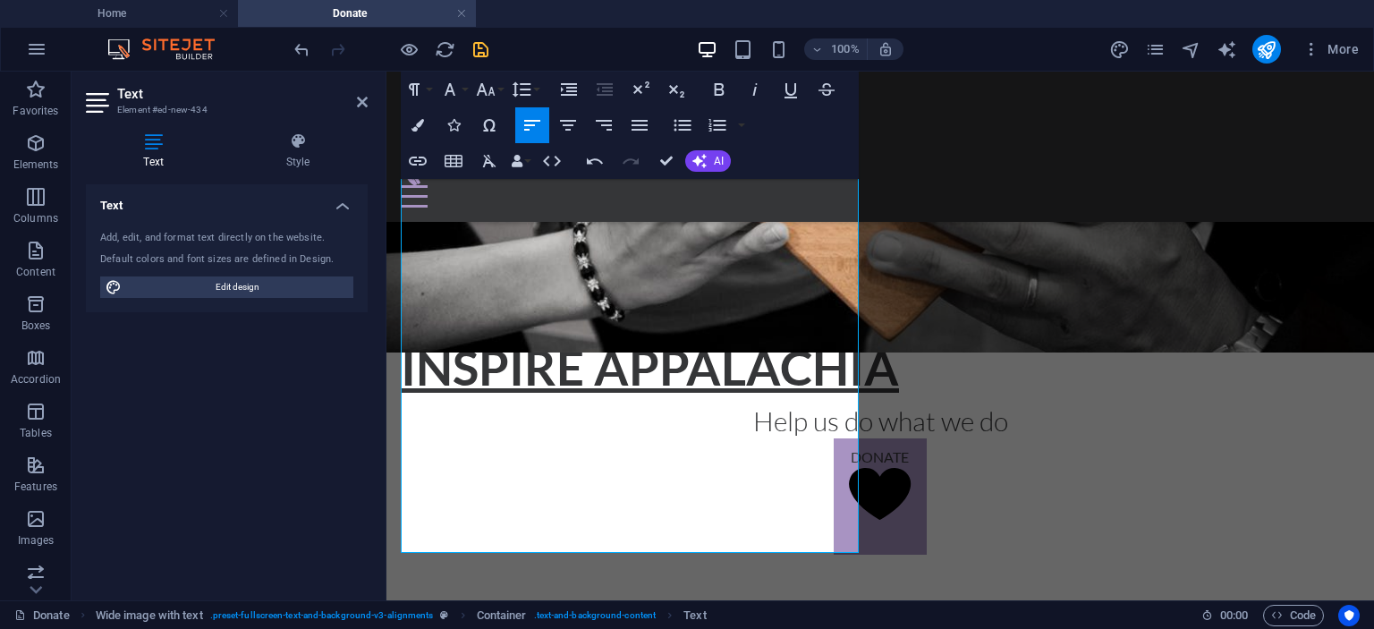
scroll to position [511, 0]
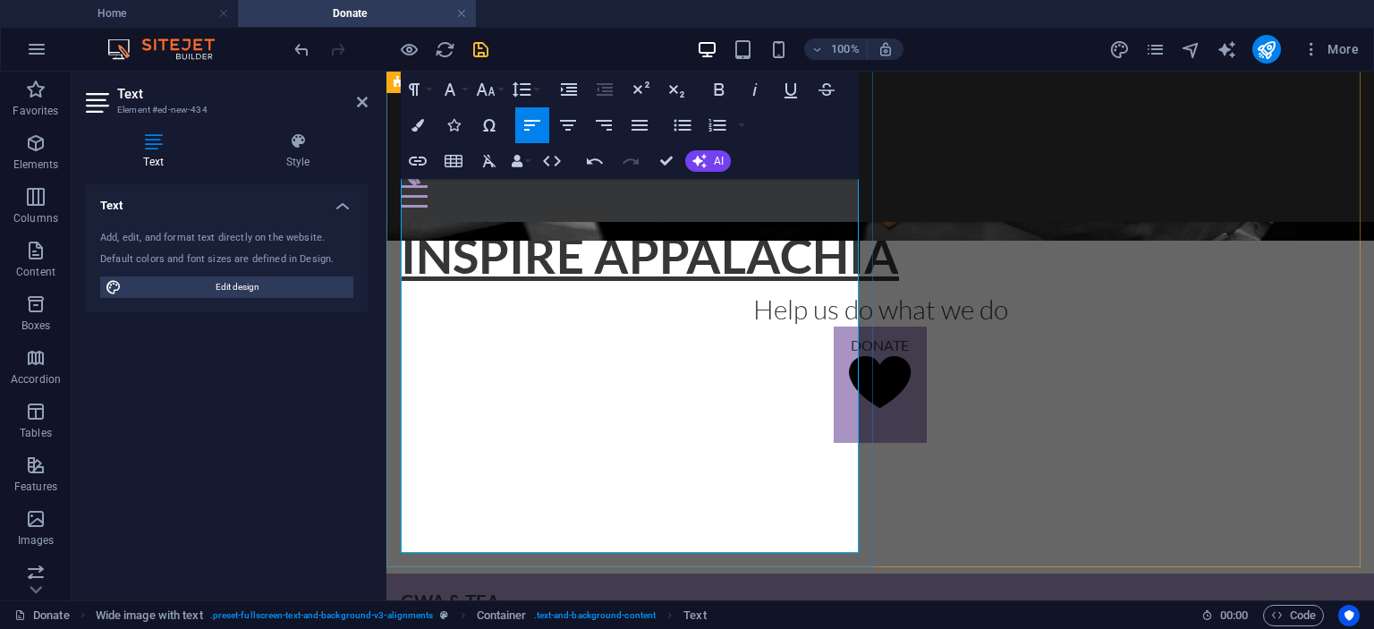
drag, startPoint x: 837, startPoint y: 429, endPoint x: 397, endPoint y: 414, distance: 439.5
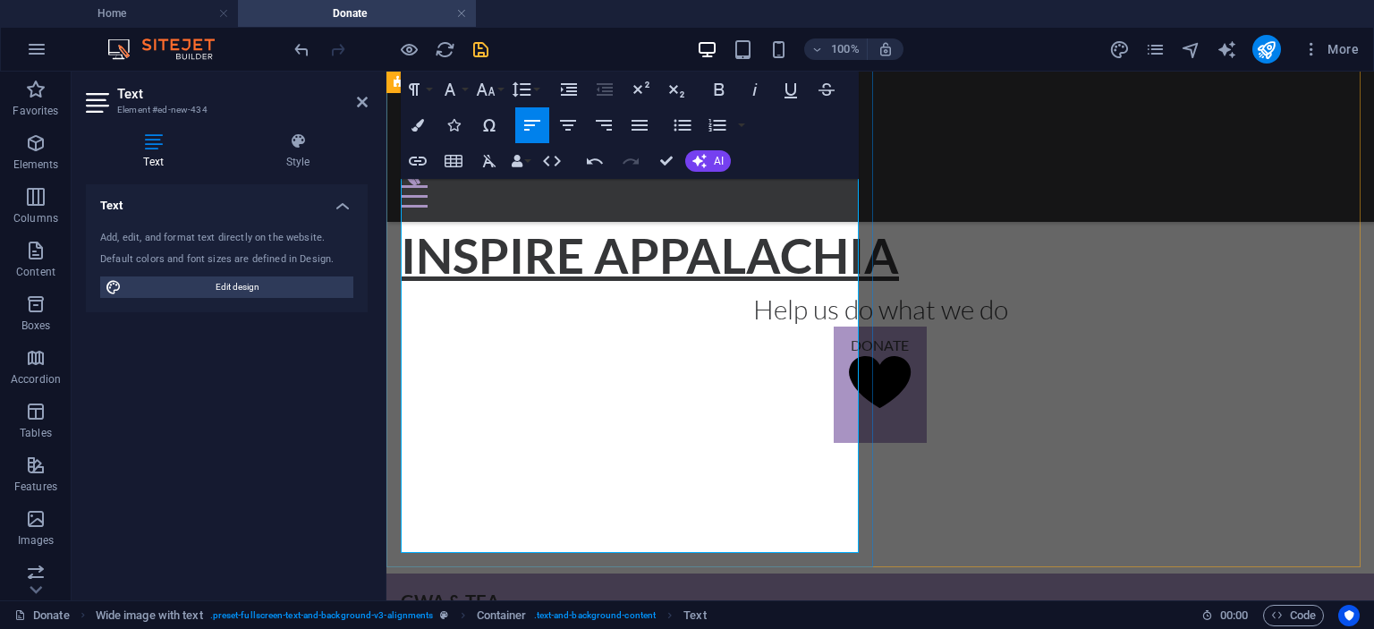
copy p "Nicole Myers Henderson, CEO Grow Well Appalachia -Business Incubator/NP Founder…"
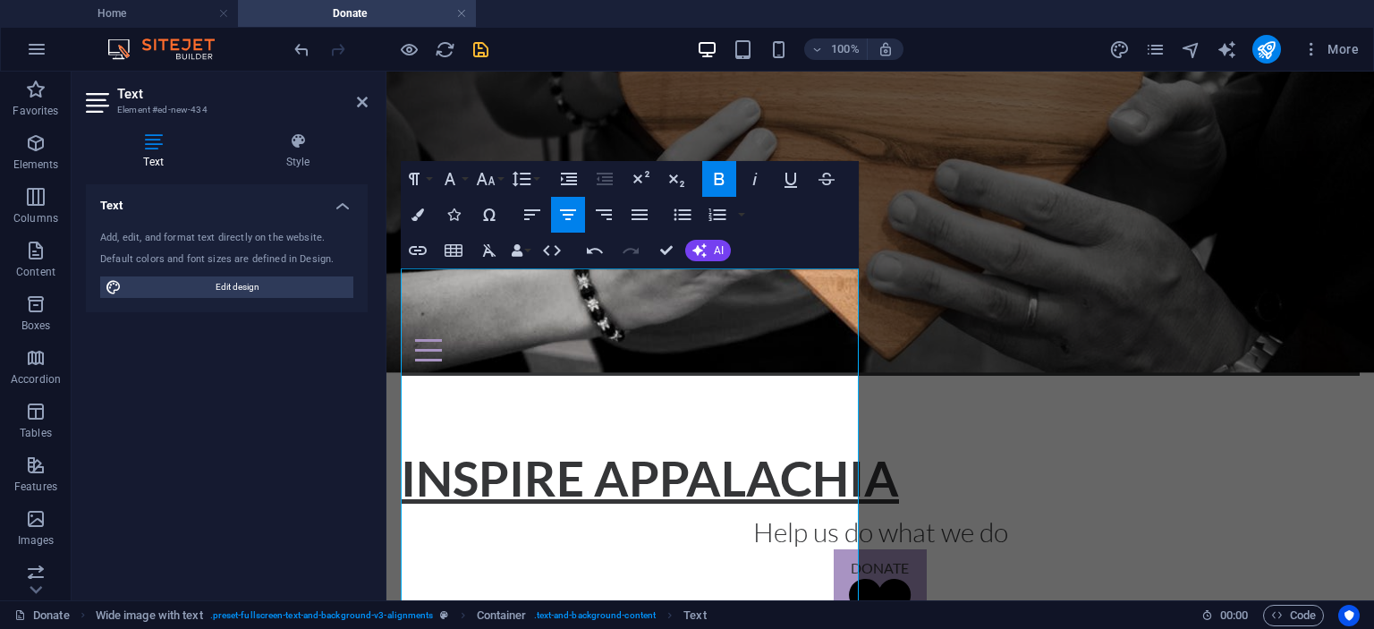
scroll to position [322, 0]
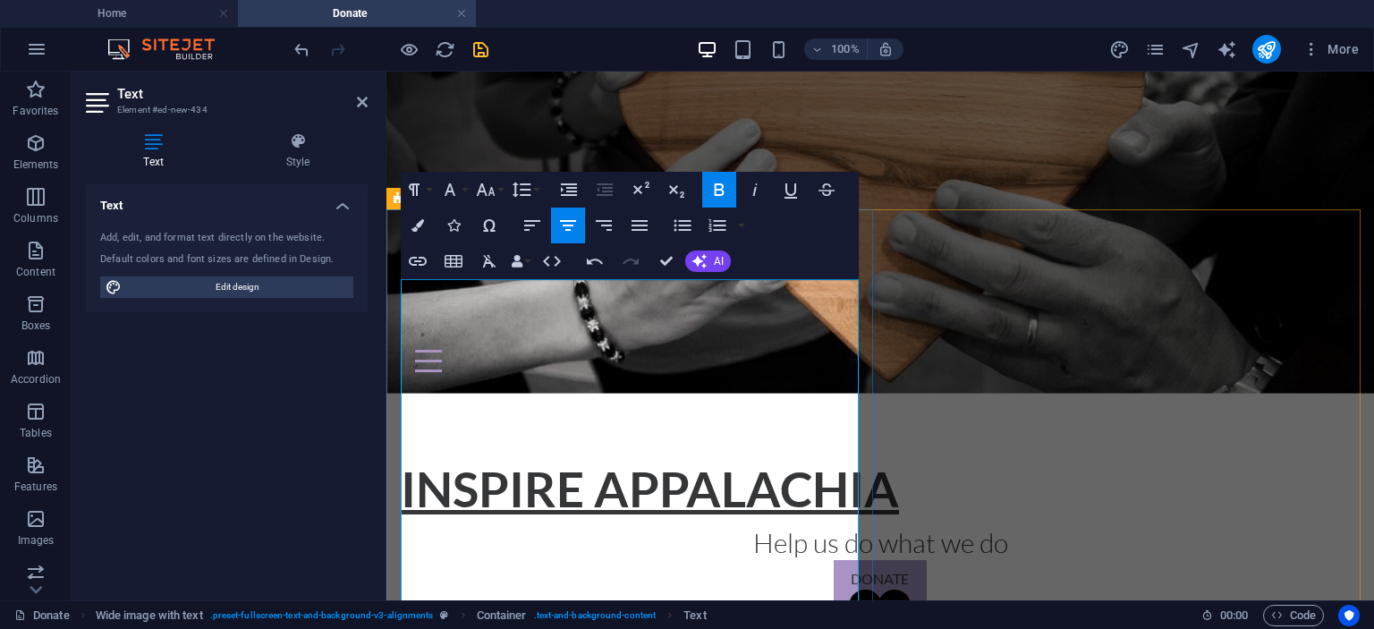
scroll to position [343, 0]
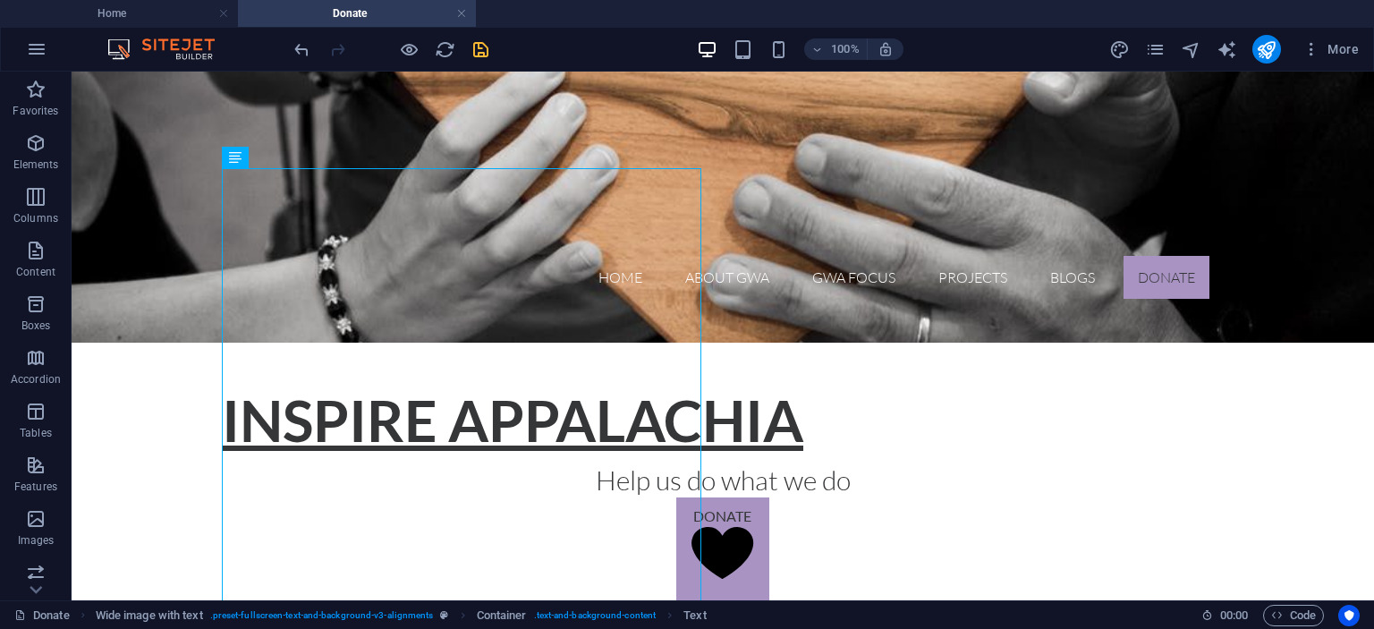
scroll to position [379, 0]
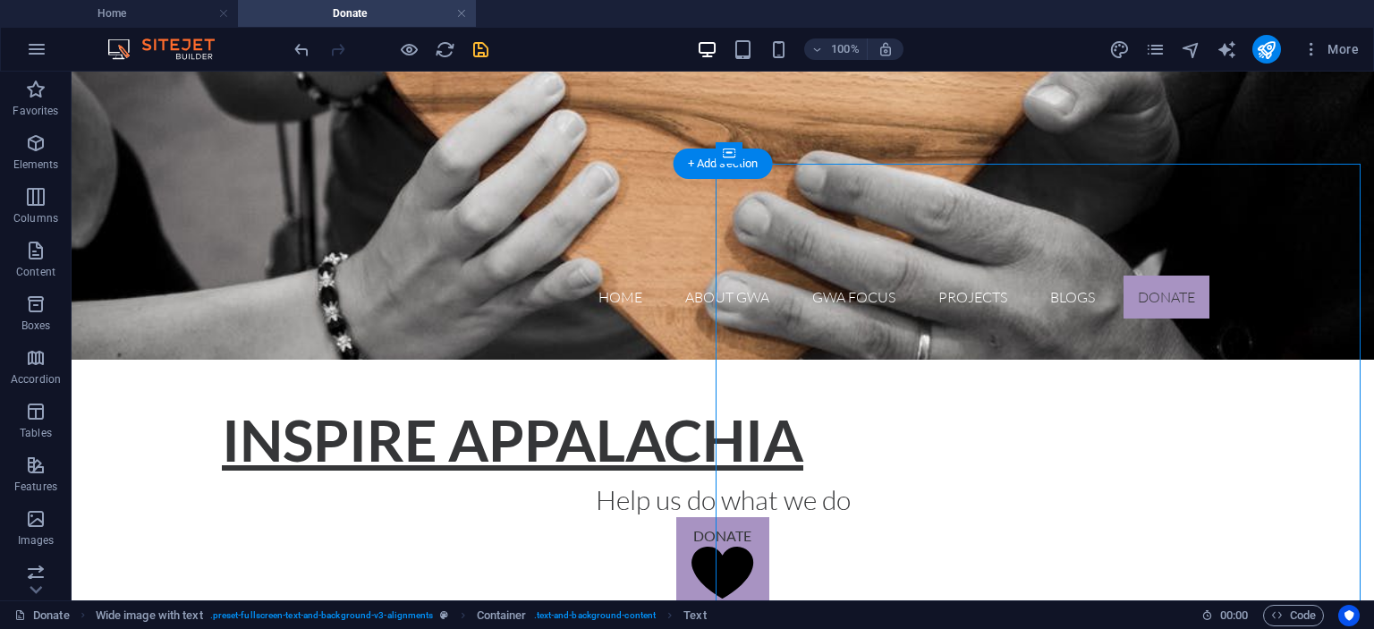
select select "px"
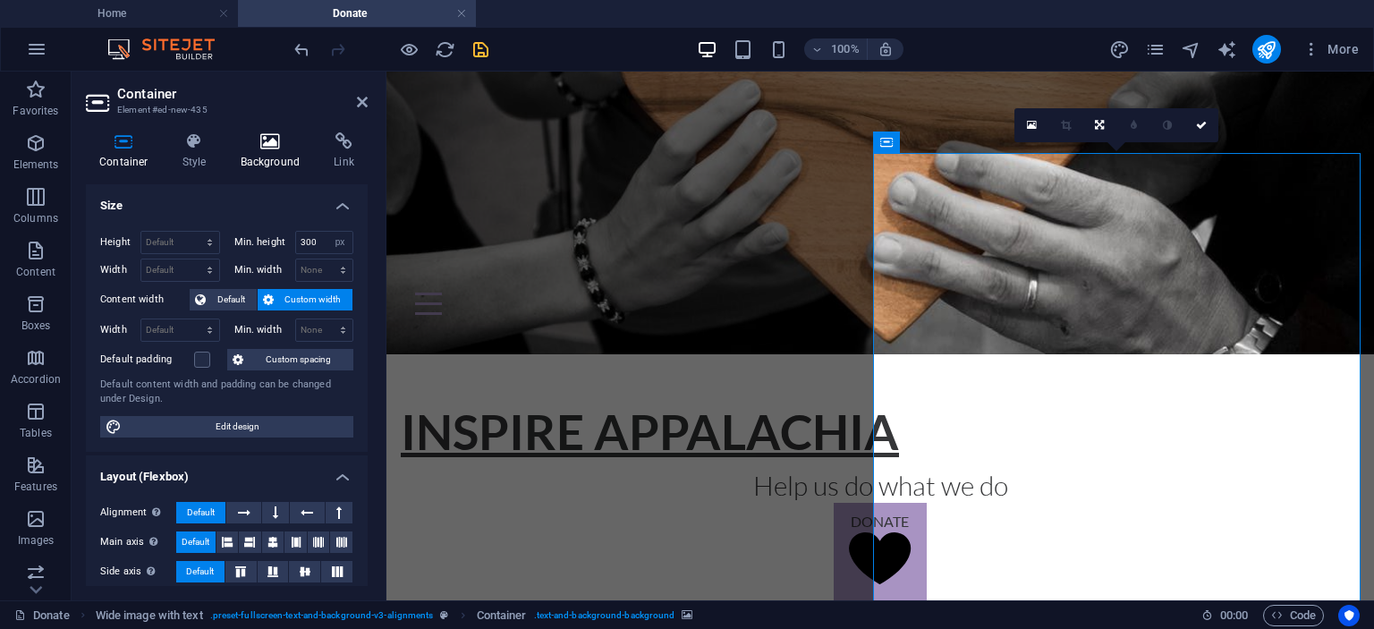
click at [268, 148] on icon at bounding box center [270, 141] width 87 height 18
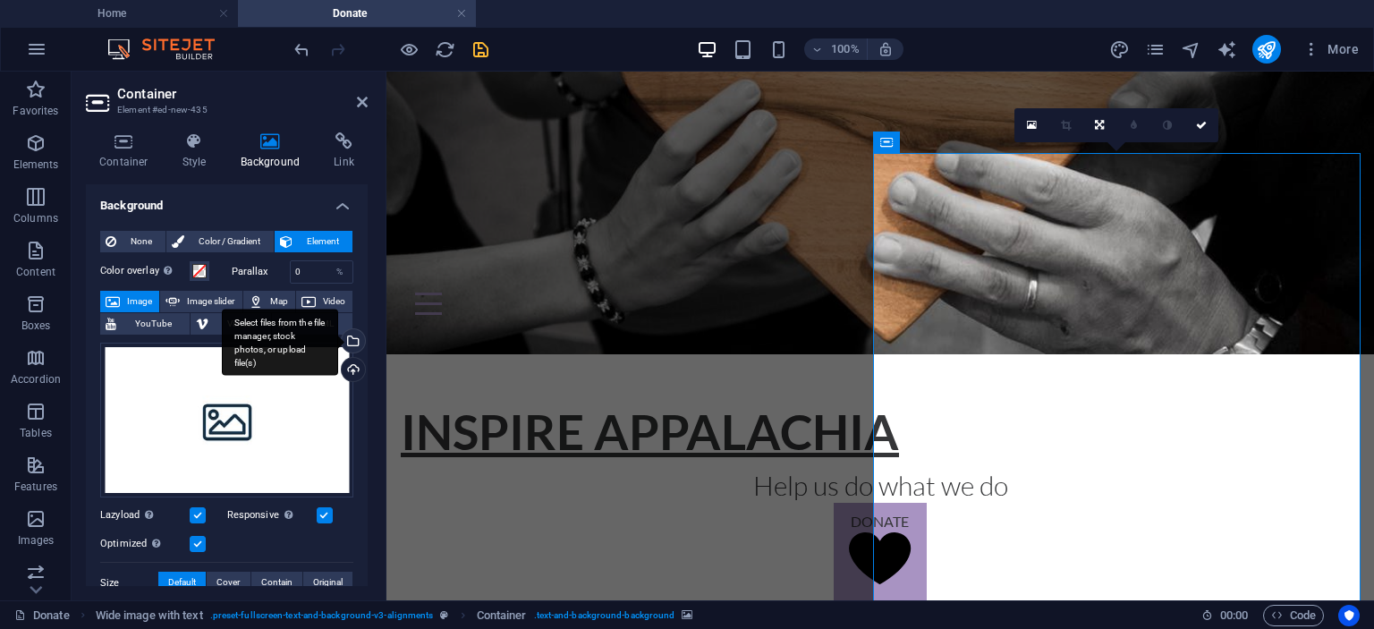
click at [354, 339] on div "Select files from the file manager, stock photos, or upload file(s)" at bounding box center [351, 342] width 27 height 27
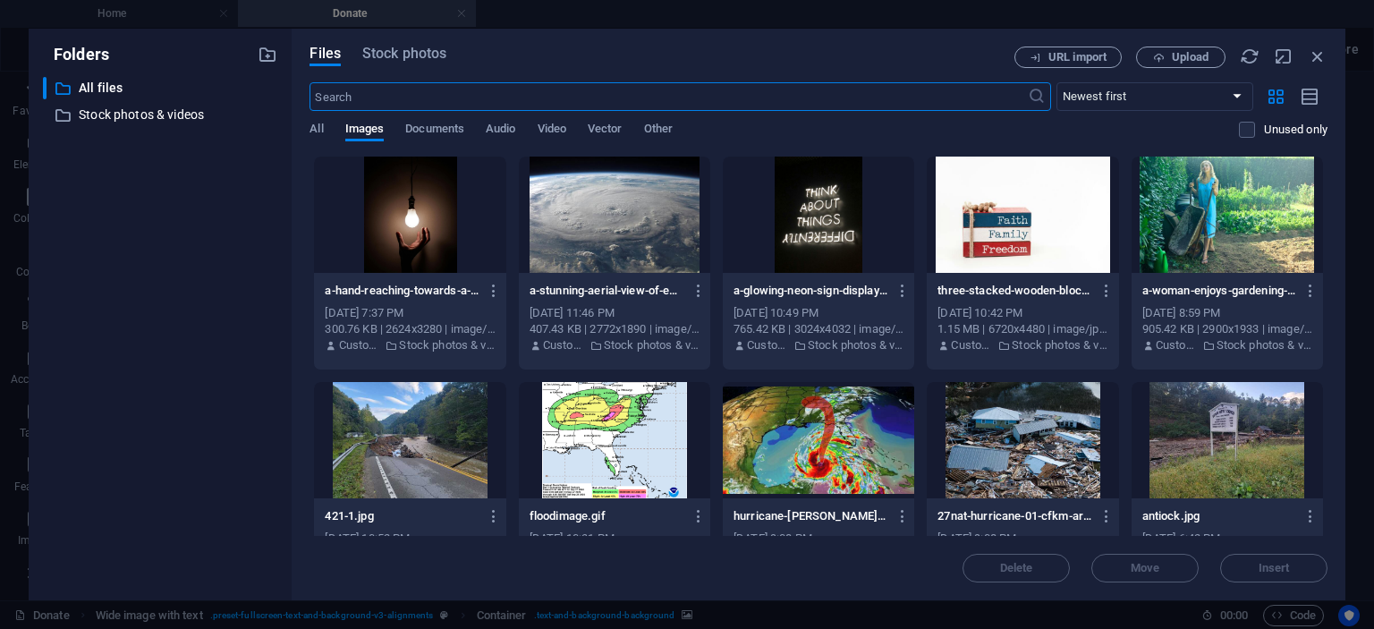
click at [377, 95] on input "text" at bounding box center [669, 96] width 718 height 29
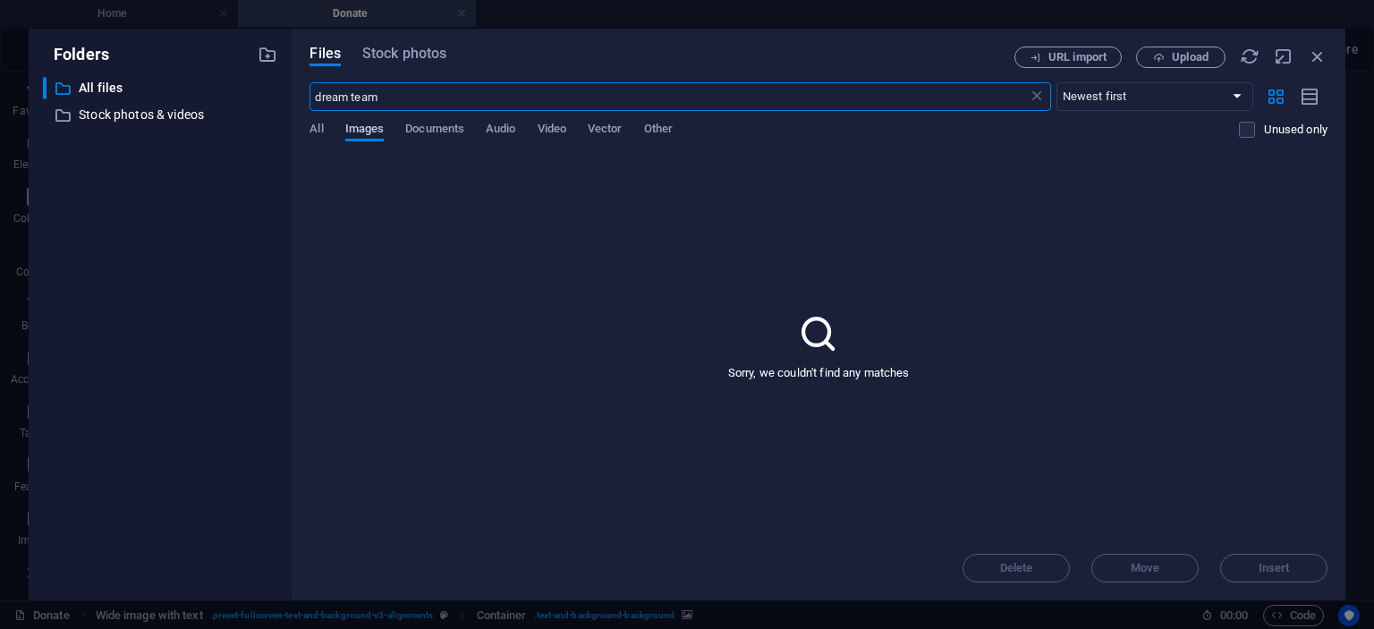
type input "dream team"
click at [372, 128] on span "Images" at bounding box center [364, 130] width 39 height 25
click at [405, 53] on span "Stock photos" at bounding box center [404, 53] width 84 height 21
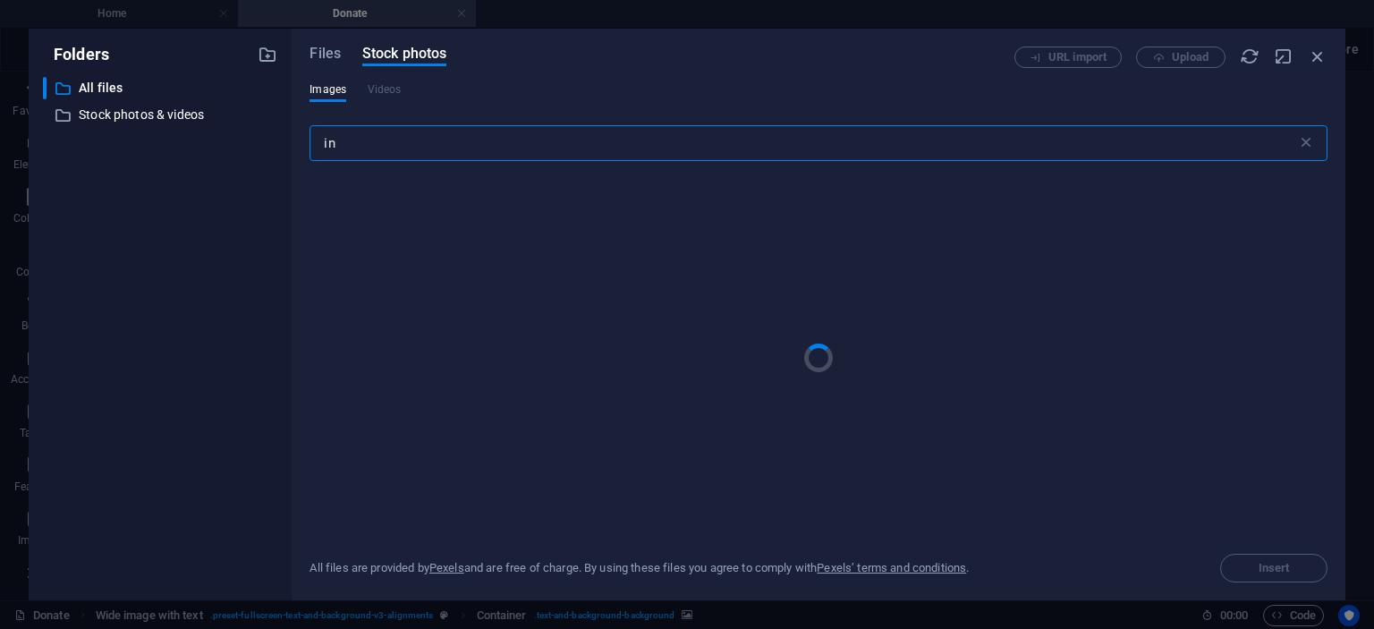
type input "i"
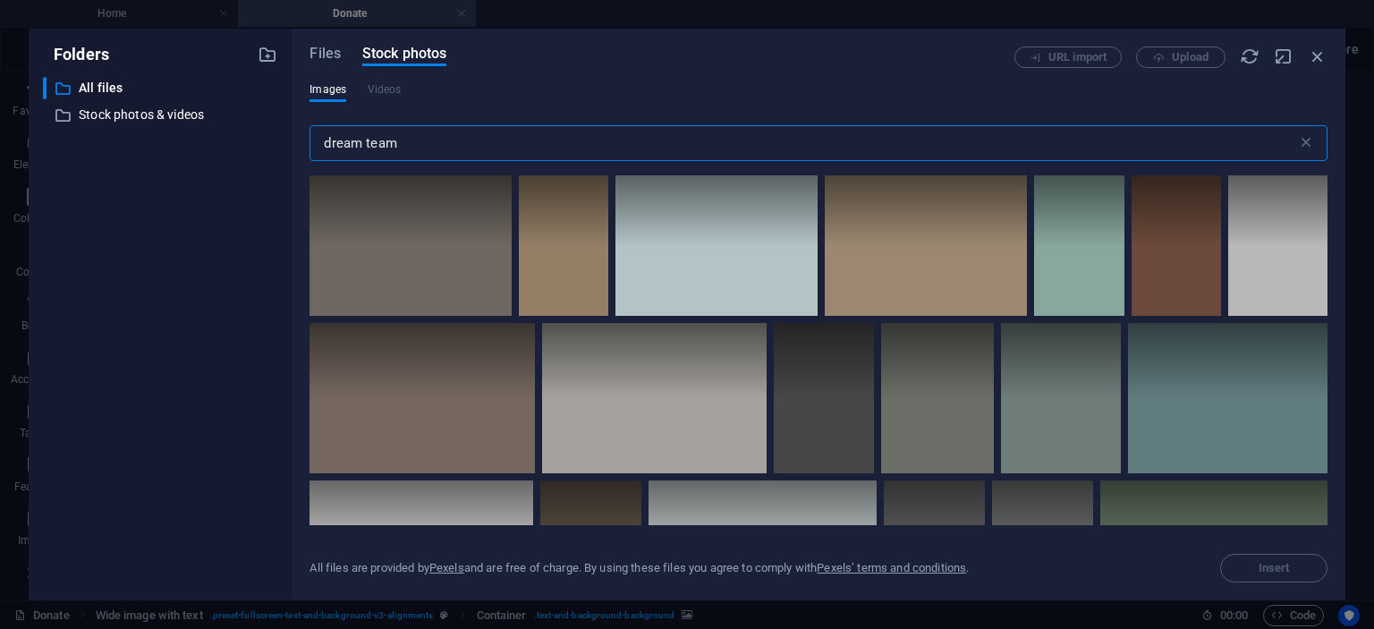
click at [445, 145] on input "dream team" at bounding box center [803, 143] width 987 height 36
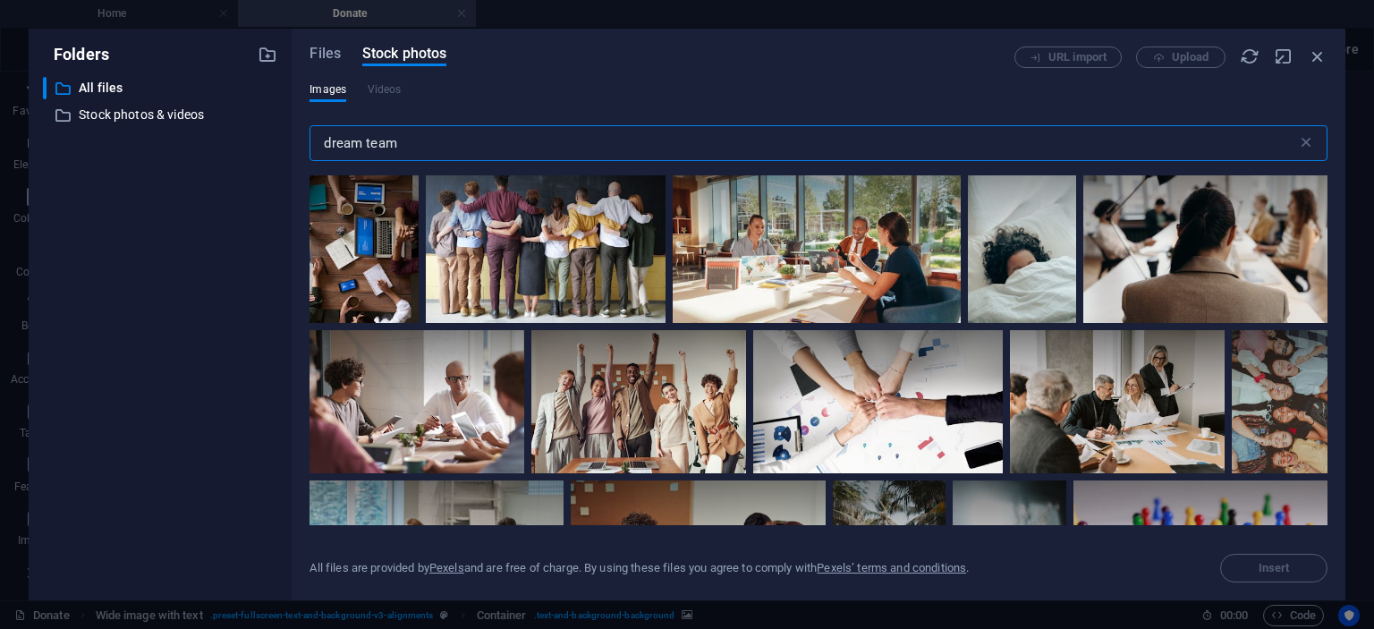
scroll to position [2069, 0]
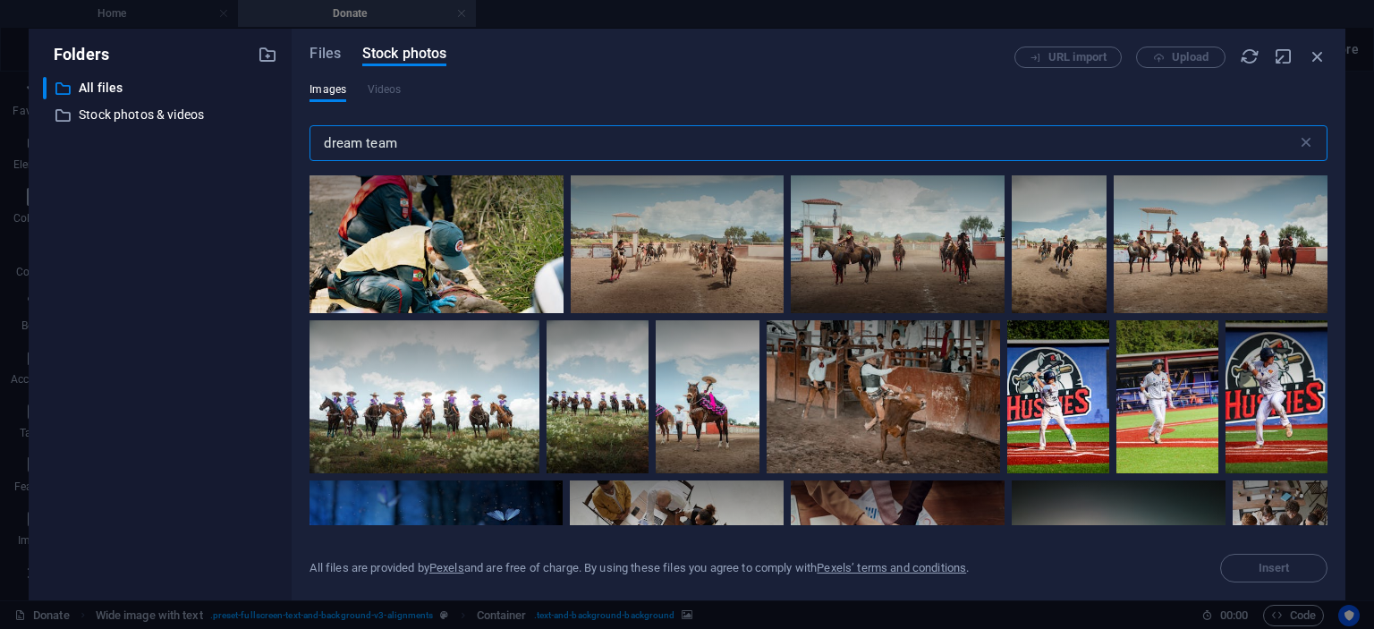
click at [414, 146] on input "dream team" at bounding box center [803, 143] width 987 height 36
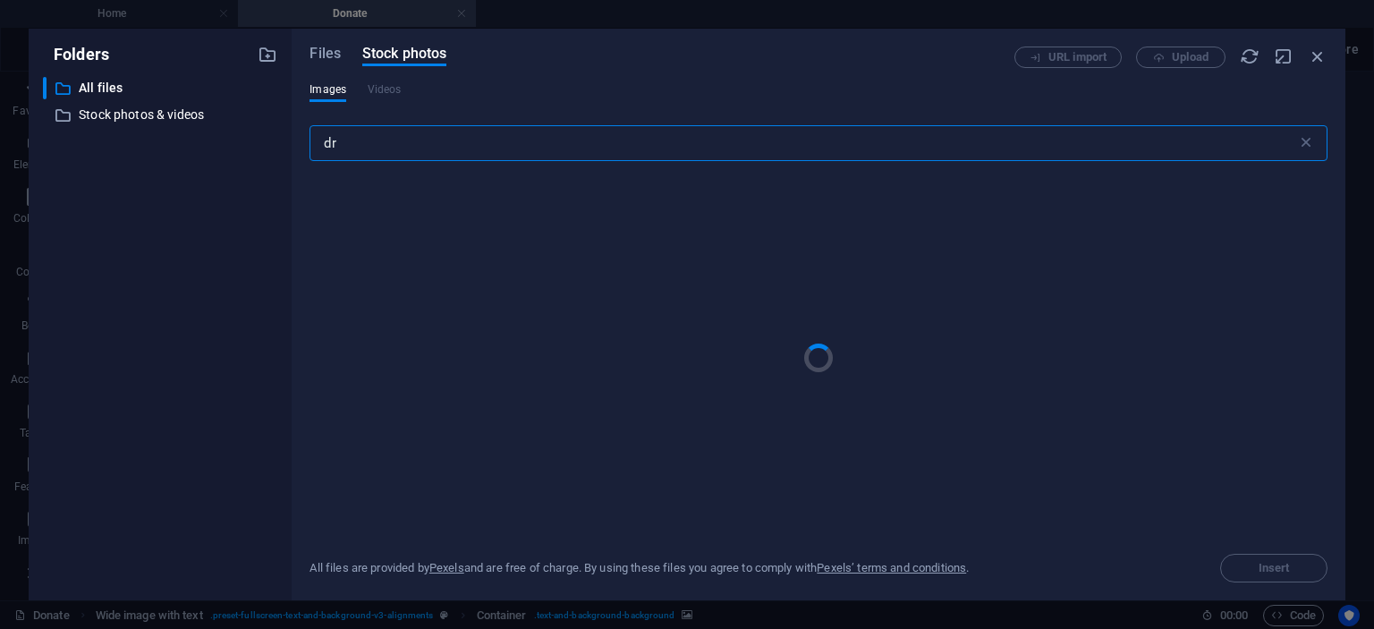
type input "d"
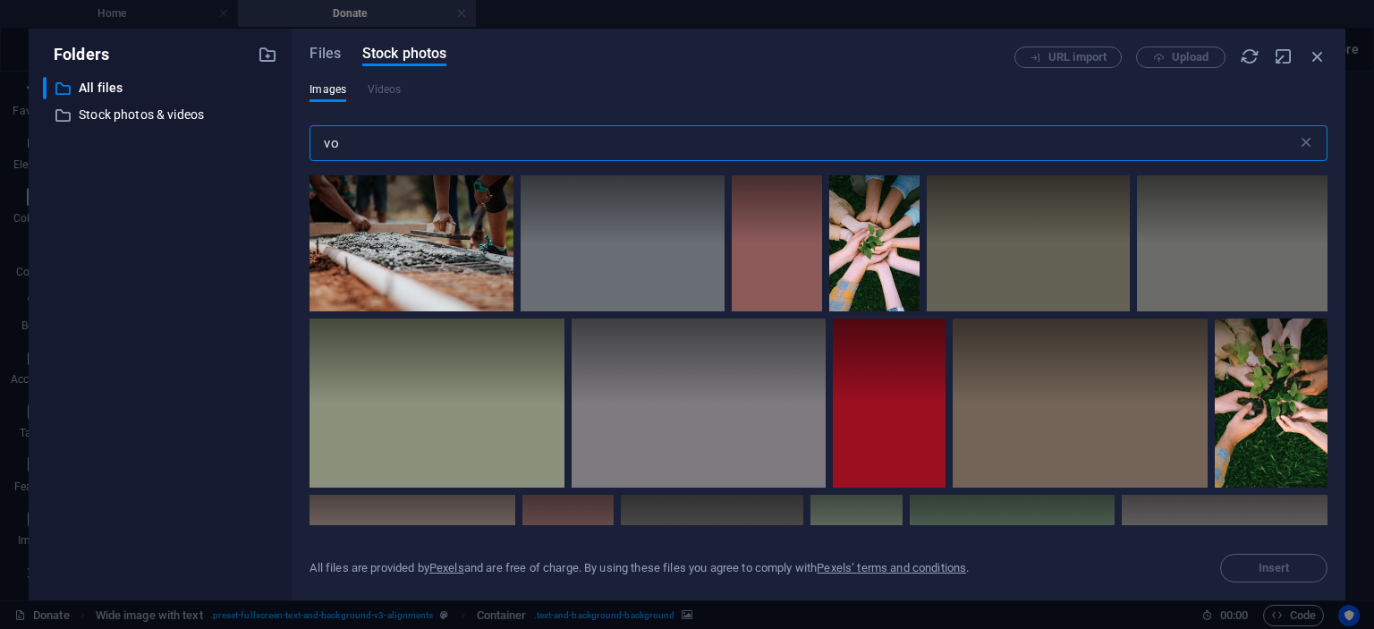
type input "v"
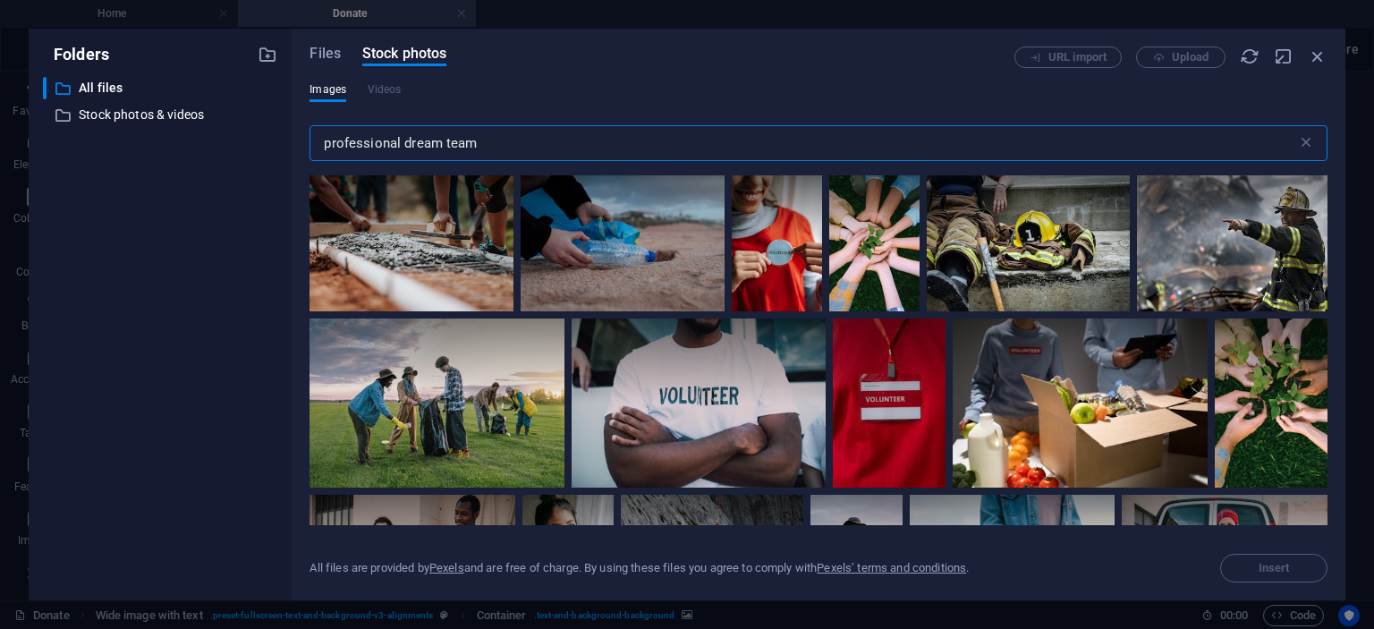
type input "professional dream team"
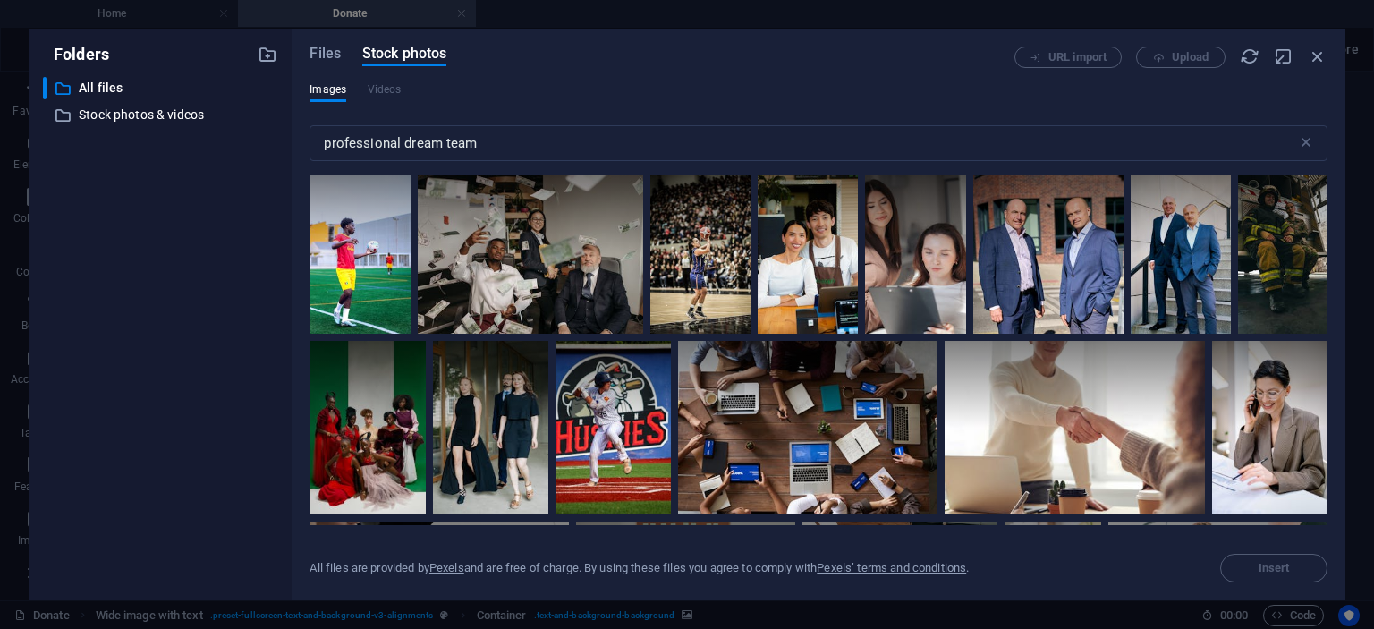
drag, startPoint x: 1328, startPoint y: 199, endPoint x: 1338, endPoint y: 236, distance: 39.1
click at [1338, 236] on div "Files Stock photos URL import Upload Images Videos professional dream team ​ Al…" at bounding box center [819, 315] width 1054 height 572
drag, startPoint x: 1328, startPoint y: 208, endPoint x: 1328, endPoint y: 260, distance: 51.9
click at [1328, 260] on div "Files Stock photos URL import Upload Images Videos professional dream team ​ Al…" at bounding box center [819, 315] width 1054 height 572
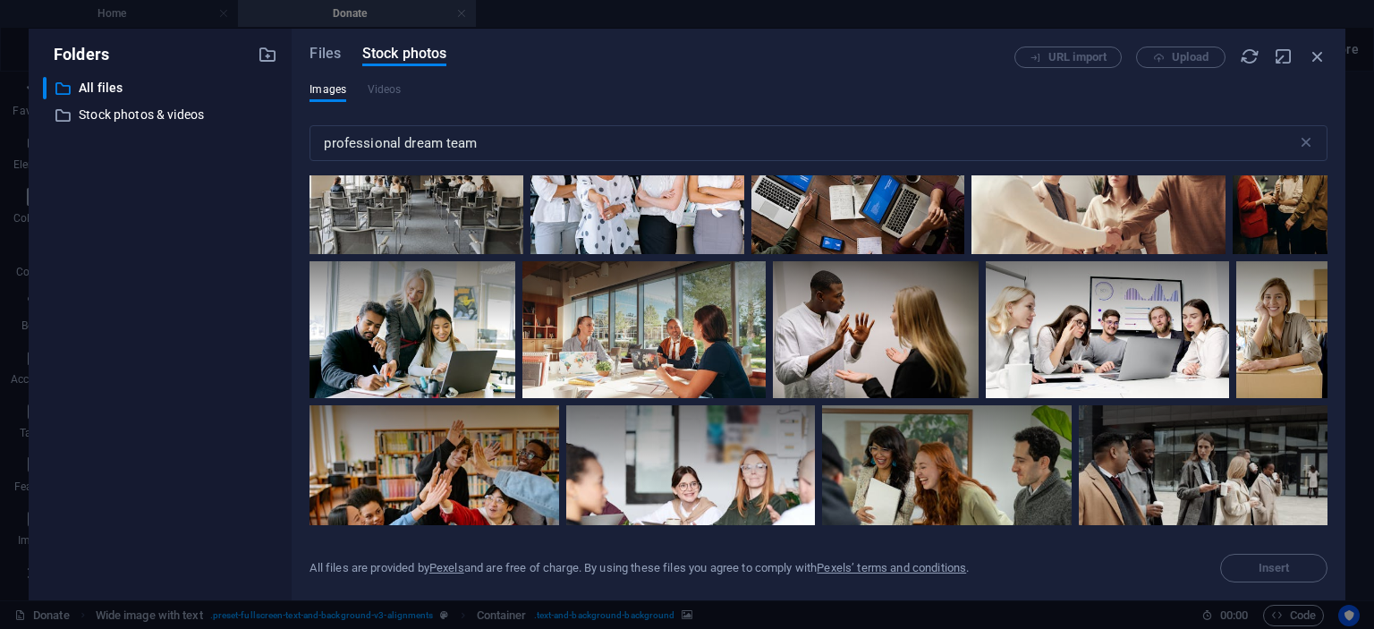
scroll to position [2438, 0]
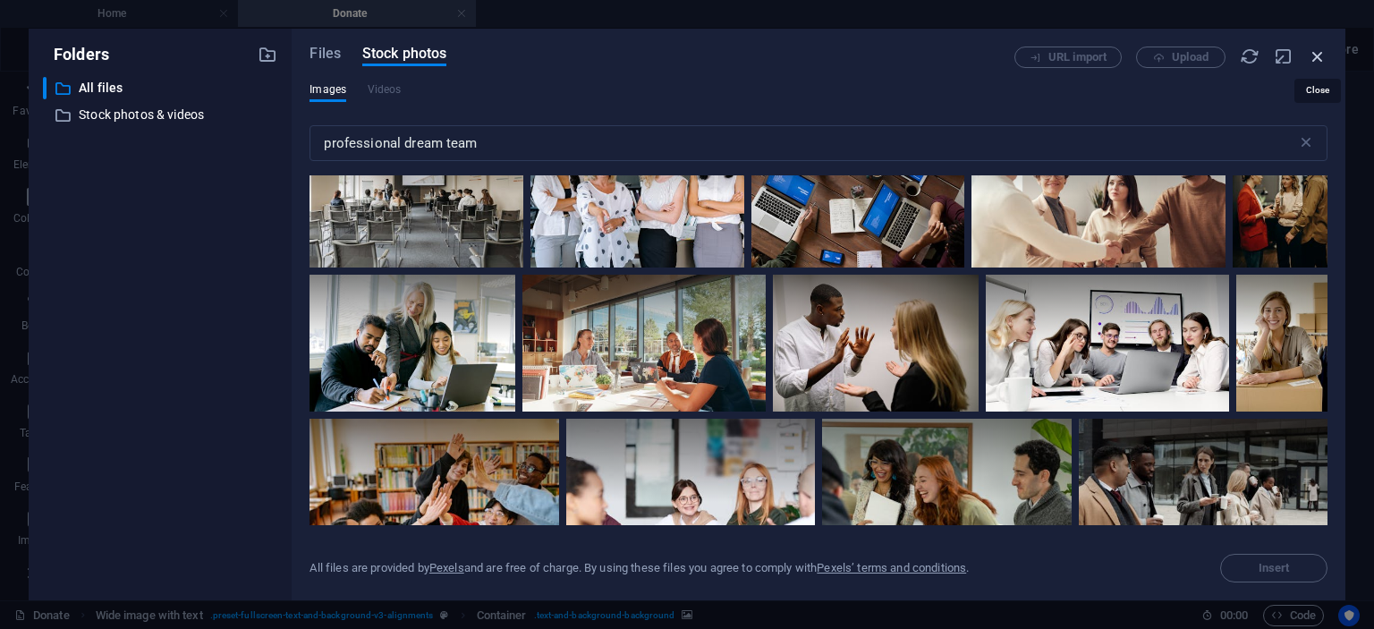
click at [1320, 58] on icon "button" at bounding box center [1318, 57] width 20 height 20
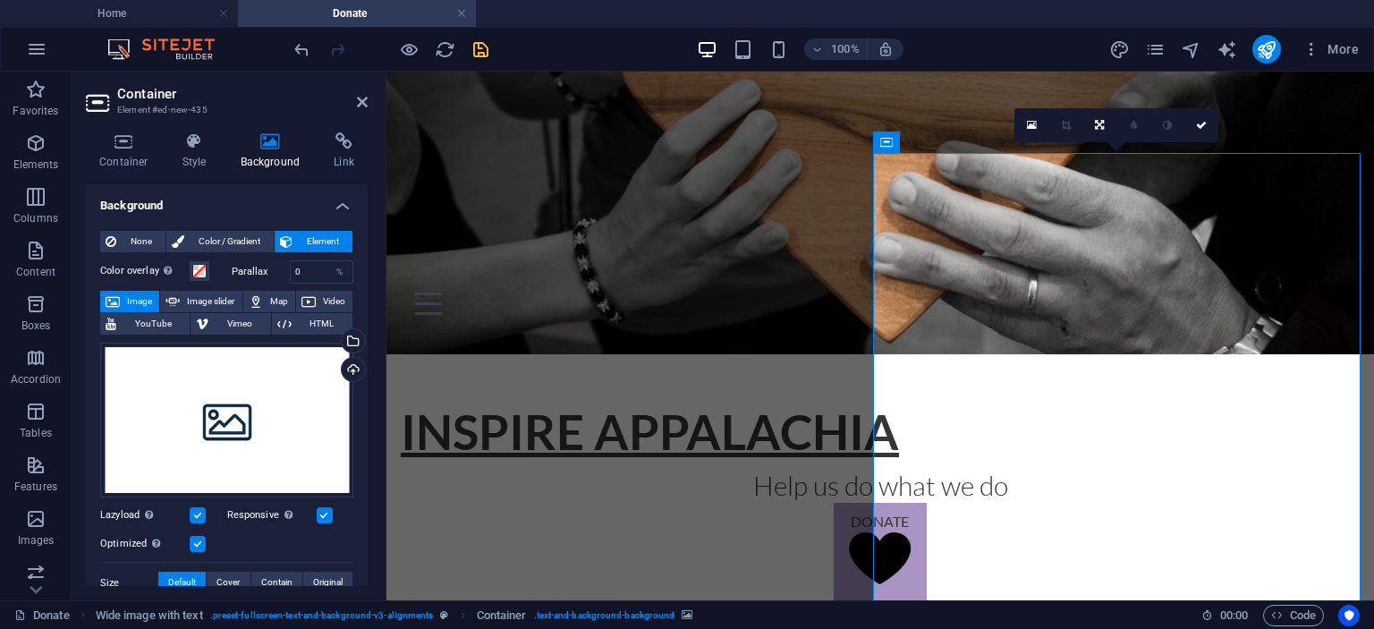
click at [364, 232] on div "Background None Color / Gradient Element Stretch background to full-width Color…" at bounding box center [227, 385] width 282 height 402
click at [354, 344] on div "Select files from the file manager, stock photos, or upload file(s)" at bounding box center [351, 342] width 27 height 27
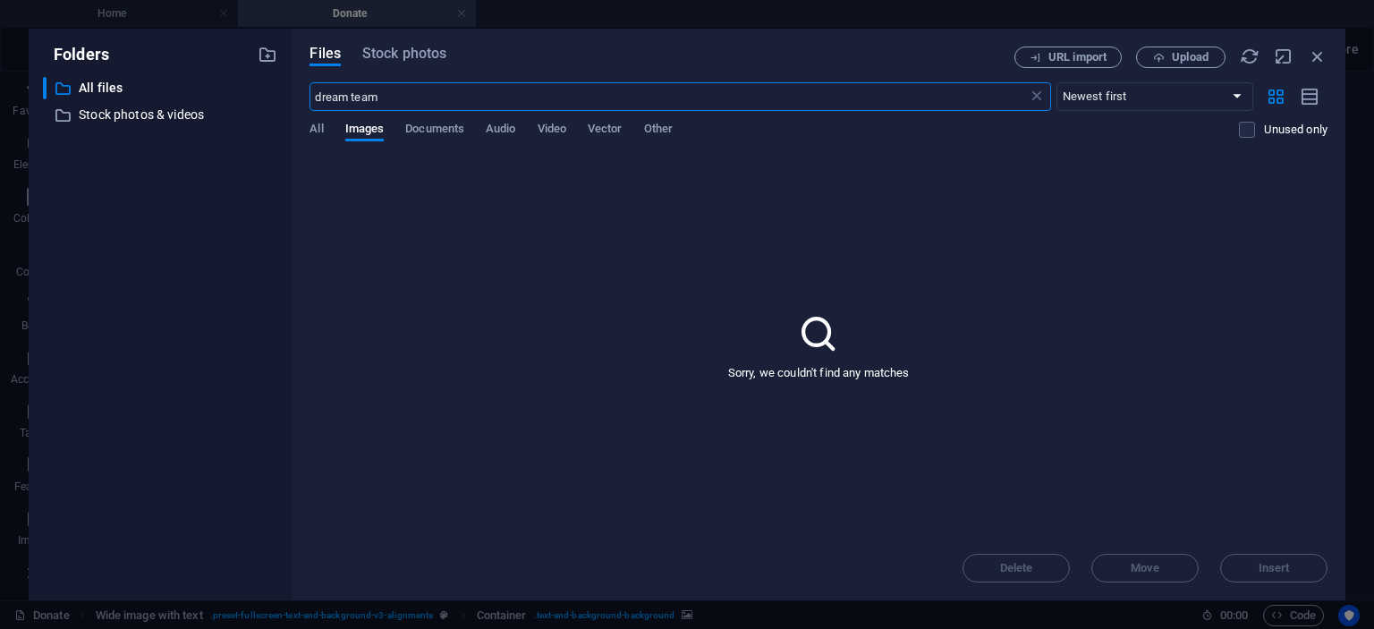
click at [398, 98] on input "dream team" at bounding box center [669, 96] width 718 height 29
type input "d"
click at [522, 88] on input "professional dream team" at bounding box center [669, 96] width 718 height 29
click at [455, 96] on input "professional dream team" at bounding box center [669, 96] width 718 height 29
type input "professional team"
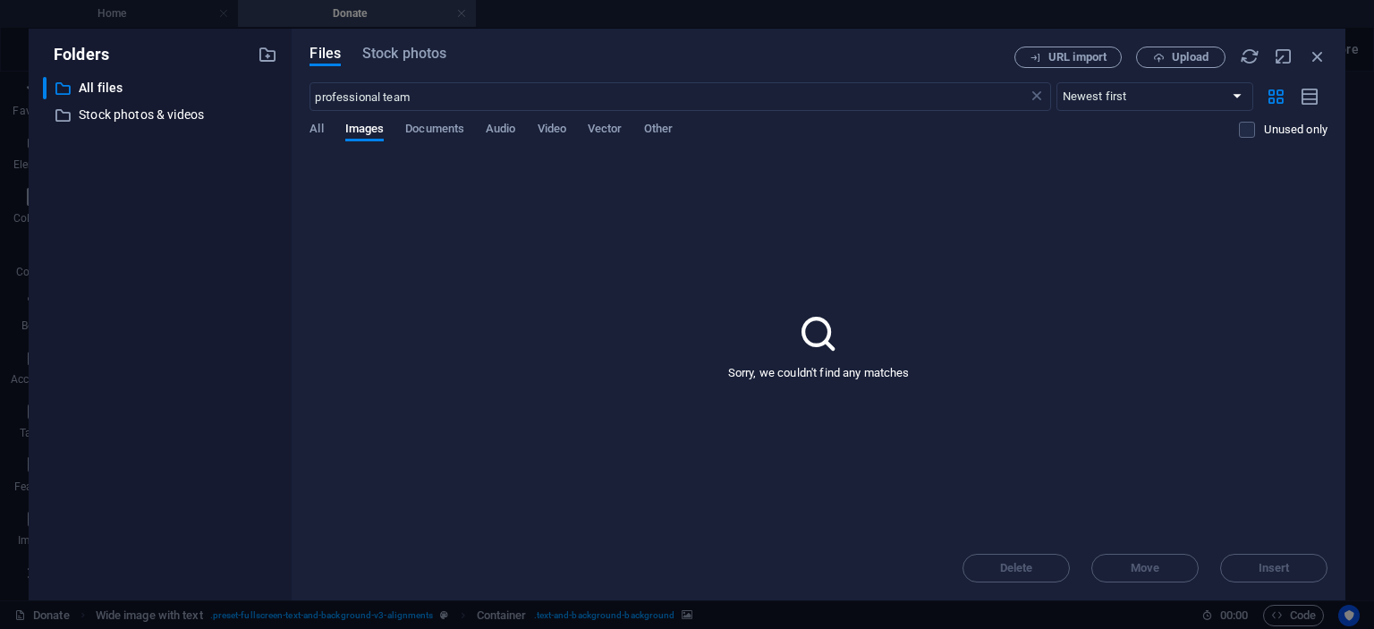
click at [401, 66] on div "Files Stock photos" at bounding box center [662, 57] width 705 height 21
click at [408, 51] on span "Stock photos" at bounding box center [404, 53] width 84 height 21
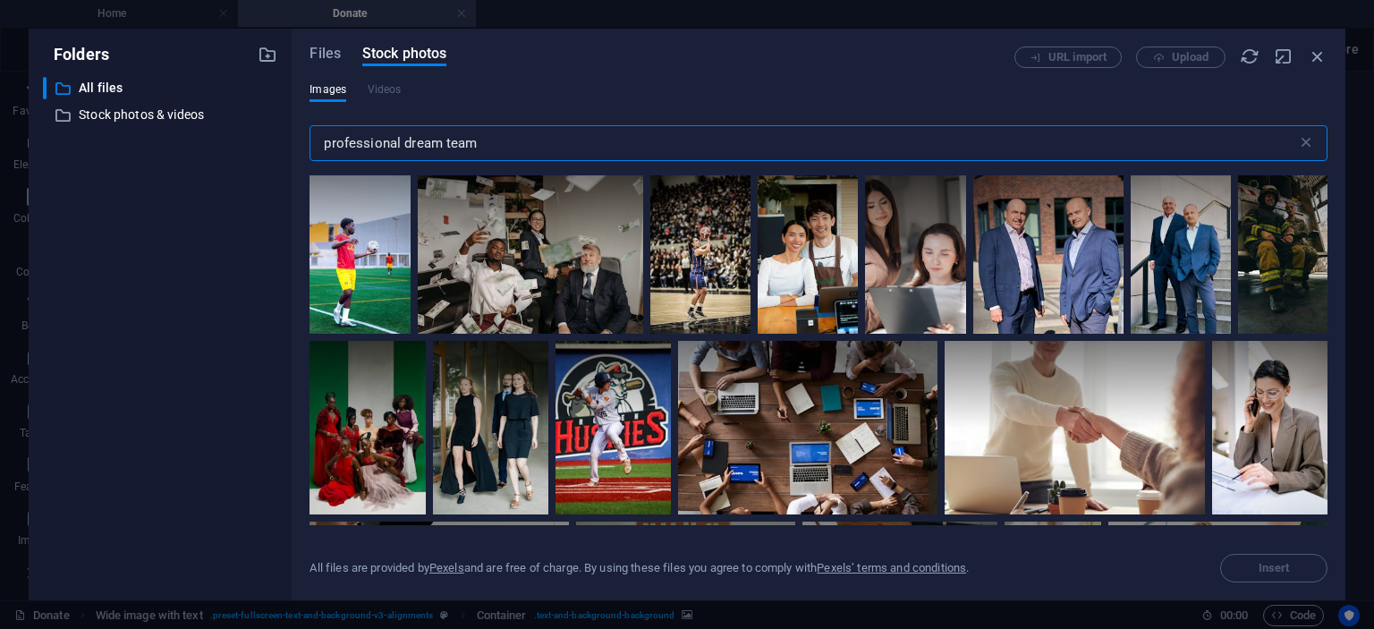
click at [483, 146] on input "professional dream team" at bounding box center [803, 143] width 987 height 36
drag, startPoint x: 1322, startPoint y: 202, endPoint x: 1328, endPoint y: 214, distance: 12.8
click at [1328, 214] on div "Files Stock photos URL import Upload Images Videos professional dream team ​ Al…" at bounding box center [819, 315] width 1054 height 572
click at [444, 146] on input "professional dream team" at bounding box center [803, 143] width 987 height 36
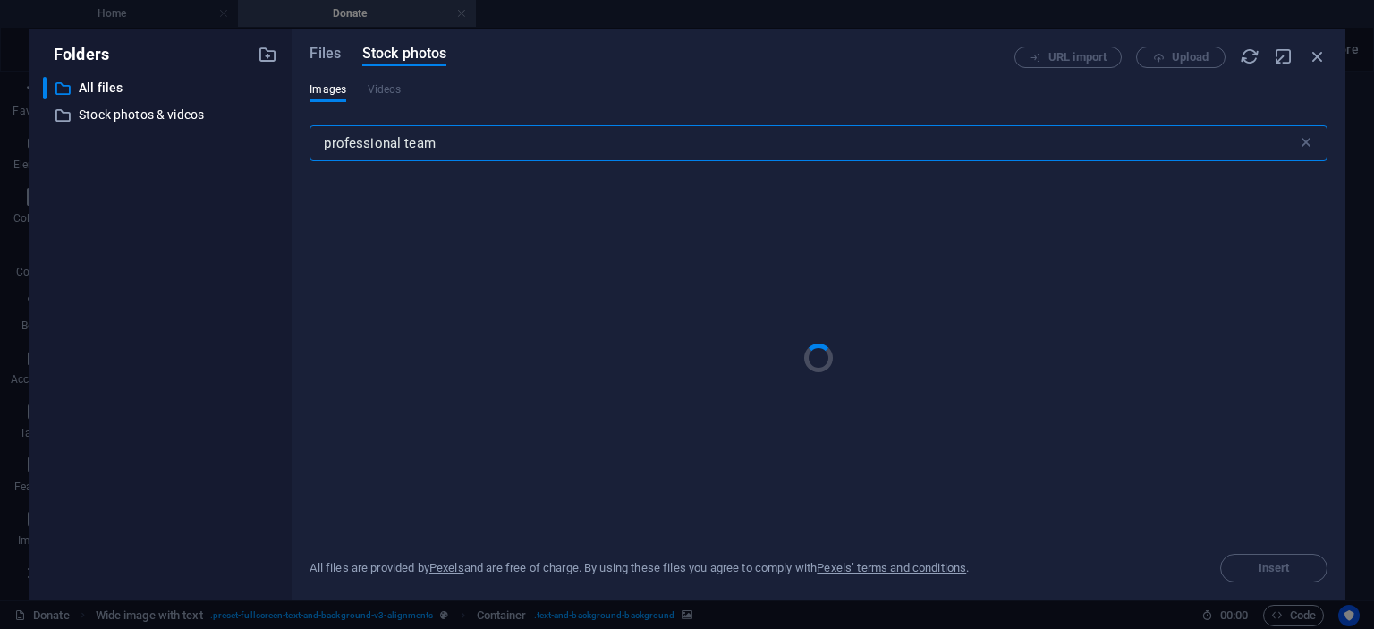
click at [648, 165] on div "professional team ​" at bounding box center [819, 146] width 1018 height 57
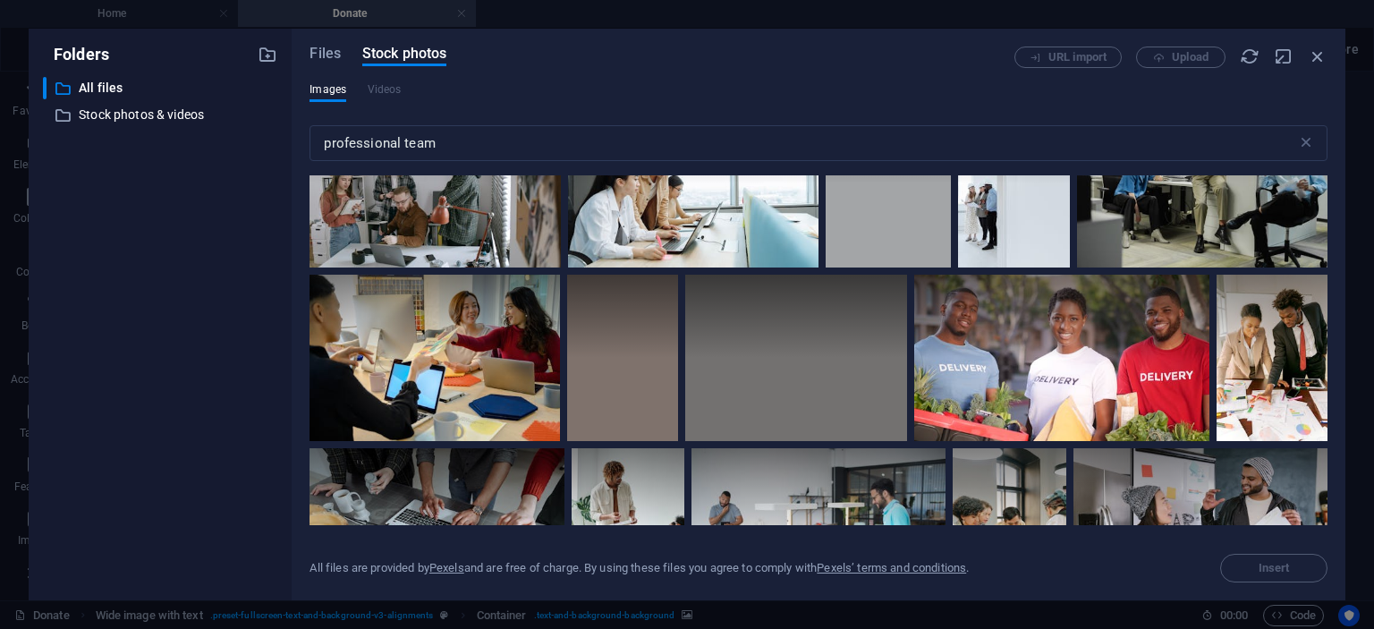
scroll to position [0, 0]
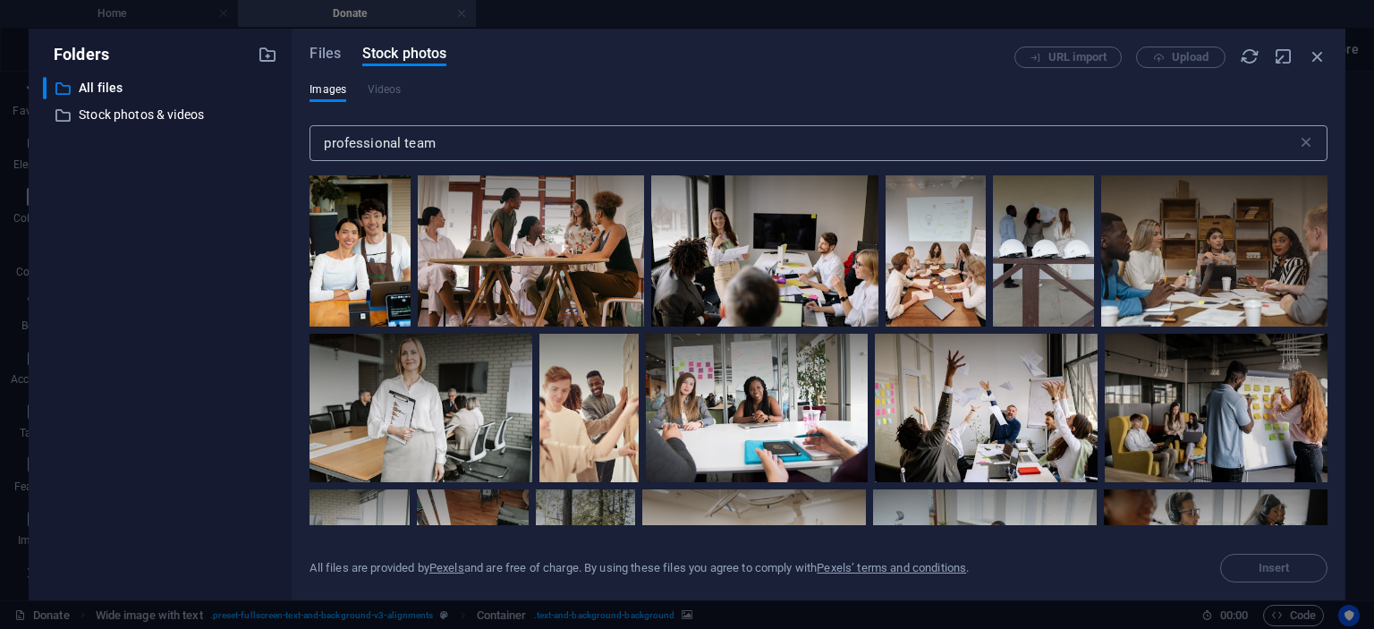
click at [452, 140] on input "professional team" at bounding box center [803, 143] width 987 height 36
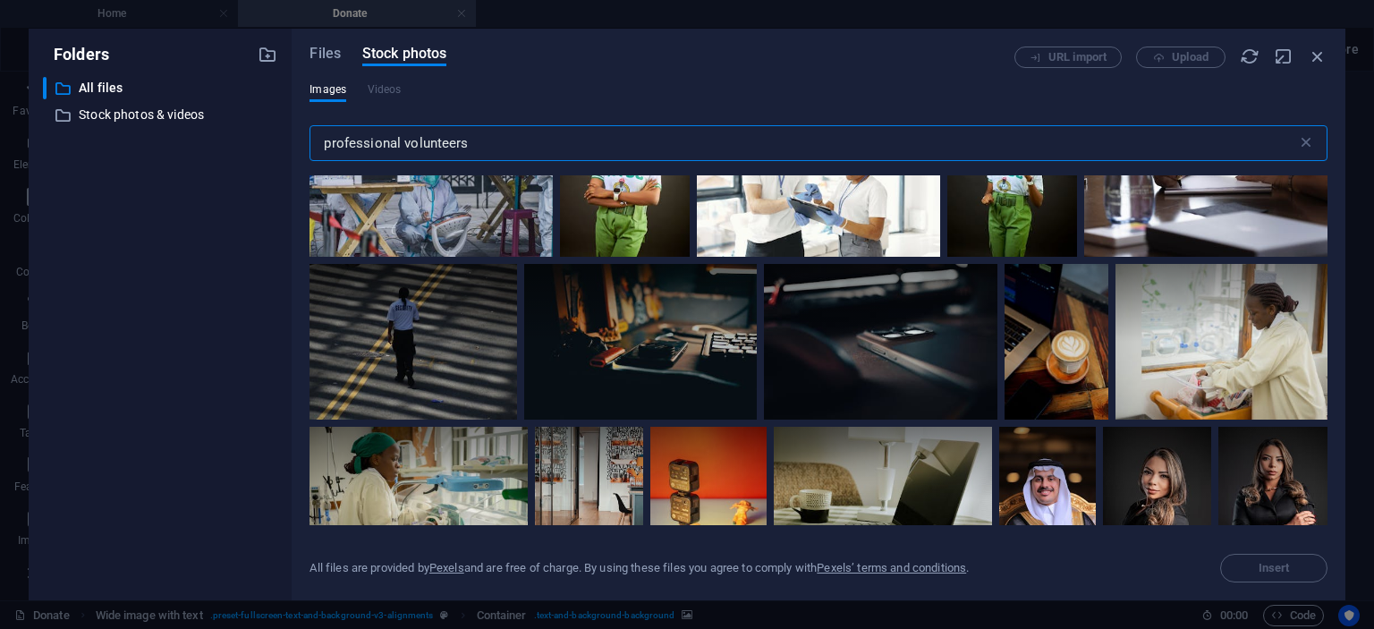
scroll to position [1980, 0]
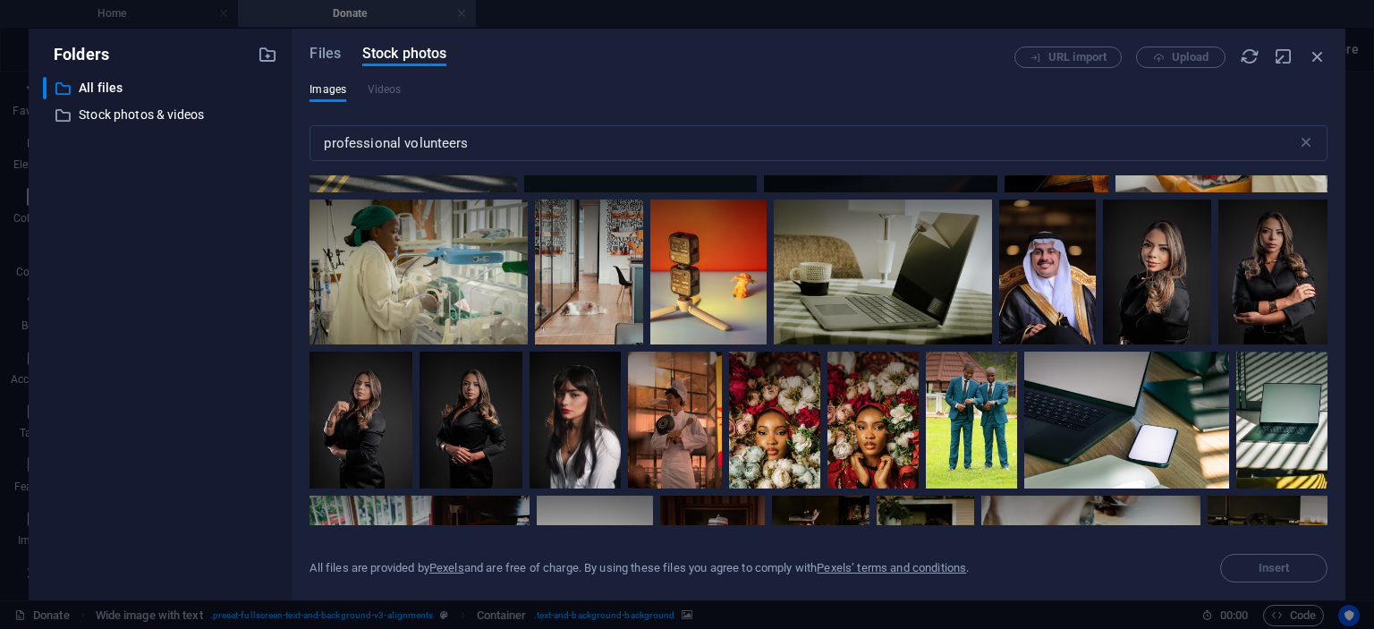
click at [1328, 299] on div "Files Stock photos URL import Upload Images Videos professional volunteers ​ Al…" at bounding box center [819, 315] width 1054 height 572
click at [1325, 296] on div at bounding box center [819, 350] width 1018 height 350
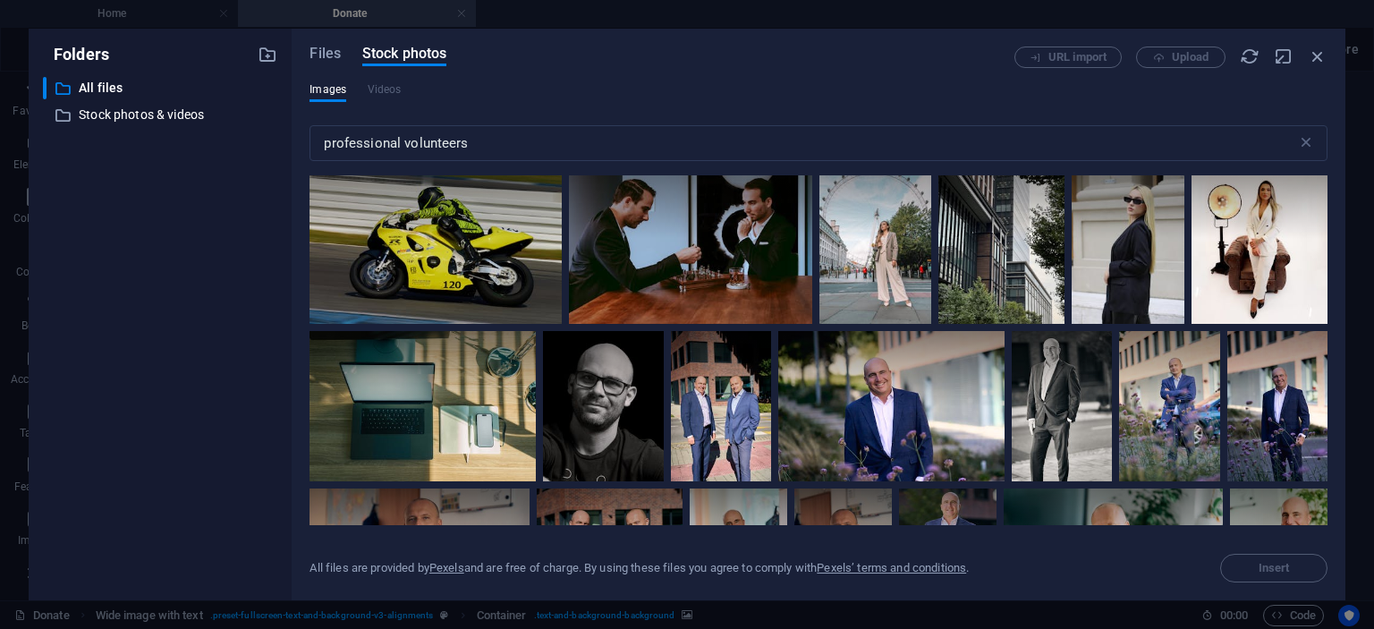
scroll to position [0, 0]
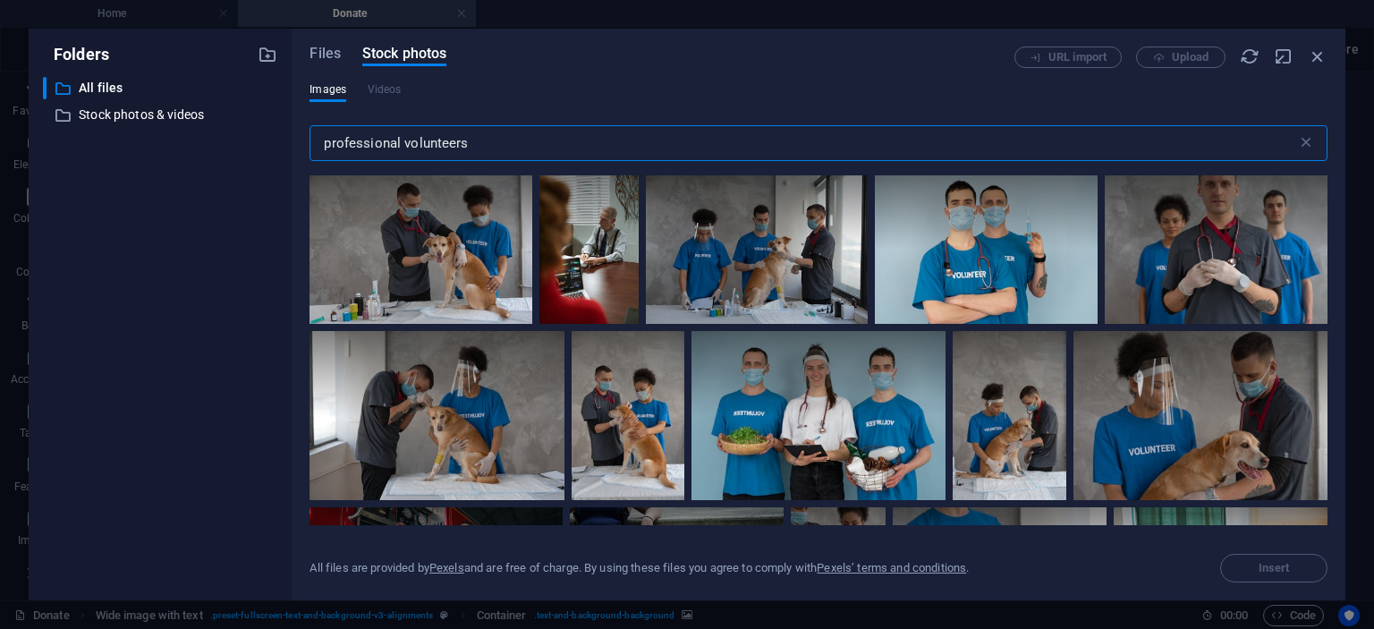
drag, startPoint x: 492, startPoint y: 143, endPoint x: 221, endPoint y: 145, distance: 271.1
click at [221, 145] on div "Folders ​ All files All files ​ Stock photos & videos Stock photos & videos Fil…" at bounding box center [687, 315] width 1317 height 572
type input "g"
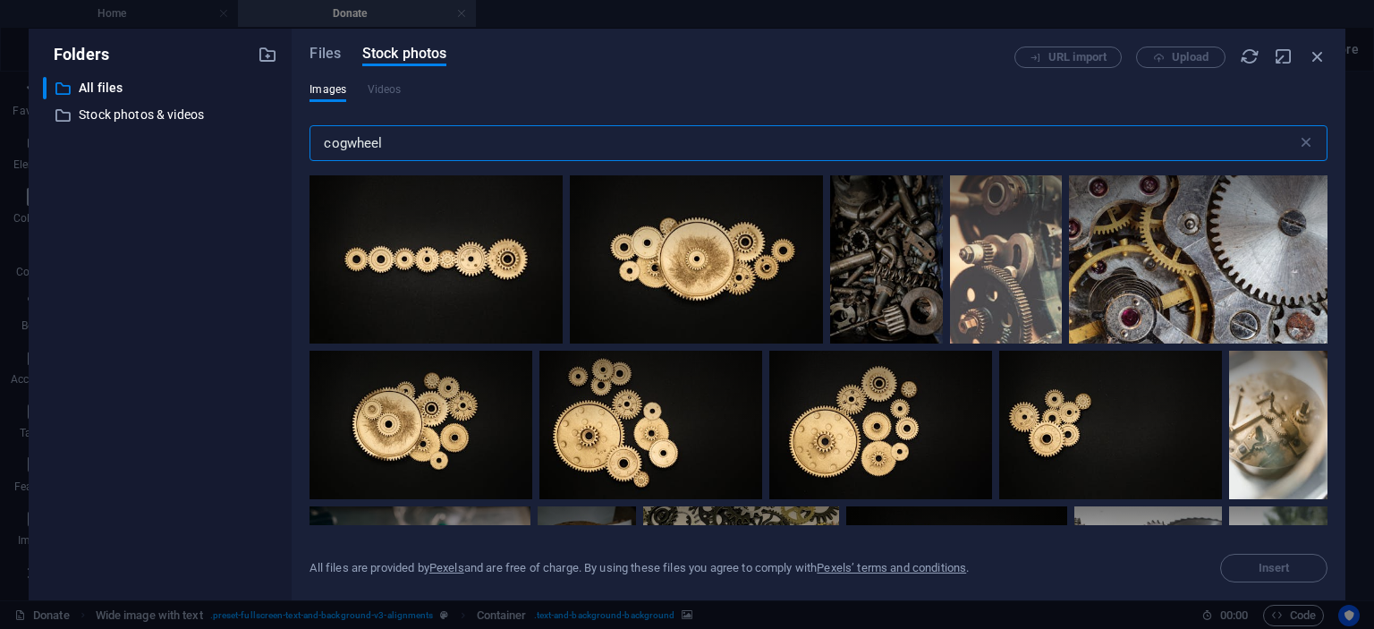
click at [319, 140] on input "cogwheel" at bounding box center [803, 143] width 987 height 36
click at [404, 149] on input "cogwheel" at bounding box center [803, 143] width 987 height 36
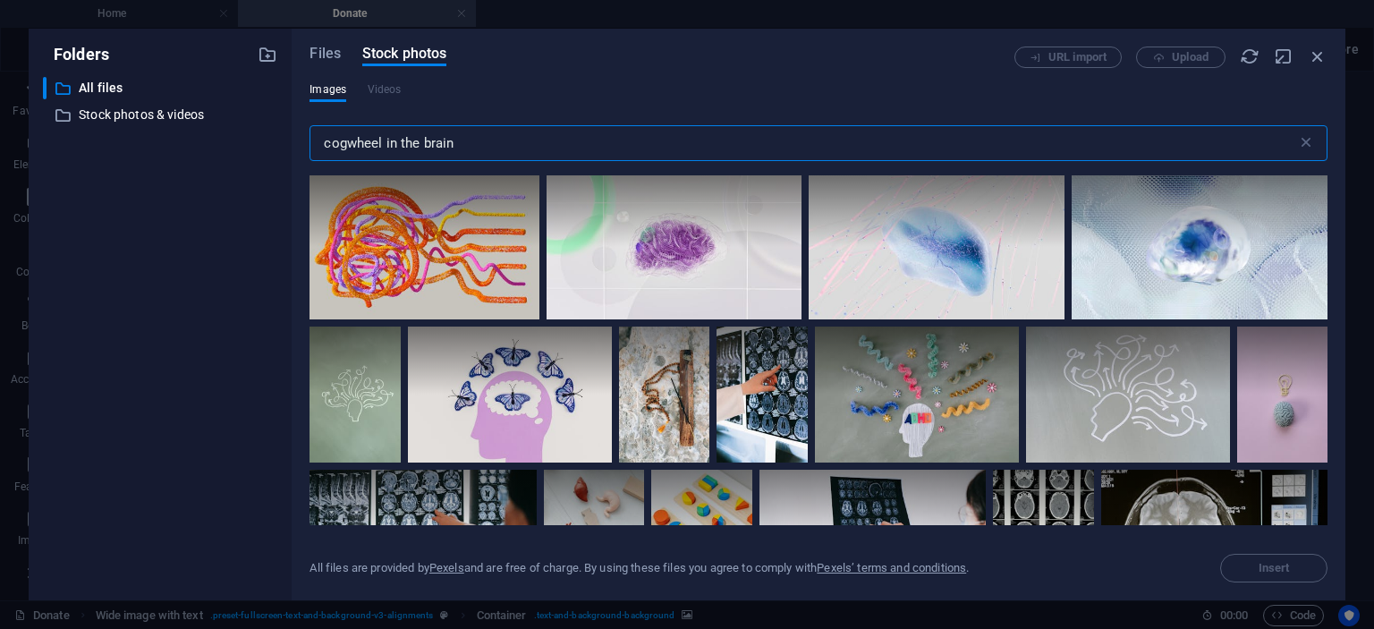
drag, startPoint x: 463, startPoint y: 141, endPoint x: 272, endPoint y: 149, distance: 191.6
click at [272, 149] on div "Folders ​ All files All files ​ Stock photos & videos Stock photos & videos Fil…" at bounding box center [687, 315] width 1317 height 572
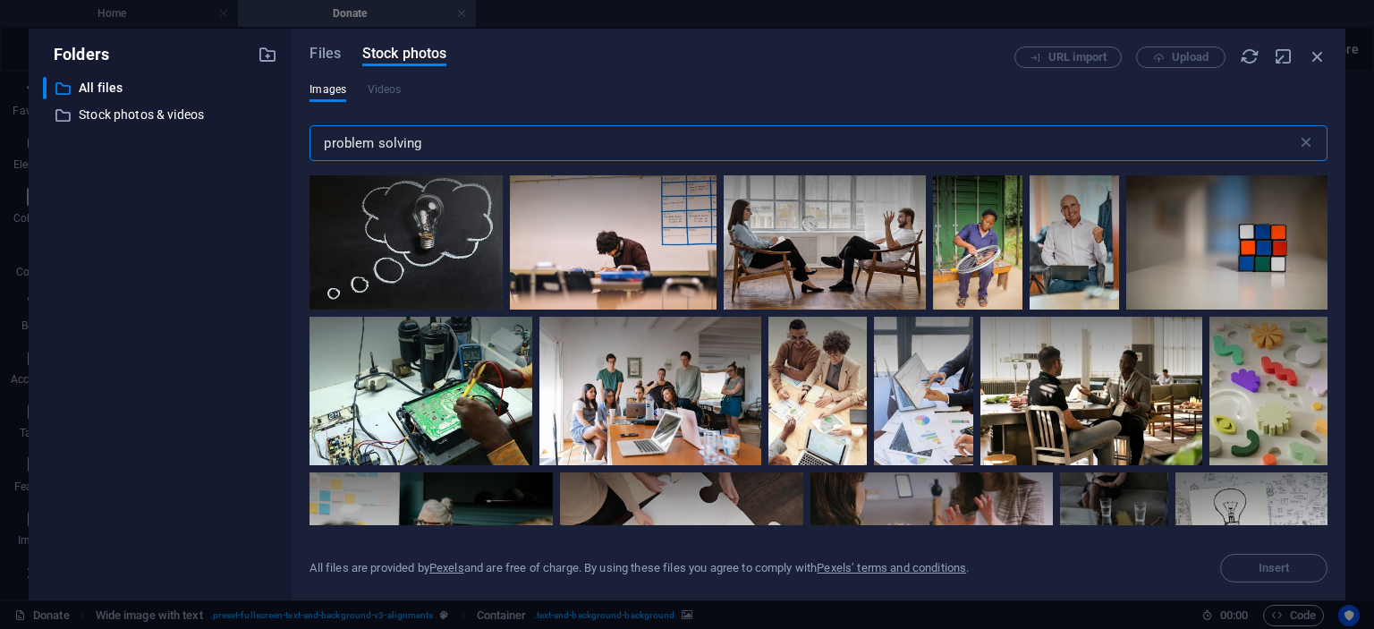
click at [325, 145] on input "problem solving" at bounding box center [803, 143] width 987 height 36
type input "team problem solving"
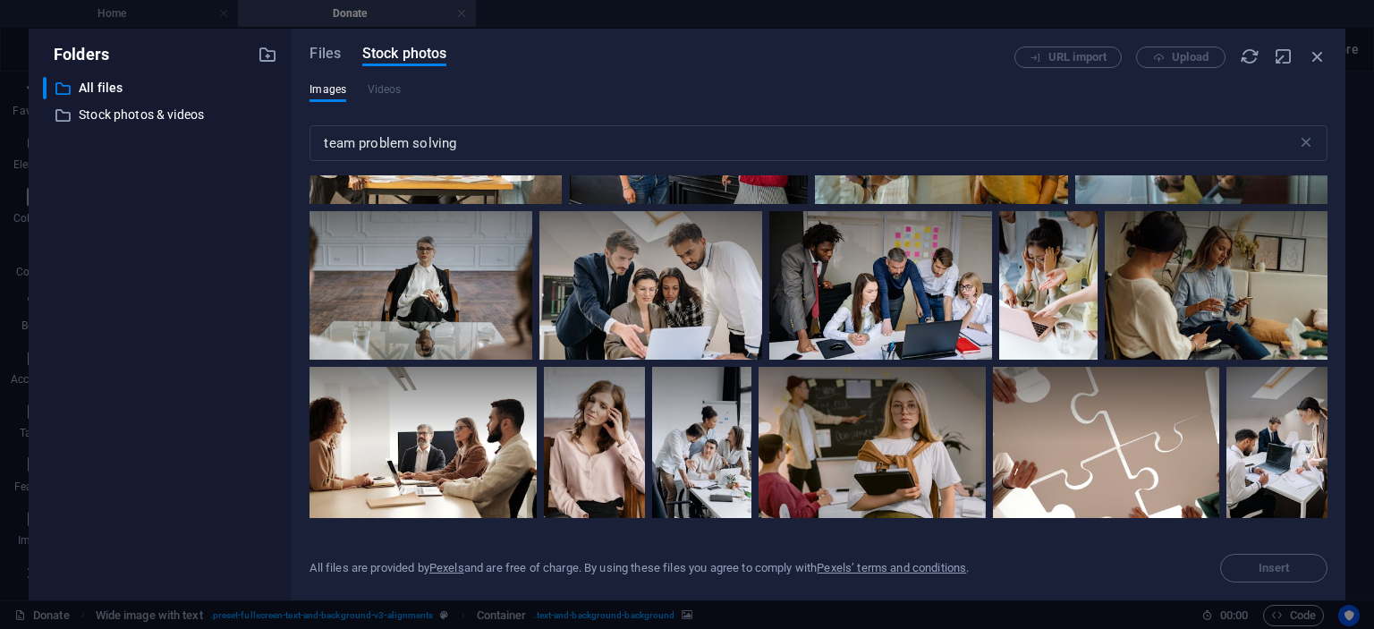
scroll to position [3995, 0]
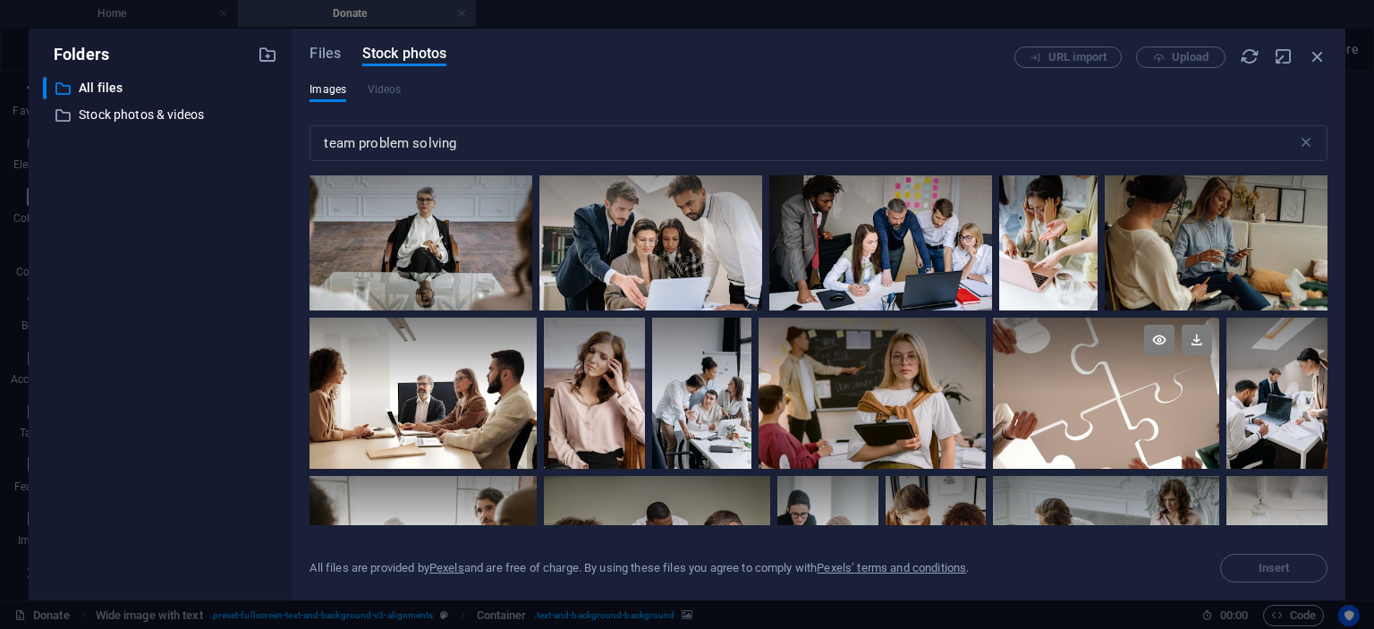
click at [1092, 378] on div at bounding box center [1106, 356] width 227 height 76
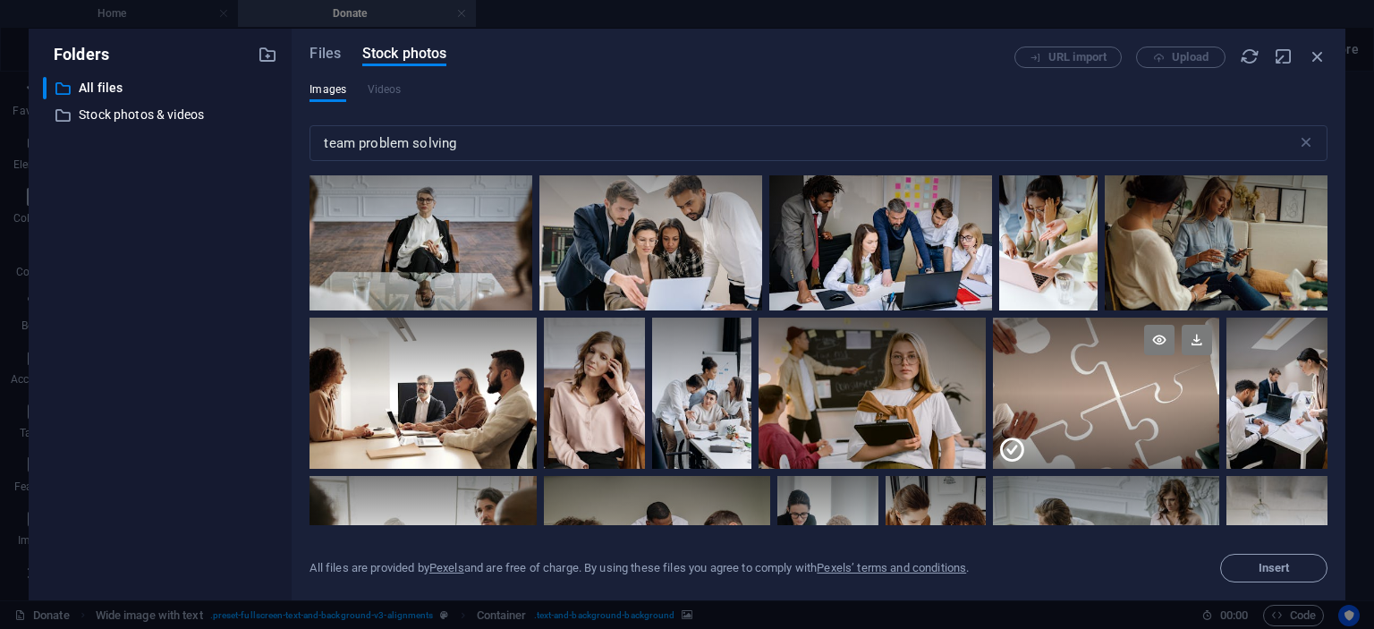
click at [1092, 378] on div at bounding box center [1106, 356] width 227 height 76
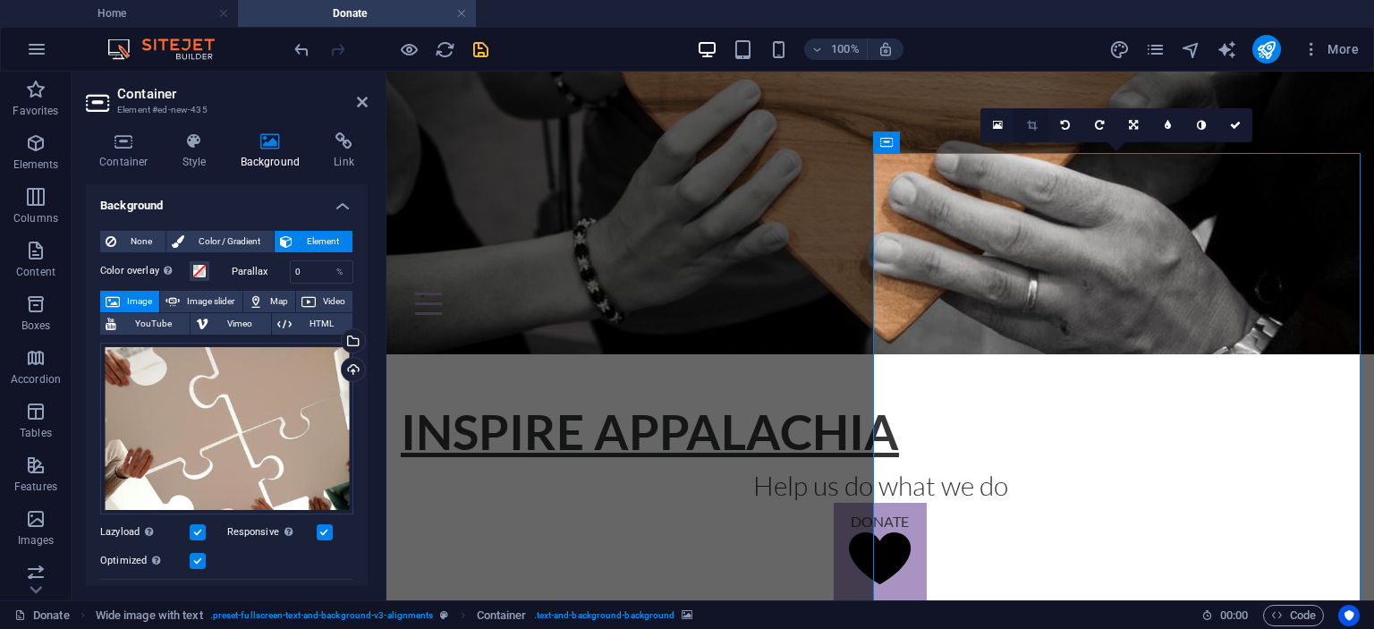
click at [1034, 128] on icon at bounding box center [1032, 125] width 10 height 11
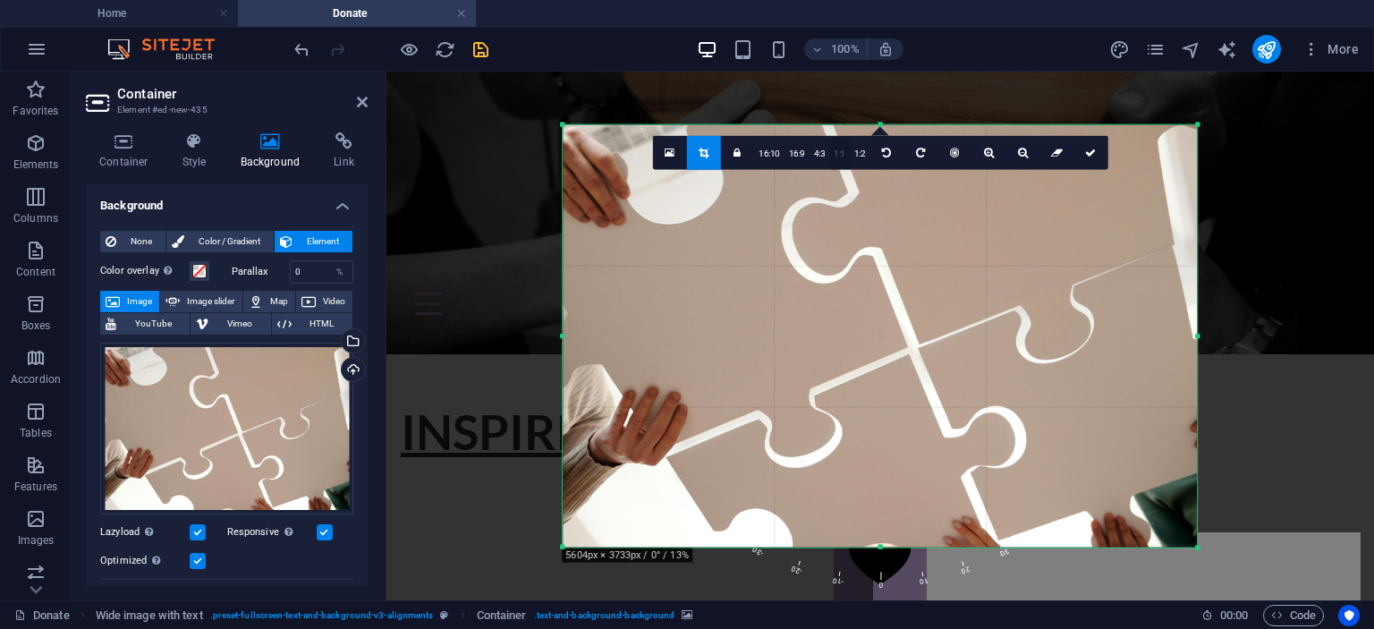
click at [839, 151] on link "1:1" at bounding box center [839, 153] width 21 height 34
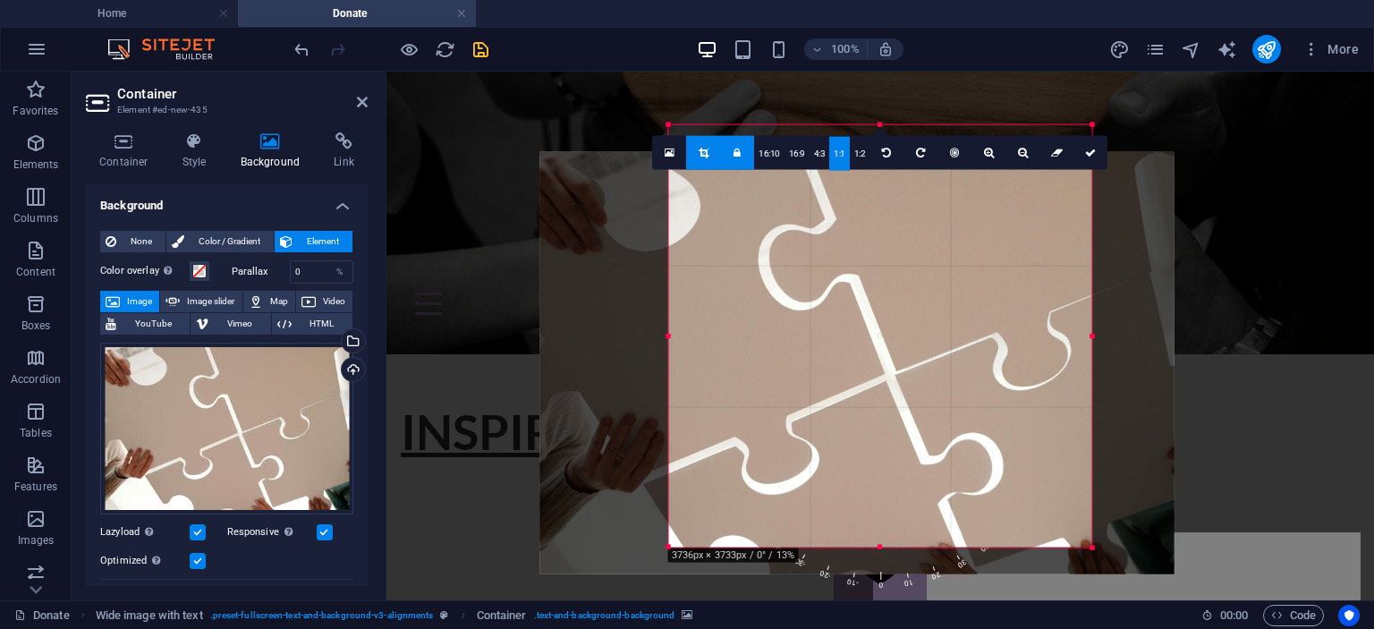
drag, startPoint x: 1057, startPoint y: 379, endPoint x: 812, endPoint y: 421, distance: 247.8
click at [812, 421] on div at bounding box center [857, 362] width 634 height 423
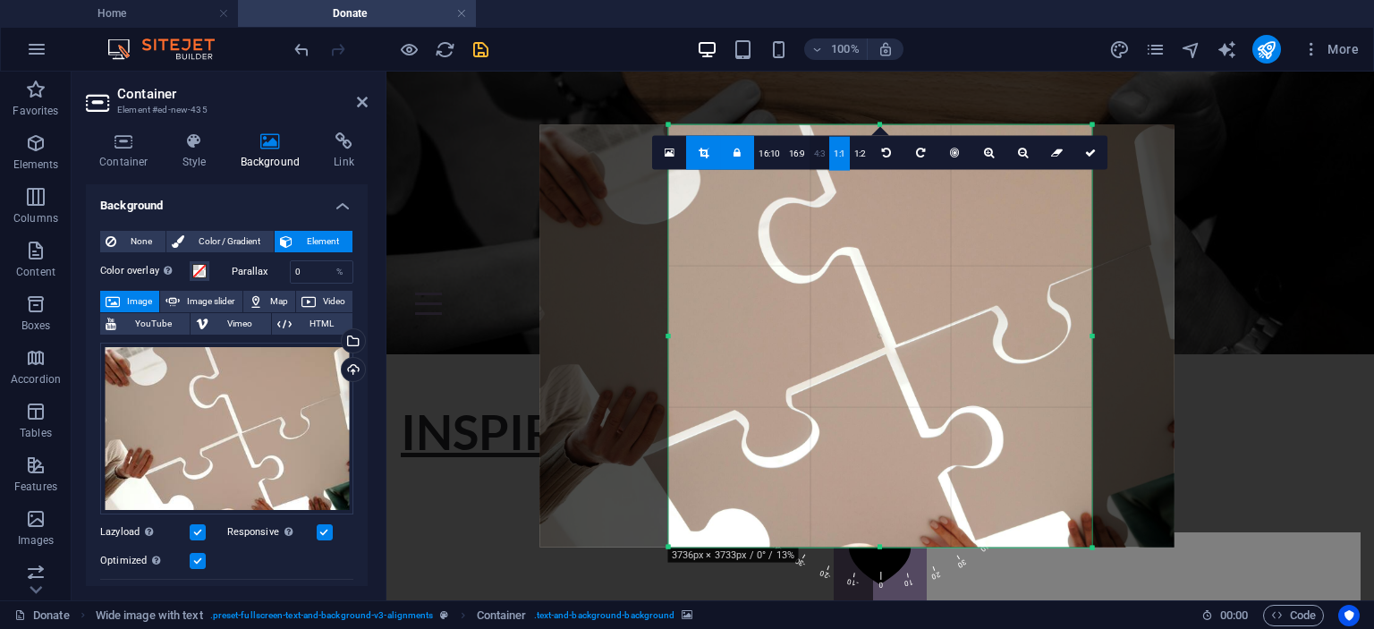
click at [820, 144] on link "4:3" at bounding box center [820, 153] width 21 height 34
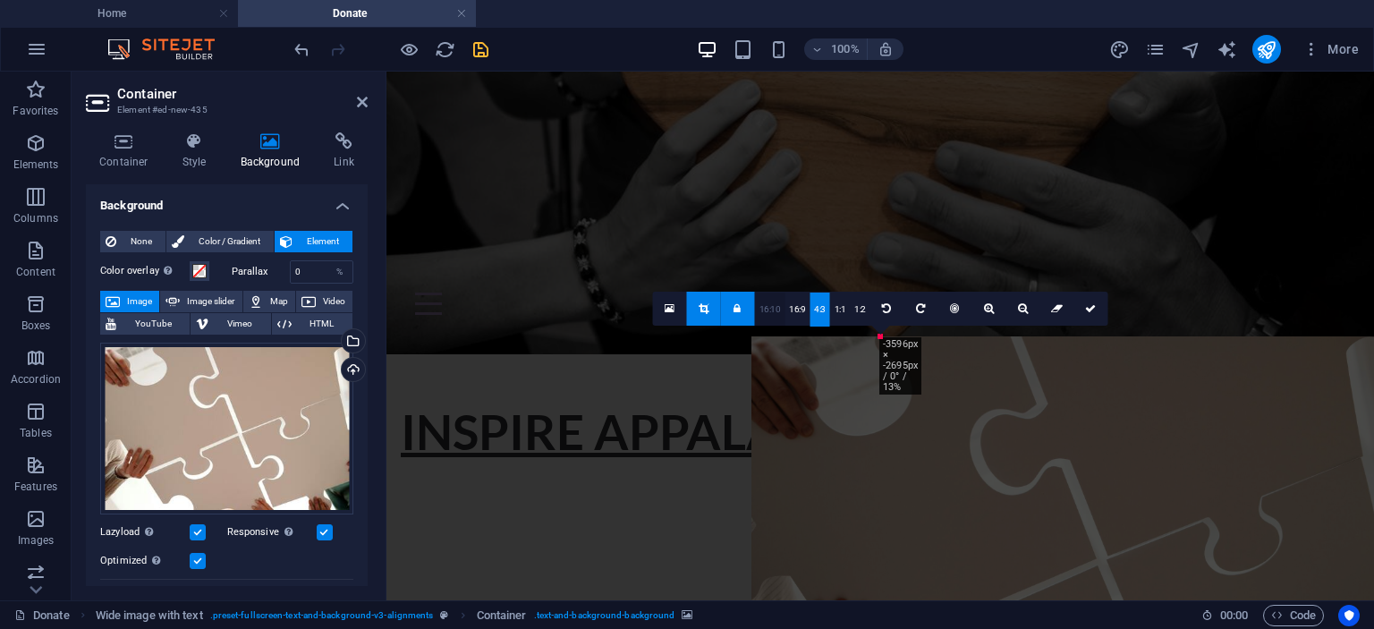
click at [769, 316] on link "16:10" at bounding box center [770, 310] width 30 height 34
click at [862, 302] on link "1:2" at bounding box center [860, 310] width 21 height 34
click at [1088, 308] on icon at bounding box center [1090, 308] width 11 height 11
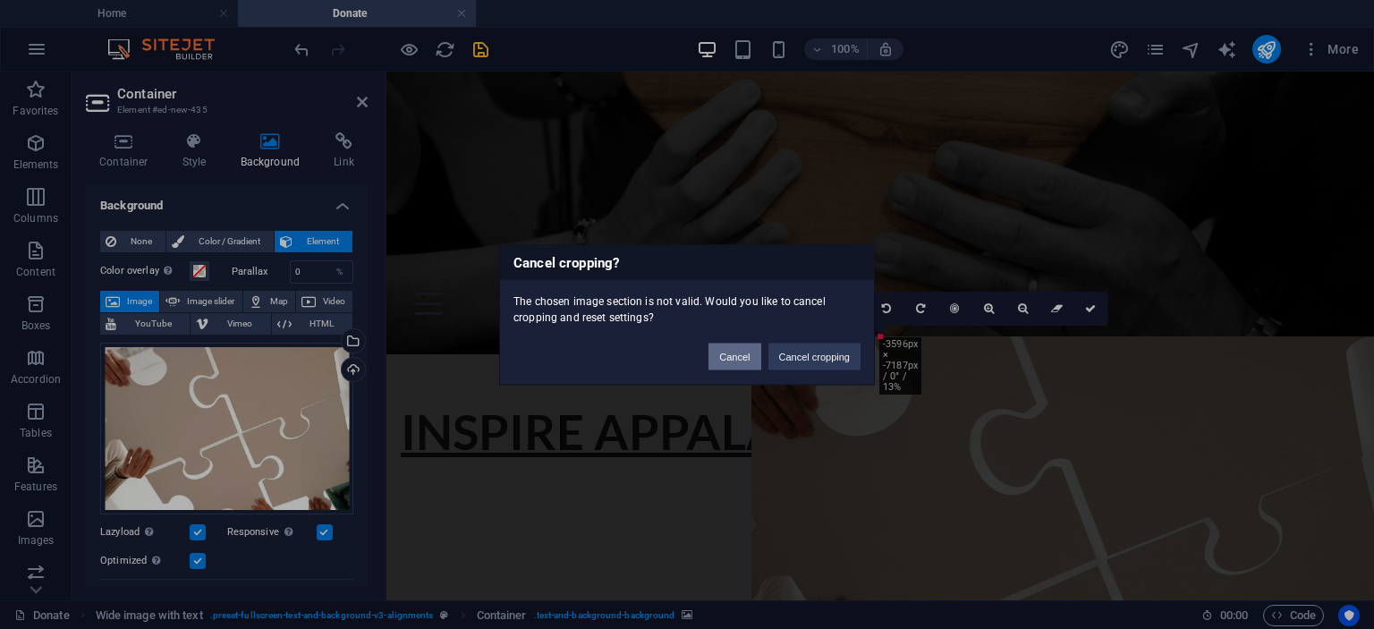
click at [743, 350] on button "Cancel" at bounding box center [735, 356] width 52 height 27
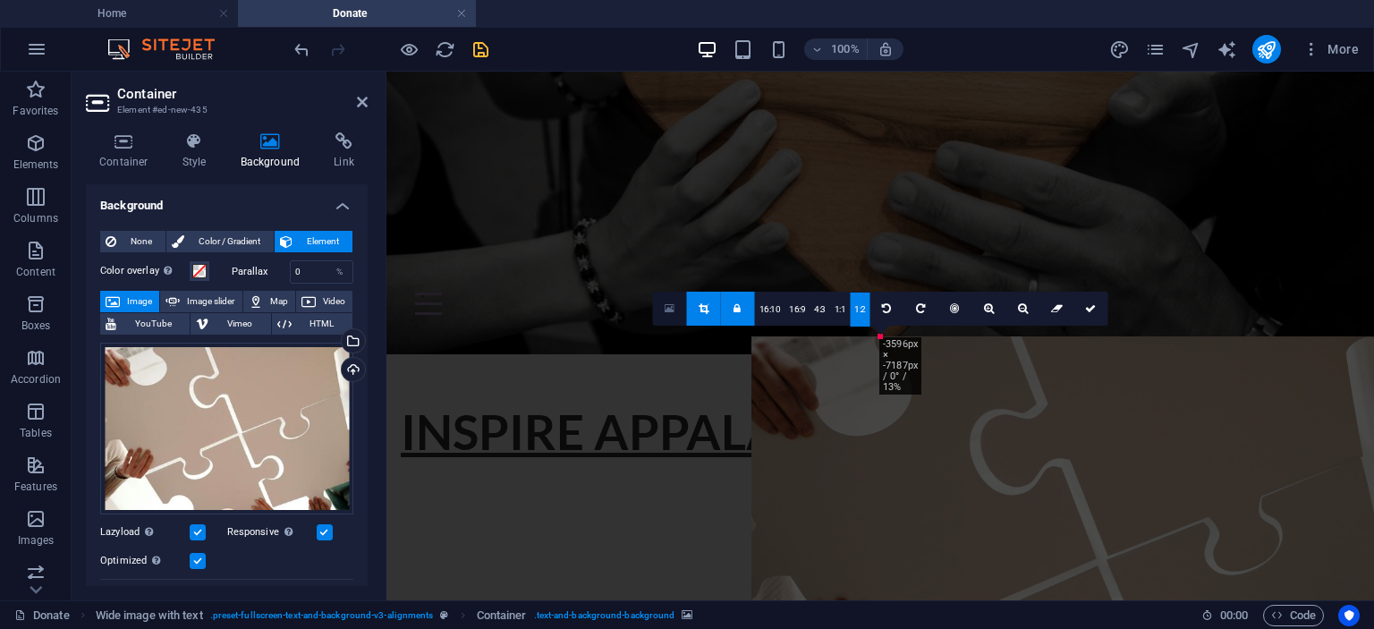
click at [669, 303] on icon at bounding box center [670, 308] width 10 height 13
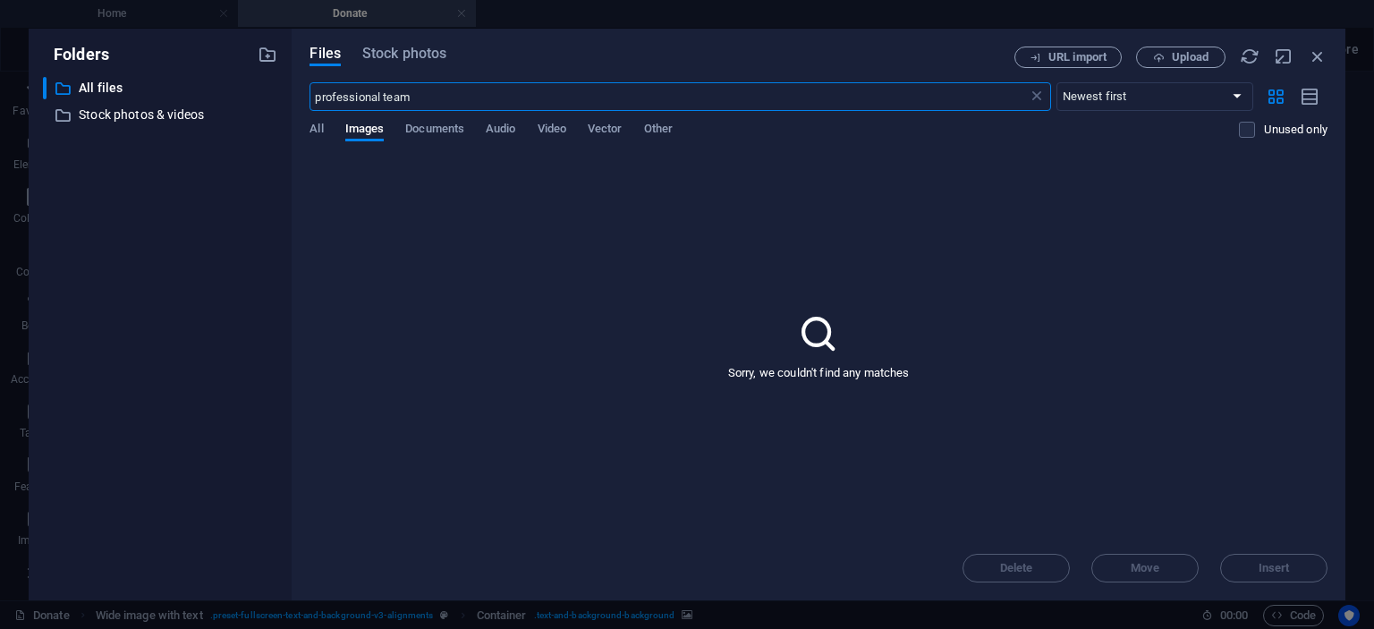
click at [433, 99] on input "professional team" at bounding box center [669, 96] width 718 height 29
click at [1318, 60] on icon "button" at bounding box center [1318, 57] width 20 height 20
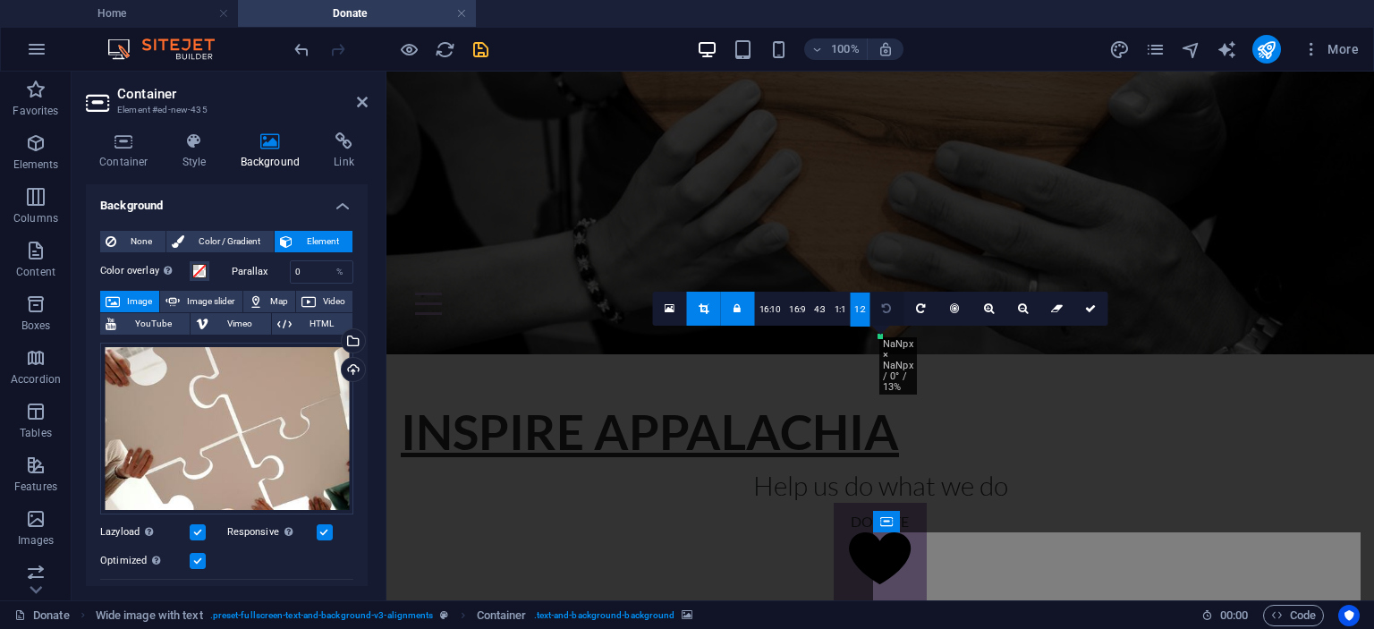
click at [889, 310] on icon at bounding box center [886, 308] width 9 height 11
click at [888, 305] on icon at bounding box center [886, 308] width 9 height 11
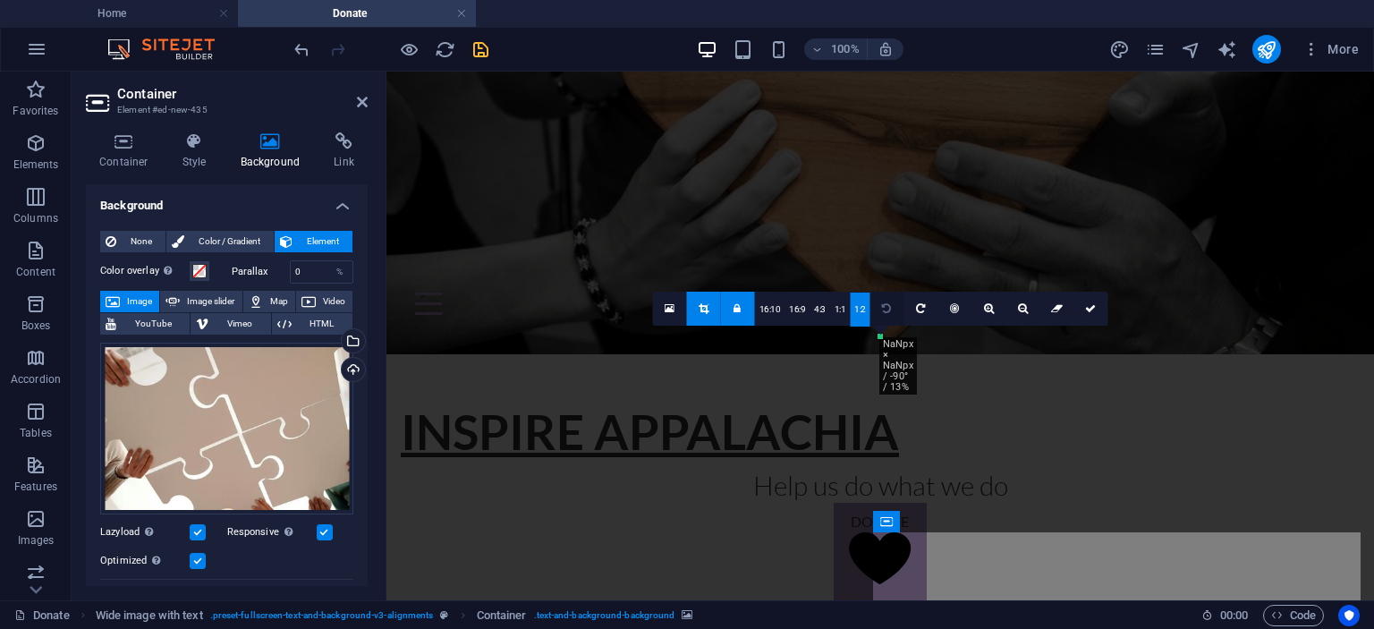
click at [888, 305] on icon at bounding box center [886, 308] width 9 height 11
click at [775, 309] on link "16:10" at bounding box center [770, 310] width 30 height 34
click at [803, 306] on link "16:9" at bounding box center [797, 310] width 25 height 34
click at [1064, 567] on div "Drag here to replace the existing content. Press “Ctrl” if you want to create a…" at bounding box center [880, 336] width 988 height 529
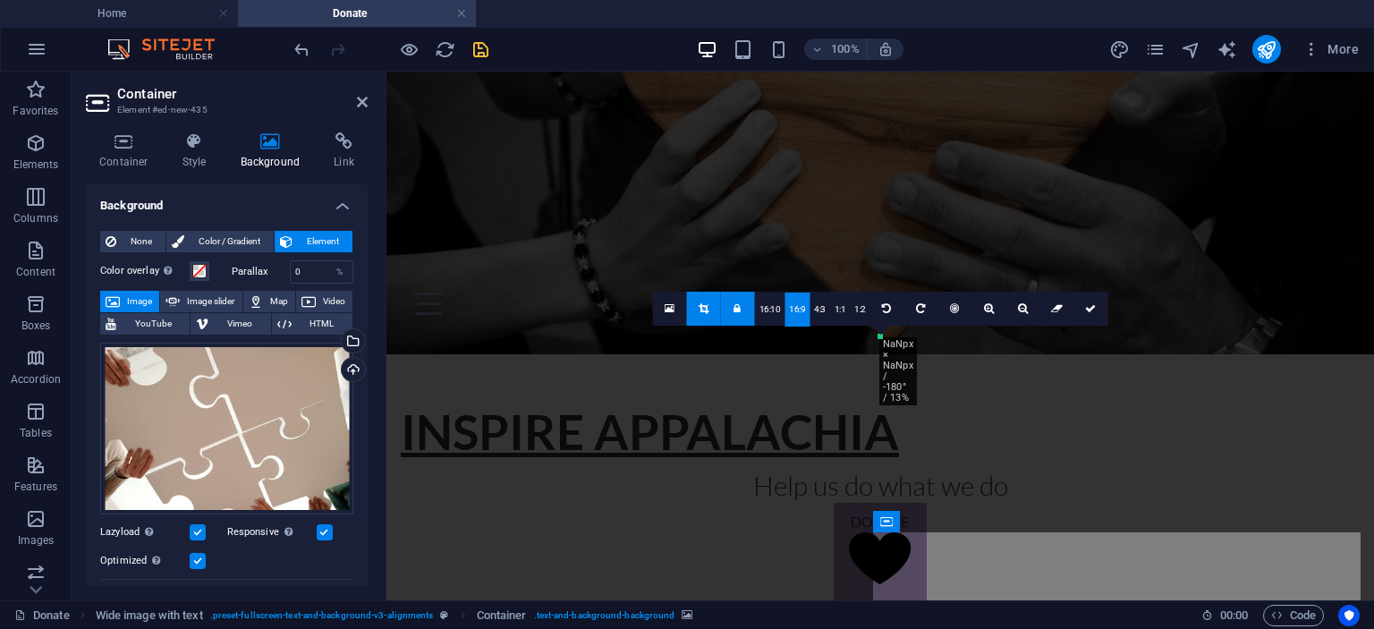
click at [1064, 567] on div "Drag here to replace the existing content. Press “Ctrl” if you want to create a…" at bounding box center [880, 336] width 988 height 529
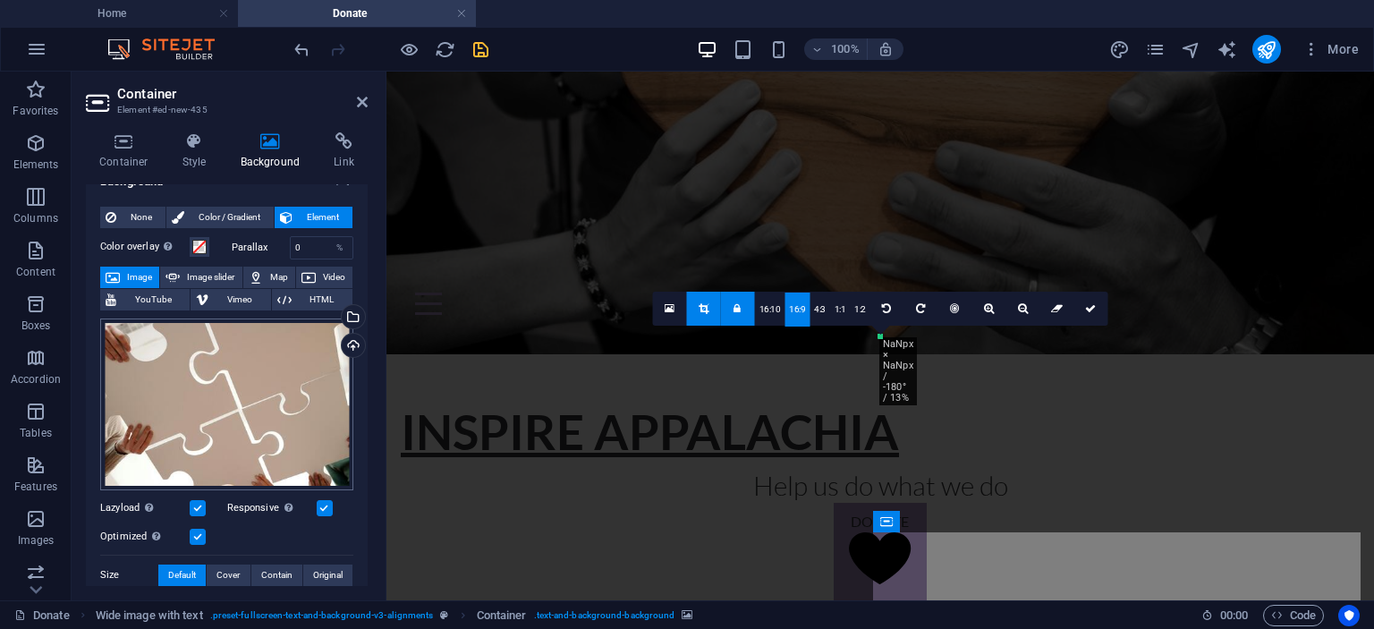
scroll to position [0, 0]
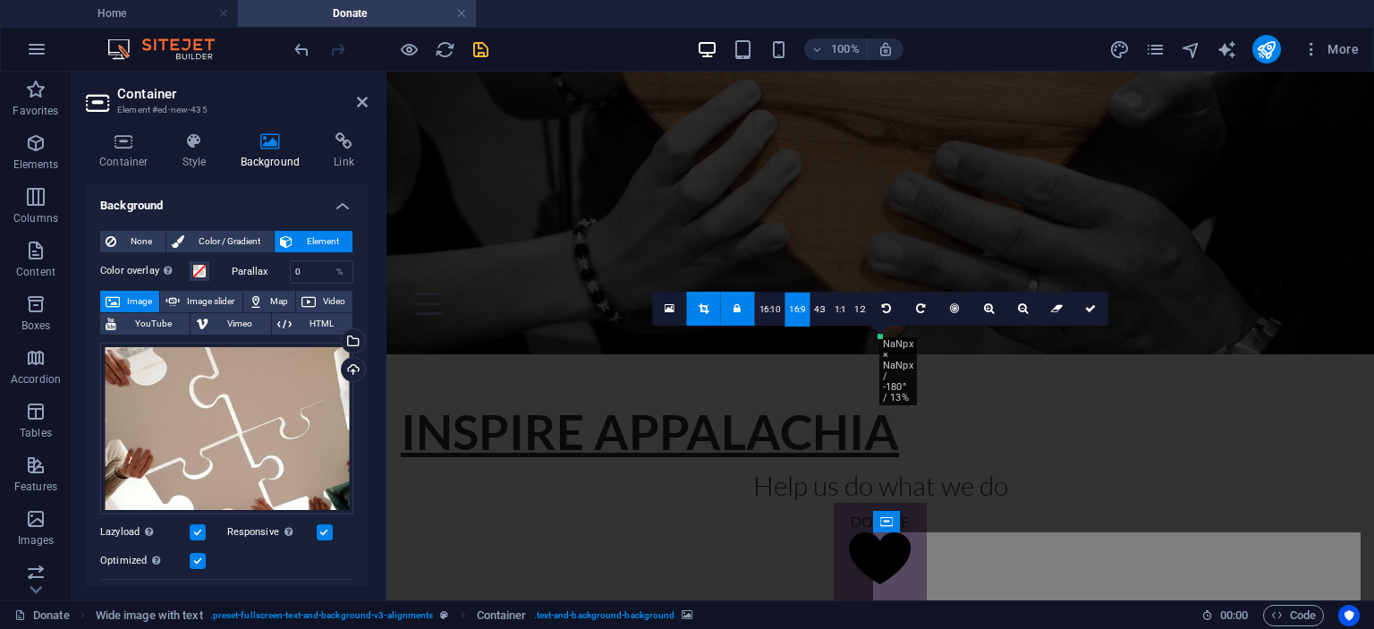
click at [1056, 426] on div at bounding box center [880, 302] width 988 height 461
click at [862, 310] on link "1:2" at bounding box center [860, 310] width 21 height 34
click at [769, 310] on link "16:10" at bounding box center [770, 310] width 30 height 34
click at [1086, 307] on icon at bounding box center [1090, 308] width 11 height 11
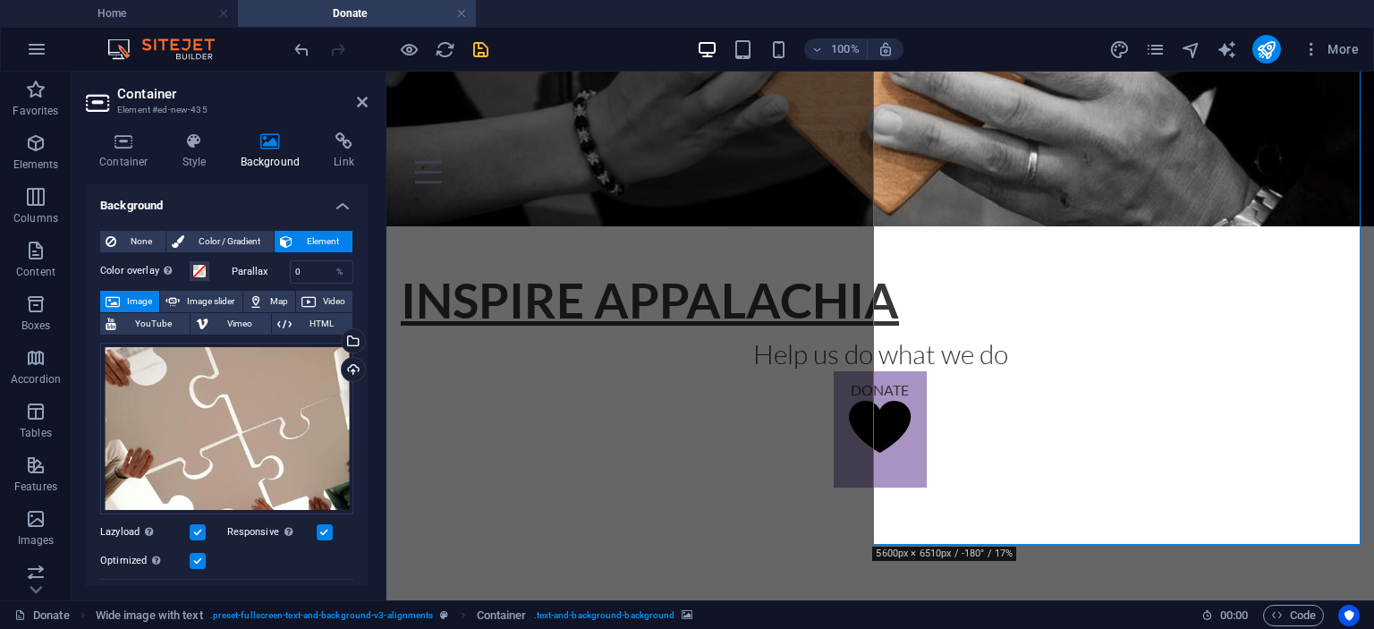
scroll to position [379, 0]
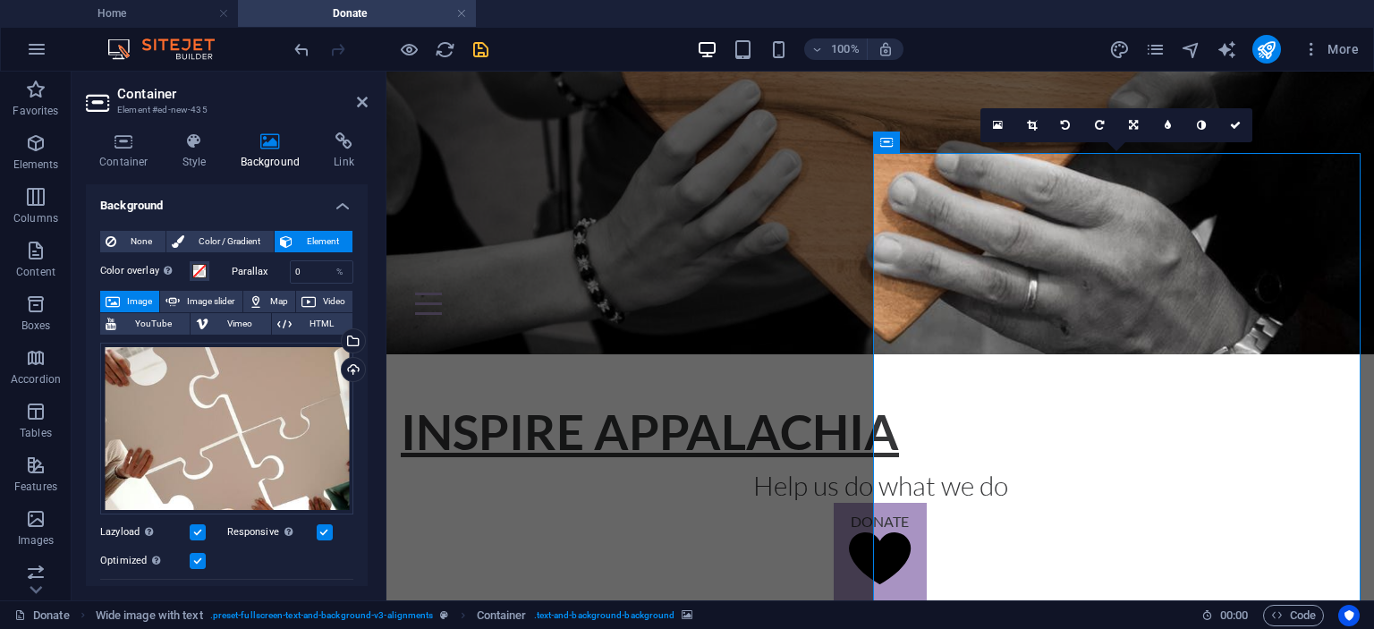
click at [1134, 125] on icon at bounding box center [1133, 125] width 9 height 11
click at [1130, 88] on icon at bounding box center [1133, 91] width 11 height 11
click at [1130, 126] on icon at bounding box center [1133, 125] width 11 height 11
click at [1130, 150] on link at bounding box center [1134, 159] width 34 height 34
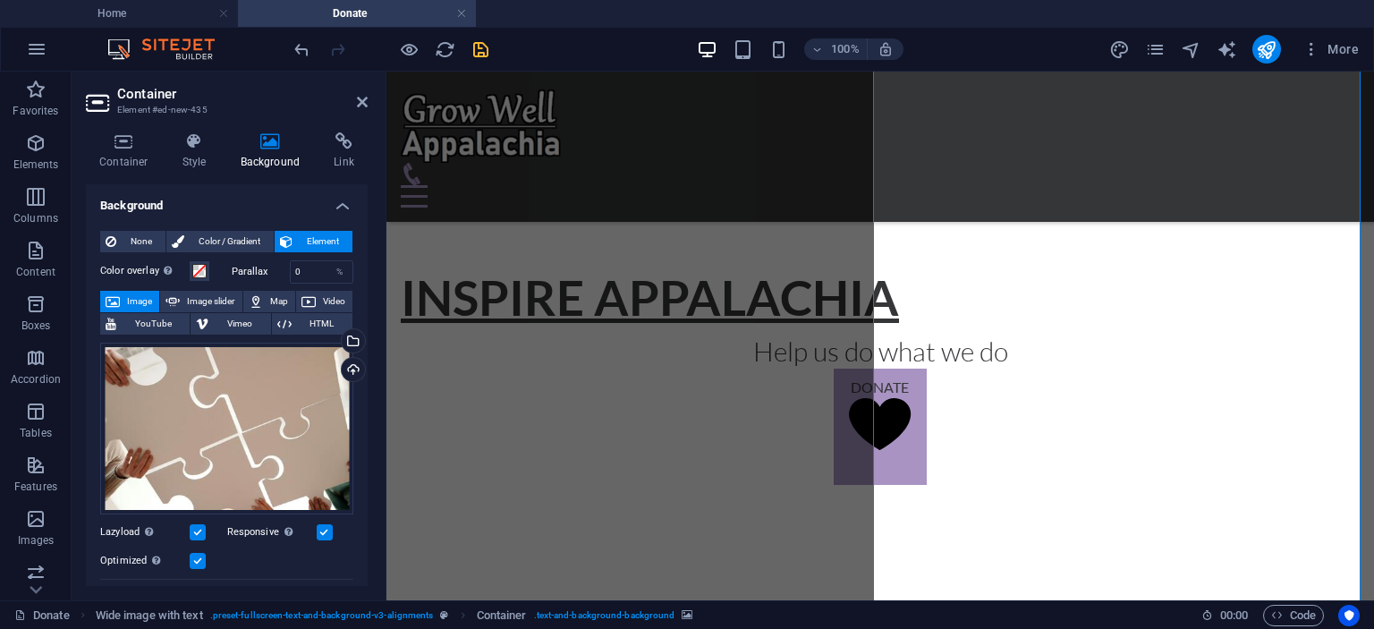
scroll to position [558, 0]
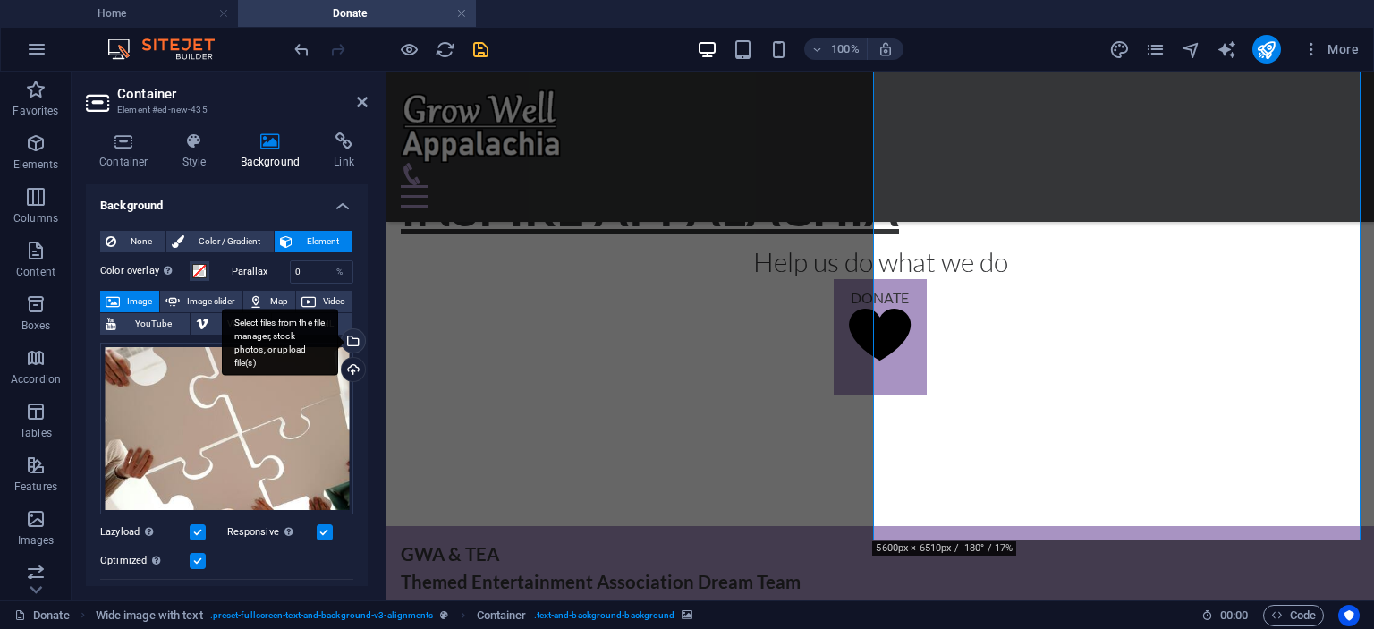
click at [351, 339] on div "Select files from the file manager, stock photos, or upload file(s)" at bounding box center [351, 342] width 27 height 27
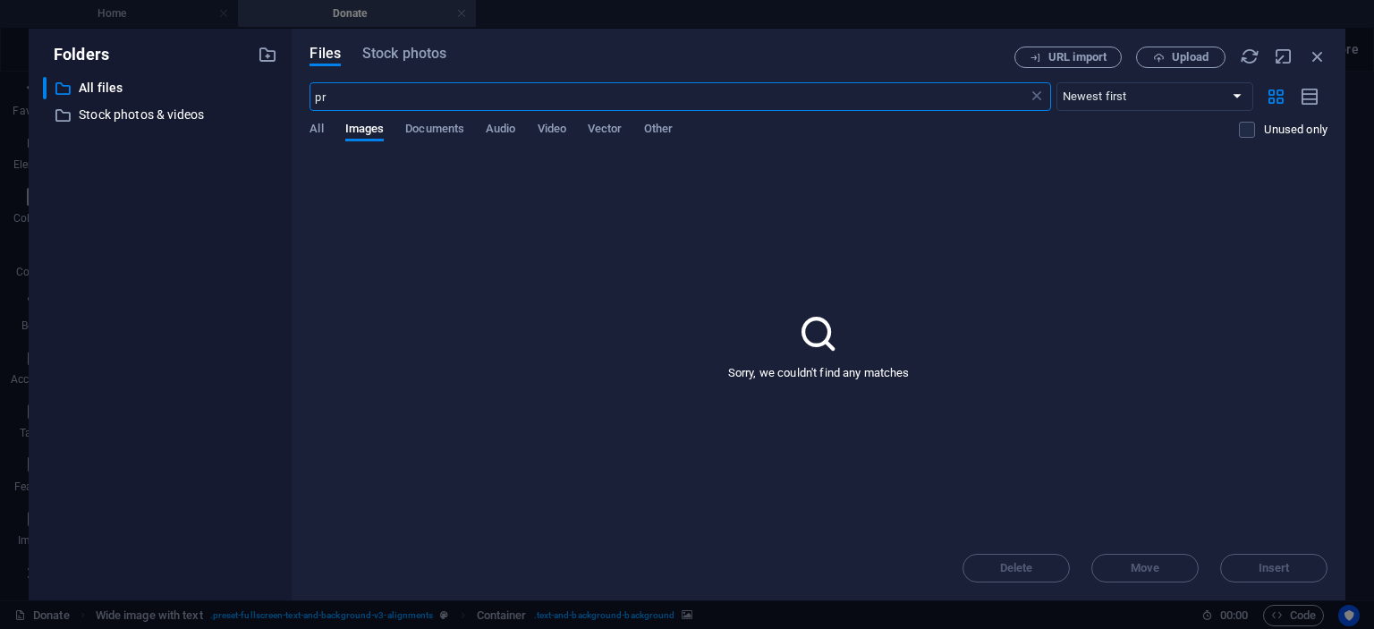
type input "p"
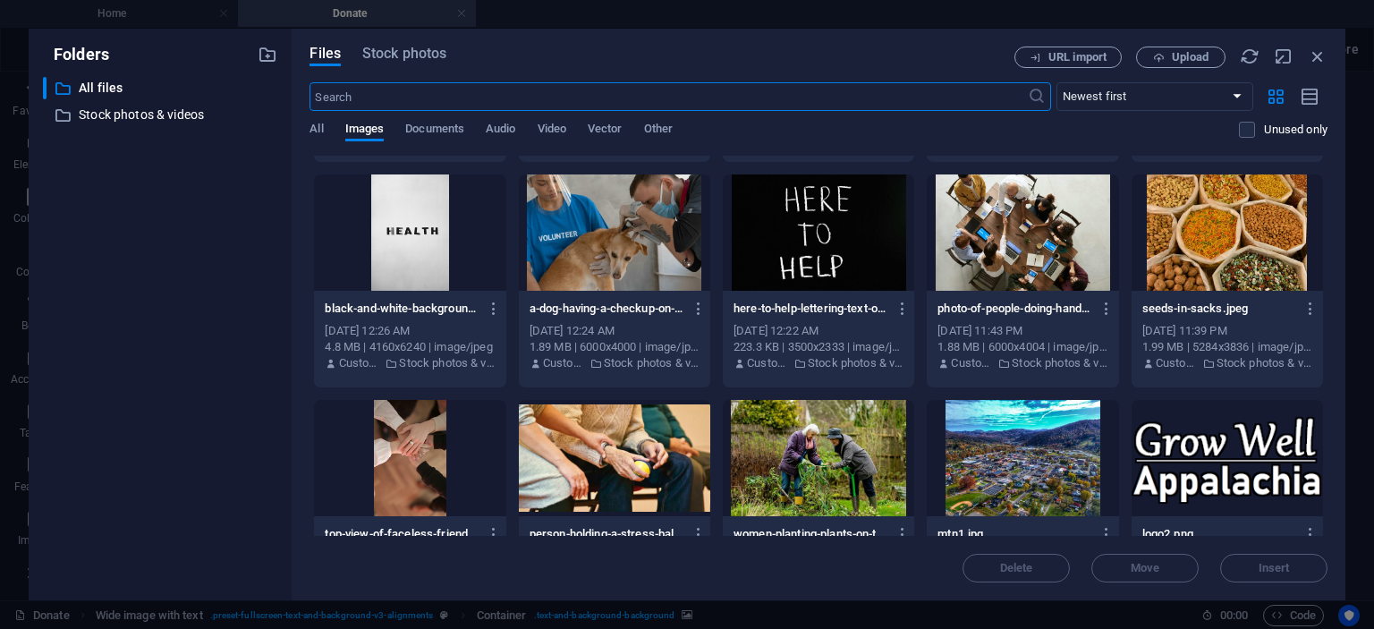
scroll to position [2765, 0]
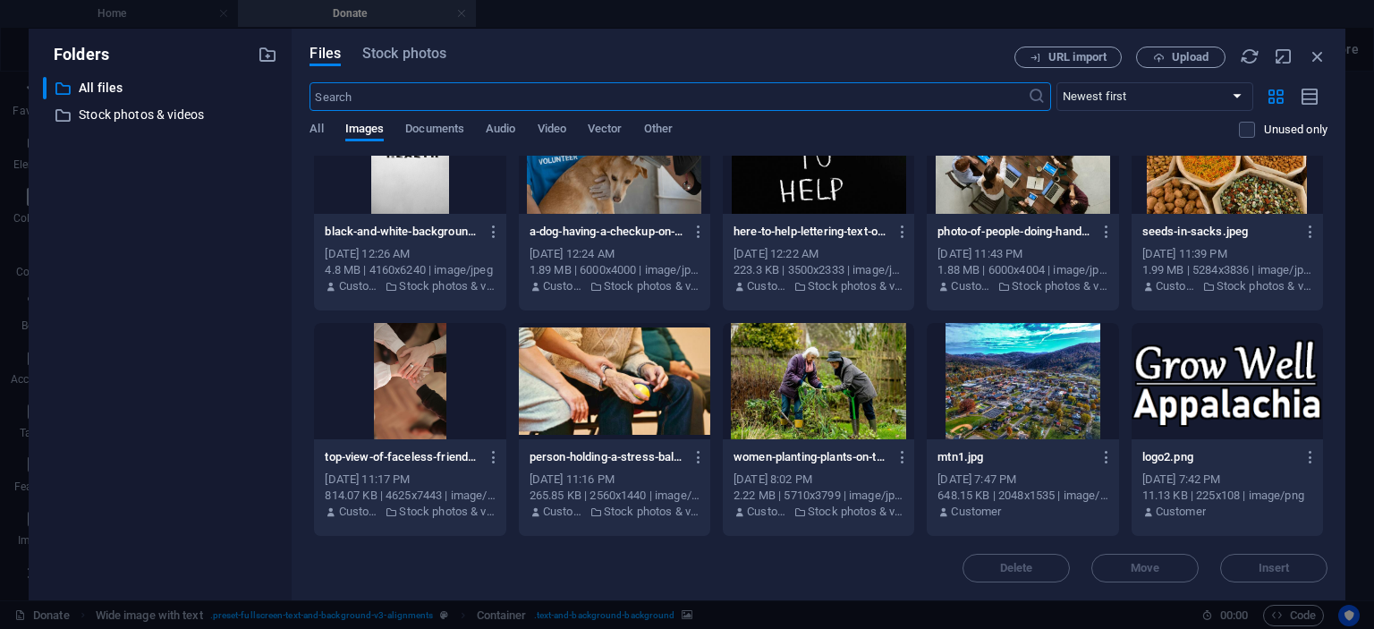
click at [426, 386] on div at bounding box center [409, 381] width 191 height 116
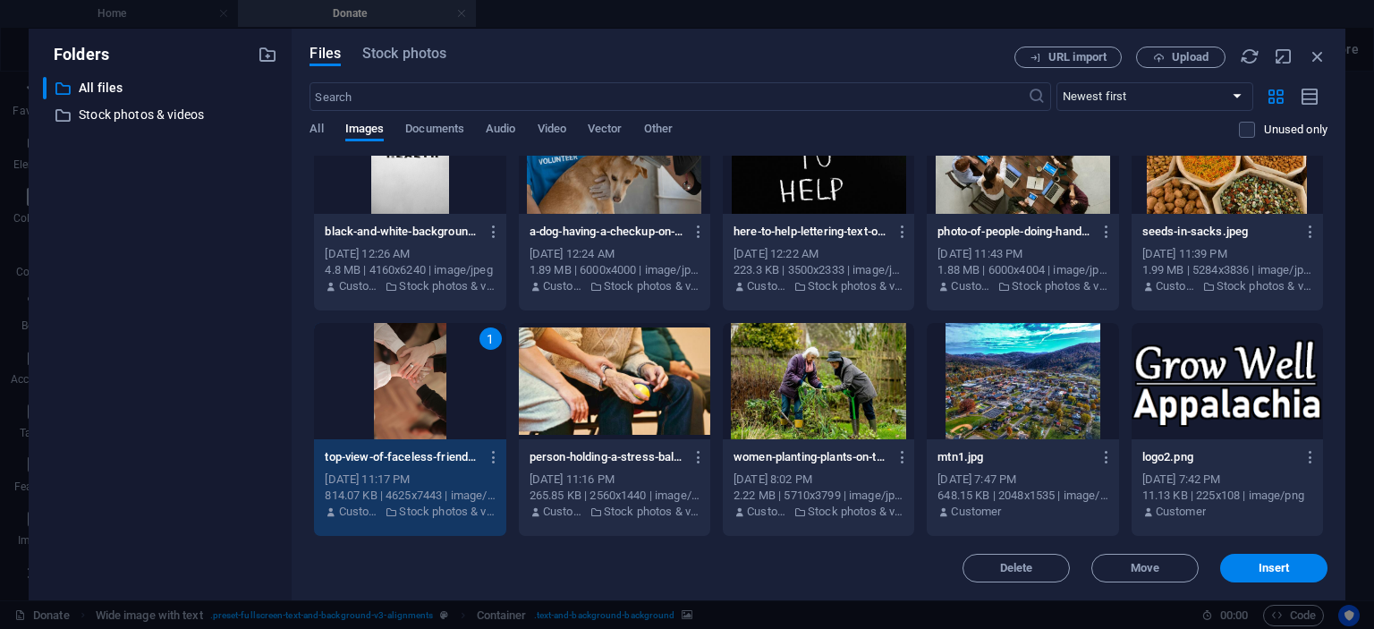
click at [426, 386] on div "1" at bounding box center [409, 381] width 191 height 116
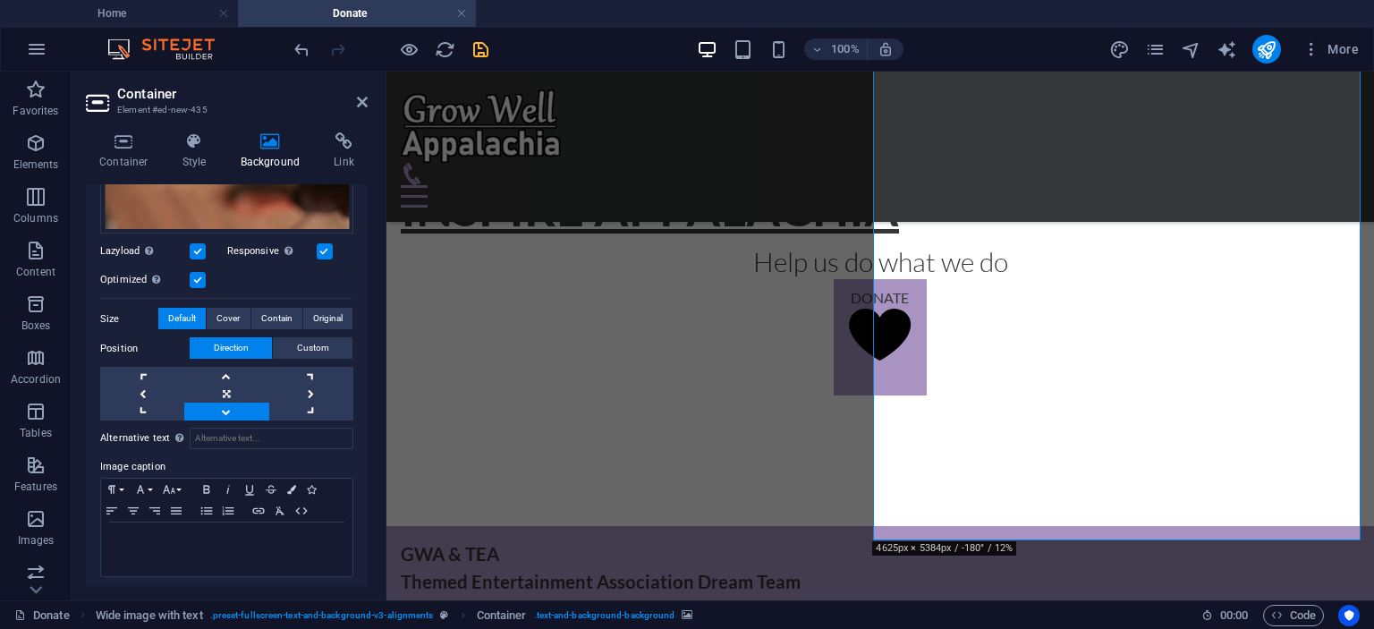
scroll to position [421, 0]
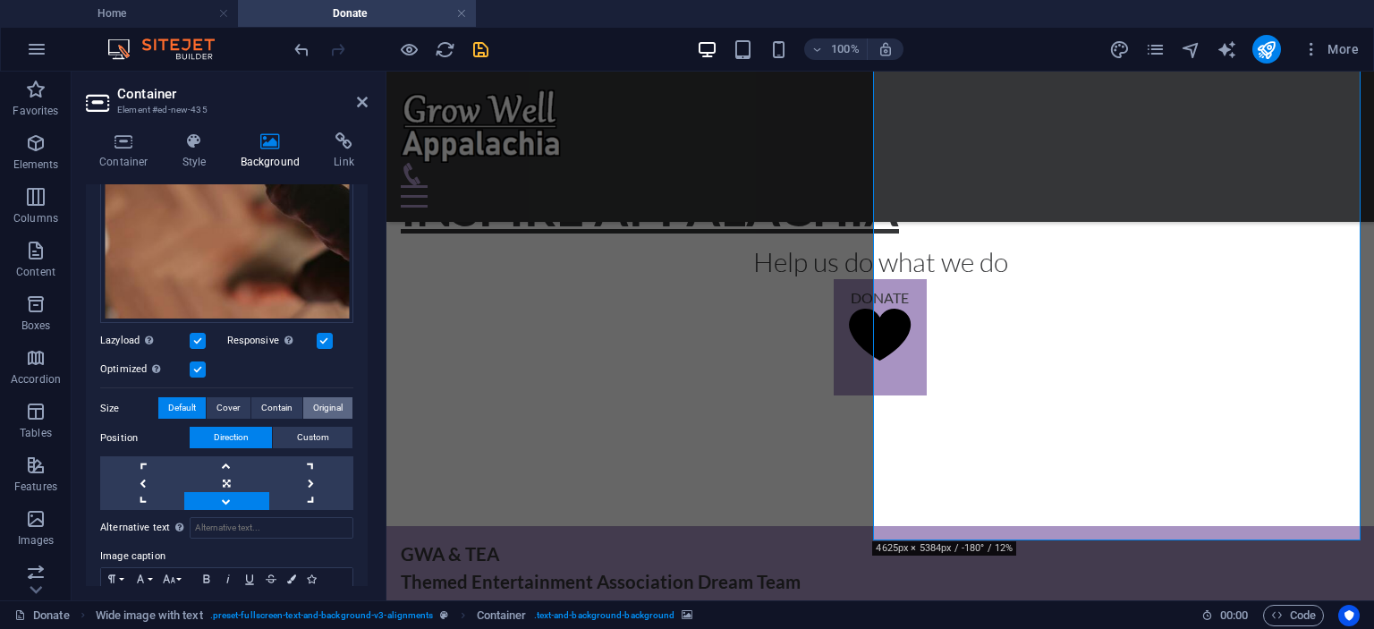
click at [327, 402] on span "Original" at bounding box center [328, 407] width 30 height 21
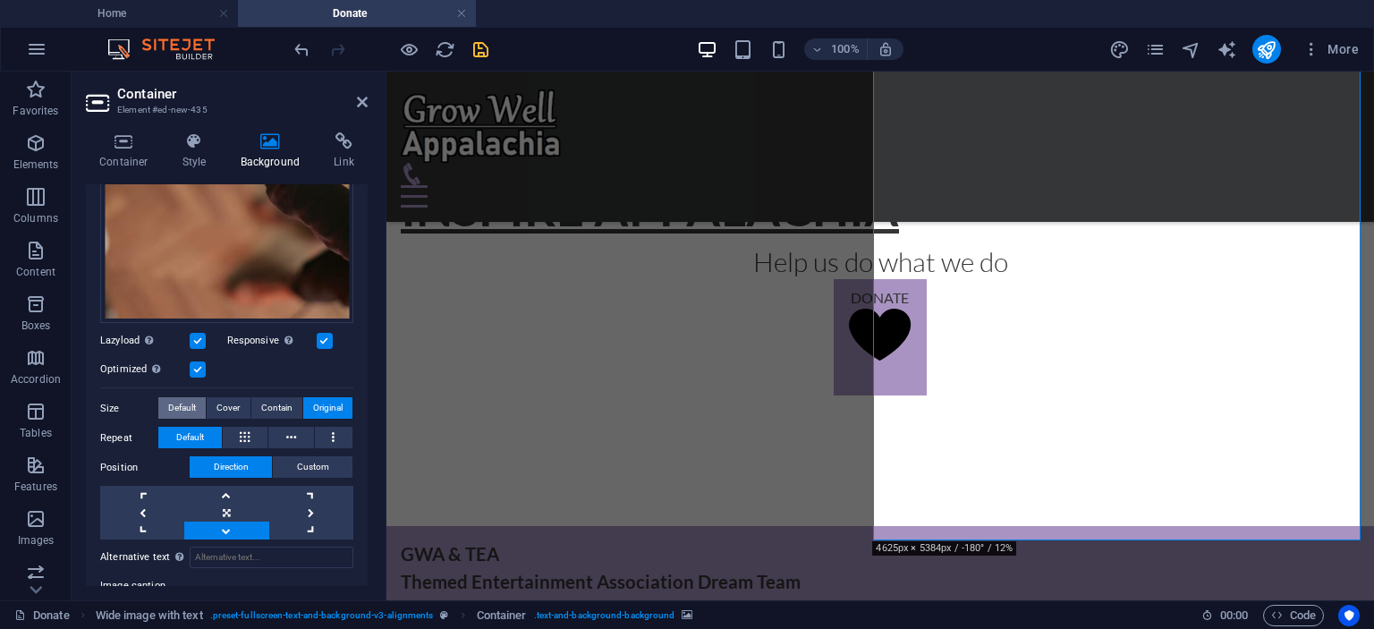
click at [182, 400] on span "Default" at bounding box center [182, 407] width 28 height 21
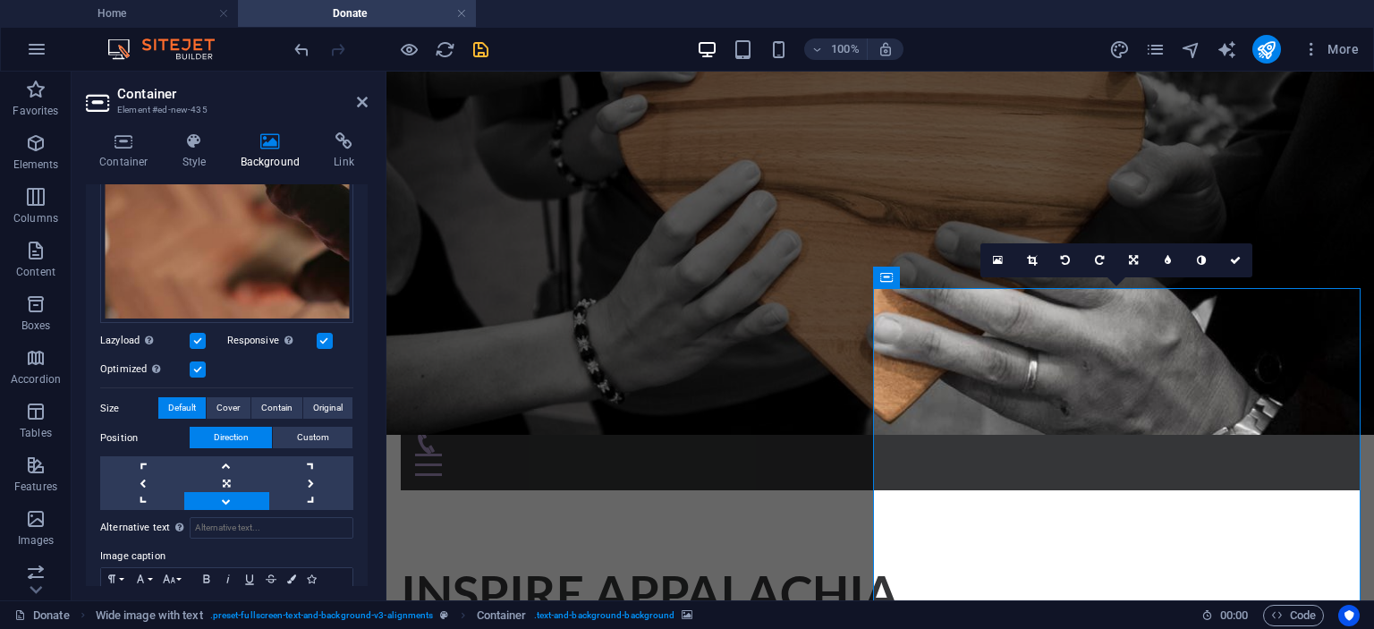
scroll to position [218, 0]
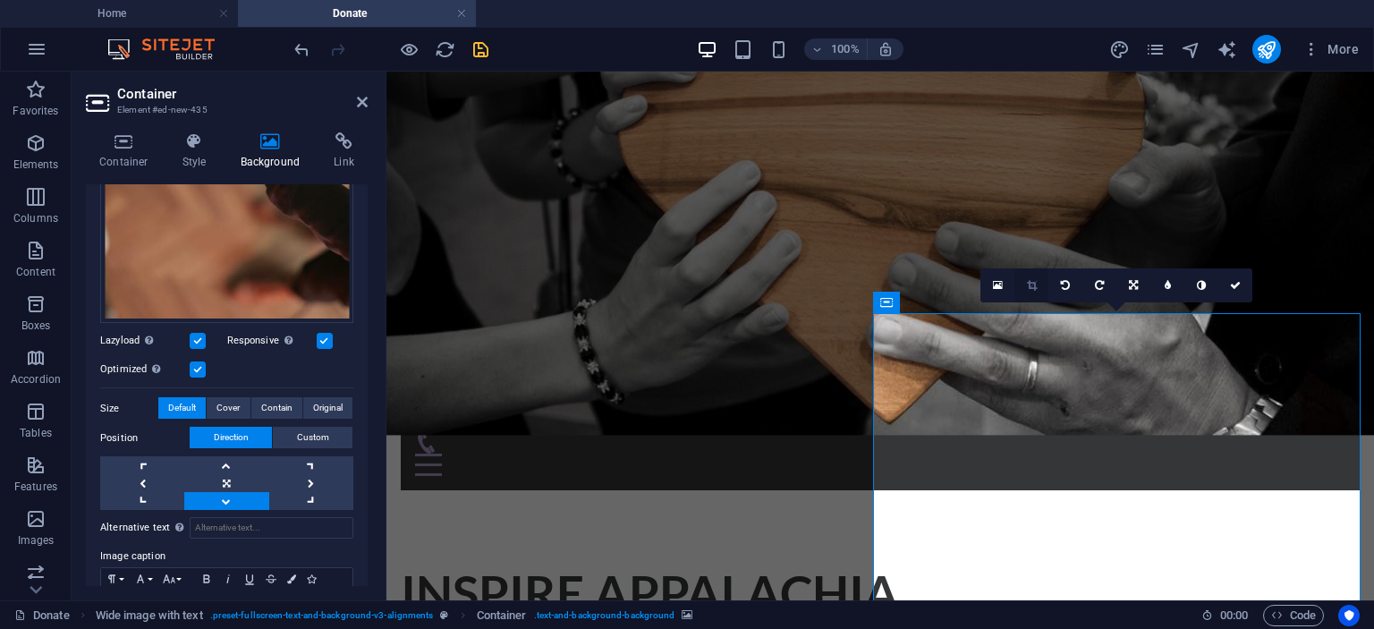
click at [1033, 285] on icon at bounding box center [1032, 285] width 10 height 11
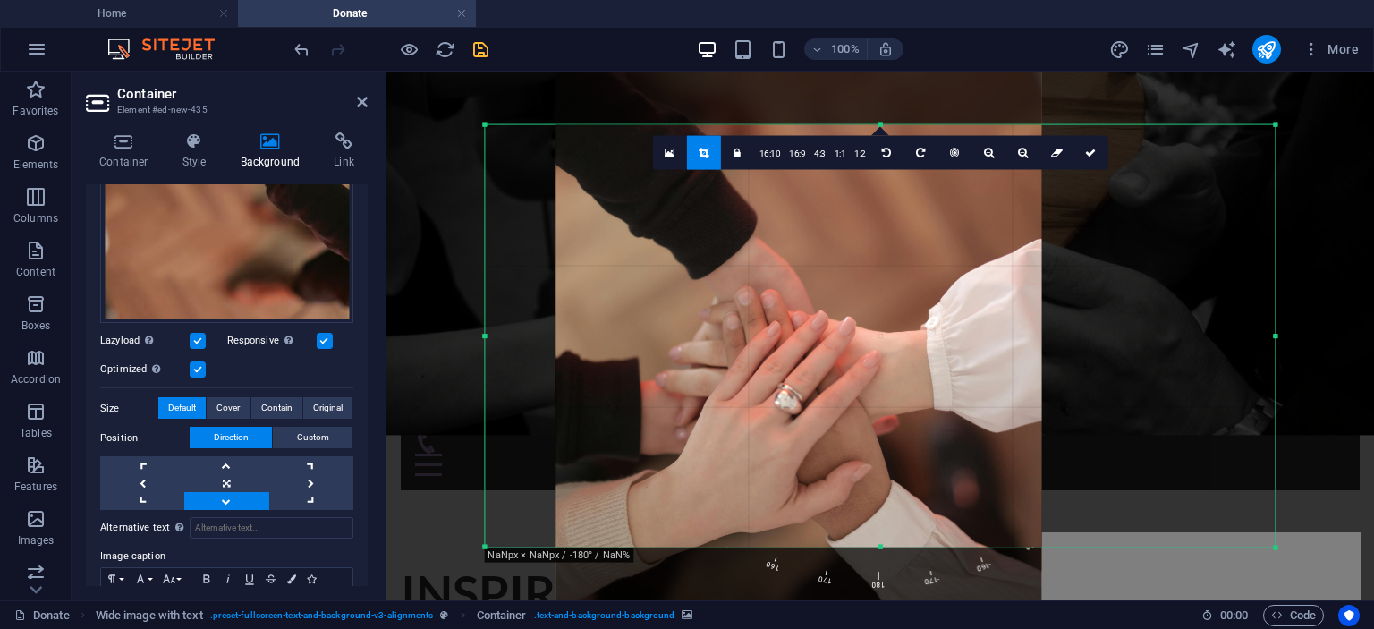
drag, startPoint x: 757, startPoint y: 352, endPoint x: 827, endPoint y: 134, distance: 228.3
click at [827, 134] on div at bounding box center [798, 299] width 487 height 784
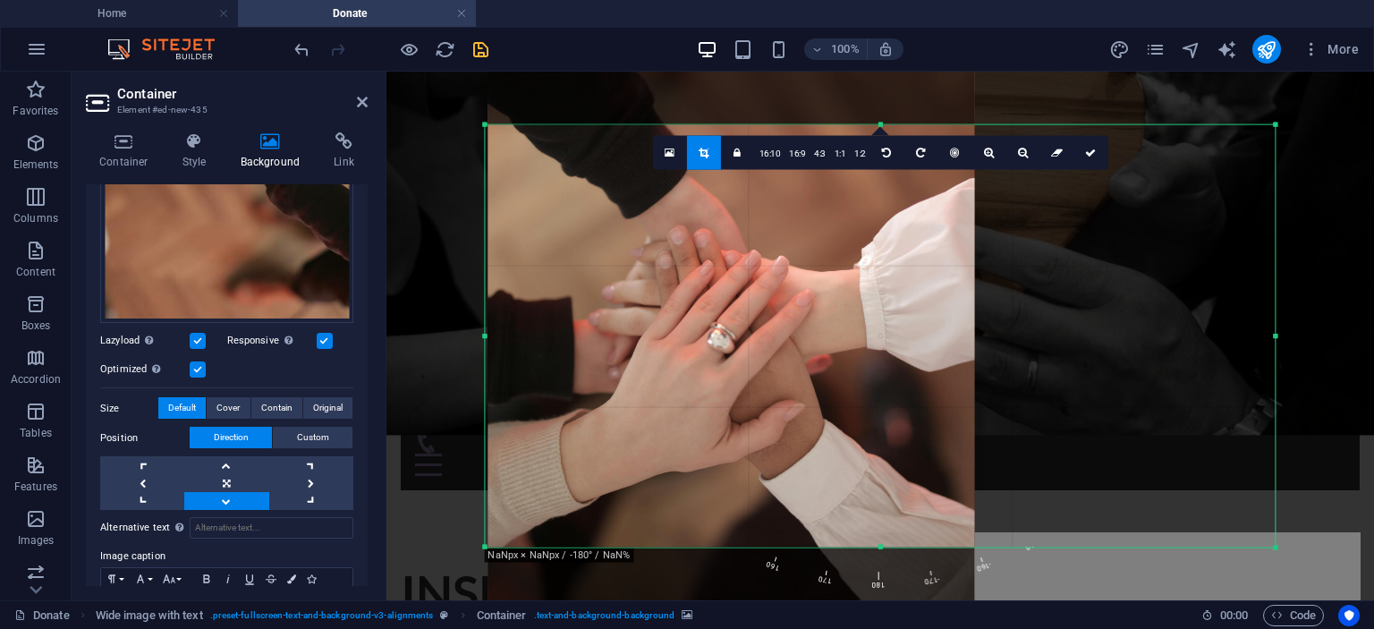
drag, startPoint x: 860, startPoint y: 386, endPoint x: 794, endPoint y: 339, distance: 80.2
click at [794, 339] on div at bounding box center [731, 238] width 487 height 784
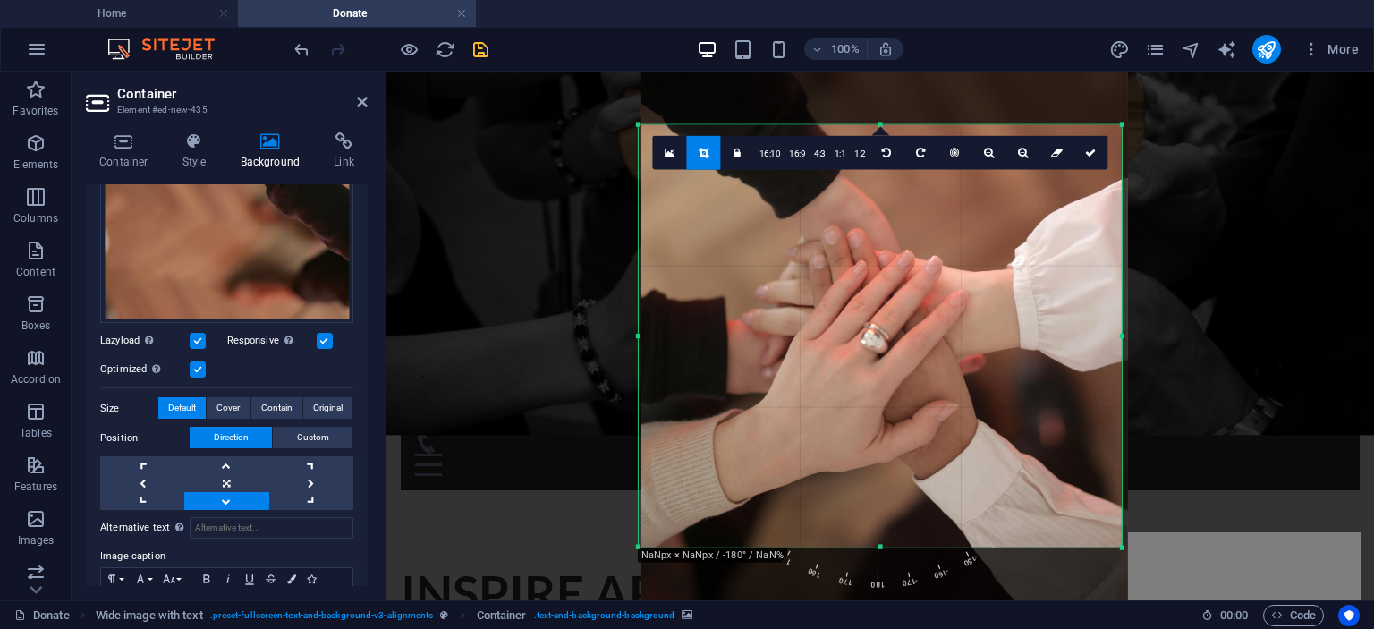
drag, startPoint x: 1274, startPoint y: 333, endPoint x: 967, endPoint y: 339, distance: 306.9
click at [967, 339] on div "180 170 160 150 140 130 120 110 100 90 80 70 60 50 40 30 20 10 0 -10 -20 -30 -4…" at bounding box center [880, 335] width 483 height 423
click at [967, 339] on div at bounding box center [884, 238] width 487 height 784
click at [1087, 149] on icon at bounding box center [1090, 152] width 11 height 11
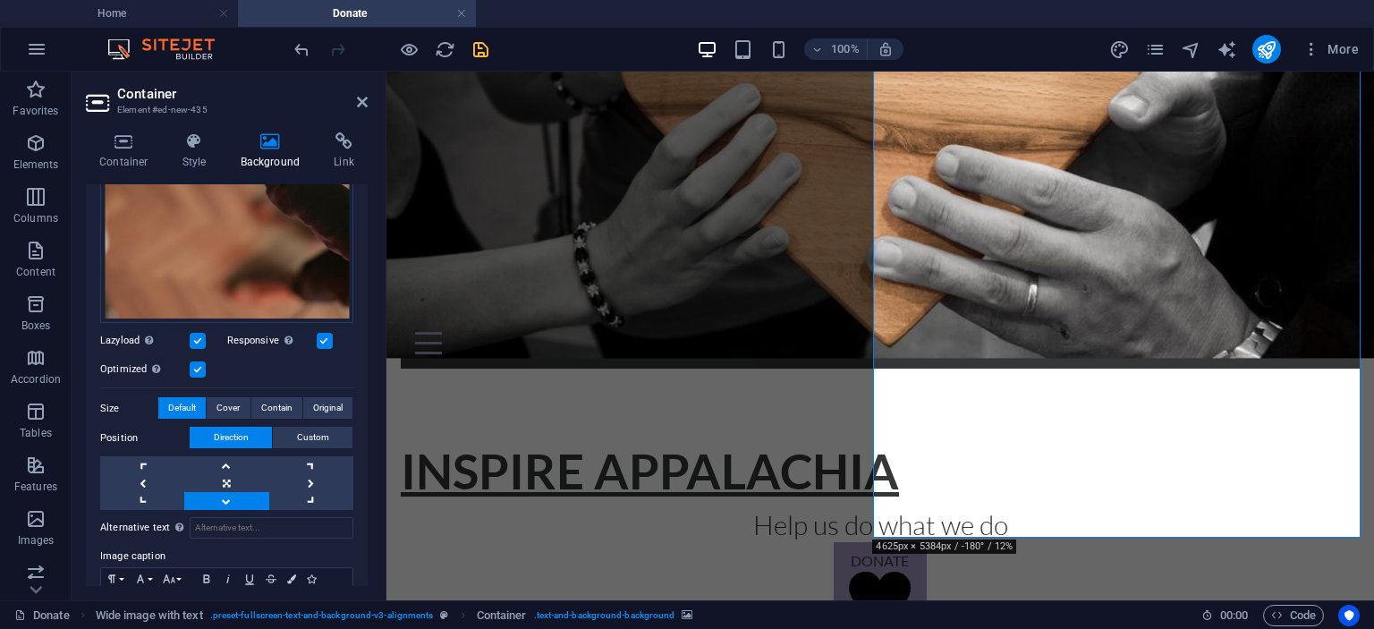
scroll to position [308, 0]
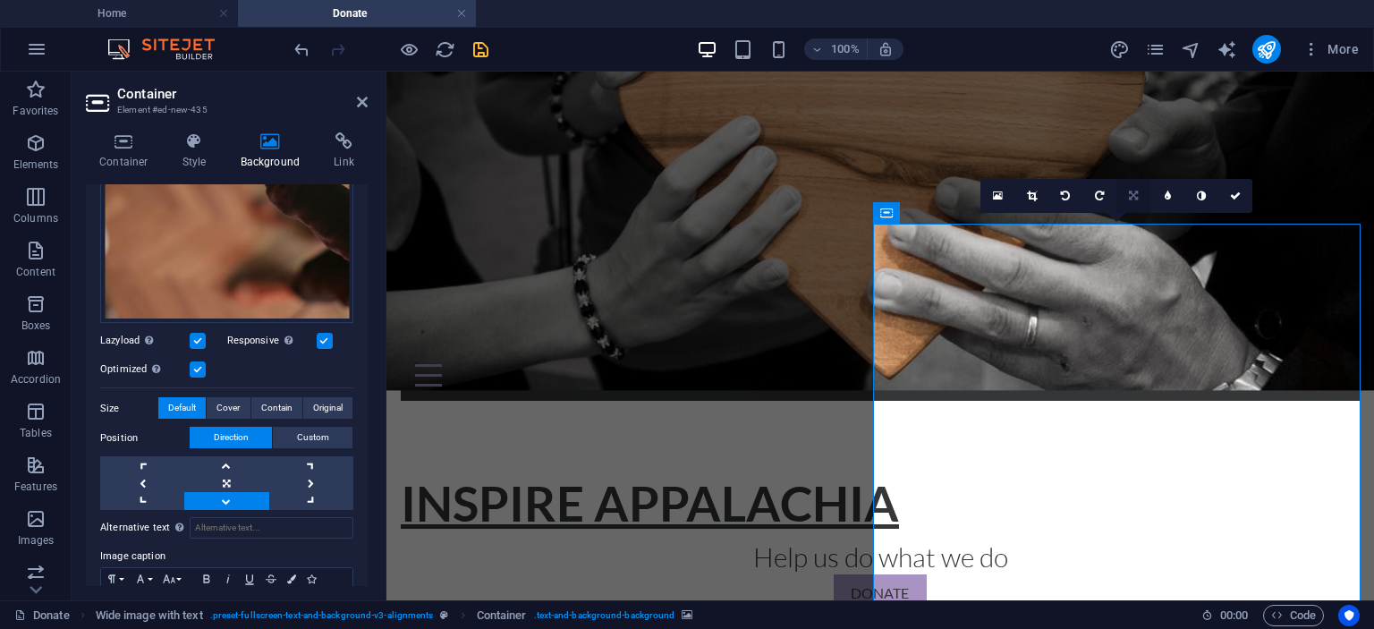
click at [1132, 195] on icon at bounding box center [1133, 196] width 9 height 11
click at [1137, 161] on icon at bounding box center [1133, 162] width 11 height 11
click at [1238, 191] on icon at bounding box center [1235, 196] width 11 height 11
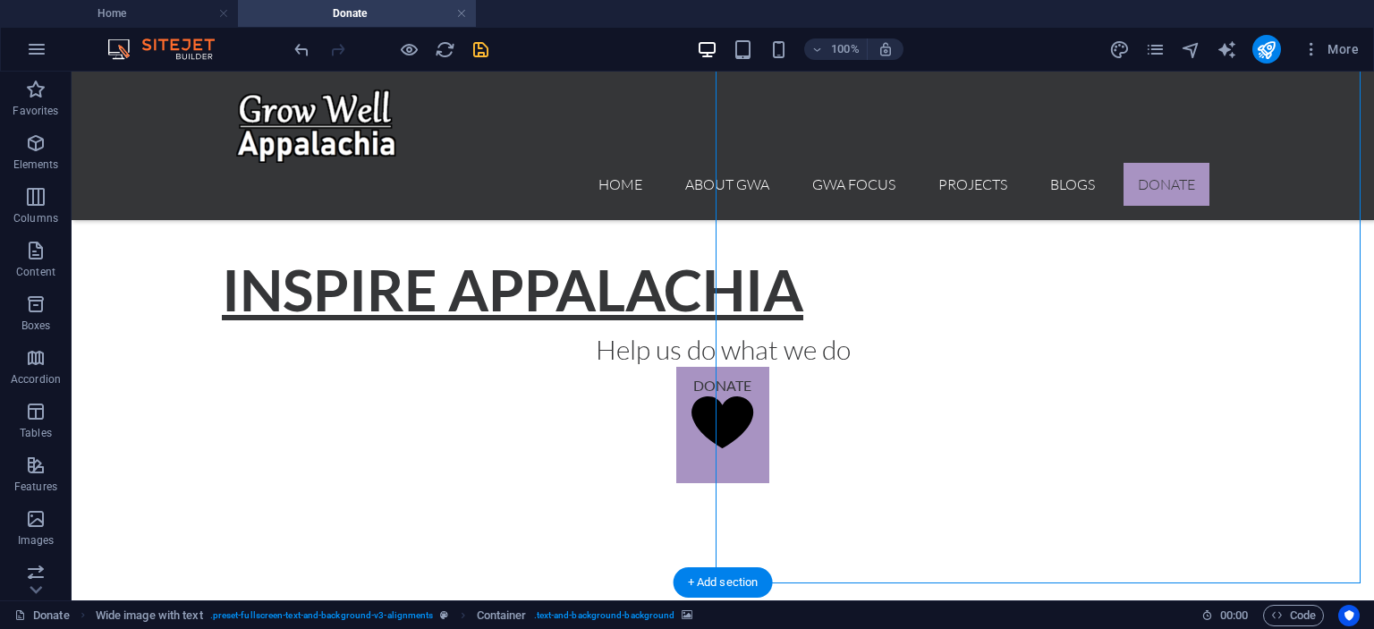
scroll to position [755, 0]
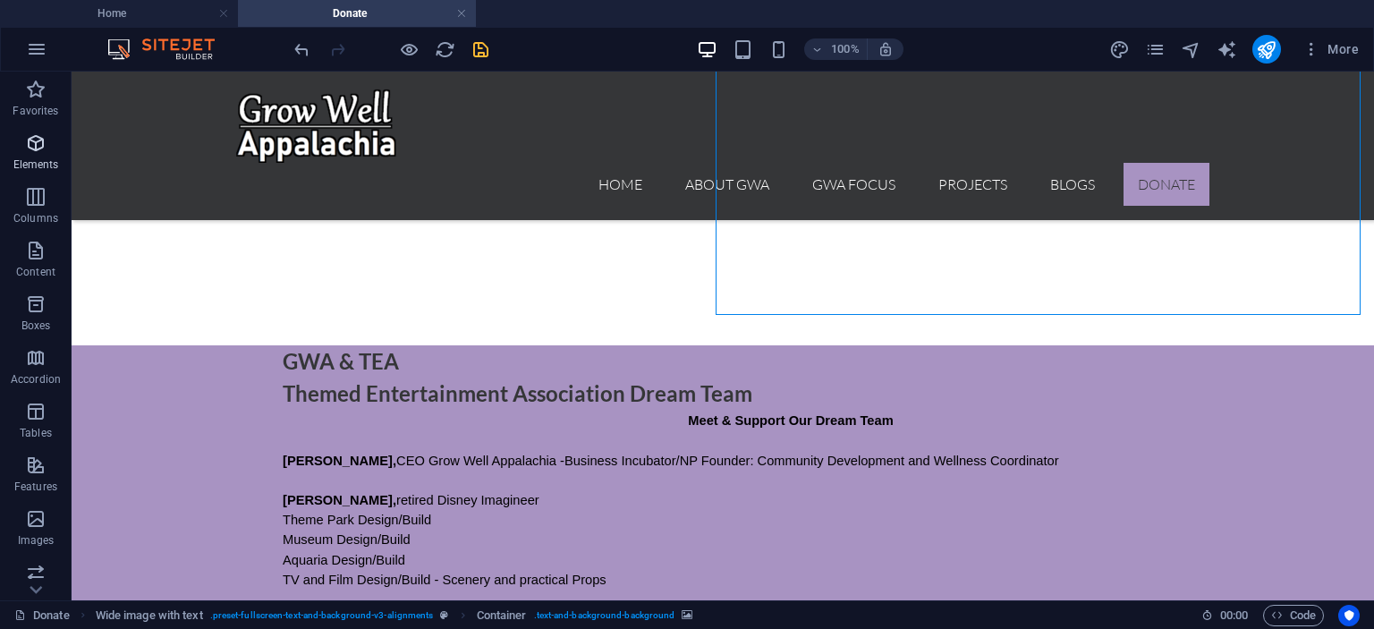
click at [30, 145] on icon "button" at bounding box center [35, 142] width 21 height 21
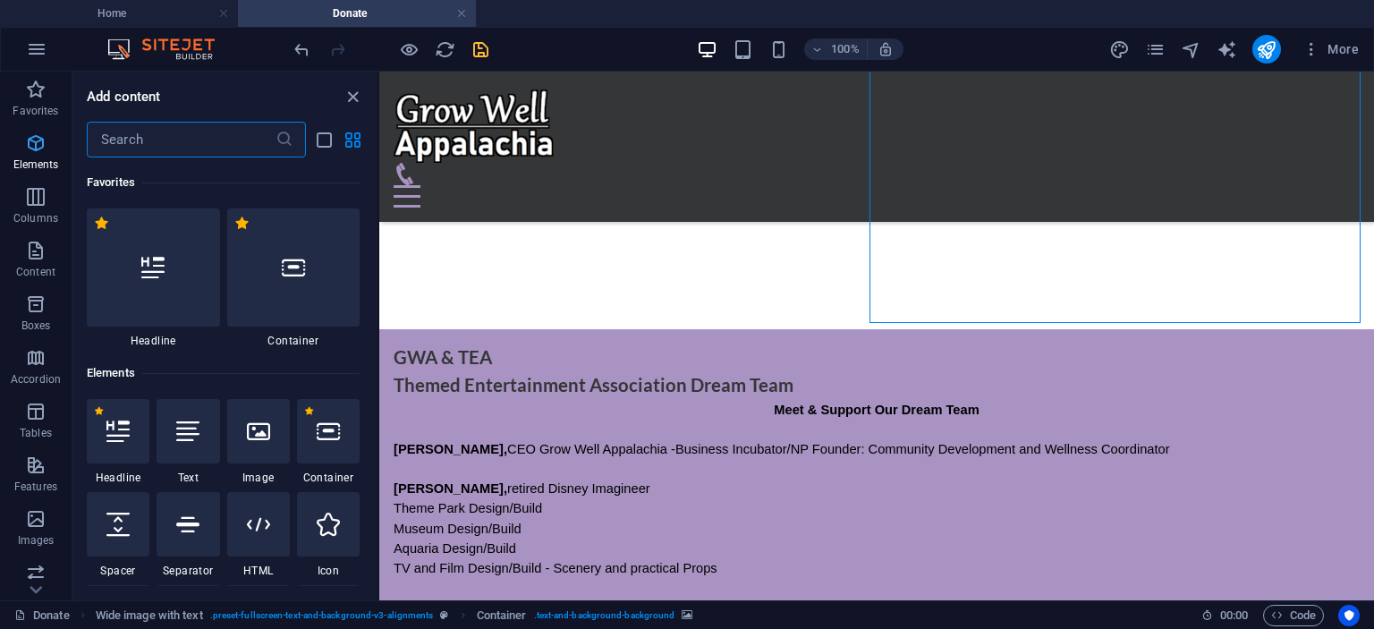
scroll to position [190, 0]
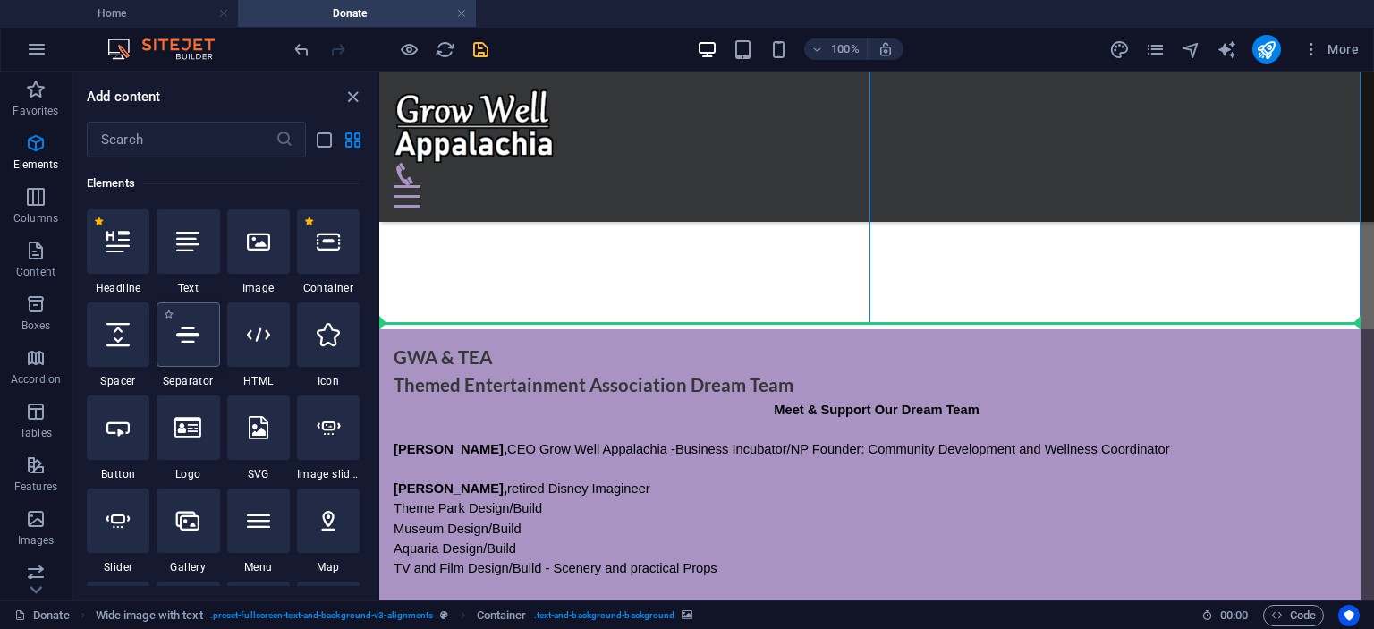
select select "%"
select select "px"
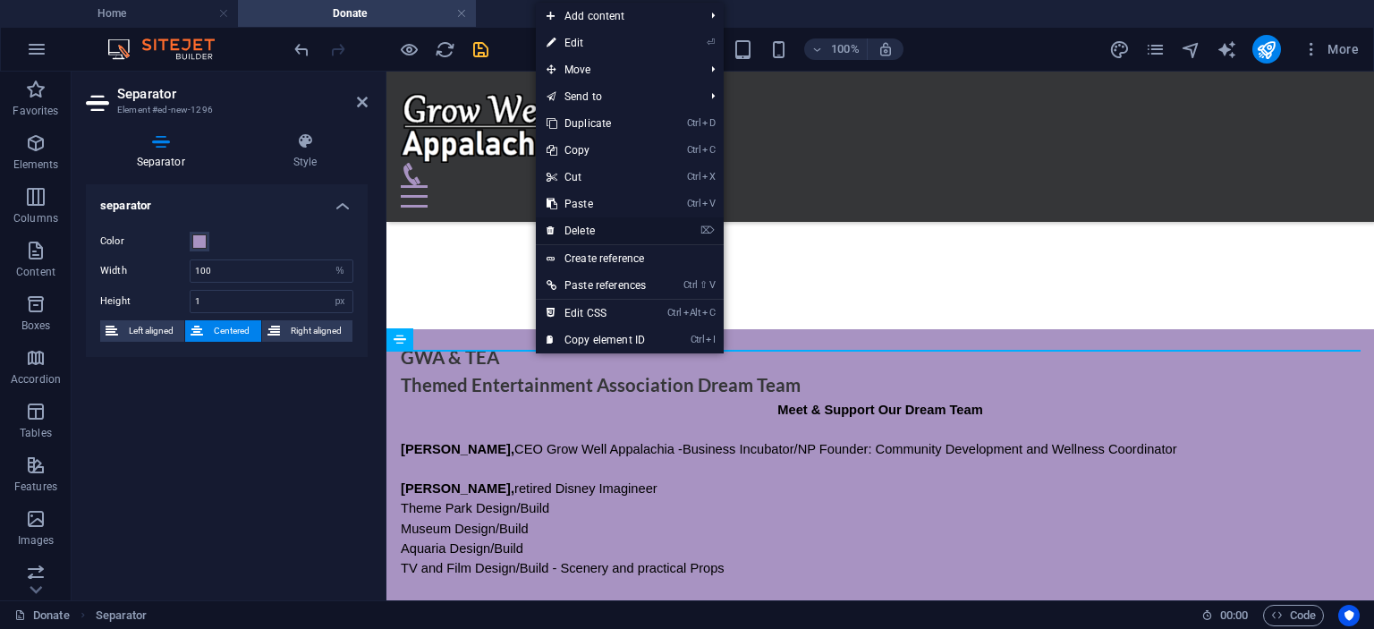
click at [581, 230] on link "⌦ Delete" at bounding box center [596, 230] width 121 height 27
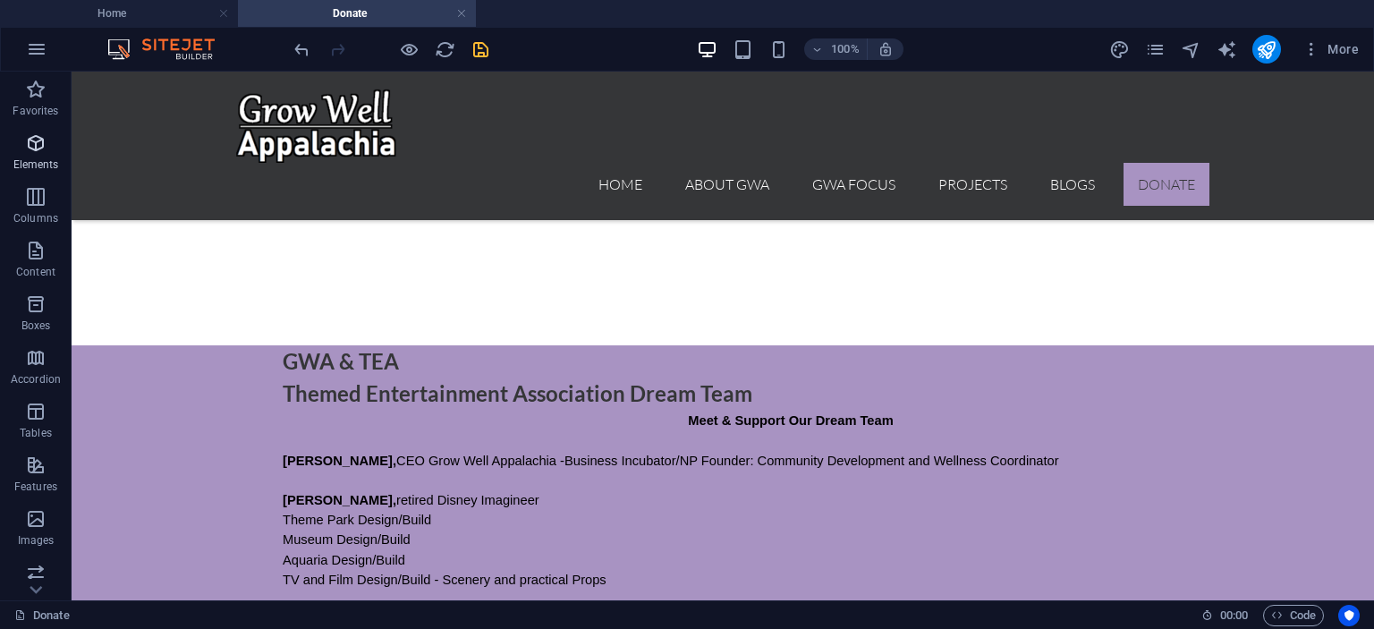
click at [29, 144] on icon "button" at bounding box center [35, 142] width 21 height 21
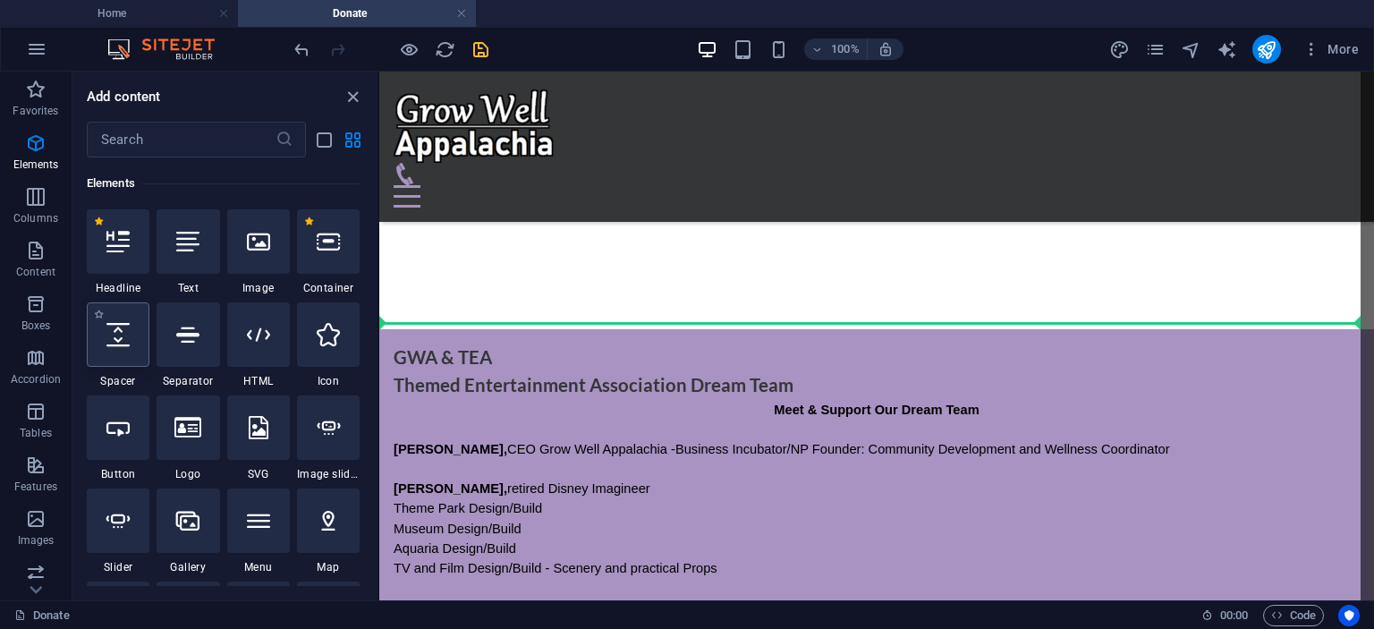
select select "px"
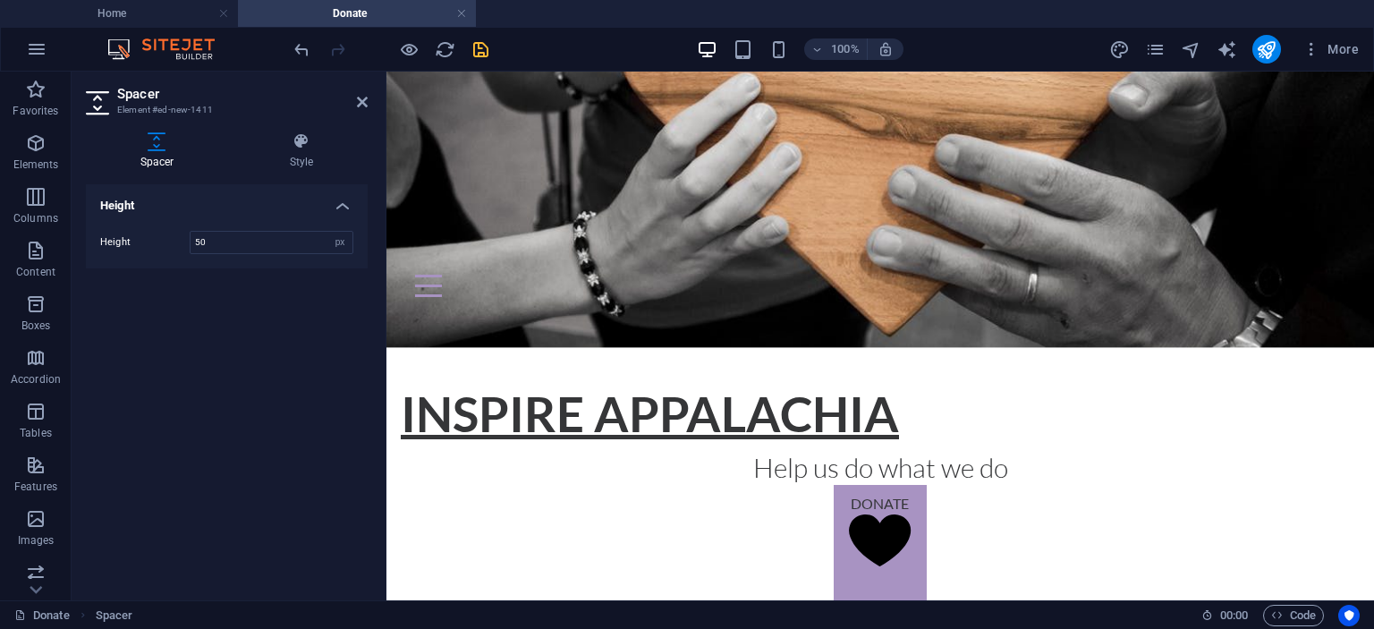
scroll to position [412, 0]
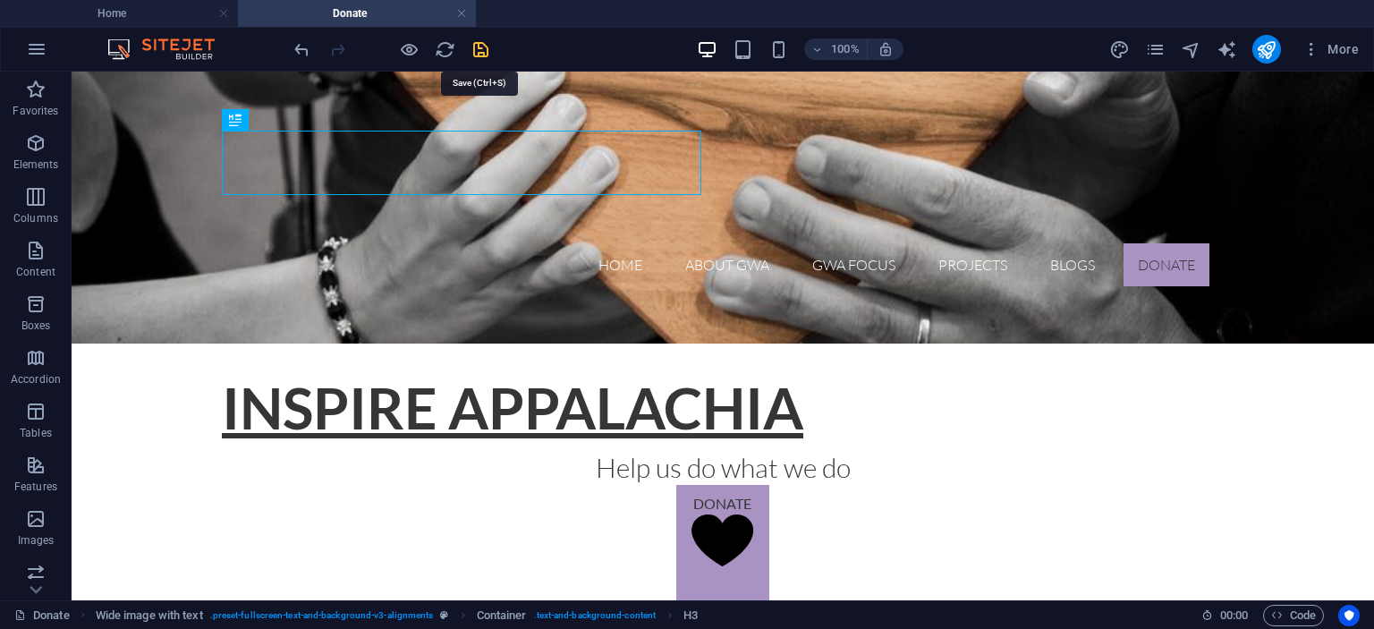
click at [482, 47] on icon "save" at bounding box center [481, 49] width 21 height 21
select select "px"
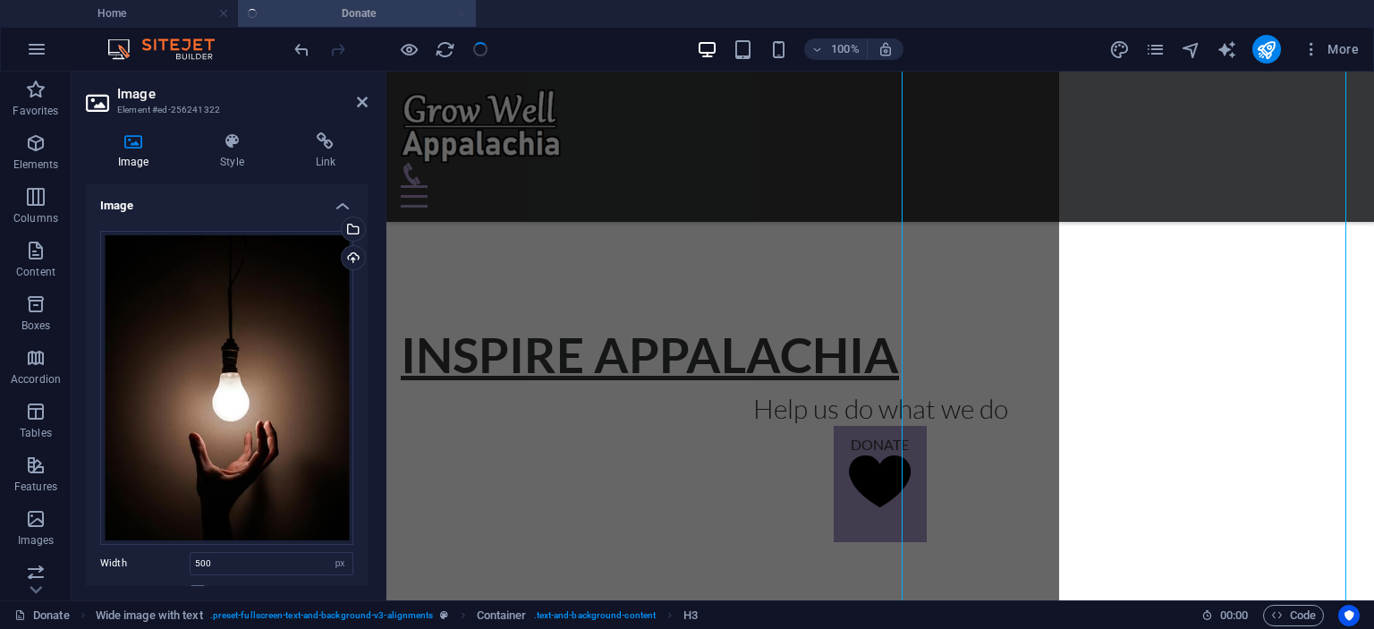
scroll to position [1969, 0]
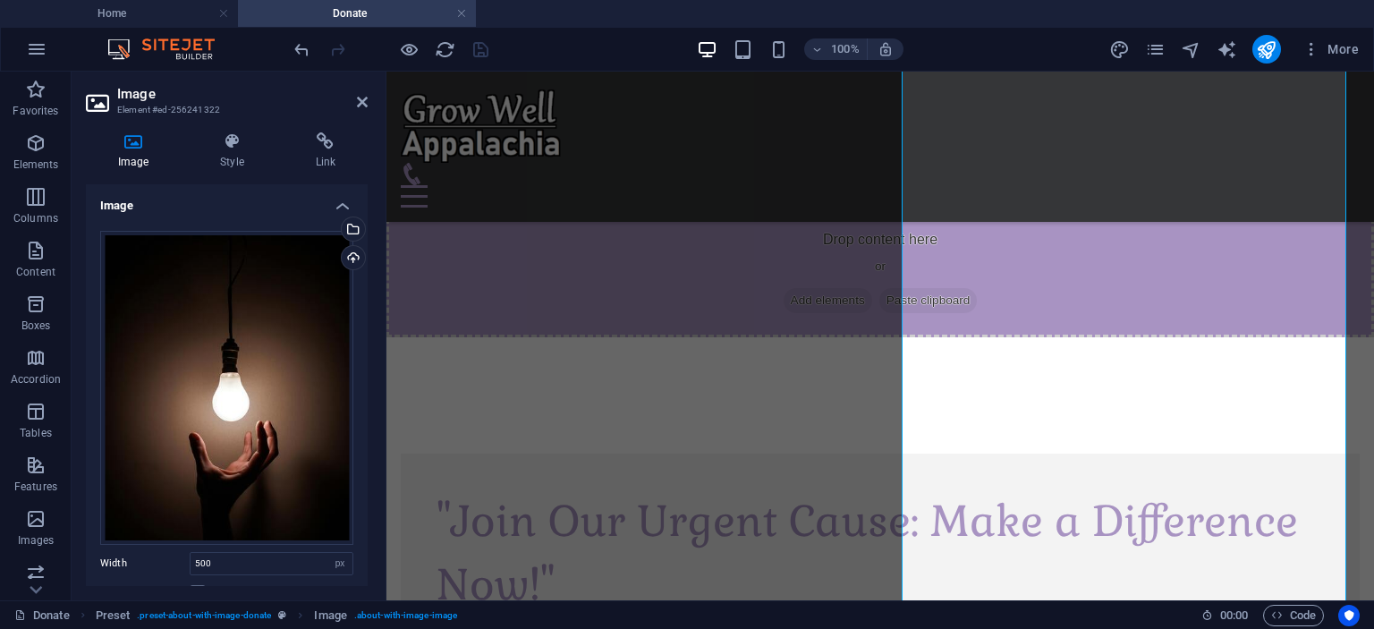
click at [558, 52] on div "100% More" at bounding box center [828, 49] width 1075 height 29
click at [1270, 47] on icon "publish" at bounding box center [1266, 49] width 21 height 21
select select "px"
